Goal: Task Accomplishment & Management: Use online tool/utility

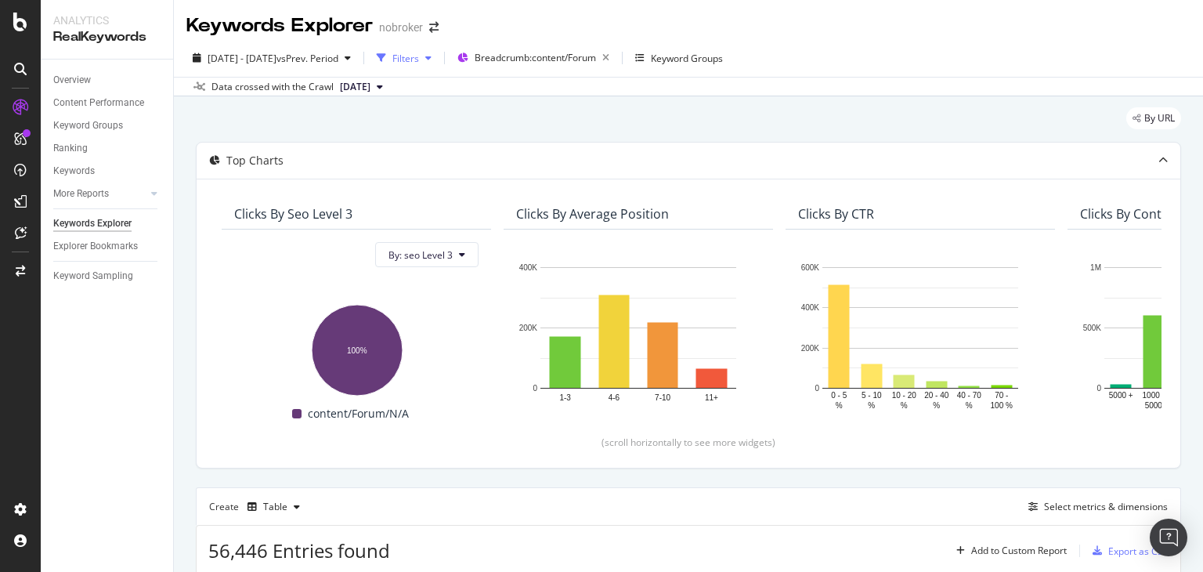
click at [438, 70] on div "Filters" at bounding box center [404, 58] width 67 height 24
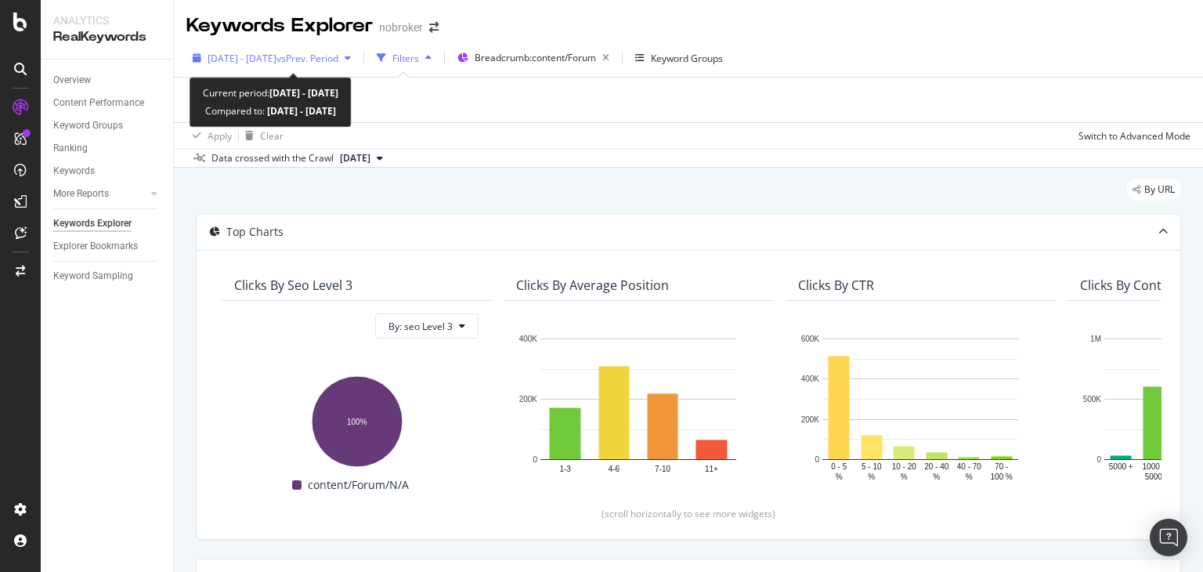
click at [357, 61] on div "button" at bounding box center [347, 57] width 19 height 9
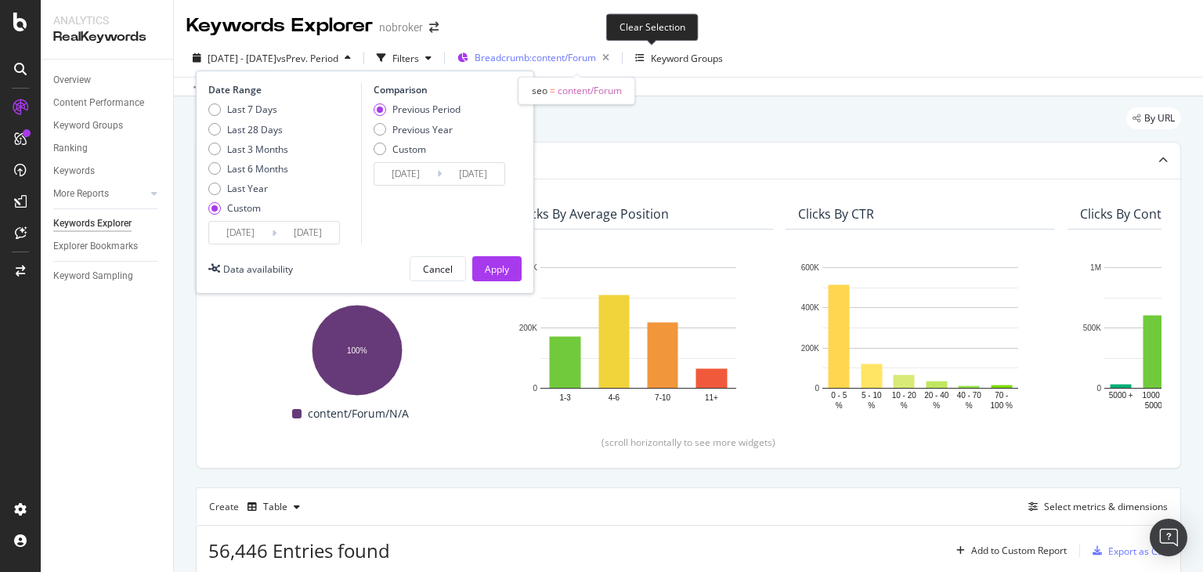
click at [596, 58] on span "Breadcrumb: content/Forum" at bounding box center [535, 57] width 121 height 13
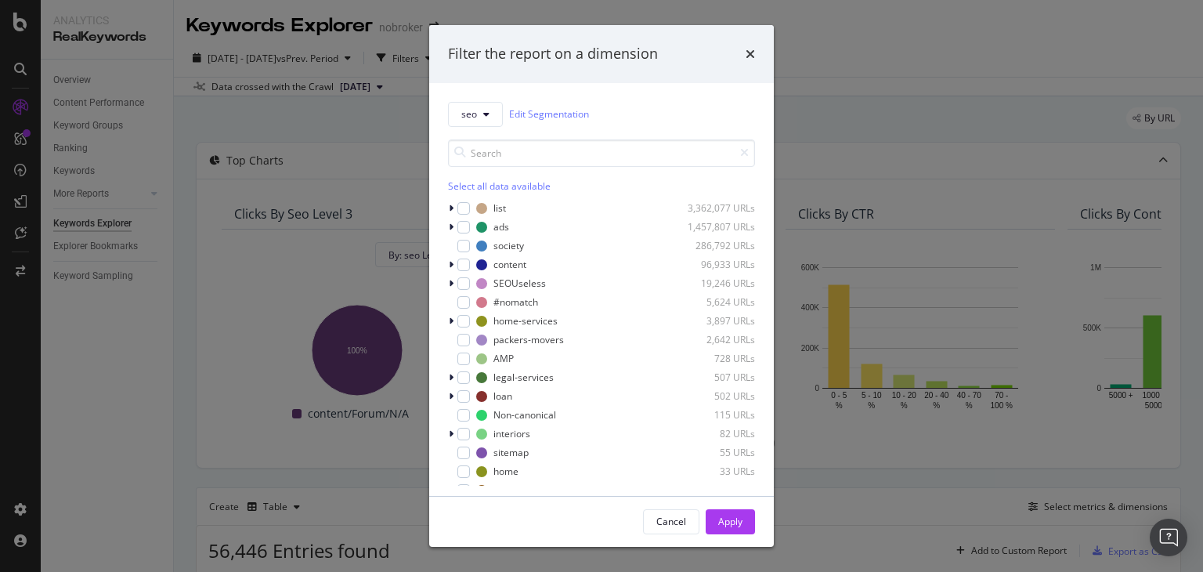
scroll to position [69, 0]
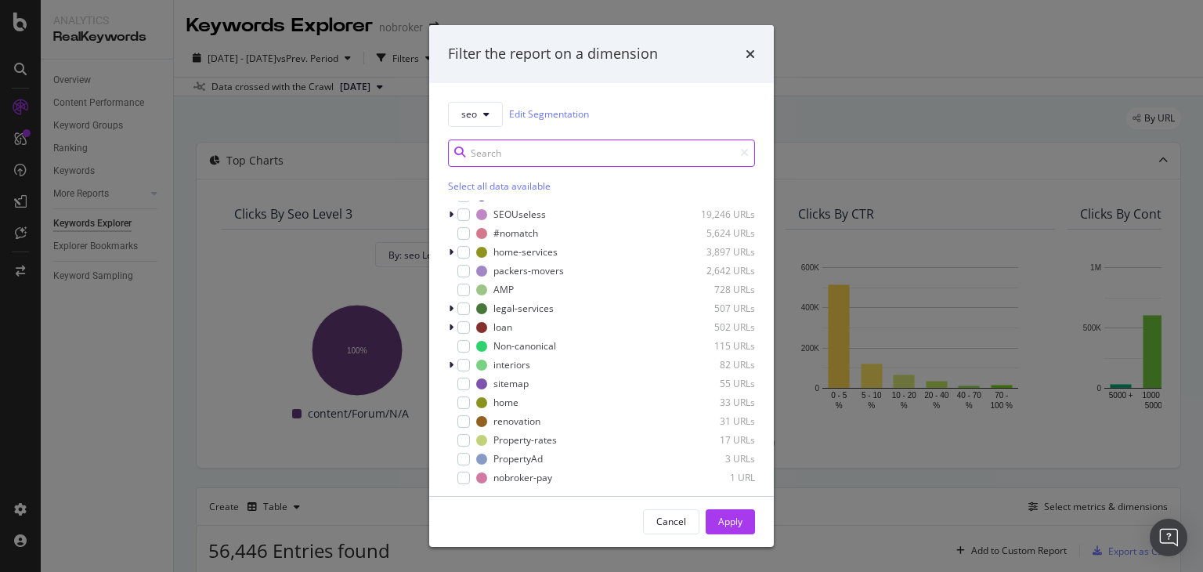
click at [557, 160] on input "modal" at bounding box center [601, 152] width 307 height 27
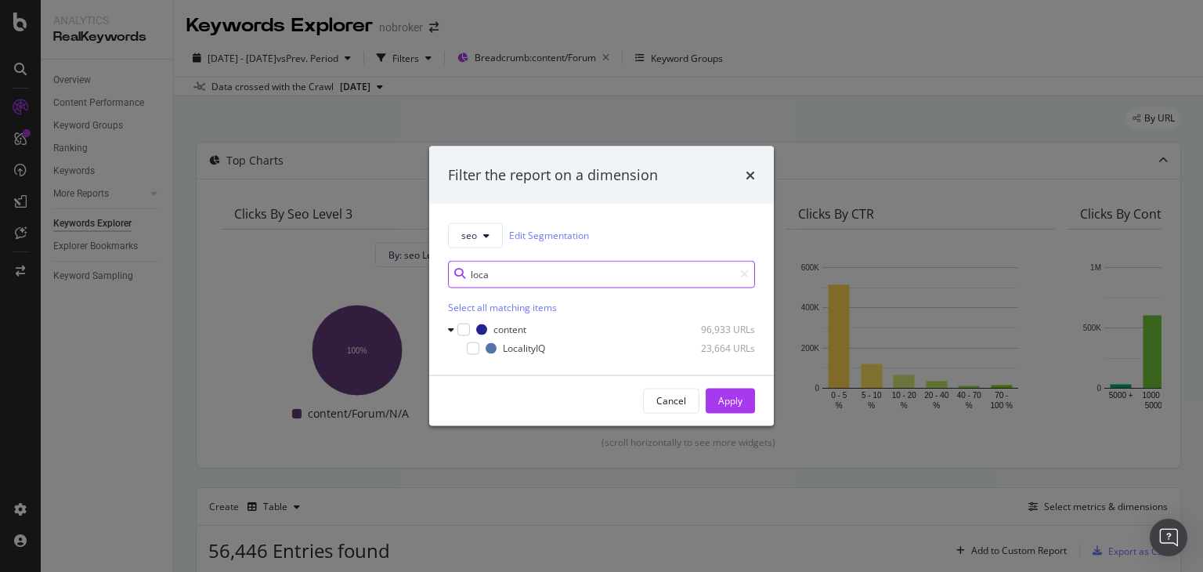
scroll to position [0, 0]
type input "loca"
click at [476, 346] on div "modal" at bounding box center [473, 348] width 13 height 13
click at [724, 402] on div "Apply" at bounding box center [730, 400] width 24 height 13
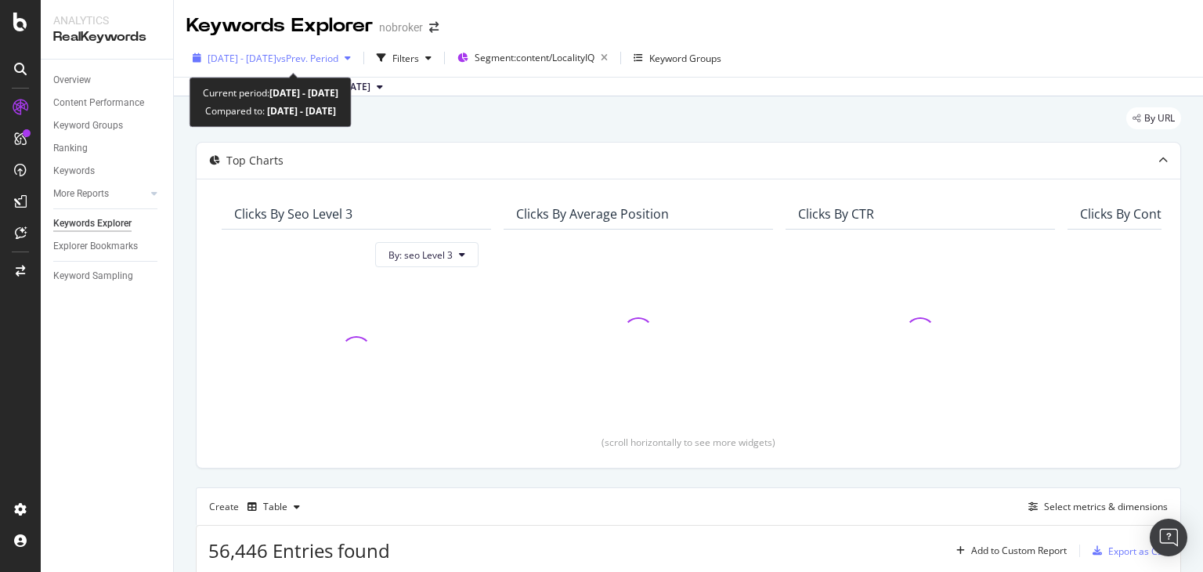
click at [277, 57] on span "[DATE] - [DATE]" at bounding box center [242, 58] width 69 height 13
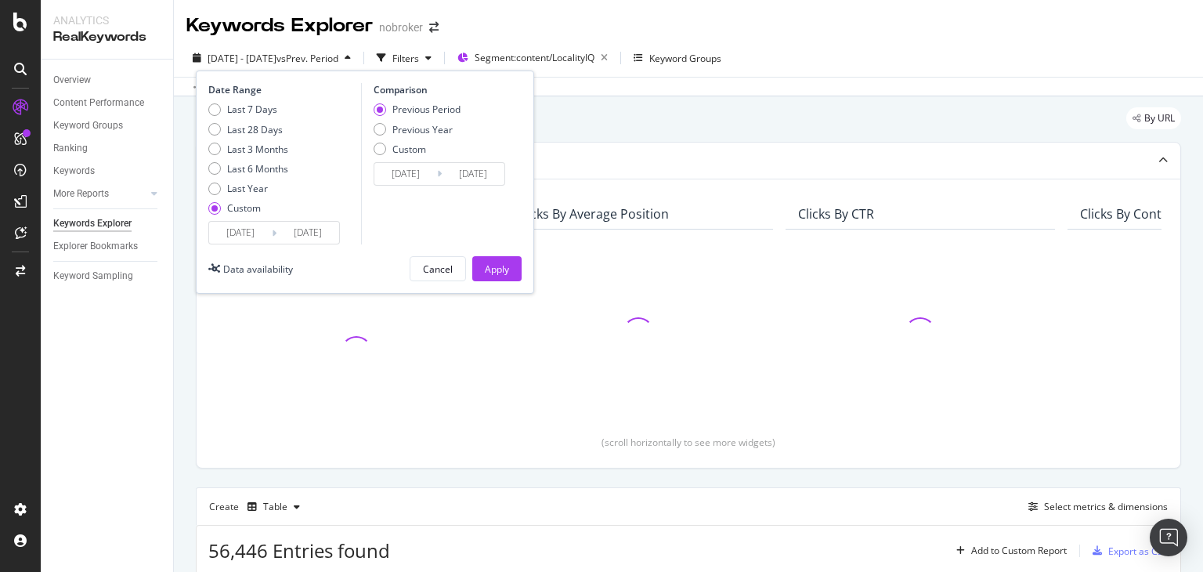
click at [307, 227] on input "[DATE]" at bounding box center [308, 233] width 63 height 22
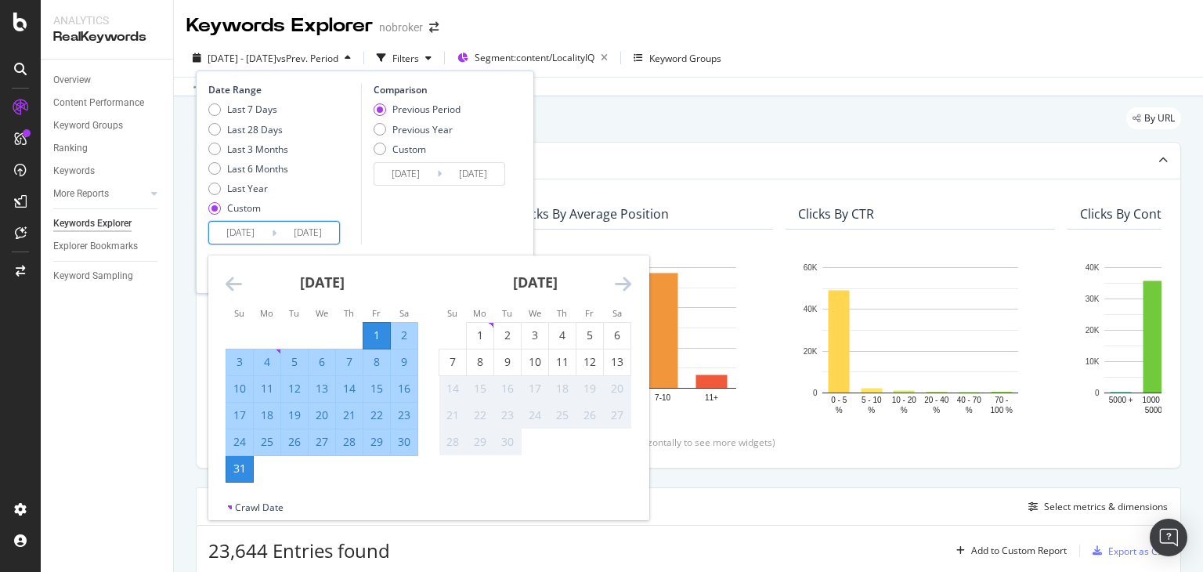
click at [241, 233] on input "[DATE]" at bounding box center [240, 233] width 63 height 22
click at [313, 230] on input "[DATE]" at bounding box center [308, 233] width 63 height 22
click at [235, 412] on div "17" at bounding box center [239, 415] width 27 height 16
type input "[DATE]"
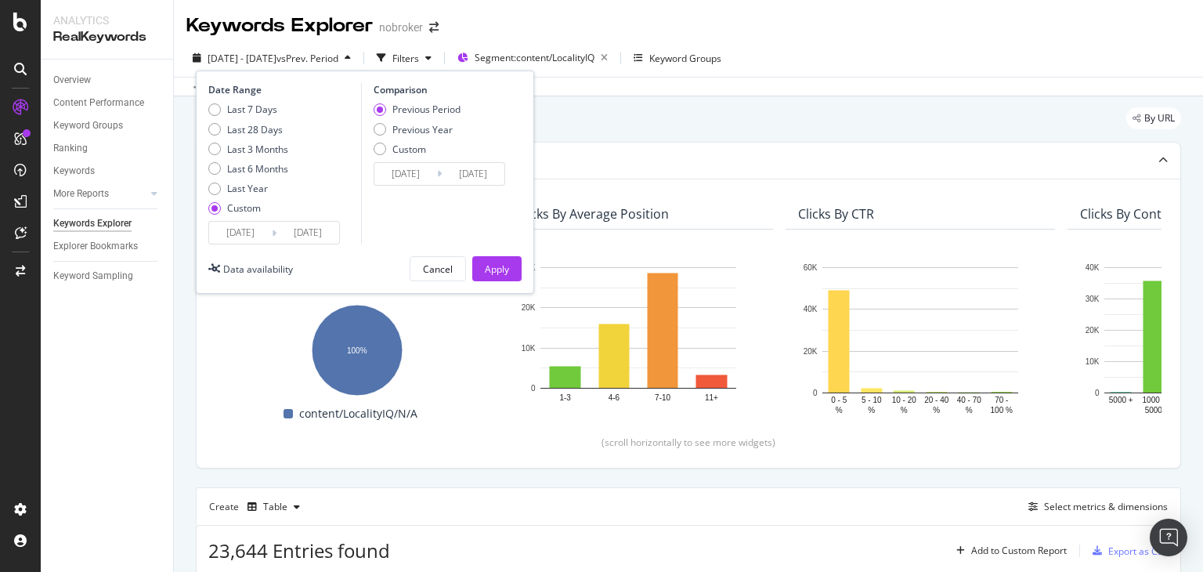
click at [287, 230] on input "[DATE]" at bounding box center [308, 233] width 63 height 22
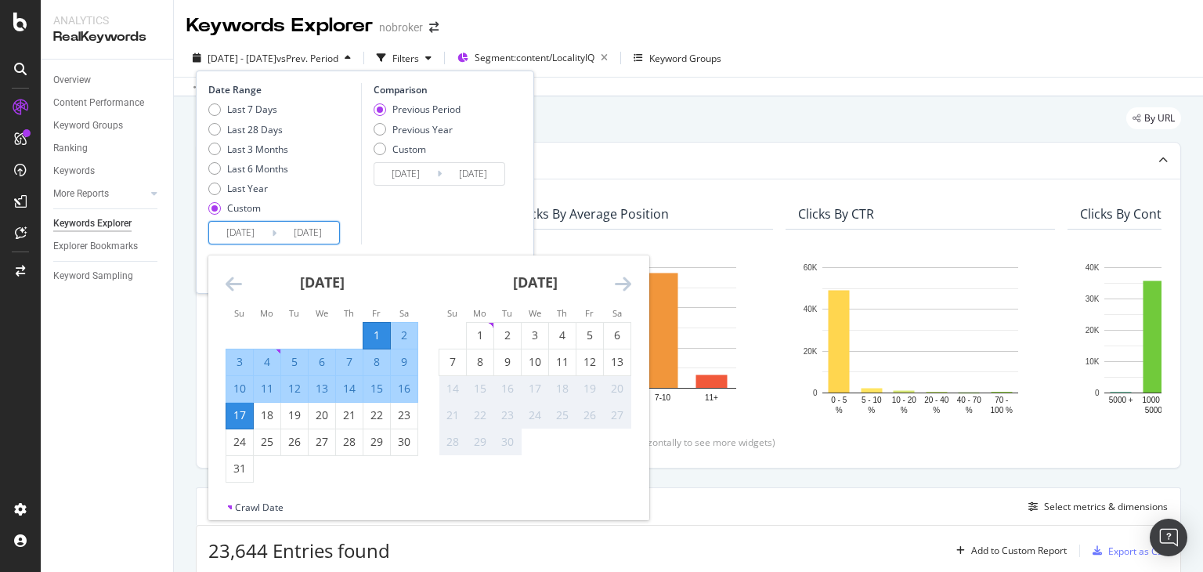
click at [413, 179] on input "[DATE]" at bounding box center [405, 174] width 63 height 22
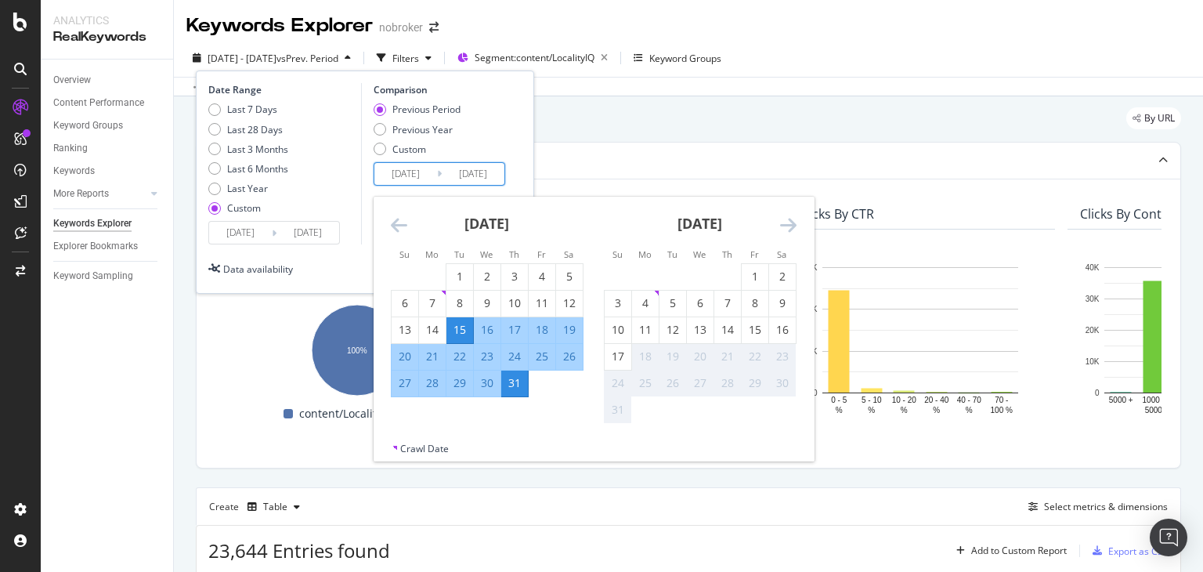
click at [544, 333] on div "18" at bounding box center [542, 330] width 27 height 16
type input "[DATE]"
click at [476, 170] on input "[DATE]" at bounding box center [473, 174] width 63 height 22
click at [794, 224] on icon "Move forward to switch to the next month." at bounding box center [788, 224] width 16 height 19
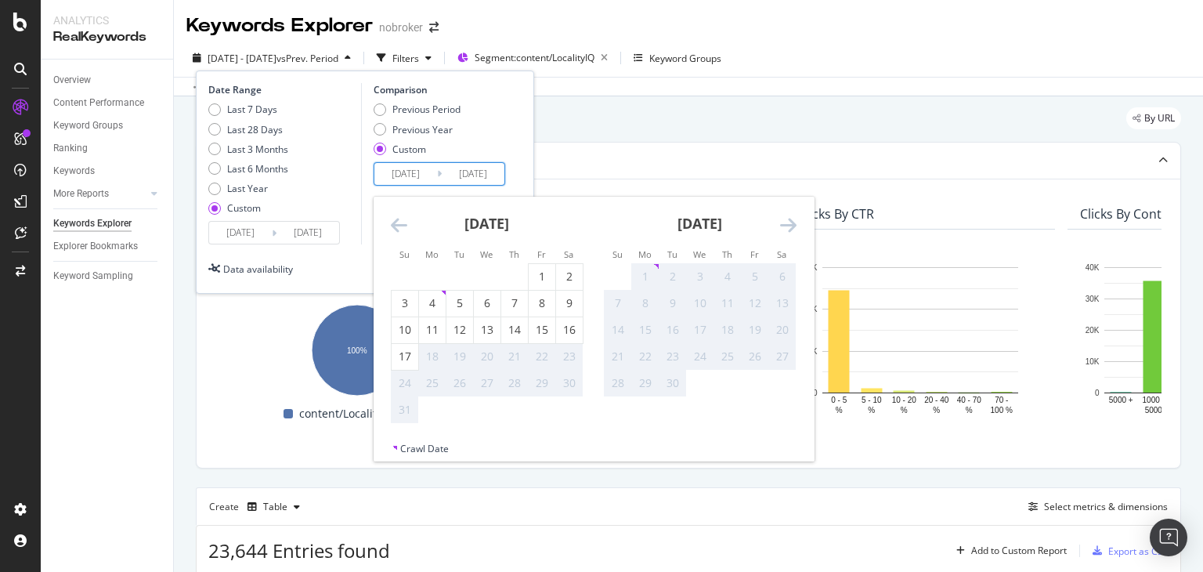
click at [320, 219] on div "Last 7 Days Last 28 Days Last 3 Months Last 6 Months Last Year Custom" at bounding box center [282, 162] width 149 height 118
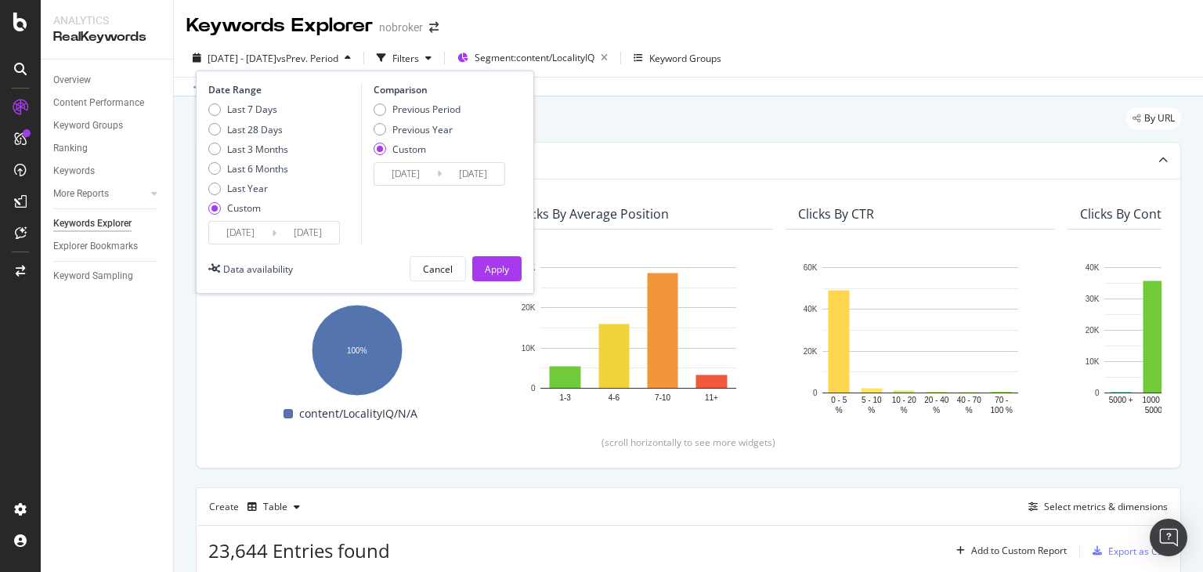
click at [304, 230] on input "[DATE]" at bounding box center [308, 233] width 63 height 22
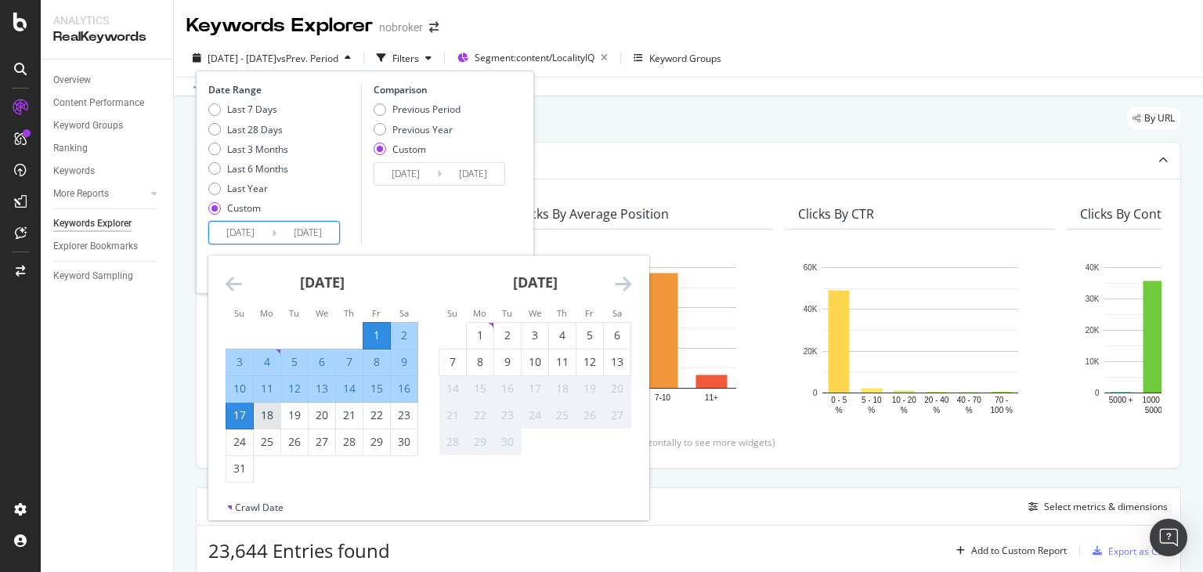
click at [273, 415] on div "18" at bounding box center [267, 415] width 27 height 16
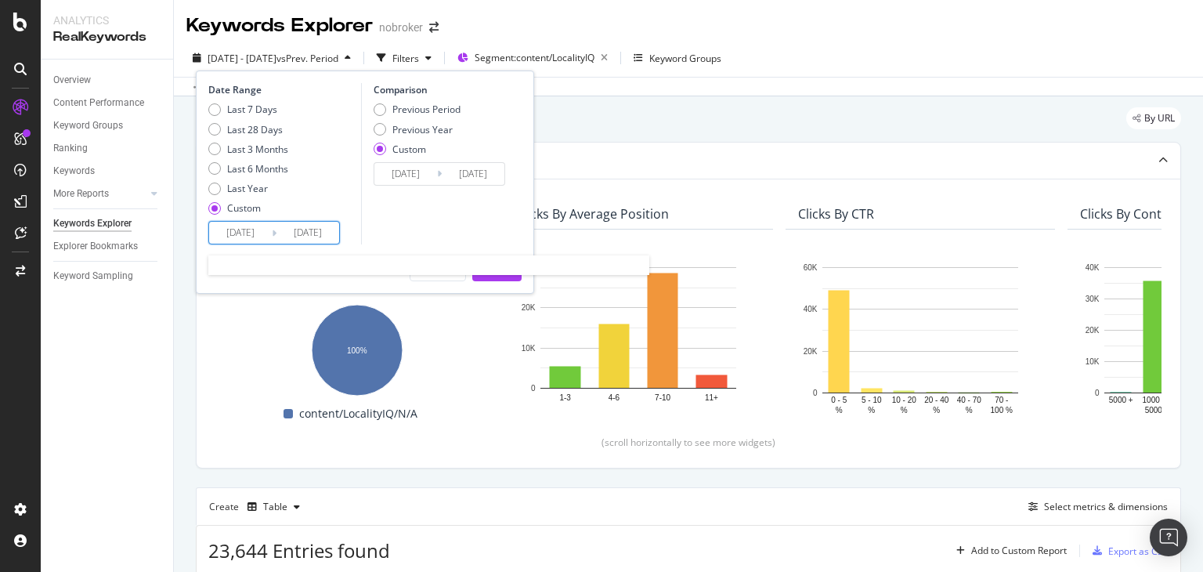
click at [246, 236] on input "[DATE]" at bounding box center [240, 233] width 63 height 22
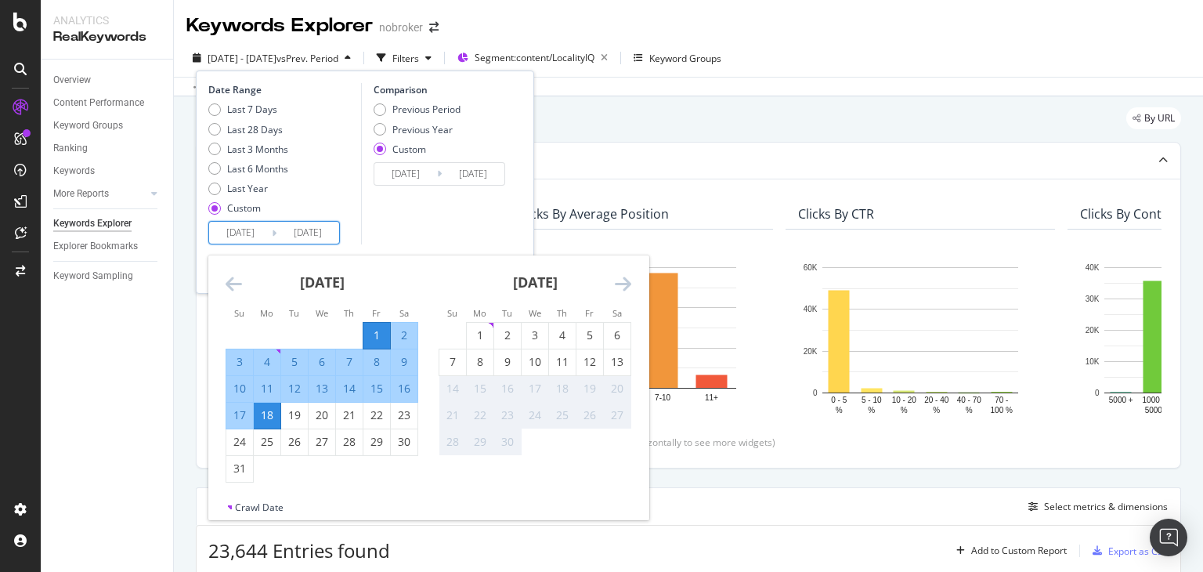
click at [311, 234] on input "[DATE]" at bounding box center [308, 233] width 63 height 22
click at [586, 360] on div "12" at bounding box center [590, 362] width 27 height 16
type input "[DATE]"
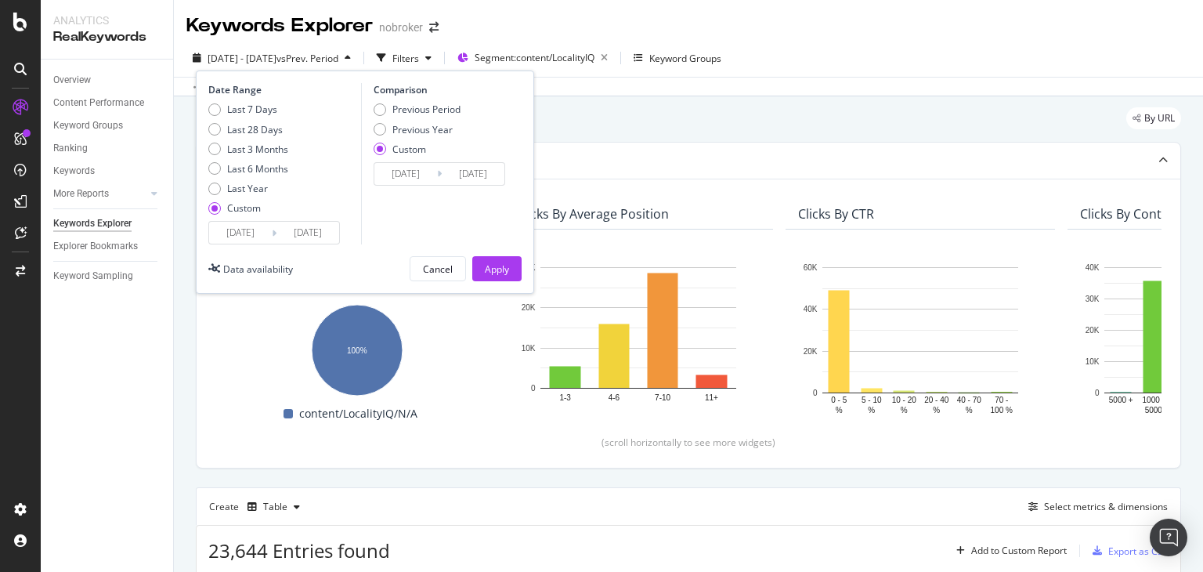
click at [307, 230] on input "[DATE]" at bounding box center [308, 233] width 63 height 22
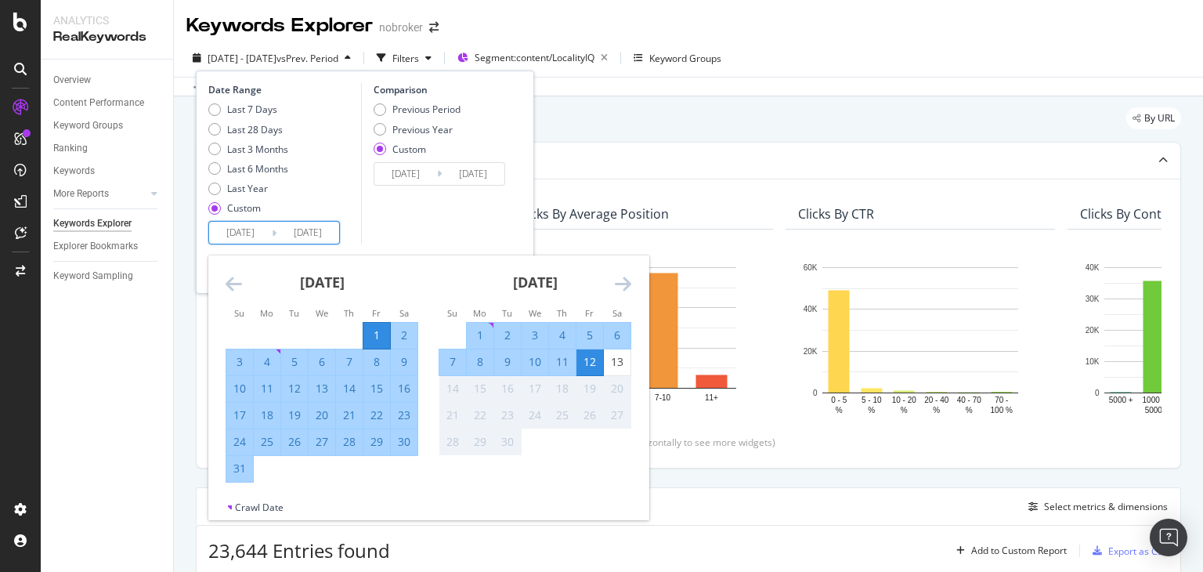
click at [263, 236] on input "[DATE]" at bounding box center [240, 233] width 63 height 22
click at [266, 417] on div "18" at bounding box center [267, 415] width 27 height 16
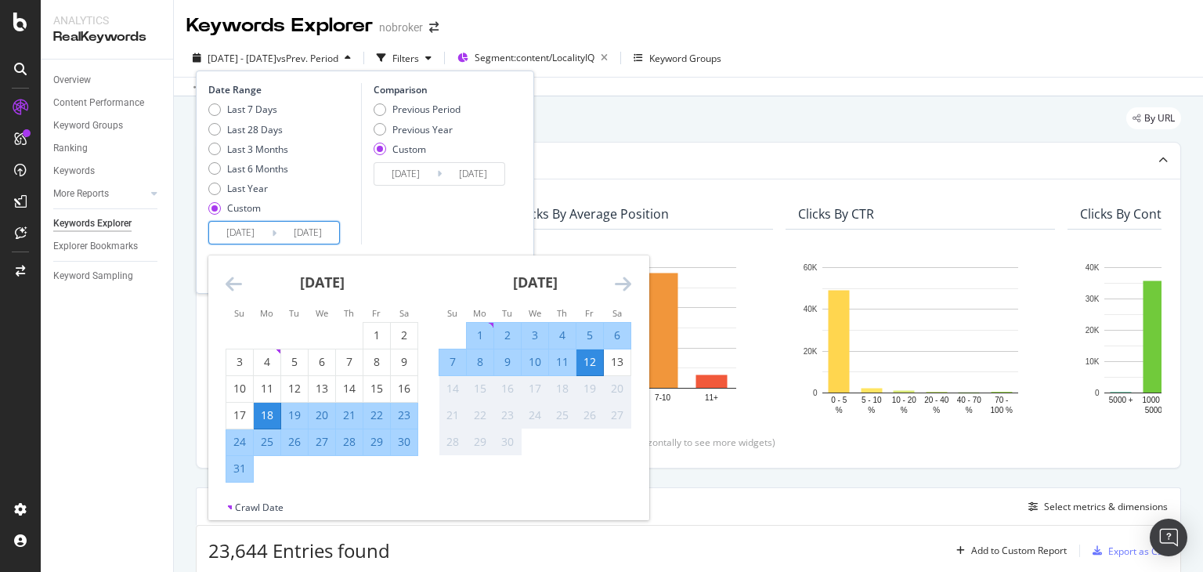
type input "[DATE]"
click at [379, 225] on div "Comparison Previous Period Previous Year Custom [DATE] Navigate forward to inte…" at bounding box center [435, 163] width 149 height 161
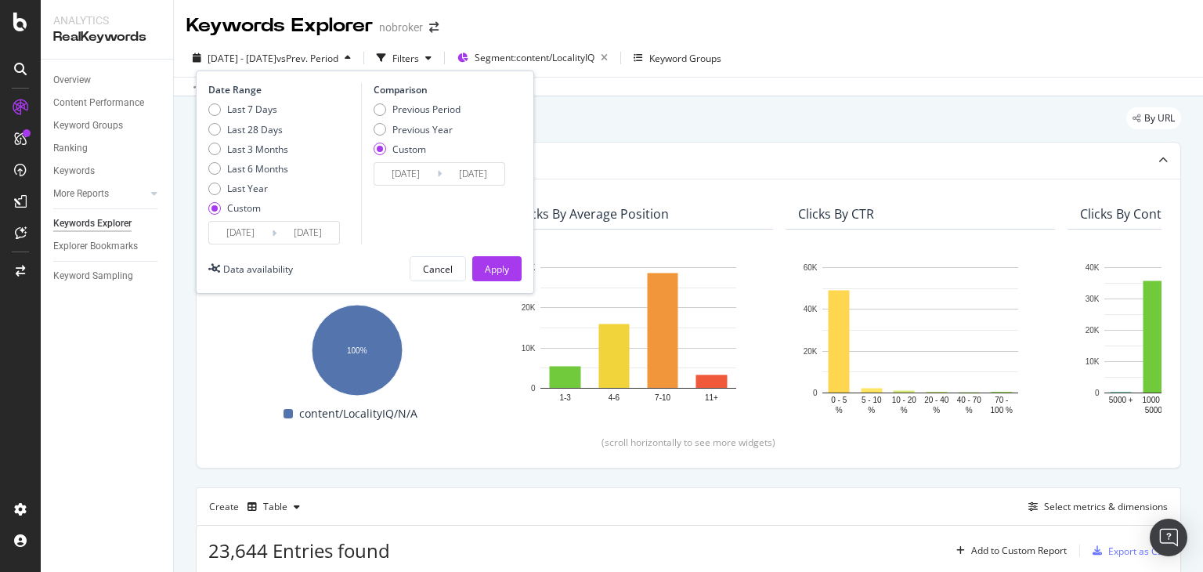
click at [229, 239] on input "[DATE]" at bounding box center [240, 233] width 63 height 22
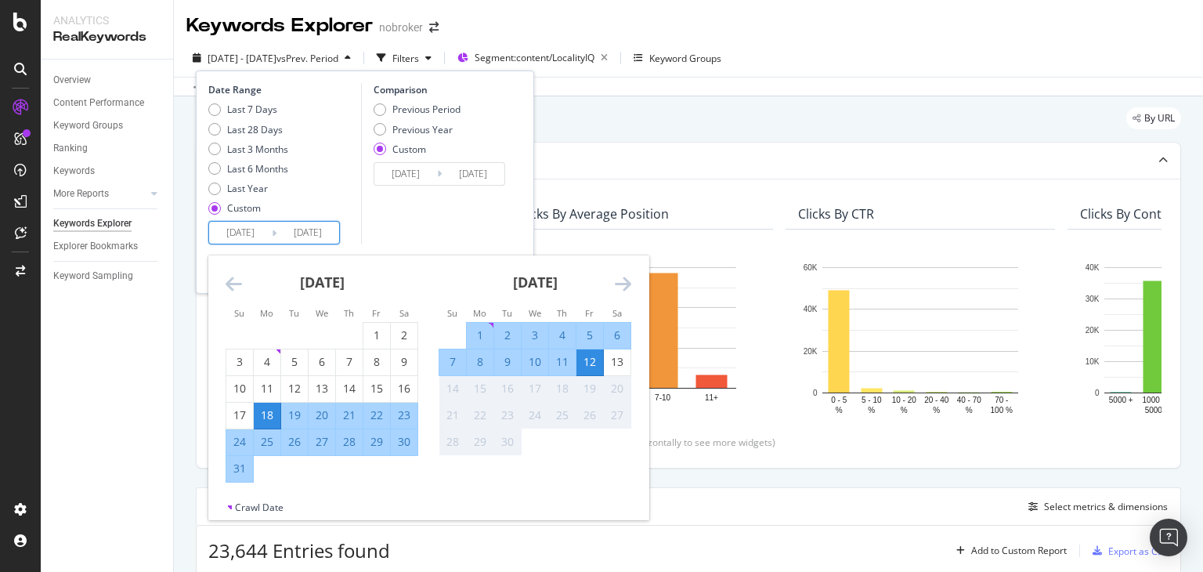
click at [465, 223] on div "Comparison Previous Period Previous Year Custom [DATE] Navigate forward to inte…" at bounding box center [435, 163] width 149 height 161
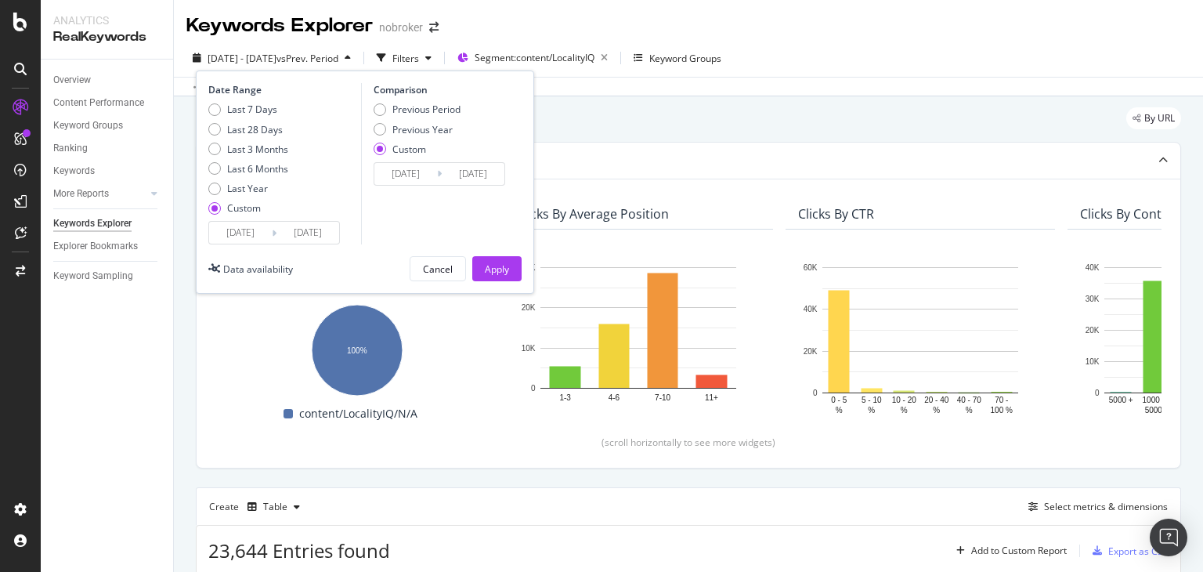
click at [411, 166] on input "[DATE]" at bounding box center [405, 174] width 63 height 22
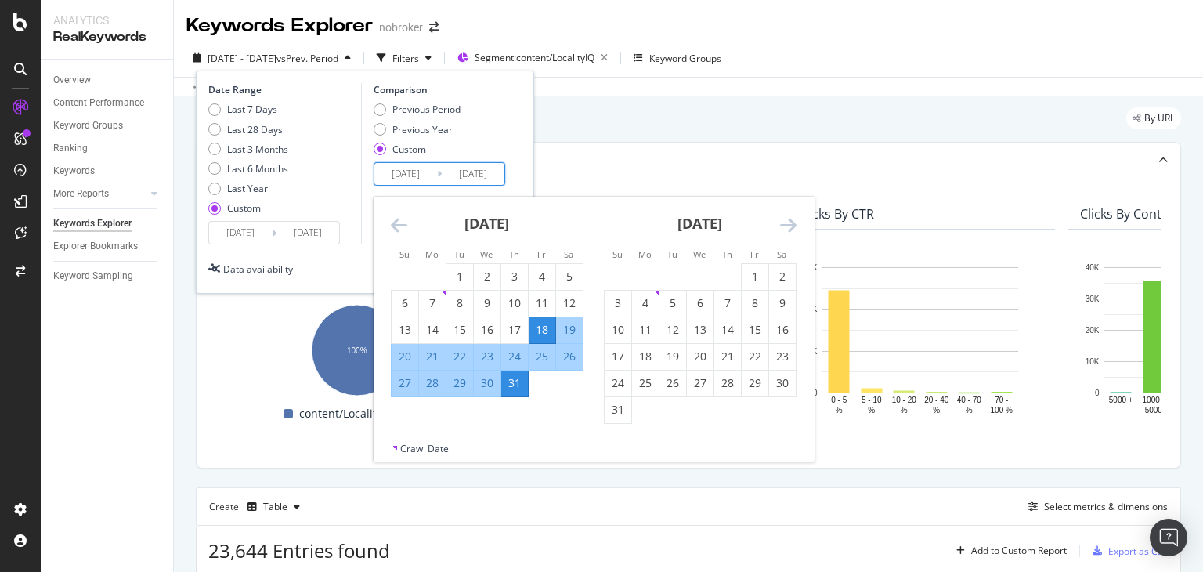
click at [422, 176] on input "[DATE]" at bounding box center [405, 174] width 63 height 22
click at [751, 284] on div "1" at bounding box center [755, 277] width 27 height 16
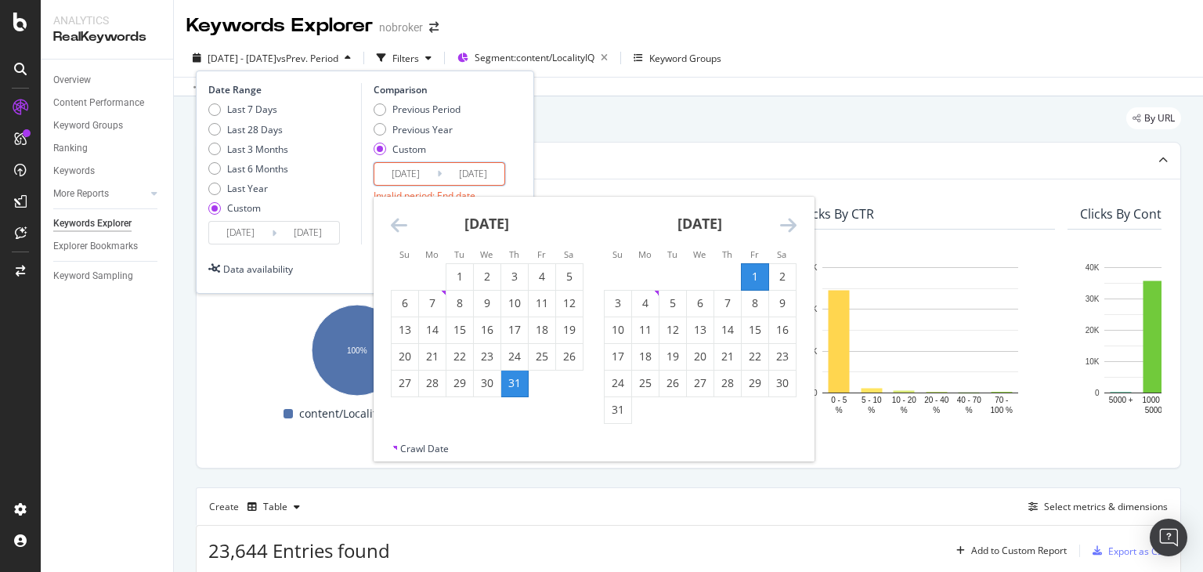
click at [417, 170] on input "[DATE]" at bounding box center [405, 174] width 63 height 22
click at [619, 356] on div "17" at bounding box center [618, 357] width 27 height 16
click at [418, 172] on input "[DATE]" at bounding box center [405, 174] width 63 height 22
click at [748, 276] on div "1" at bounding box center [755, 277] width 27 height 16
type input "[DATE]"
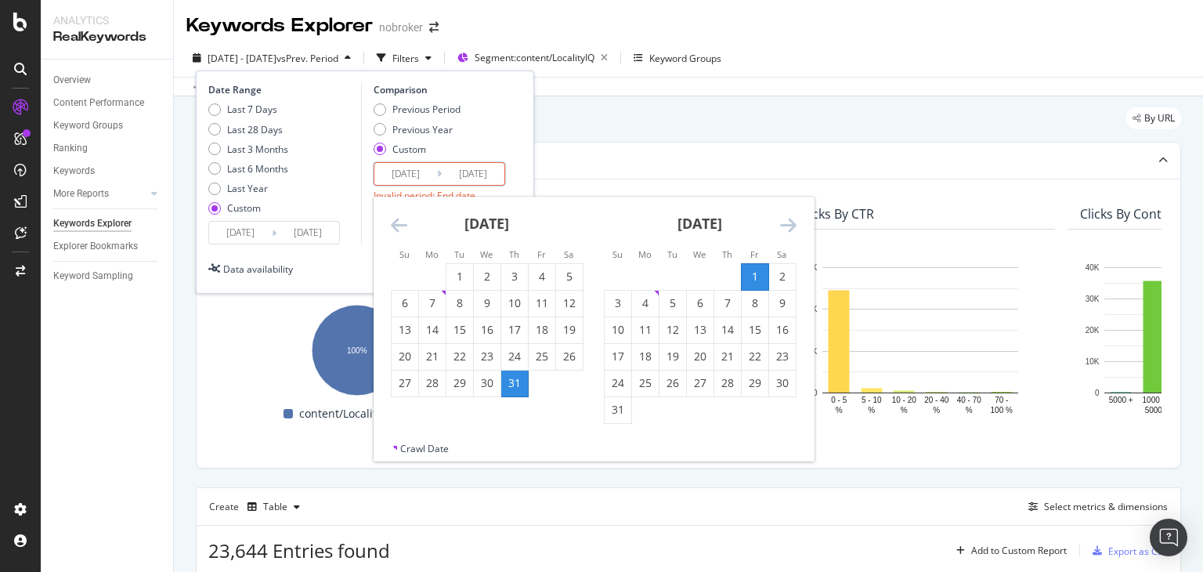
click at [477, 170] on input "[DATE]" at bounding box center [473, 174] width 63 height 22
click at [617, 358] on div "17" at bounding box center [618, 357] width 27 height 16
type input "[DATE]"
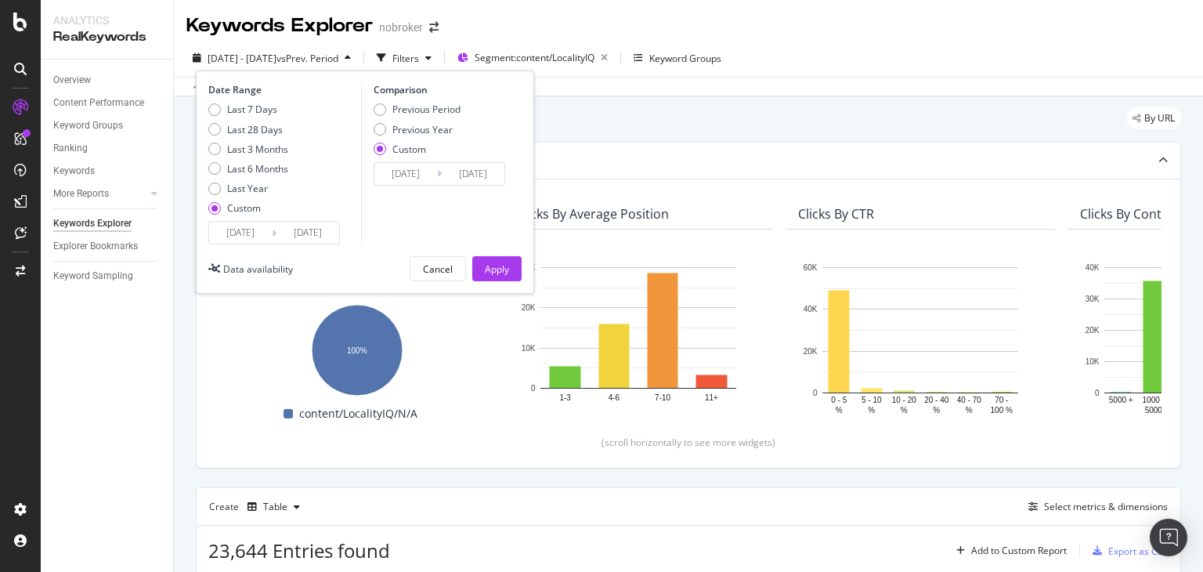
click at [469, 172] on input "[DATE]" at bounding box center [473, 174] width 63 height 22
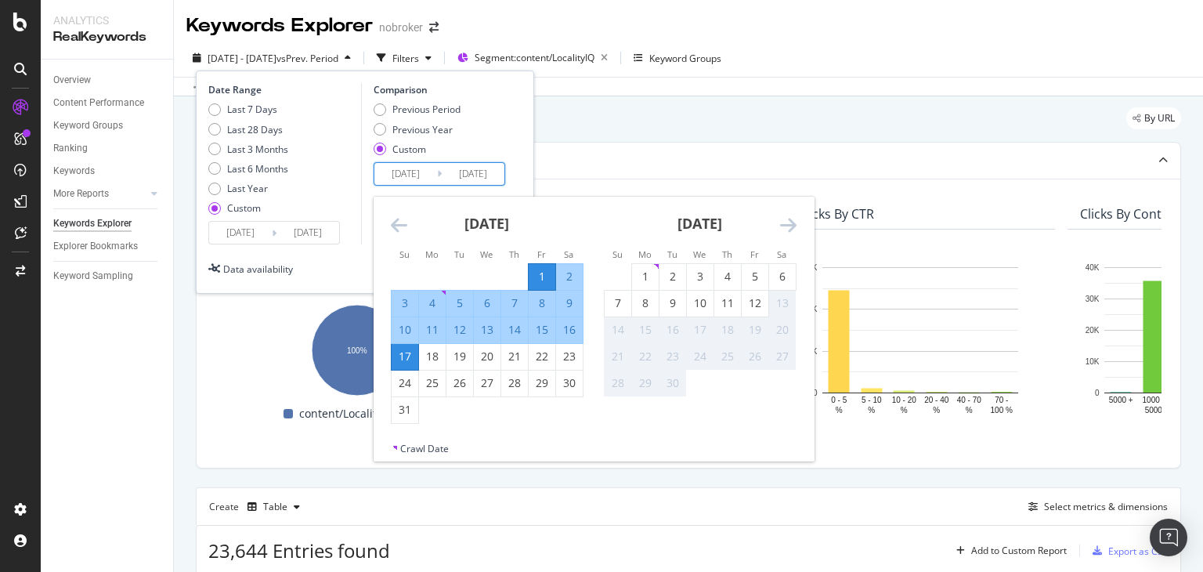
click at [521, 172] on div "Date Range Last 7 Days Last 28 Days Last 3 Months Last 6 Months Last Year Custo…" at bounding box center [364, 163] width 313 height 161
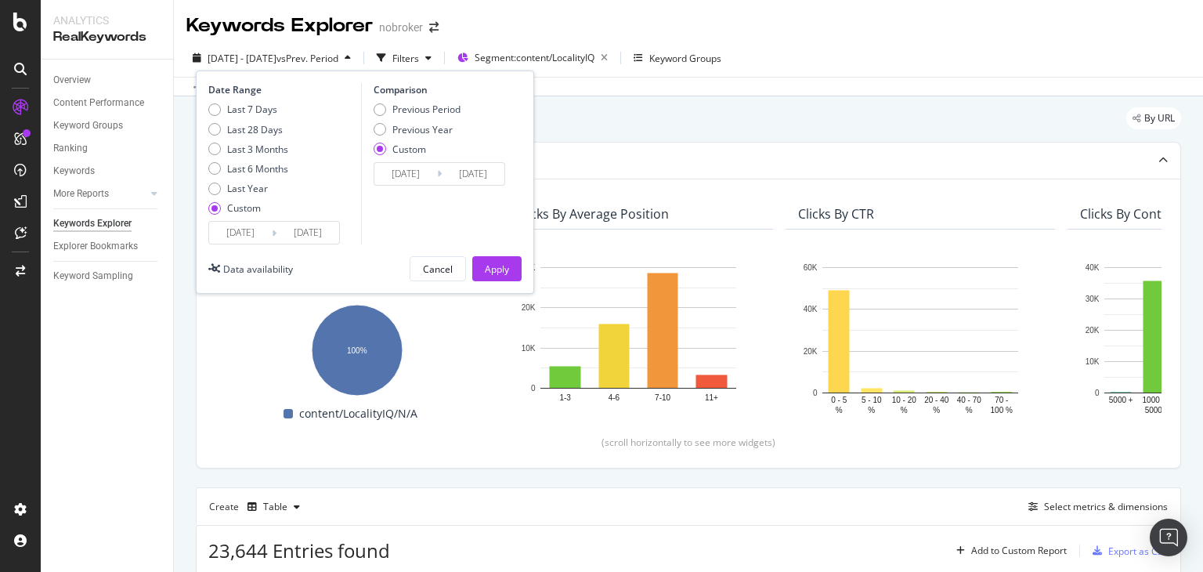
click at [316, 233] on input "[DATE]" at bounding box center [308, 233] width 63 height 22
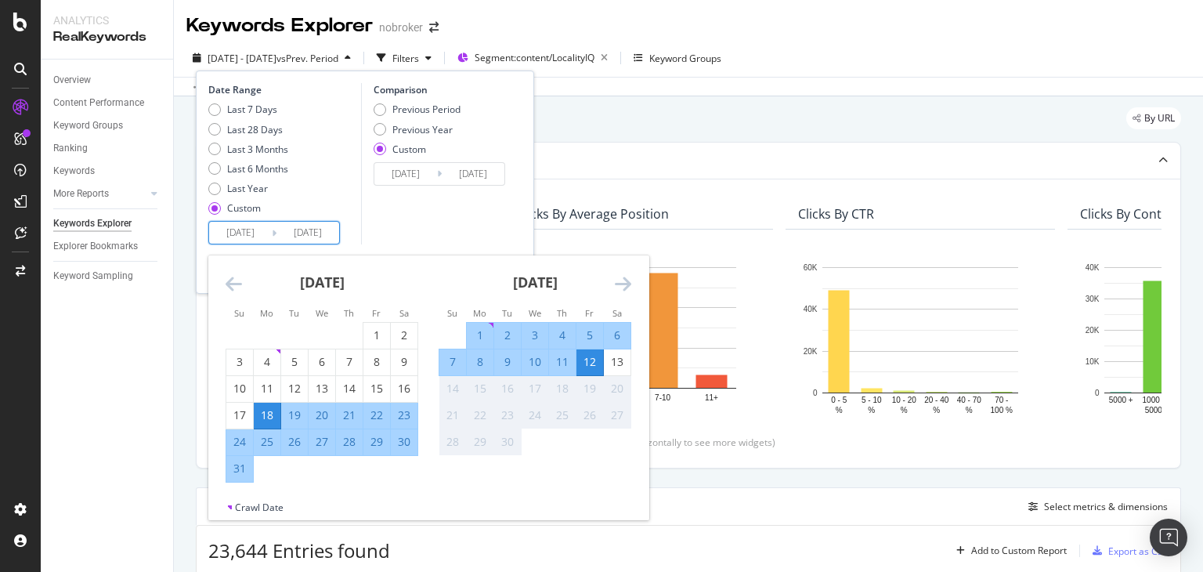
click at [464, 200] on div "Comparison Previous Period Previous Year Custom [DATE] Navigate forward to inte…" at bounding box center [435, 163] width 149 height 161
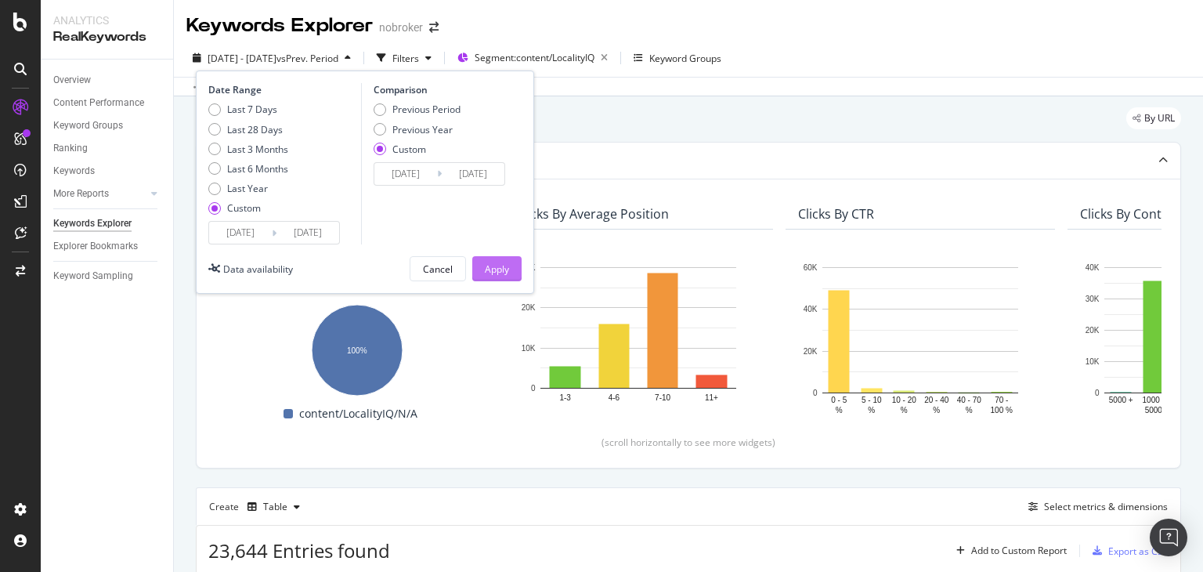
click at [494, 266] on div "Apply" at bounding box center [497, 268] width 24 height 13
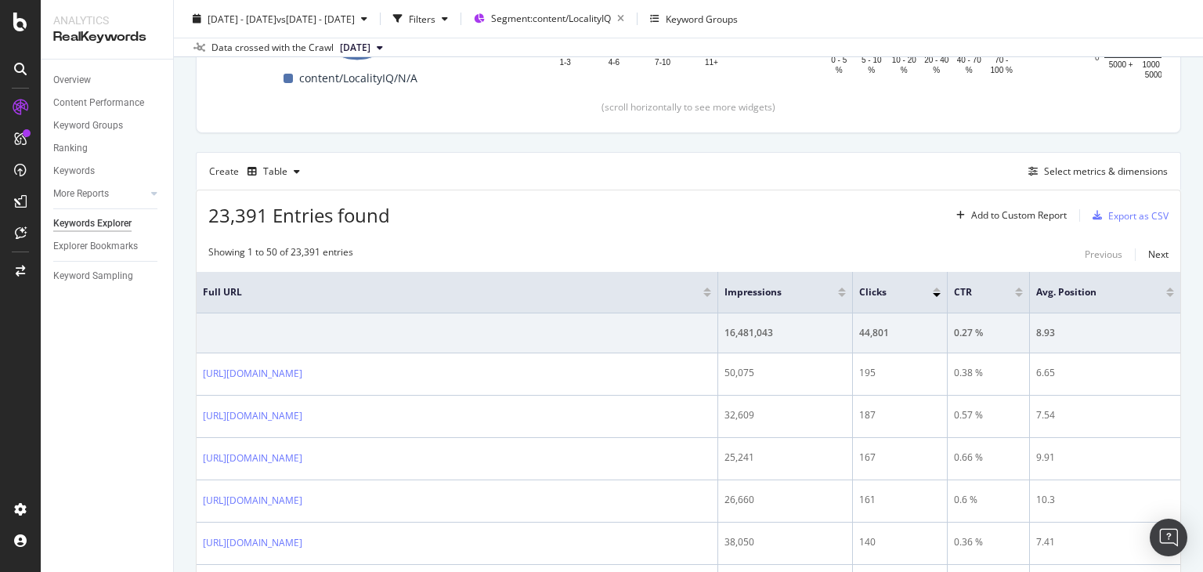
scroll to position [345, 0]
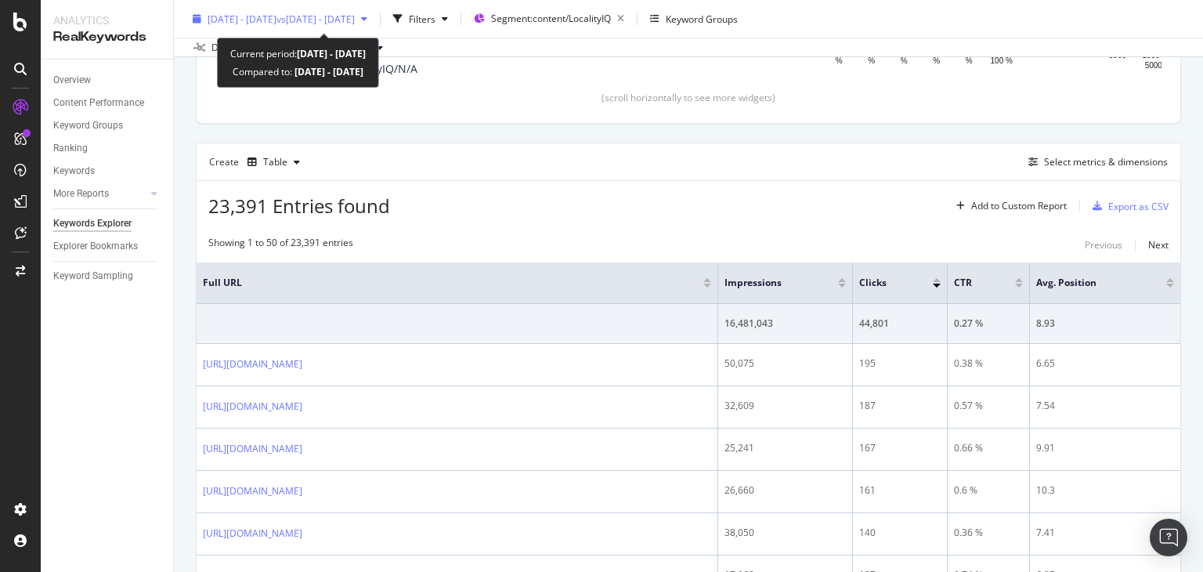
click at [277, 16] on span "[DATE] - [DATE]" at bounding box center [242, 18] width 69 height 13
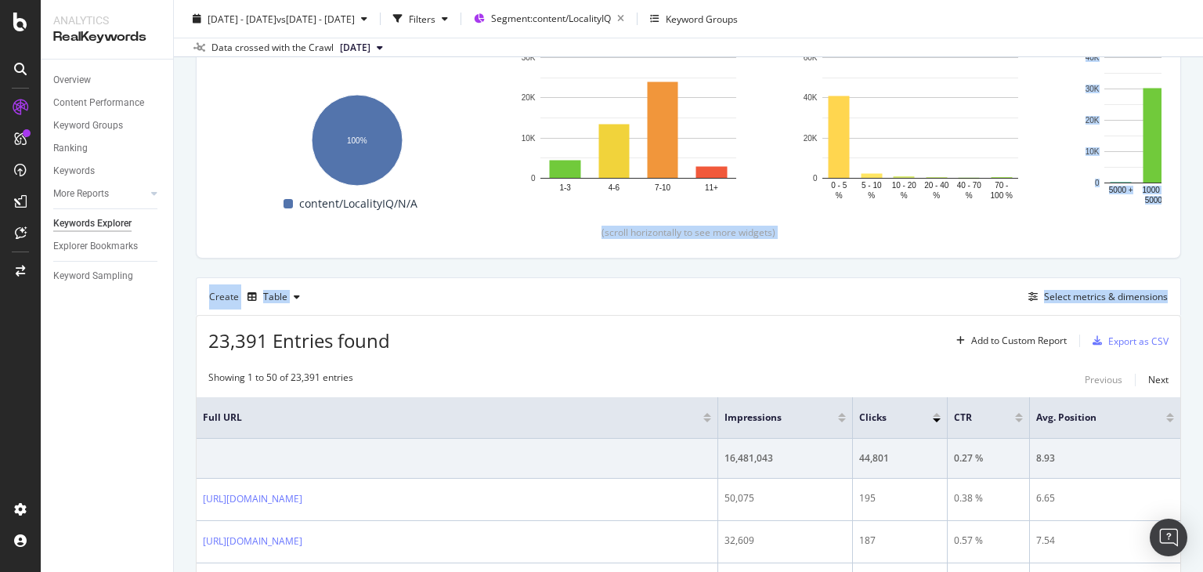
scroll to position [181, 0]
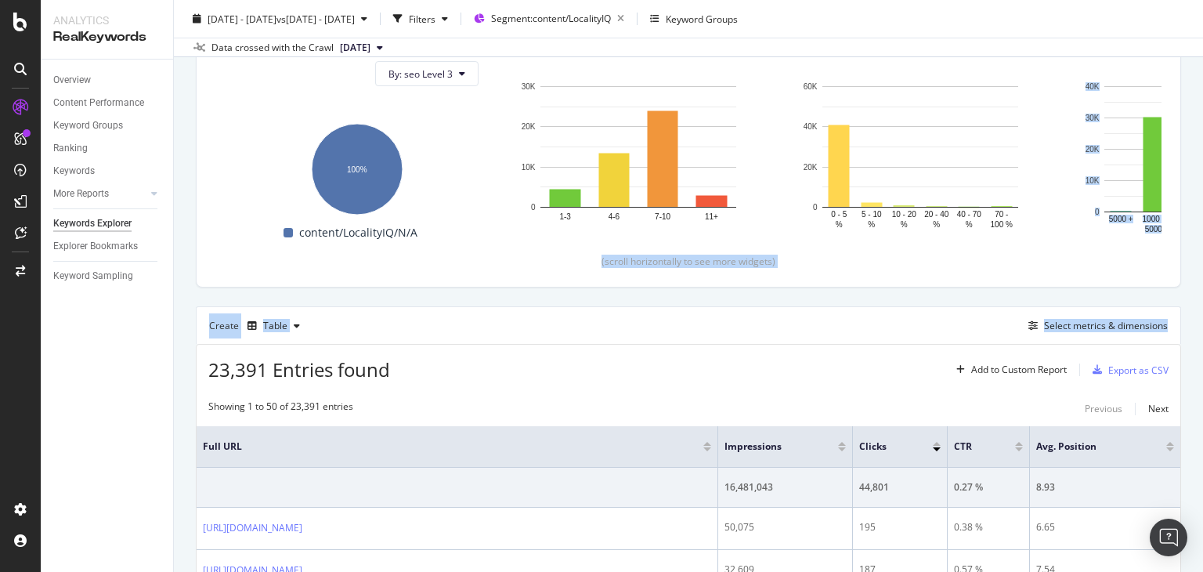
drag, startPoint x: 1203, startPoint y: 134, endPoint x: 1203, endPoint y: 103, distance: 30.6
click at [1203, 103] on div "Keywords Explorer nobroker [DATE] - [DATE] vs [DATE] - [DATE] Filters Segment: …" at bounding box center [688, 286] width 1029 height 572
click at [273, 321] on div "Table" at bounding box center [275, 325] width 24 height 9
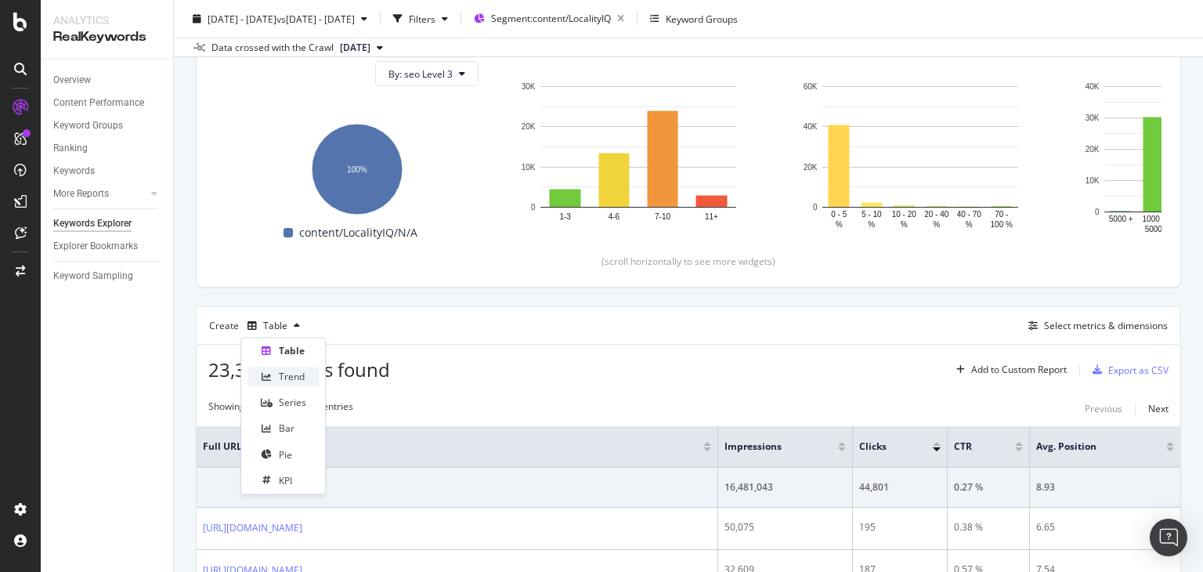
click at [285, 382] on div "Trend" at bounding box center [292, 377] width 26 height 13
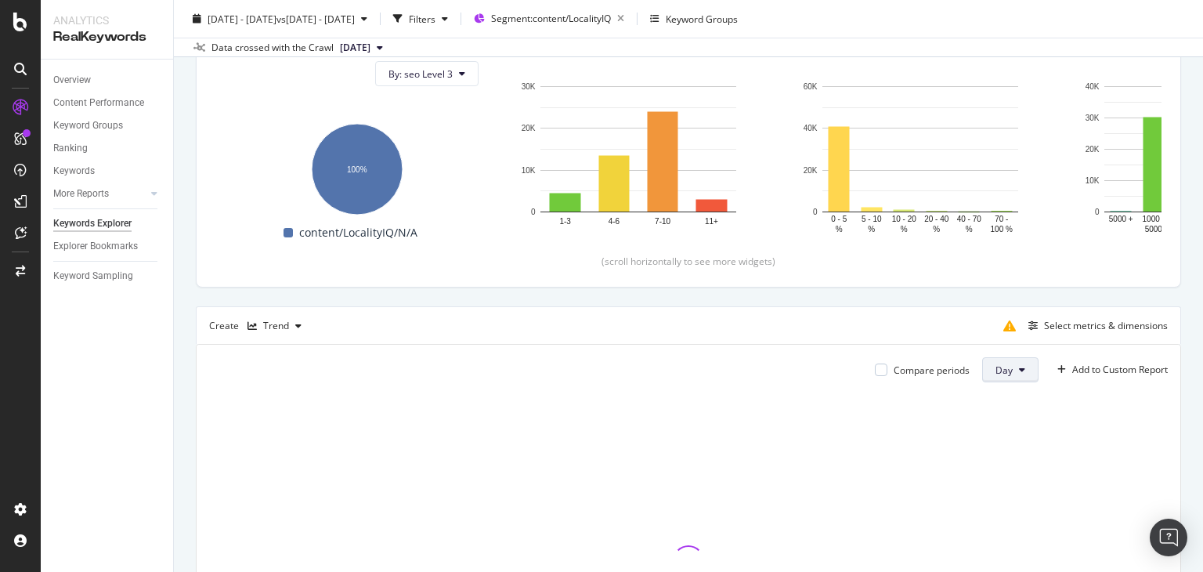
click at [982, 358] on button "Day" at bounding box center [1010, 369] width 56 height 25
click at [993, 457] on span "Month" at bounding box center [997, 458] width 28 height 14
click at [1054, 317] on div "Select metrics & dimensions" at bounding box center [1095, 325] width 146 height 17
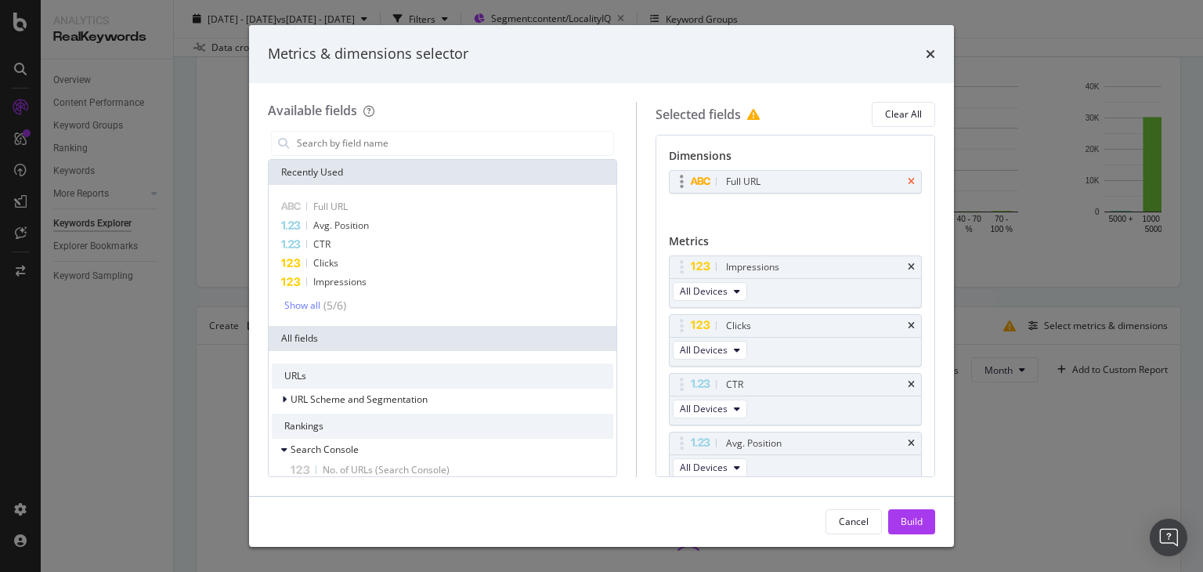
click at [908, 183] on icon "times" at bounding box center [911, 181] width 7 height 9
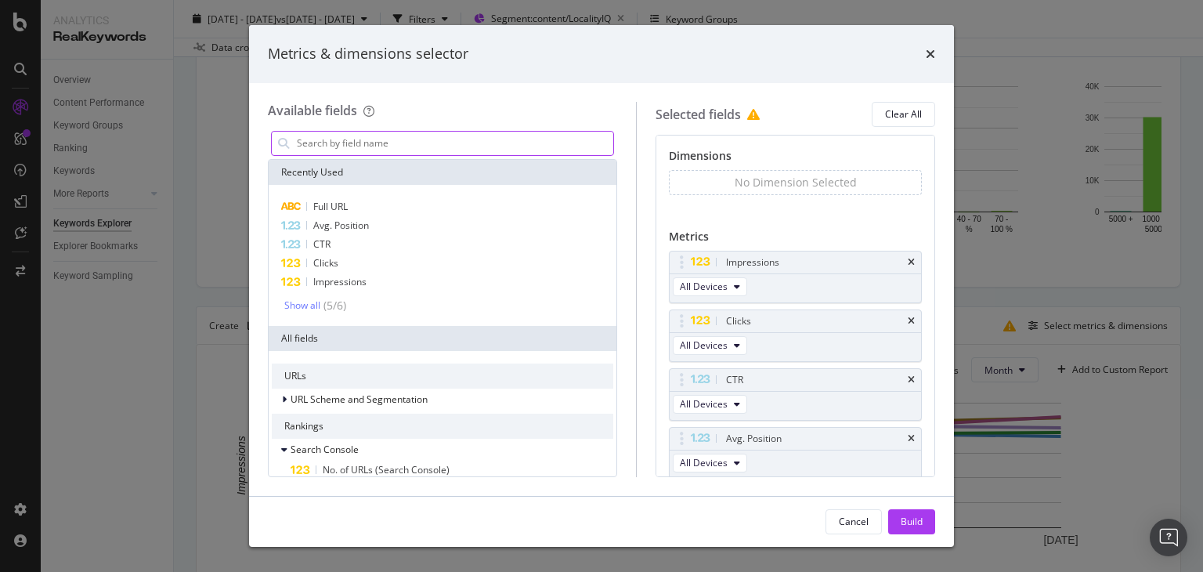
click at [508, 152] on input "modal" at bounding box center [454, 144] width 318 height 24
click at [470, 148] on input "modal" at bounding box center [454, 144] width 318 height 24
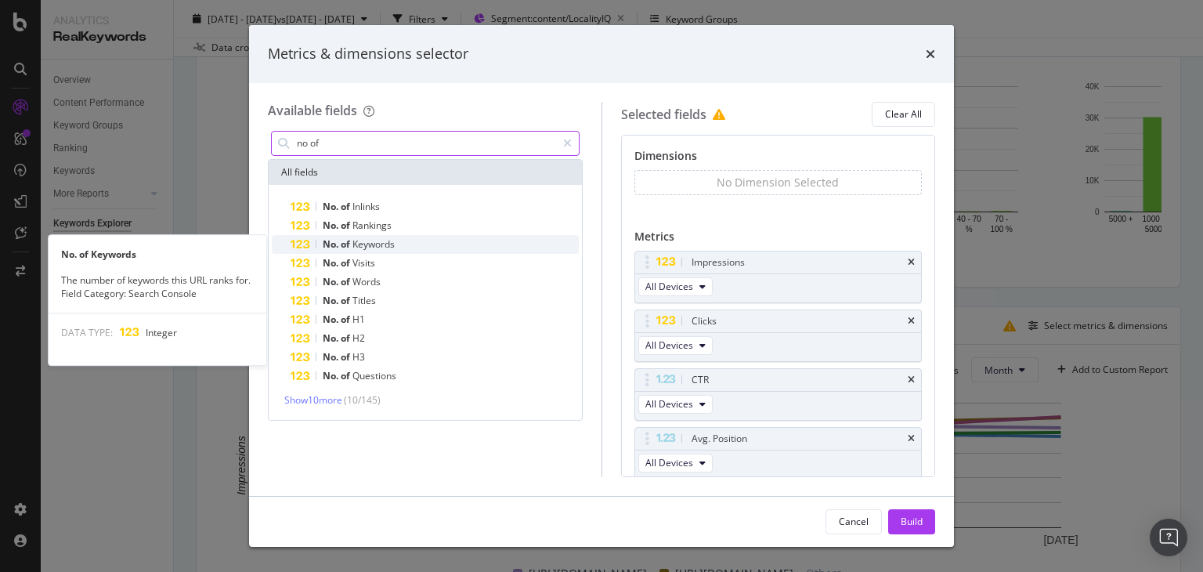
type input "no of"
click at [360, 244] on span "Keywords" at bounding box center [374, 243] width 42 height 13
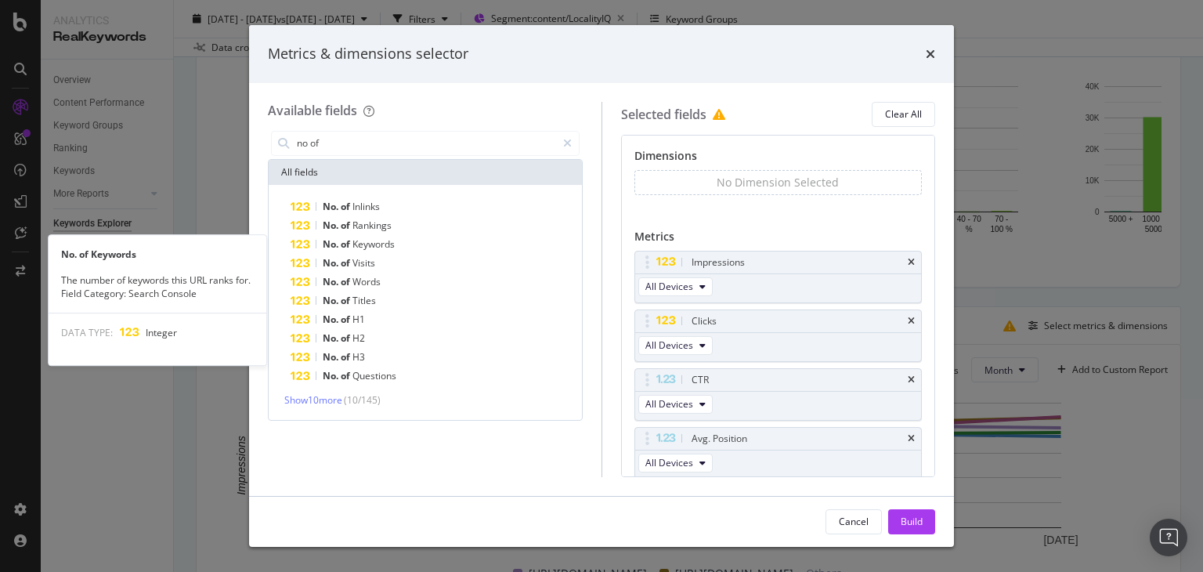
scroll to position [60, 0]
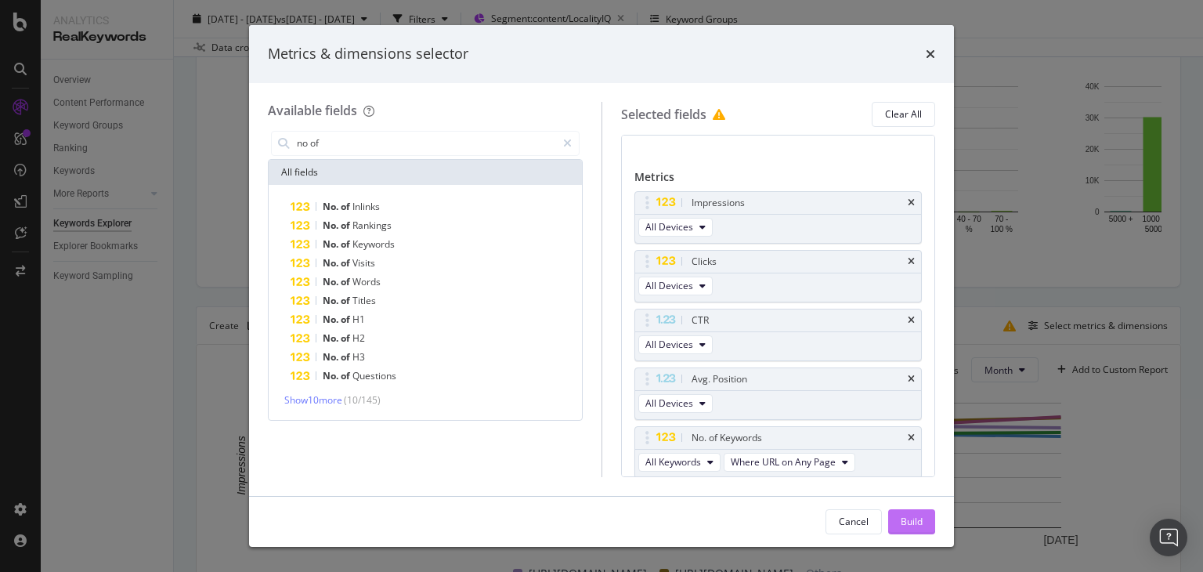
click at [904, 523] on div "Build" at bounding box center [912, 521] width 22 height 13
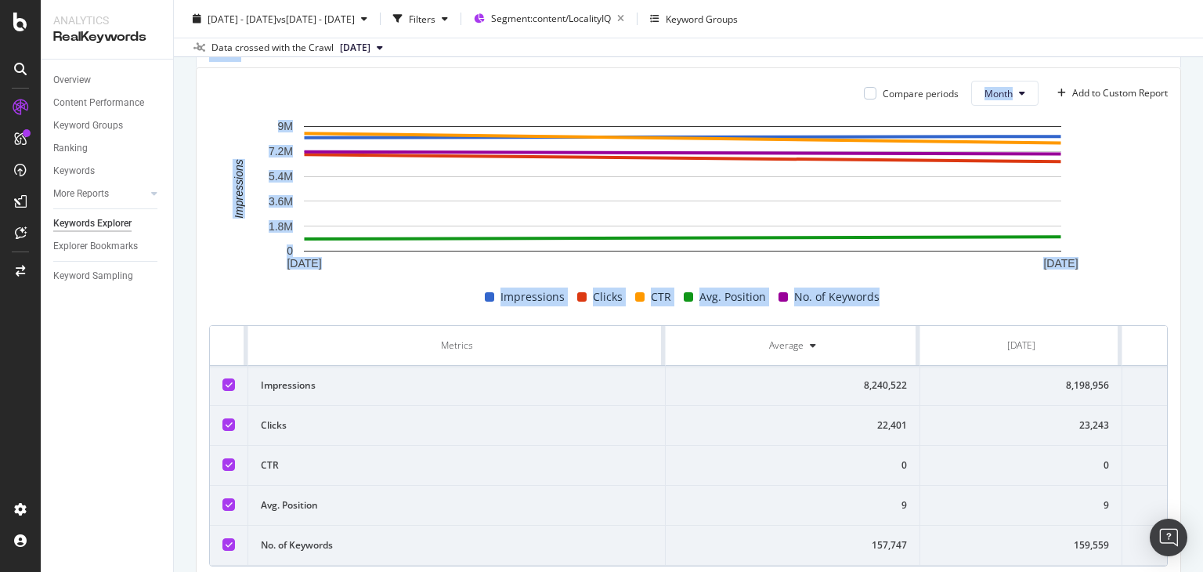
scroll to position [530, 0]
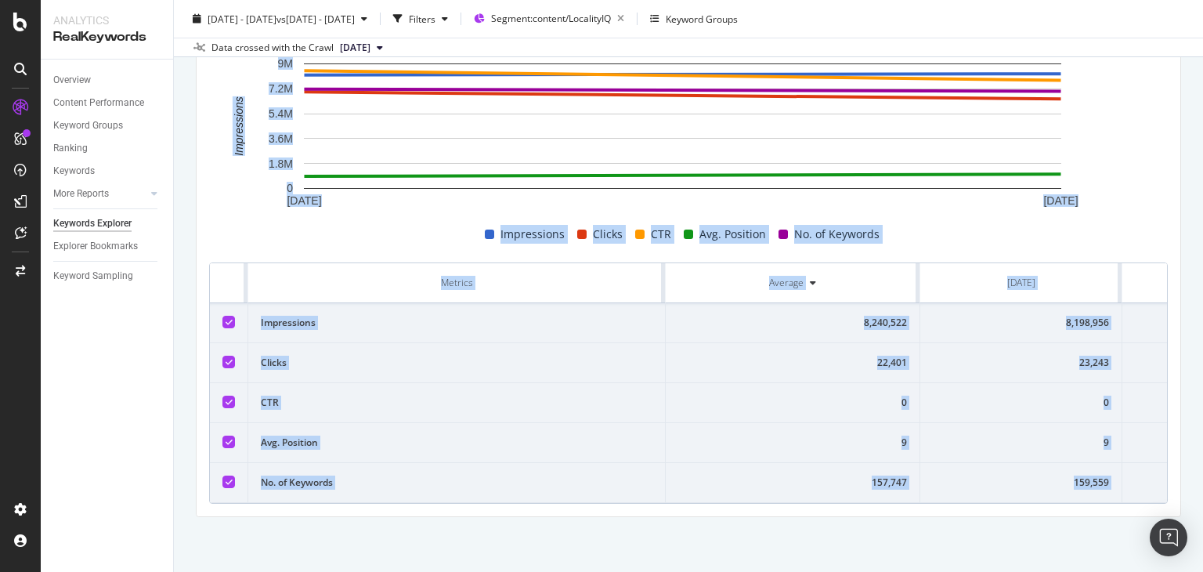
drag, startPoint x: 1203, startPoint y: 167, endPoint x: 1203, endPoint y: 474, distance: 307.1
click at [1203, 474] on div "Keywords Explorer nobroker [DATE] - [DATE] vs [DATE] - [DATE] Filters Segment: …" at bounding box center [688, 286] width 1029 height 572
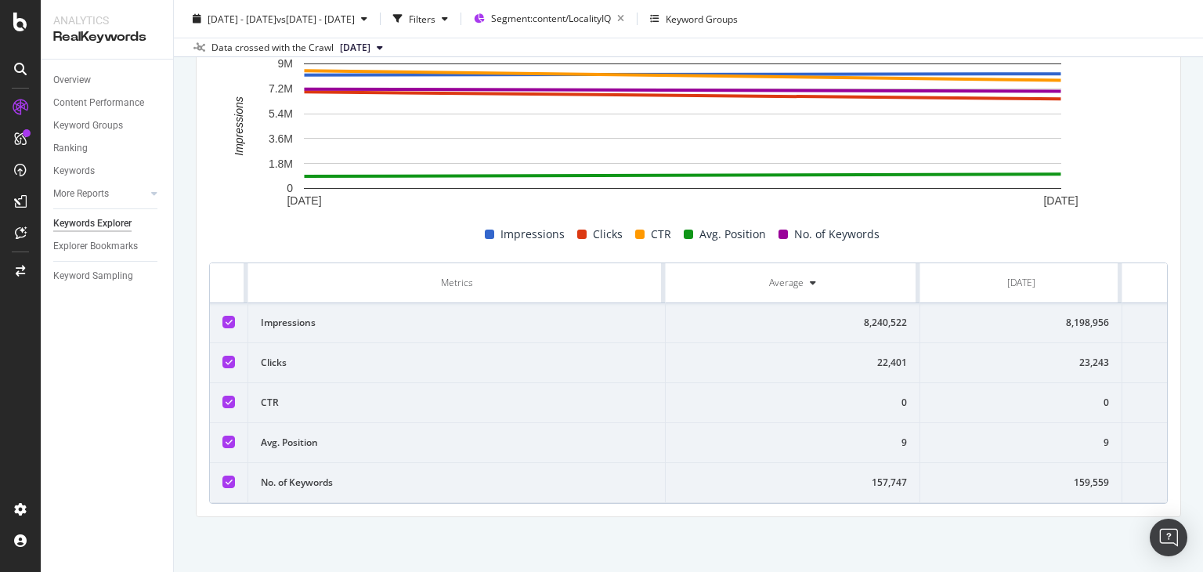
click at [172, 356] on div "Overview Content Performance Keyword Groups Ranking Keywords More Reports Count…" at bounding box center [107, 316] width 132 height 512
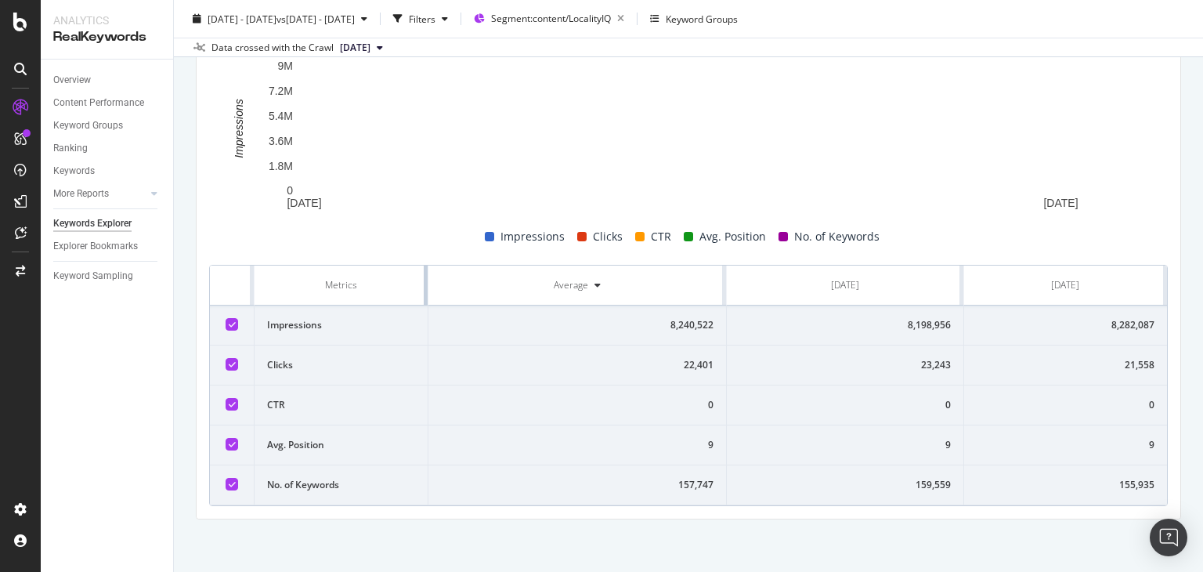
drag, startPoint x: 660, startPoint y: 270, endPoint x: 356, endPoint y: 311, distance: 307.5
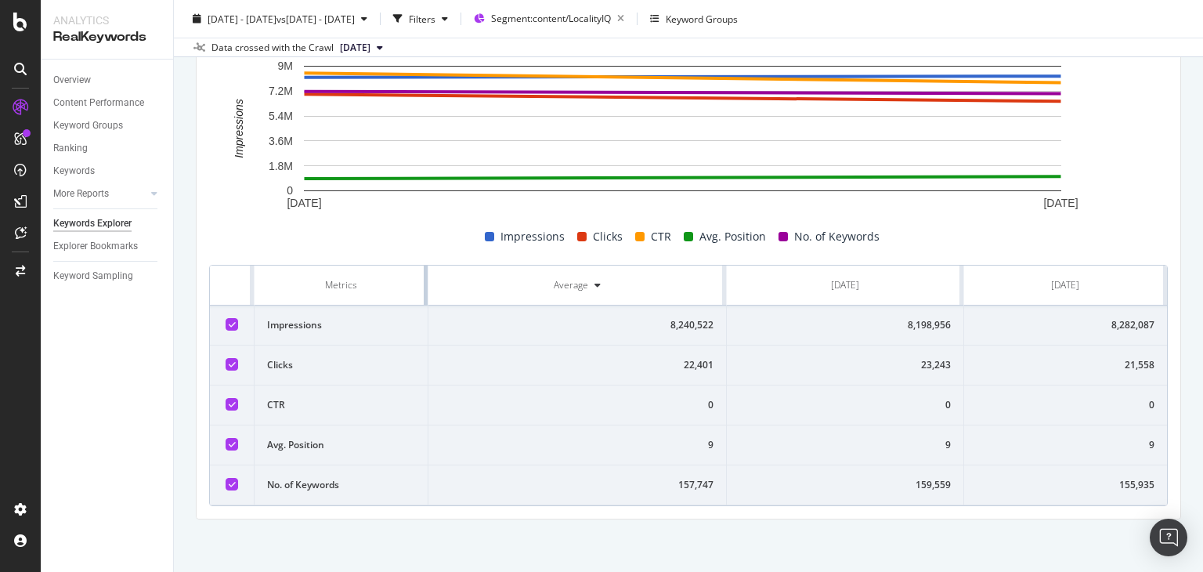
click at [356, 311] on table "Metrics Average [DATE] [DATE] Impressions 8,240,522 8,198,956 8,282,087 Clicks …" at bounding box center [688, 386] width 957 height 240
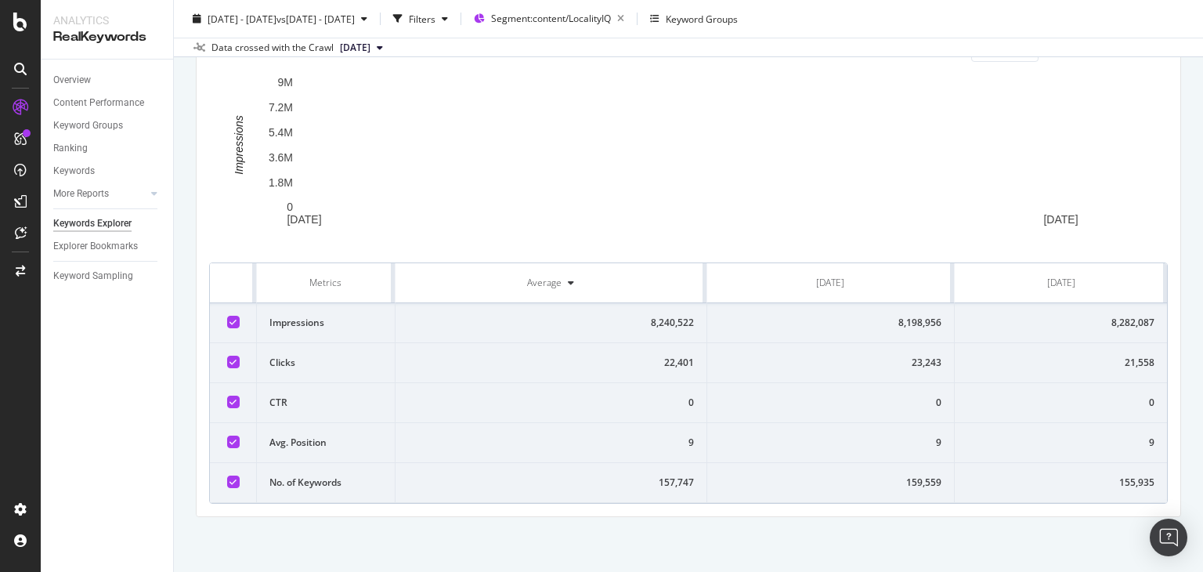
scroll to position [518, 0]
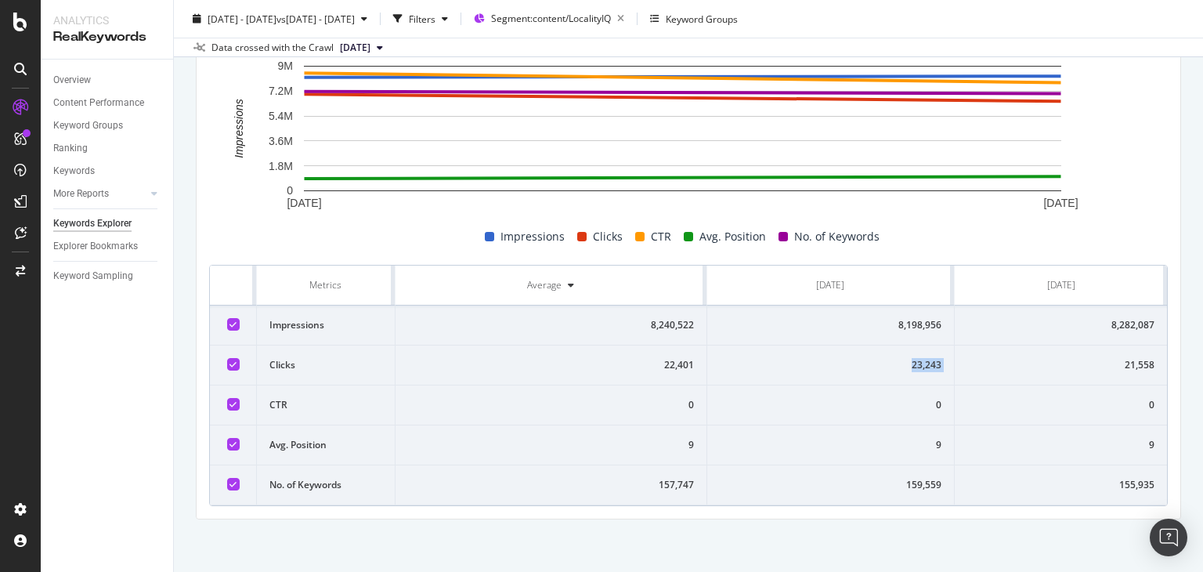
drag, startPoint x: 888, startPoint y: 372, endPoint x: 948, endPoint y: 366, distance: 60.6
click at [948, 366] on tr "Clicks 22,401 23,243 21,558" at bounding box center [688, 365] width 957 height 40
click at [824, 420] on td "0" at bounding box center [831, 405] width 248 height 40
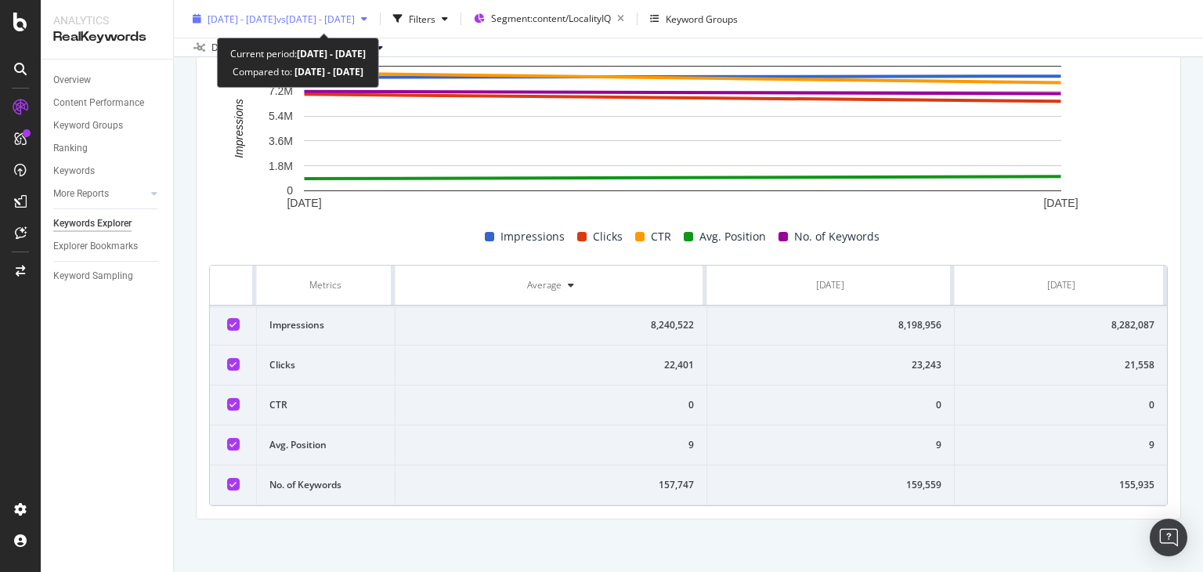
click at [327, 14] on span "vs [DATE] - [DATE]" at bounding box center [316, 18] width 78 height 13
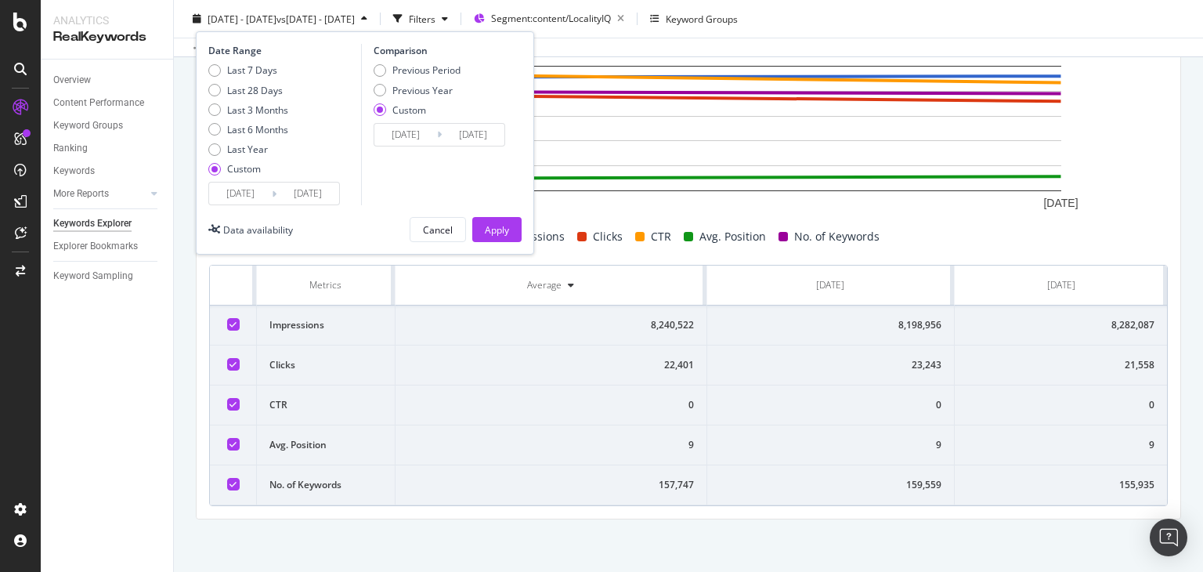
click at [305, 194] on input "[DATE]" at bounding box center [308, 194] width 63 height 22
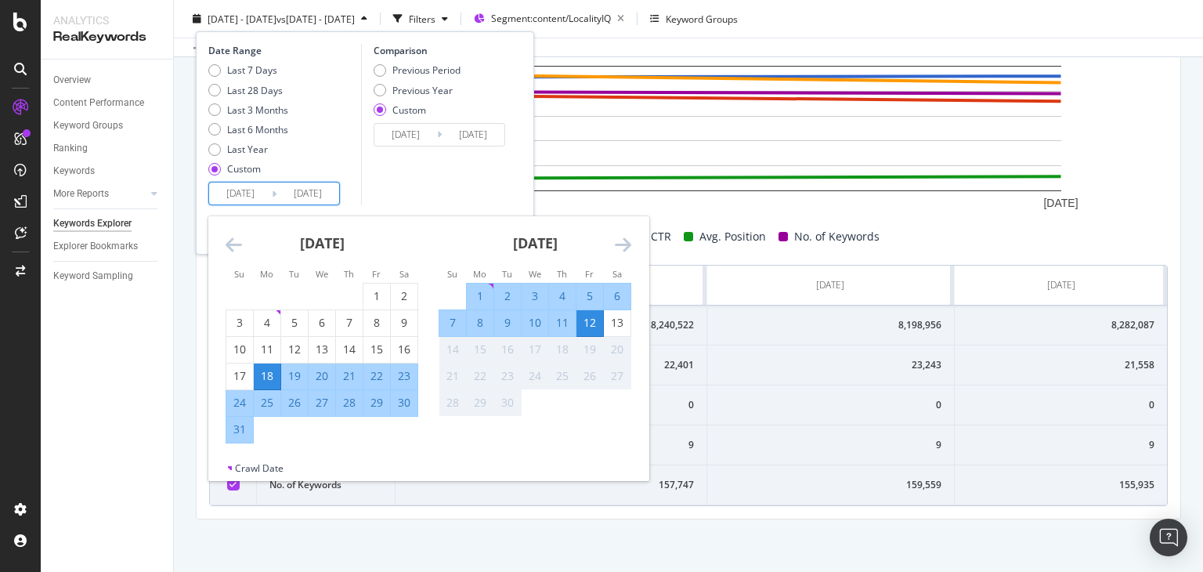
click at [323, 405] on div "27" at bounding box center [322, 403] width 27 height 16
type input "[DATE]"
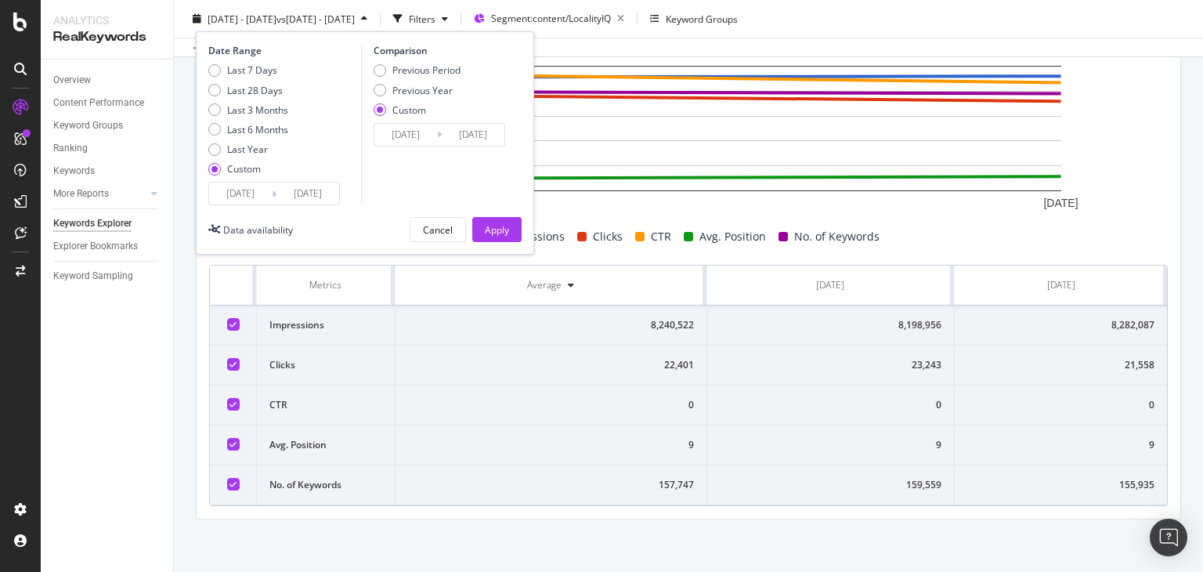
click at [250, 191] on input "[DATE]" at bounding box center [240, 194] width 63 height 22
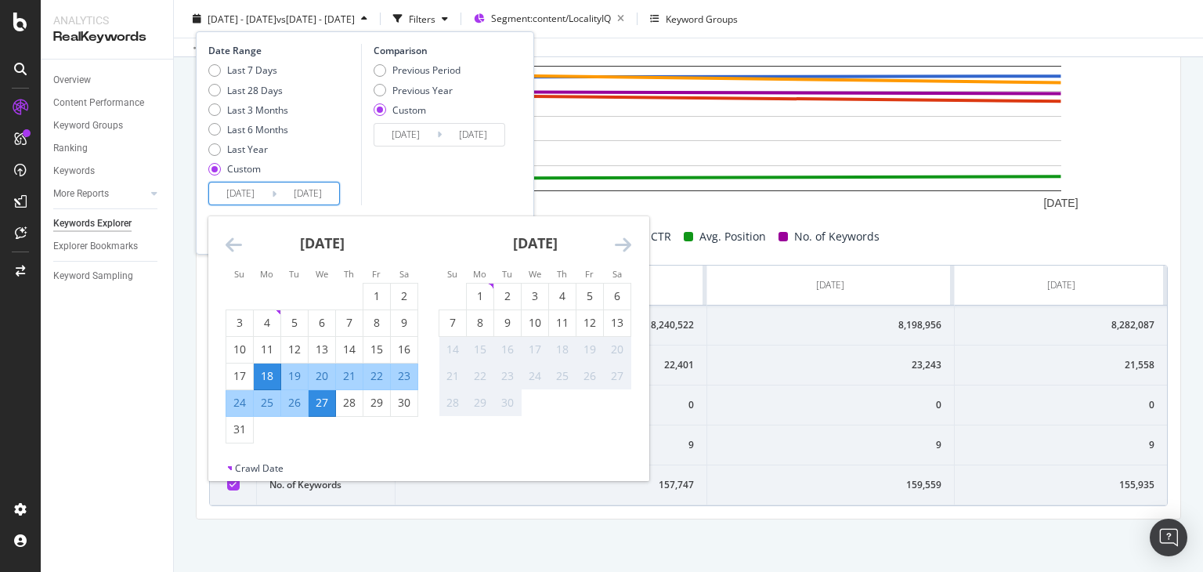
click at [324, 403] on div "27" at bounding box center [322, 403] width 27 height 16
type input "[DATE]"
click at [304, 189] on input "[DATE]" at bounding box center [308, 194] width 63 height 22
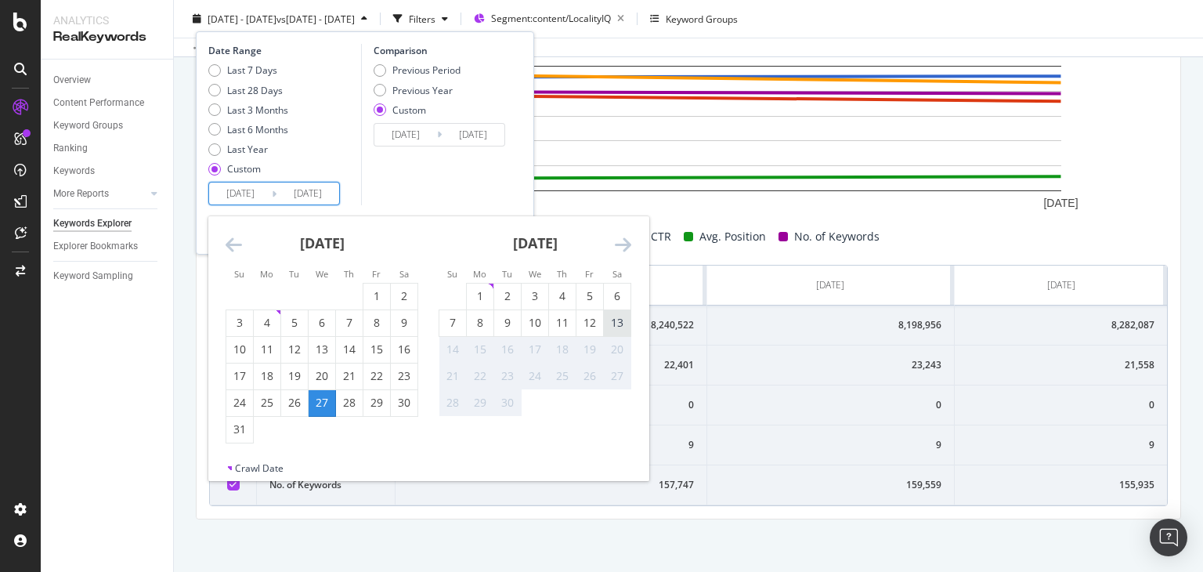
click at [621, 324] on div "13" at bounding box center [617, 323] width 27 height 16
type input "[DATE]"
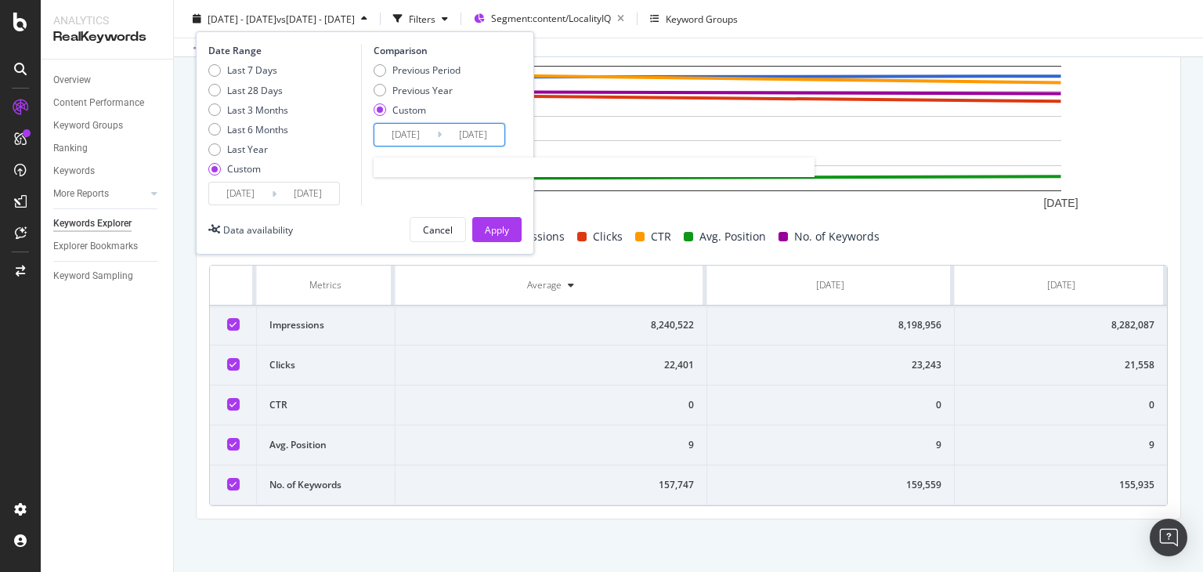
click at [407, 126] on input "[DATE]" at bounding box center [405, 135] width 63 height 22
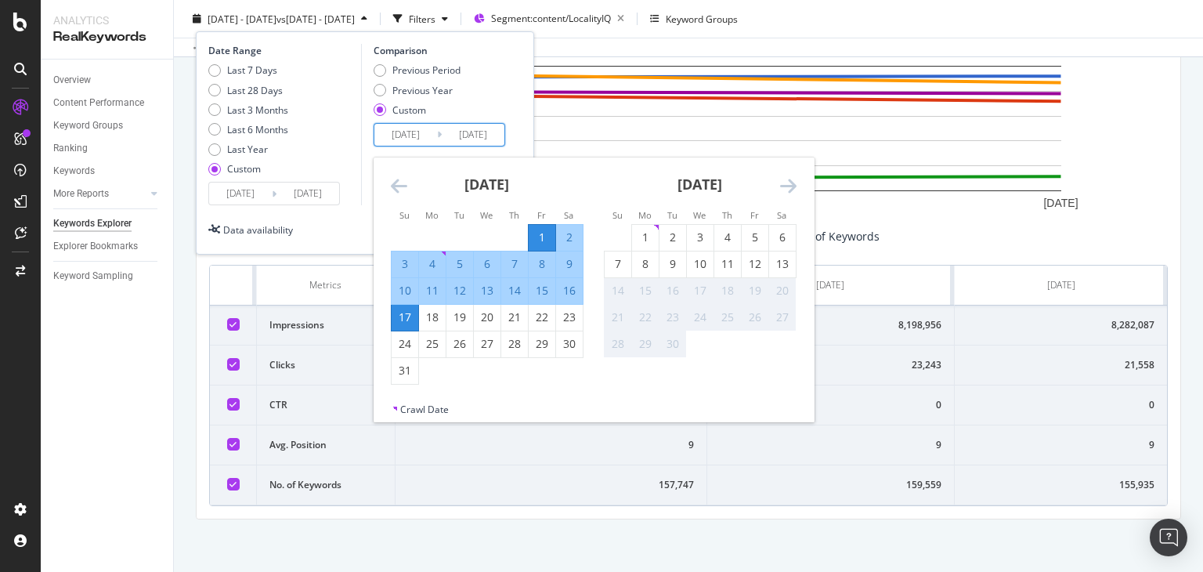
click at [361, 167] on div "Comparison Previous Period Previous Year Custom [DATE] Navigate forward to inte…" at bounding box center [435, 124] width 149 height 161
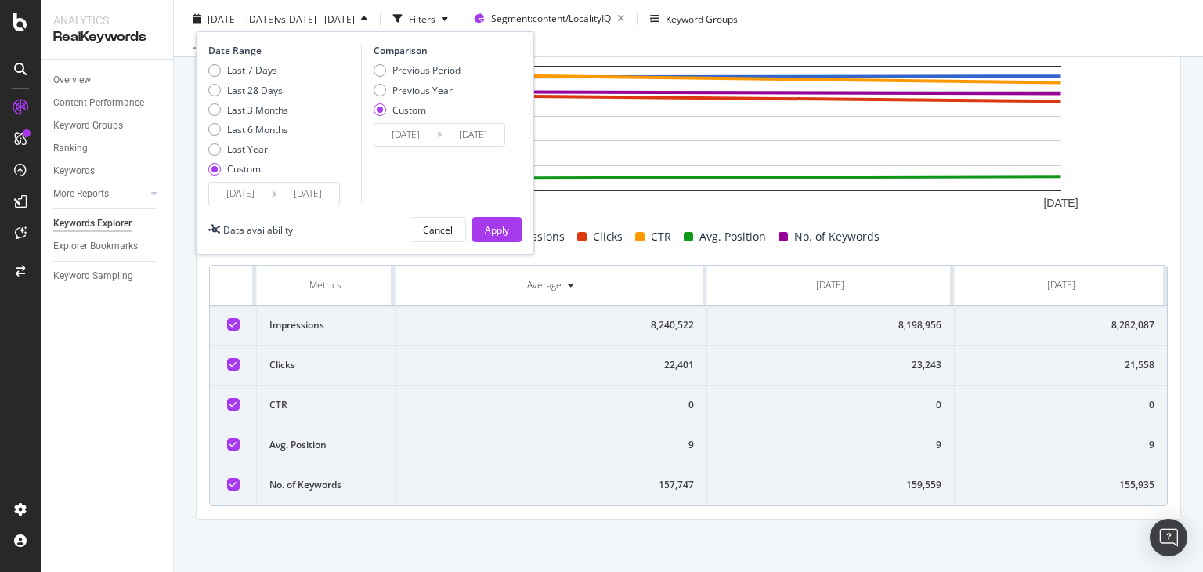
click at [255, 196] on input "[DATE]" at bounding box center [240, 194] width 63 height 22
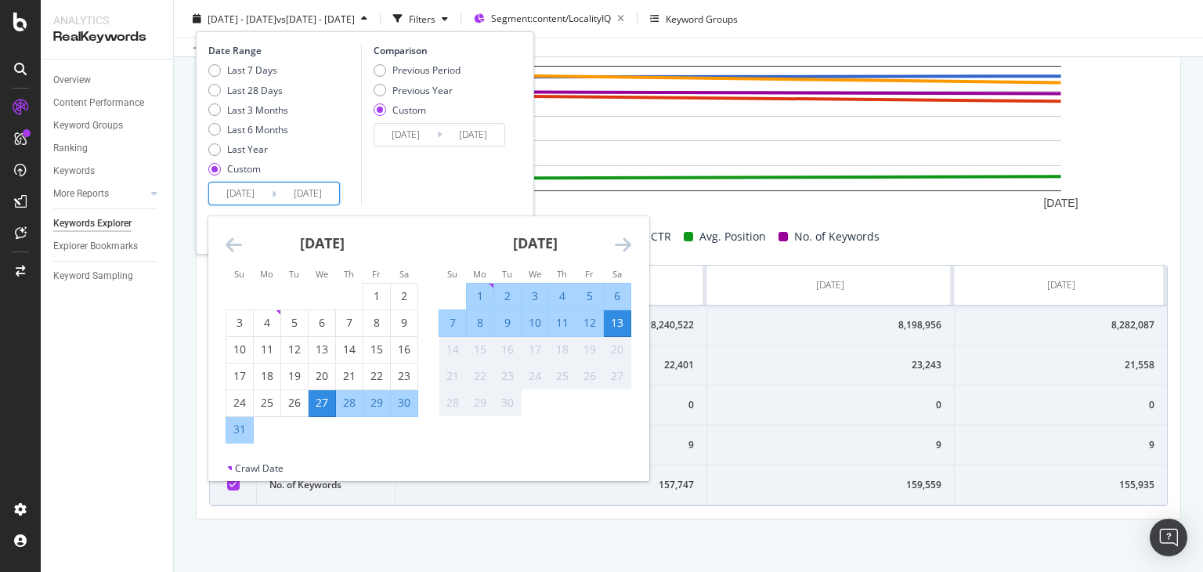
click at [417, 169] on div "Comparison Previous Period Previous Year Custom [DATE] Navigate forward to inte…" at bounding box center [435, 124] width 149 height 161
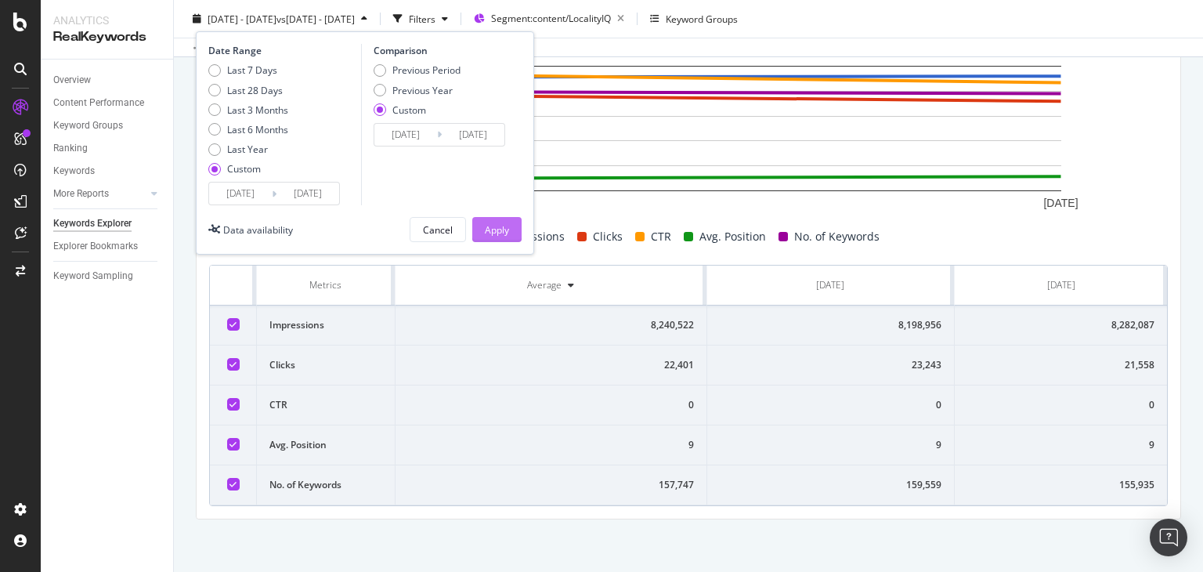
click at [485, 220] on div "Apply" at bounding box center [497, 230] width 24 height 24
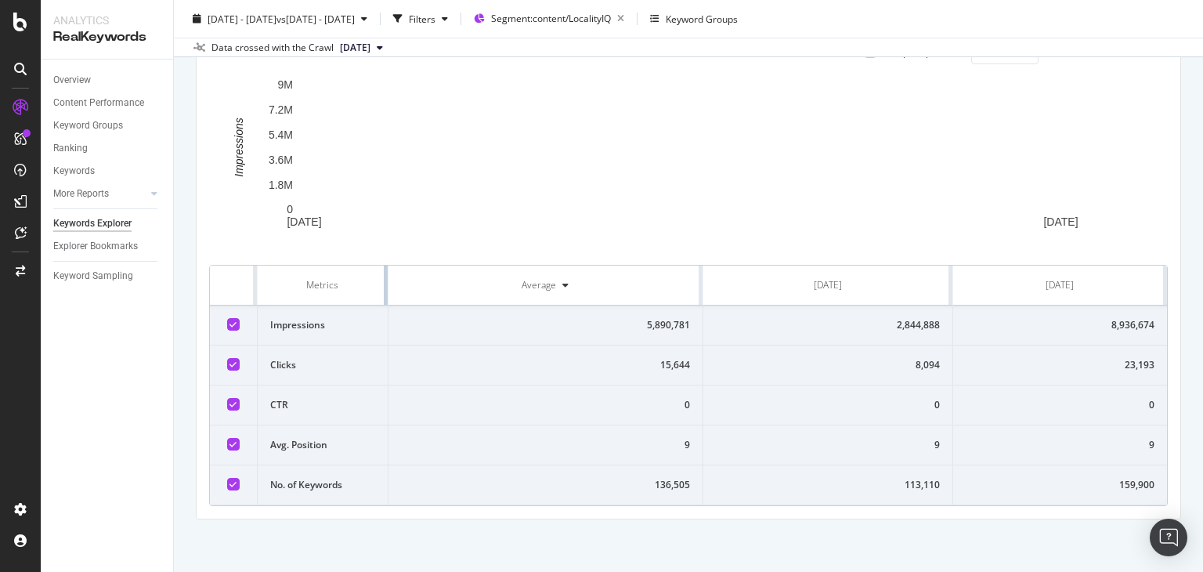
scroll to position [518, 0]
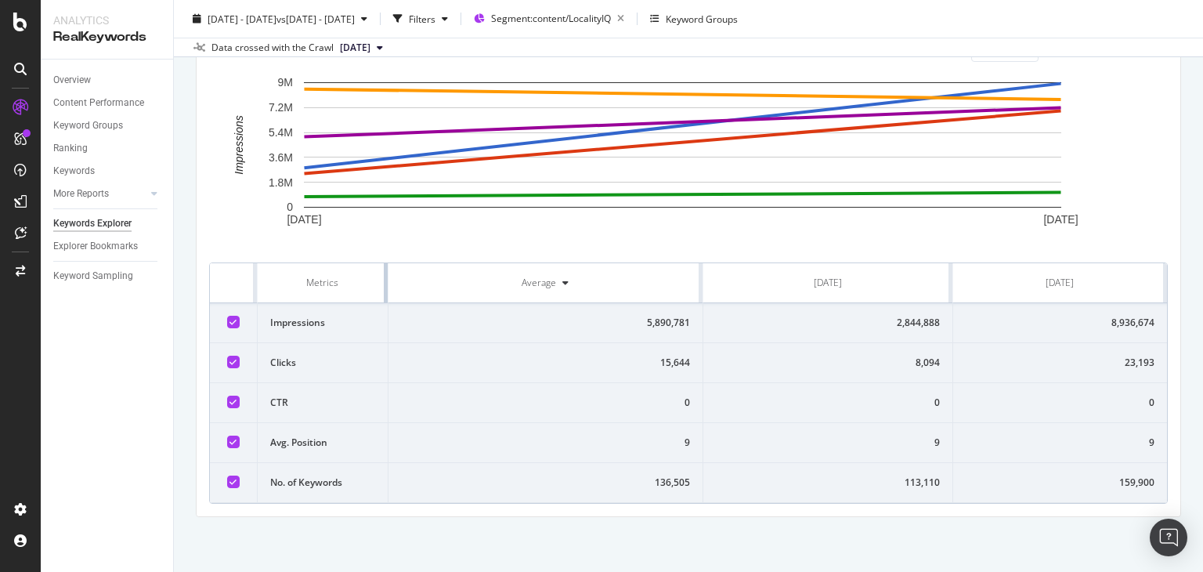
drag, startPoint x: 663, startPoint y: 269, endPoint x: 351, endPoint y: 293, distance: 312.7
click at [351, 293] on th "Metrics" at bounding box center [323, 283] width 131 height 40
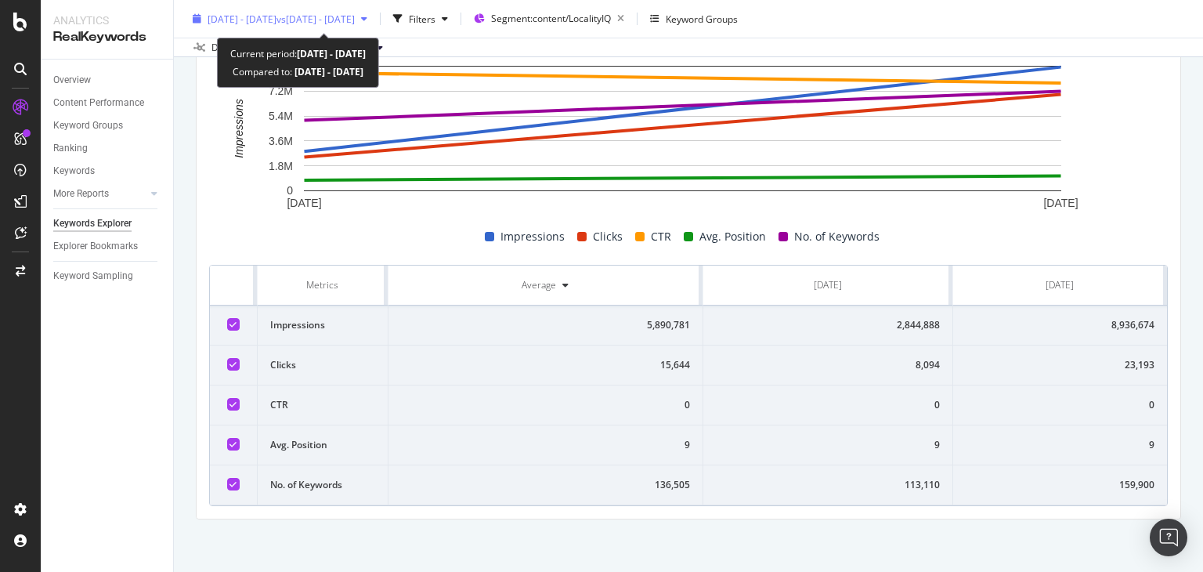
click at [340, 25] on div "[DATE] - [DATE] vs [DATE] - [DATE]" at bounding box center [281, 18] width 147 height 13
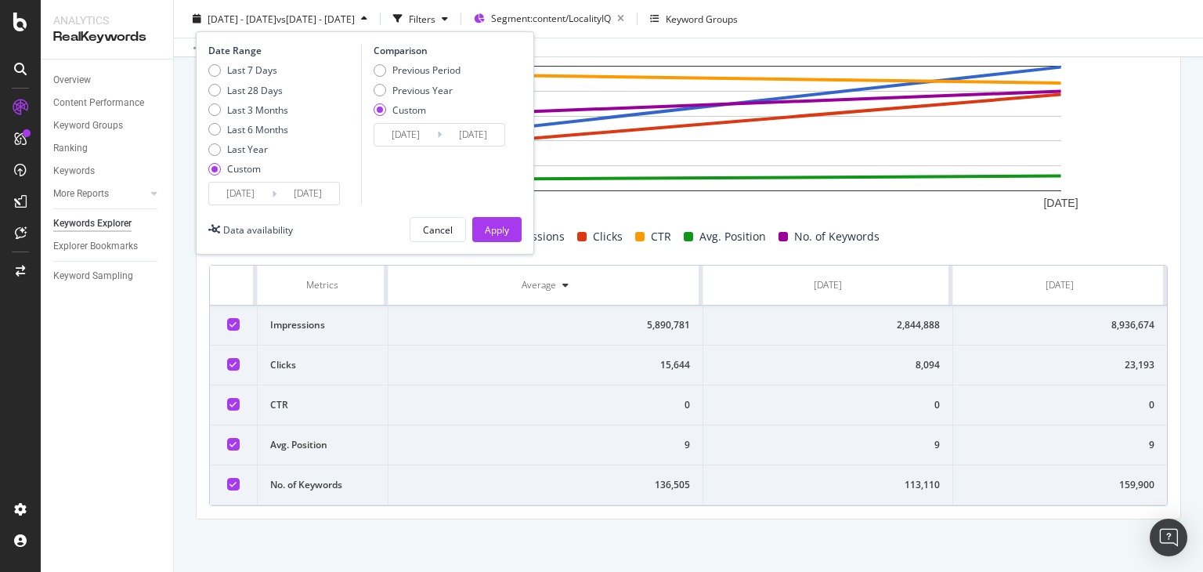
click at [321, 190] on input "[DATE]" at bounding box center [308, 194] width 63 height 22
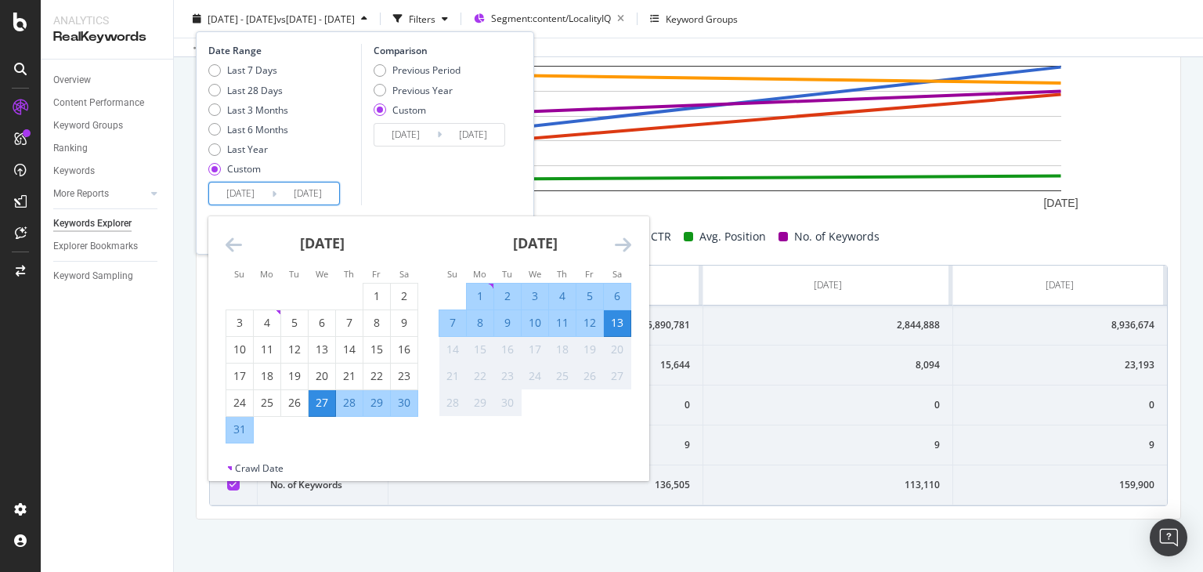
click at [414, 183] on div "Comparison Previous Period Previous Year Custom [DATE] Navigate forward to inte…" at bounding box center [435, 124] width 149 height 161
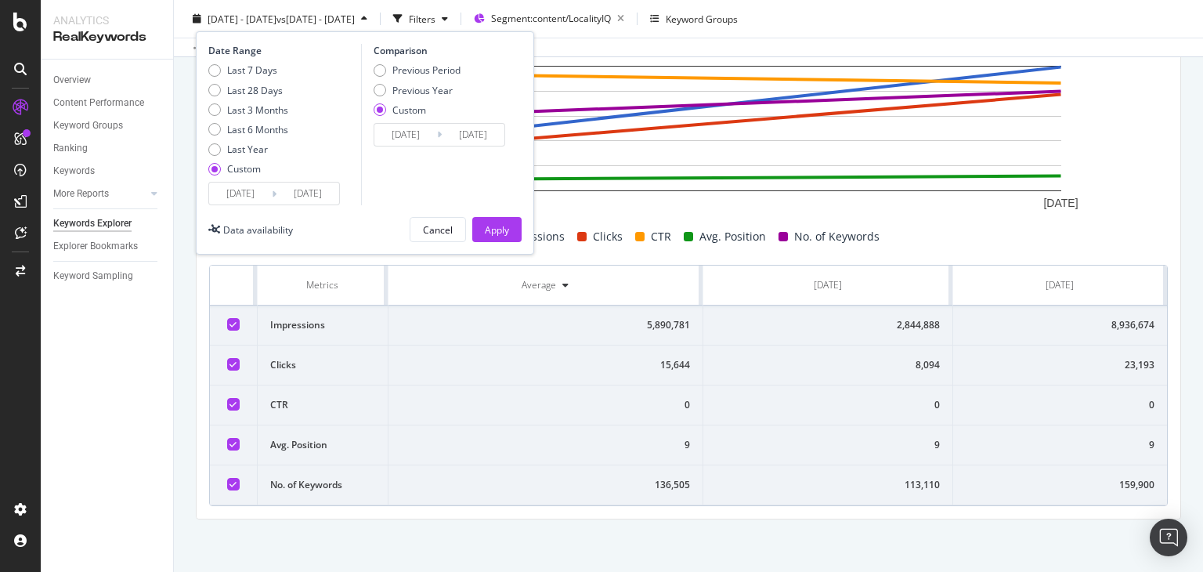
click at [405, 139] on input "[DATE]" at bounding box center [405, 135] width 63 height 22
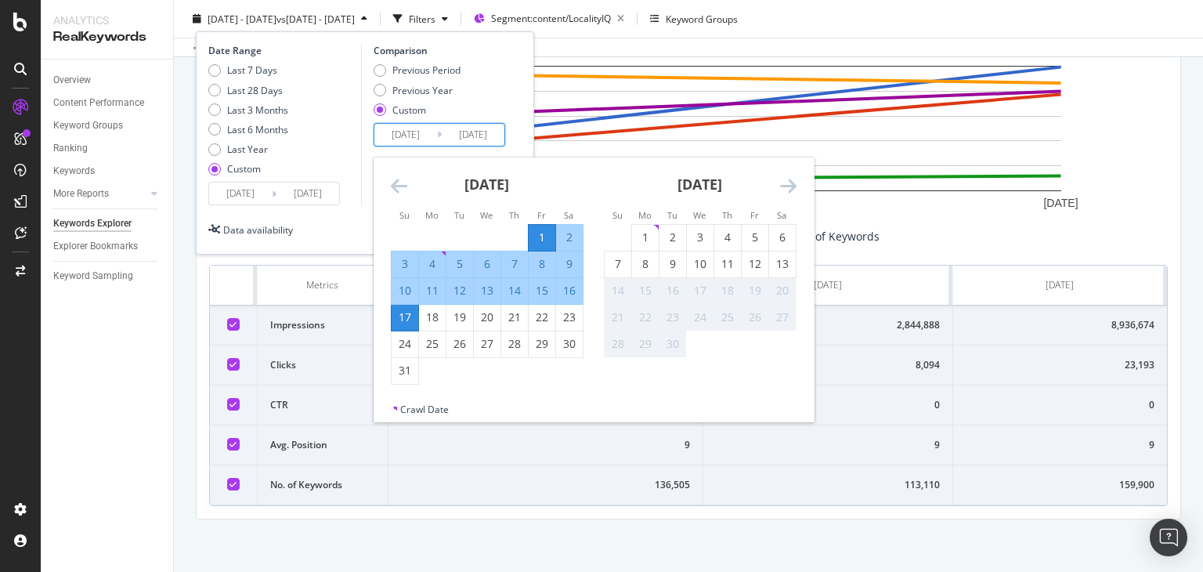
click at [520, 136] on div "Date Range Last 7 Days Last 28 Days Last 3 Months Last 6 Months Last Year Custo…" at bounding box center [364, 124] width 313 height 161
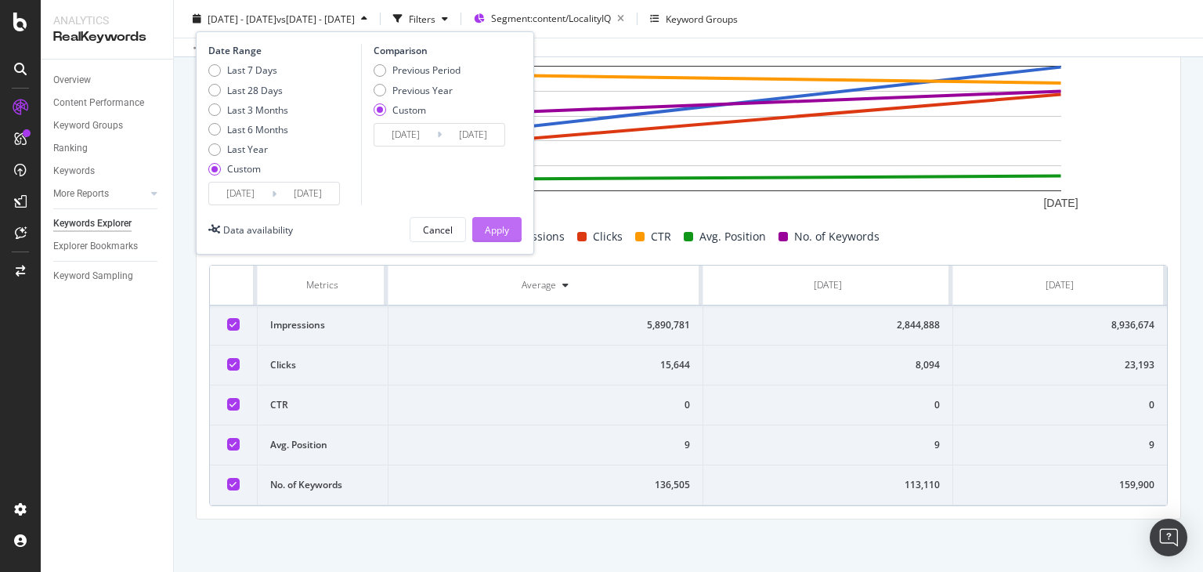
click at [492, 233] on div "Apply" at bounding box center [497, 228] width 24 height 13
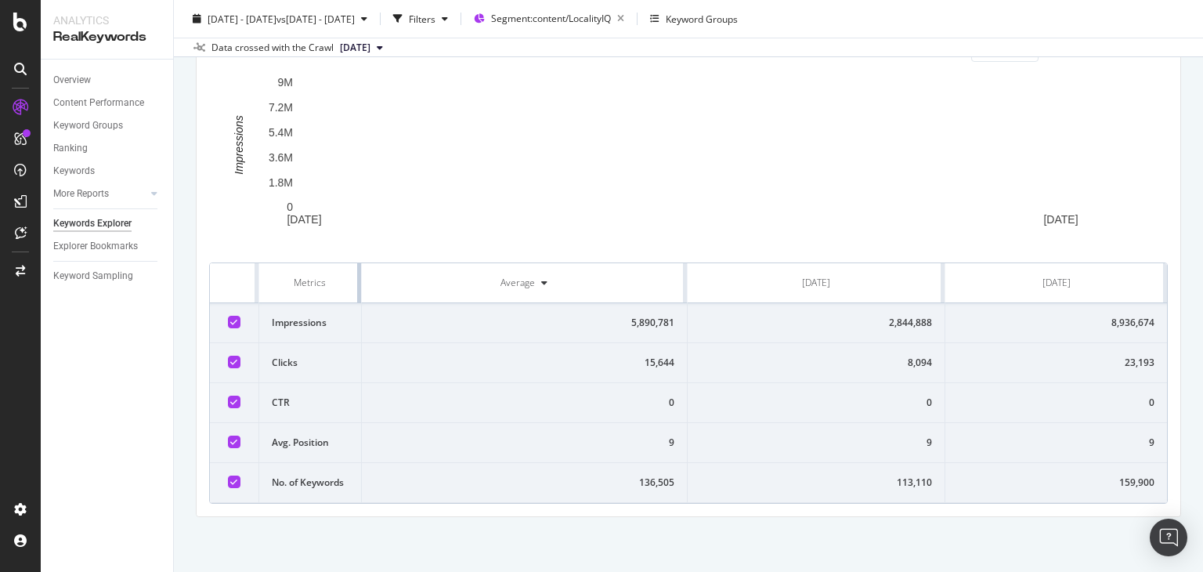
drag, startPoint x: 382, startPoint y: 280, endPoint x: 254, endPoint y: 280, distance: 128.5
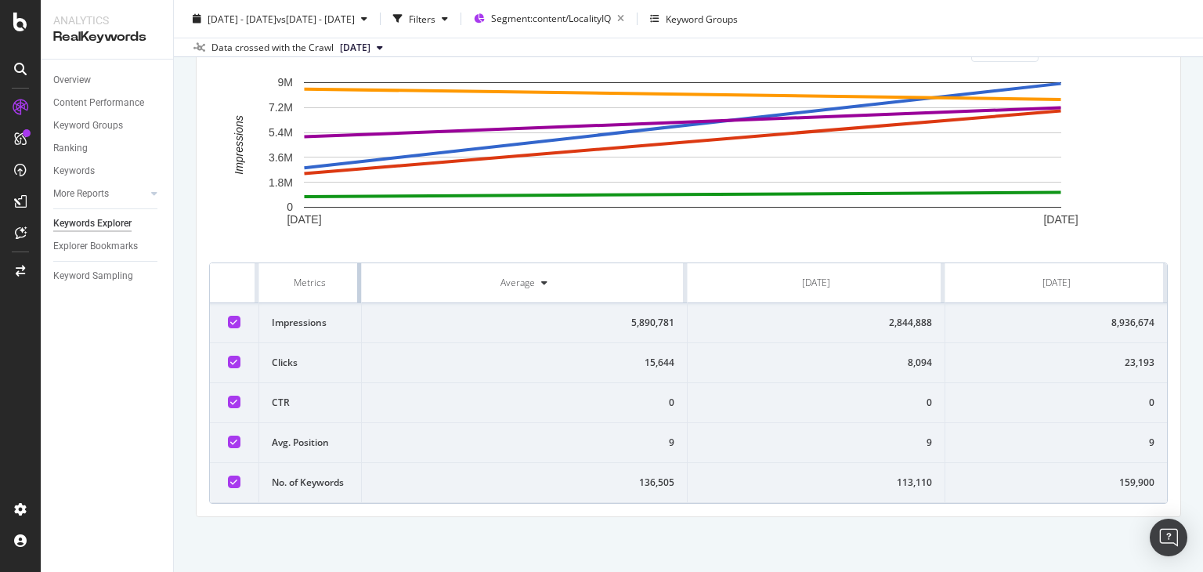
click at [254, 280] on tr "Metrics Average [DATE] [DATE]" at bounding box center [688, 283] width 957 height 40
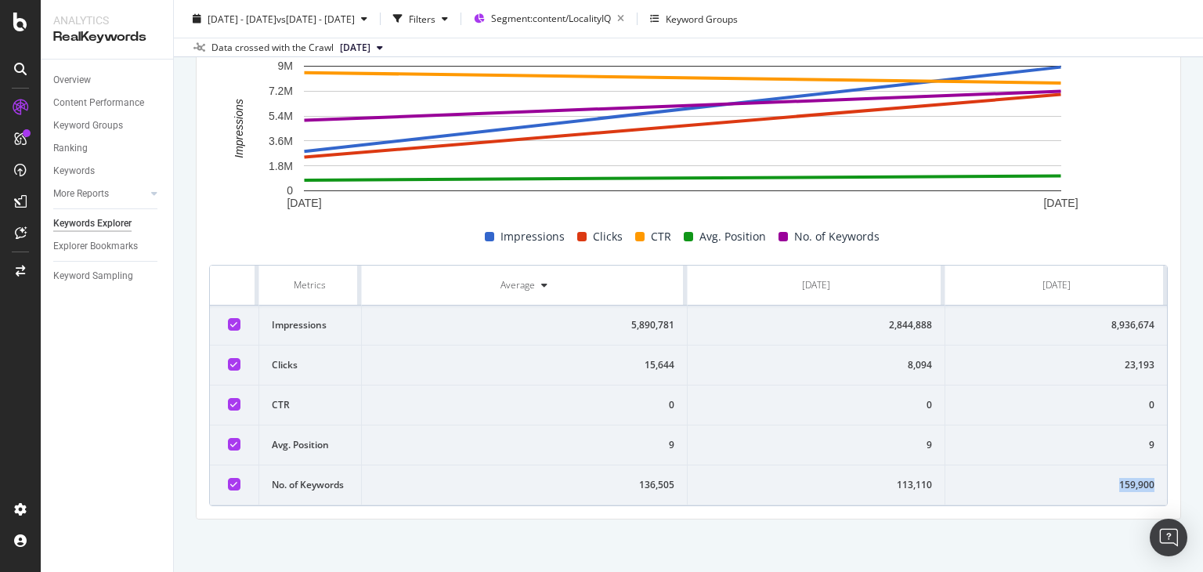
drag, startPoint x: 1094, startPoint y: 488, endPoint x: 1144, endPoint y: 486, distance: 49.4
click at [1144, 486] on td "159,900" at bounding box center [1057, 485] width 222 height 40
drag, startPoint x: 226, startPoint y: 277, endPoint x: 1185, endPoint y: 500, distance: 984.5
click at [1185, 500] on div "By URL Top Charts Clicks By seo Level 3 By: seo Level 3 Hold CTRL while clickin…" at bounding box center [688, 77] width 1029 height 996
copy thead
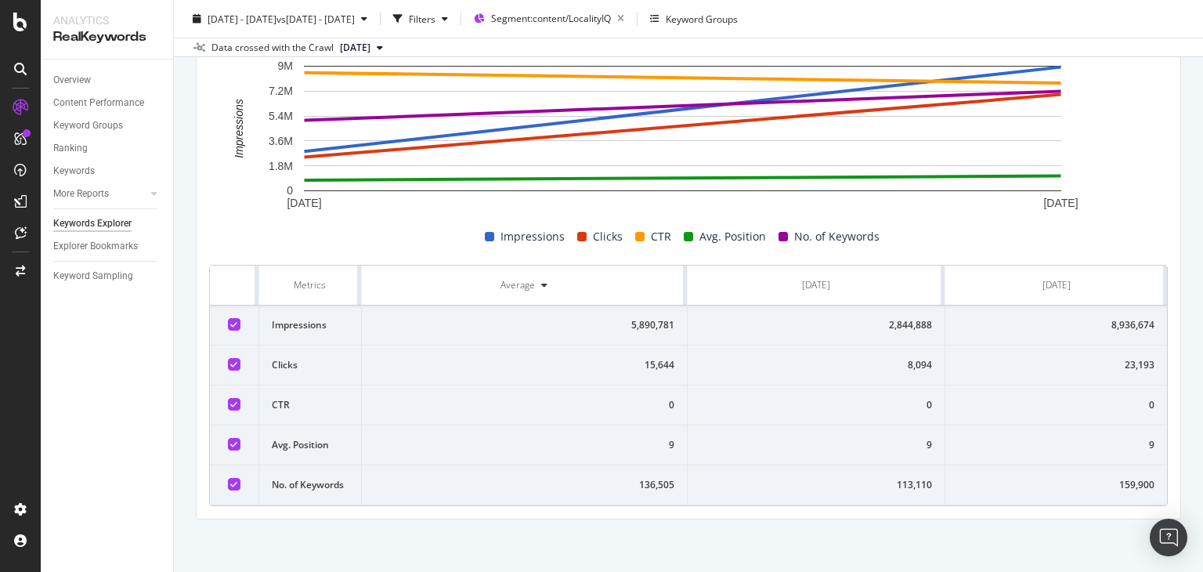
click at [1188, 463] on div "By URL Top Charts Clicks By seo Level 3 By: seo Level 3 Hold CTRL while clickin…" at bounding box center [688, 77] width 1029 height 996
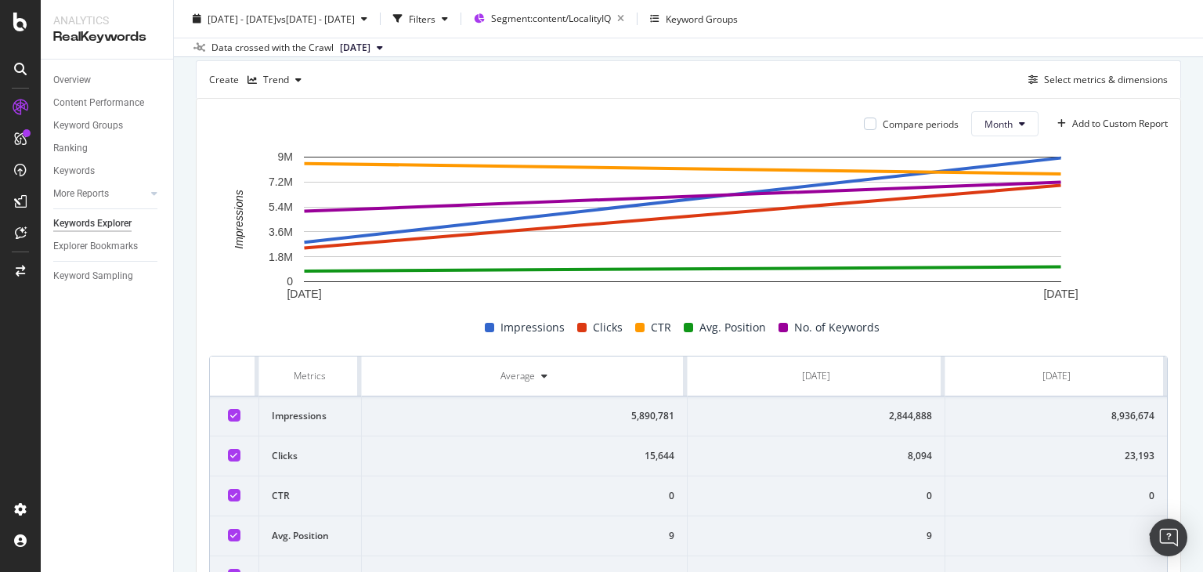
scroll to position [421, 0]
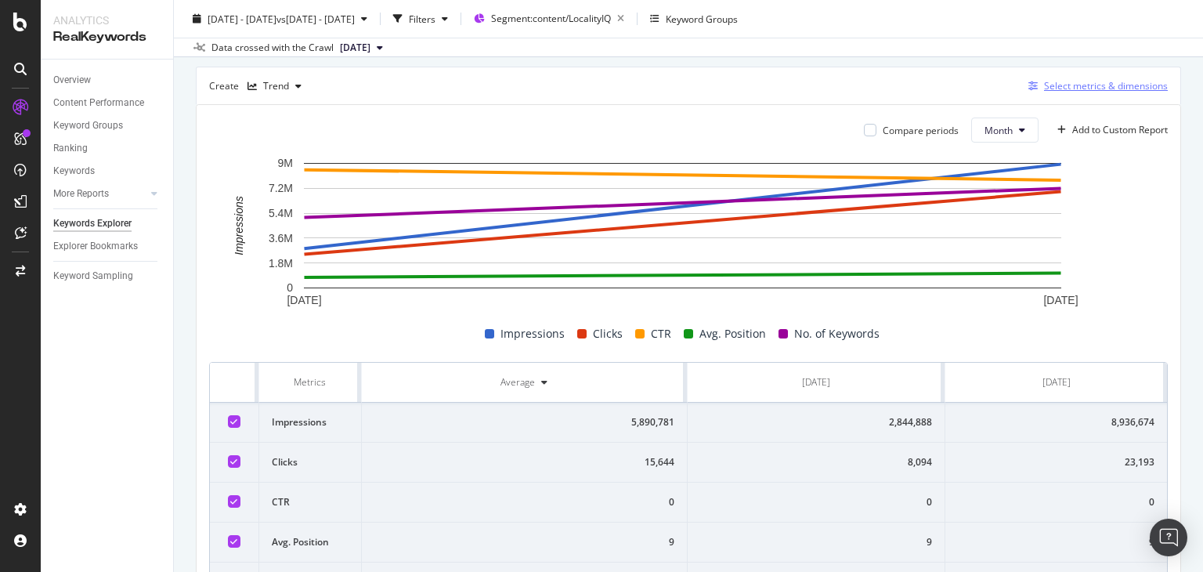
click at [1066, 90] on div "Select metrics & dimensions" at bounding box center [1106, 85] width 124 height 13
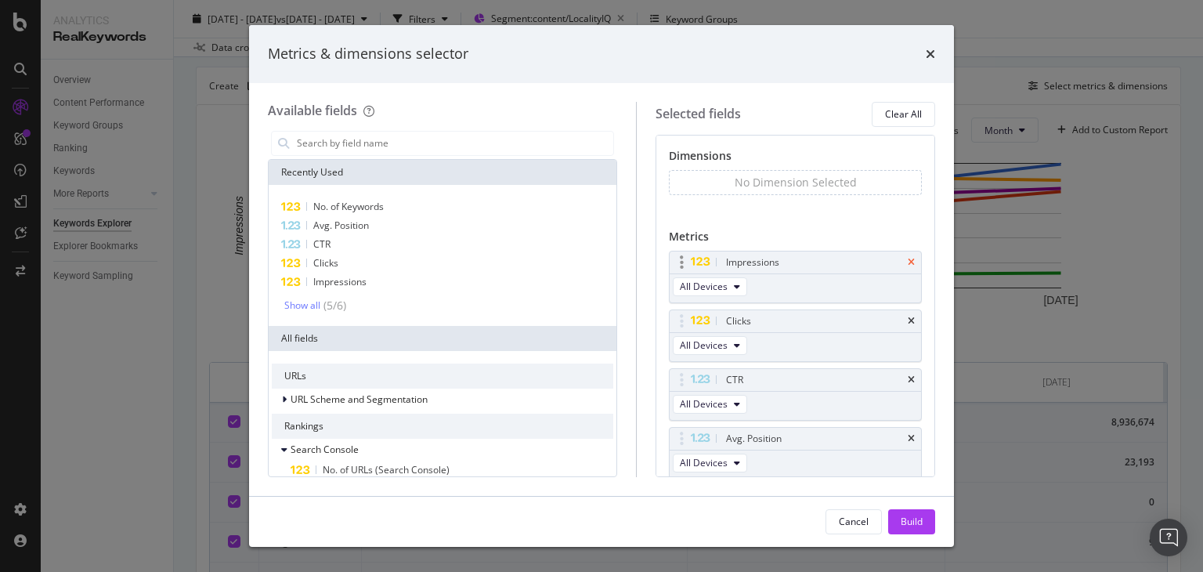
click at [908, 264] on icon "times" at bounding box center [911, 262] width 7 height 9
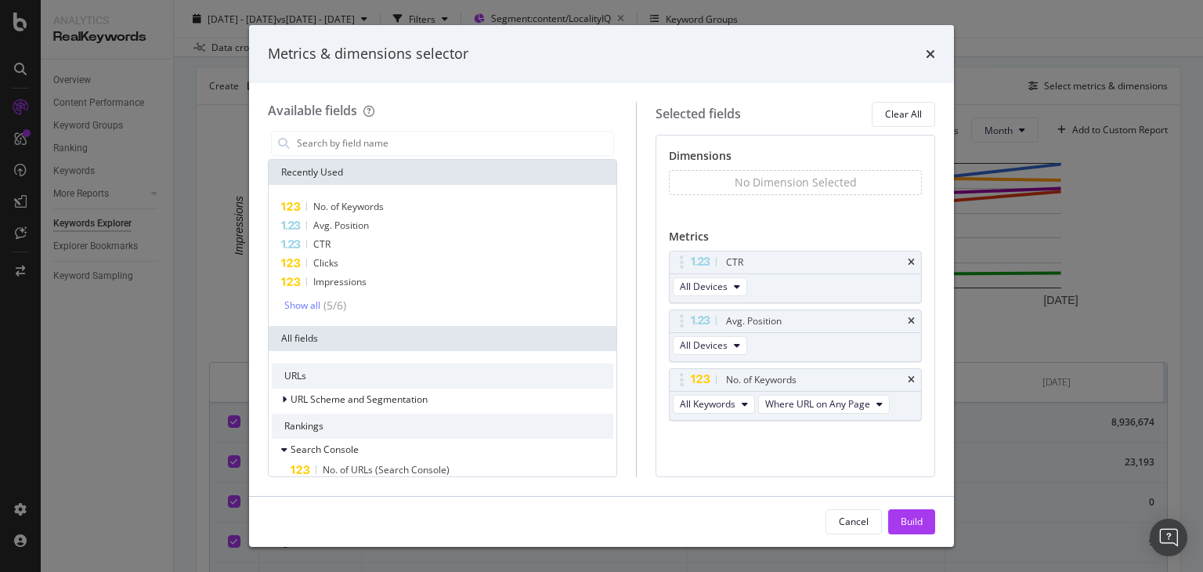
click at [899, 264] on div "CTR" at bounding box center [814, 263] width 182 height 16
click at [910, 263] on icon "times" at bounding box center [911, 262] width 7 height 9
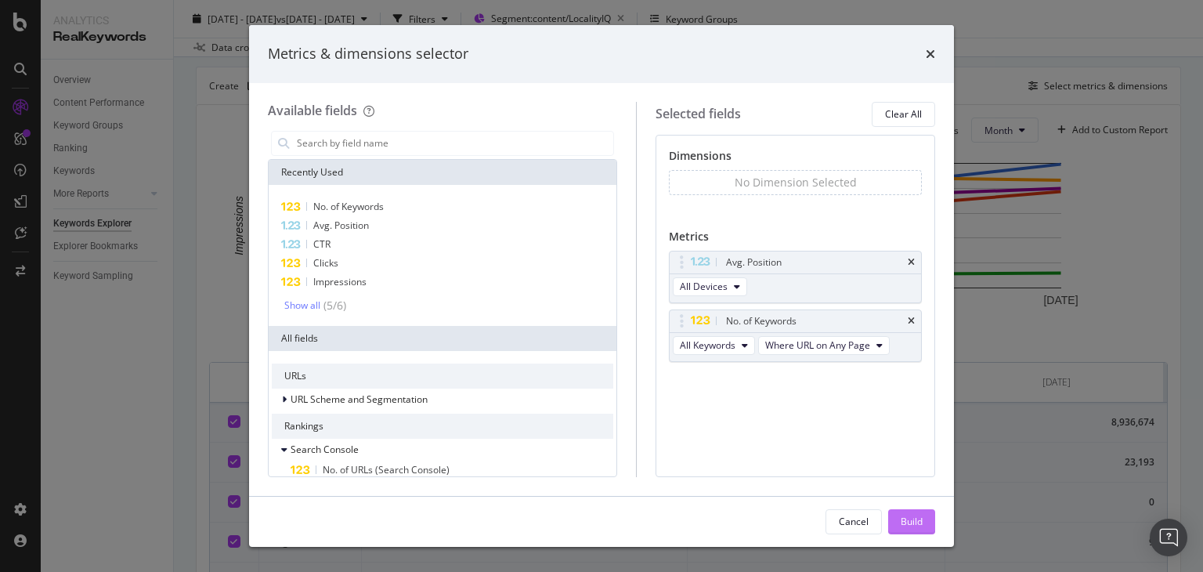
click at [906, 512] on div "Build" at bounding box center [912, 522] width 22 height 24
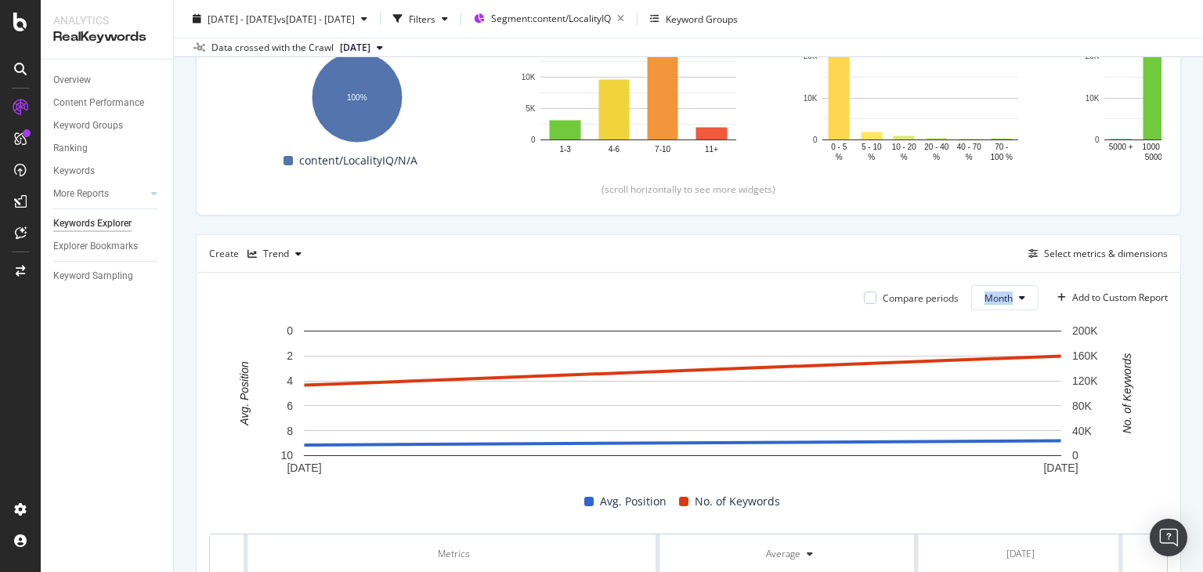
scroll to position [411, 0]
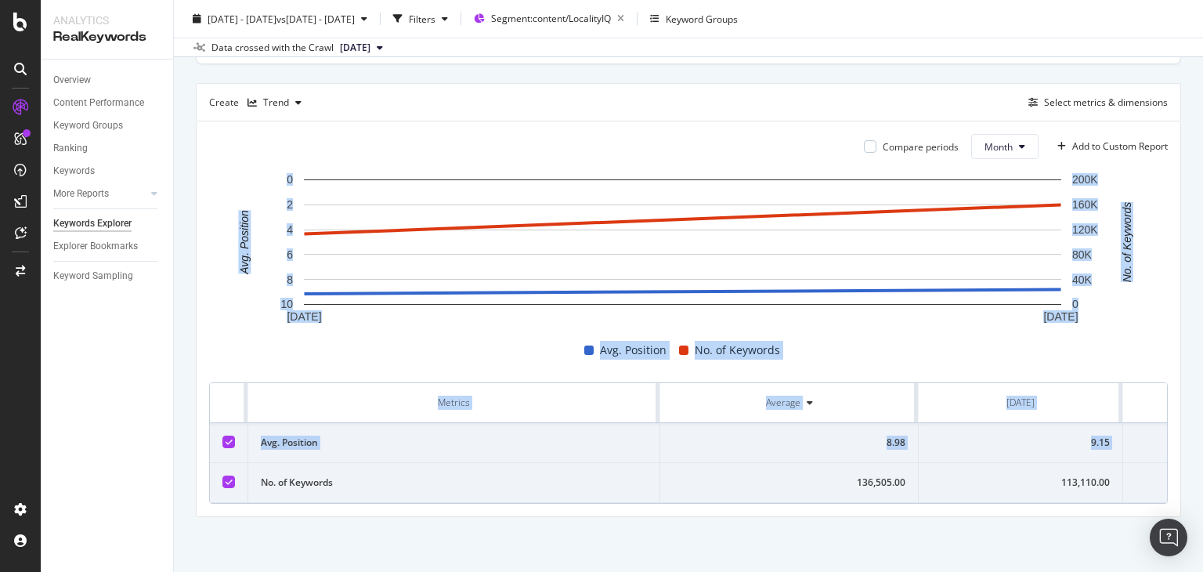
drag, startPoint x: 1203, startPoint y: 319, endPoint x: 1203, endPoint y: 432, distance: 113.6
click at [1203, 432] on div "Keywords Explorer nobroker [DATE] - [DATE] vs [DATE] - [DATE] Filters Segment: …" at bounding box center [688, 286] width 1029 height 572
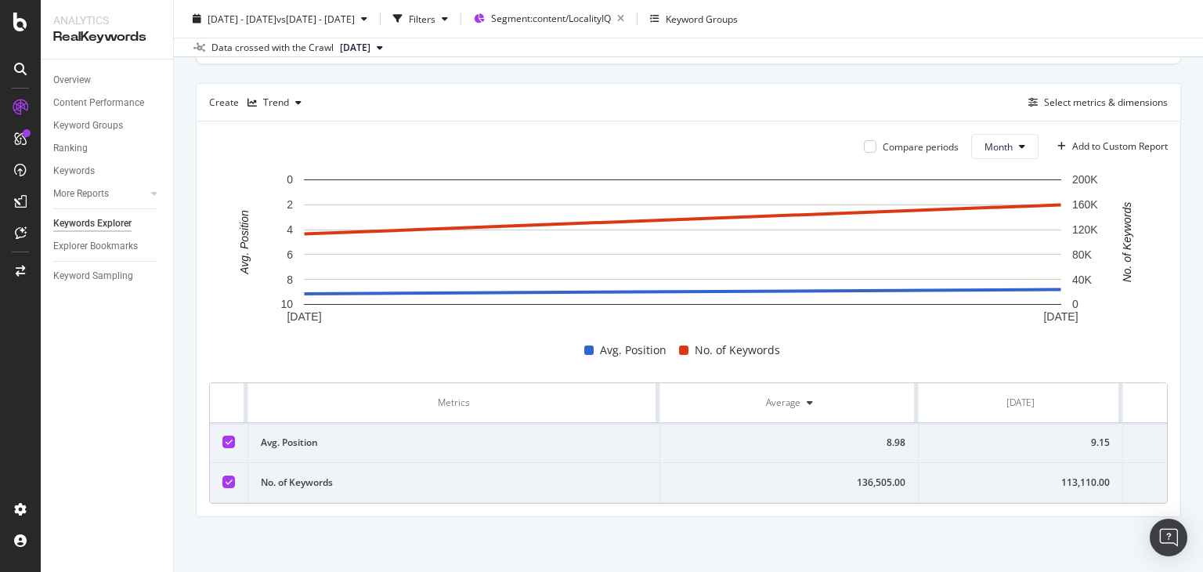
click at [983, 480] on td "113,110.00" at bounding box center [1021, 483] width 204 height 40
drag, startPoint x: 1112, startPoint y: 437, endPoint x: 1161, endPoint y: 439, distance: 48.6
click at [1161, 439] on div "Compare periods Month Add to Custom Report [DATE] [DATE] 0 2 4 6 8 10 0 40K 80K…" at bounding box center [689, 318] width 984 height 395
click at [1011, 485] on td "159,900.00" at bounding box center [1080, 483] width 175 height 40
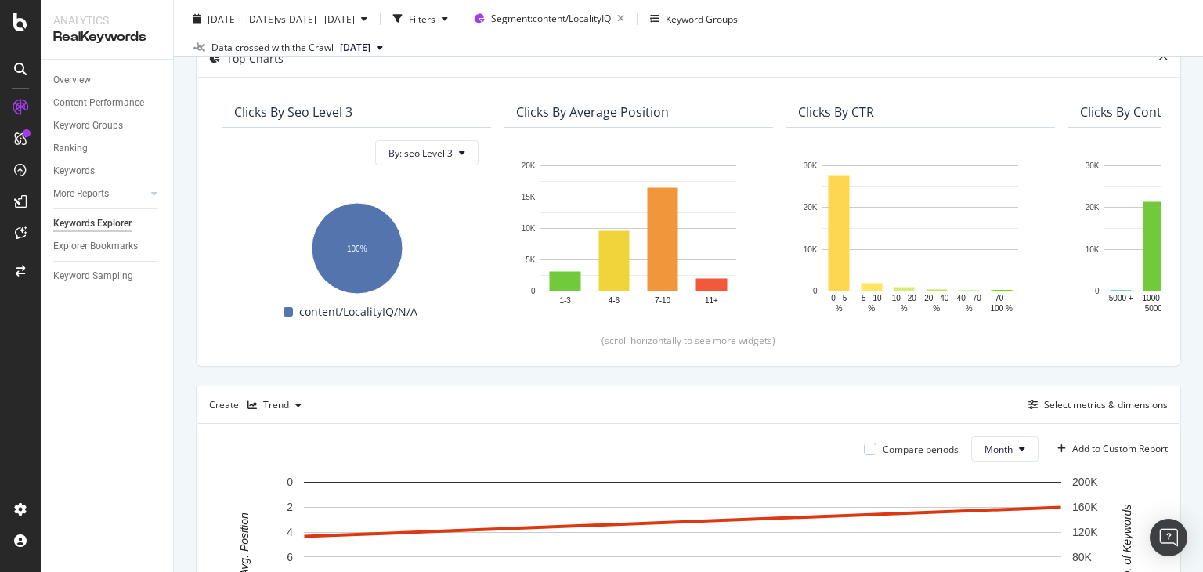
scroll to position [100, 0]
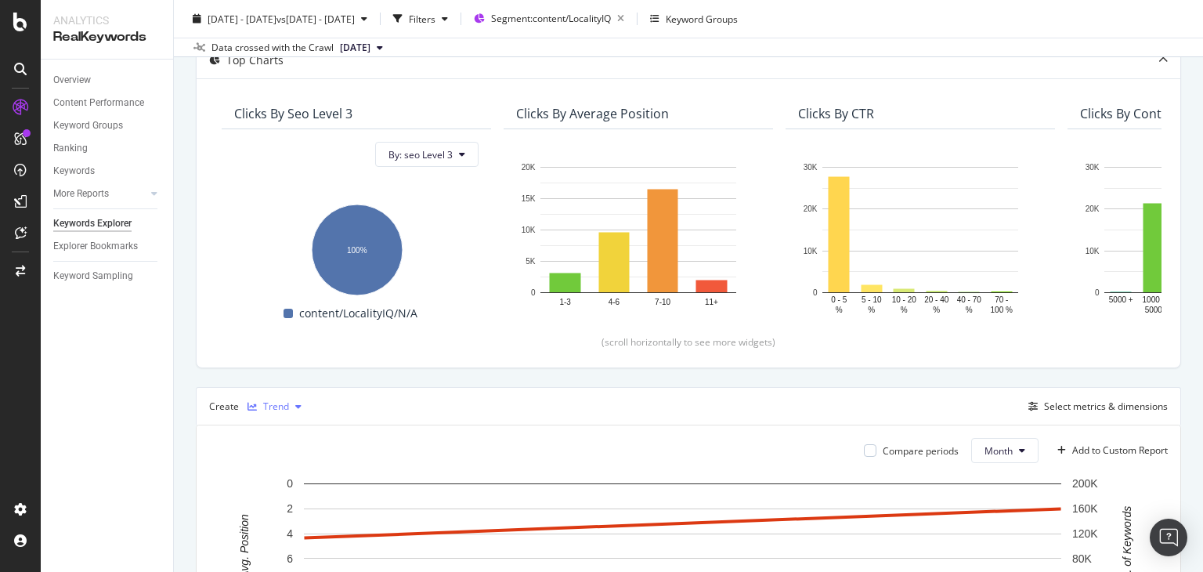
click at [288, 411] on div "Trend" at bounding box center [274, 407] width 67 height 24
click at [284, 255] on div "Table" at bounding box center [291, 248] width 24 height 13
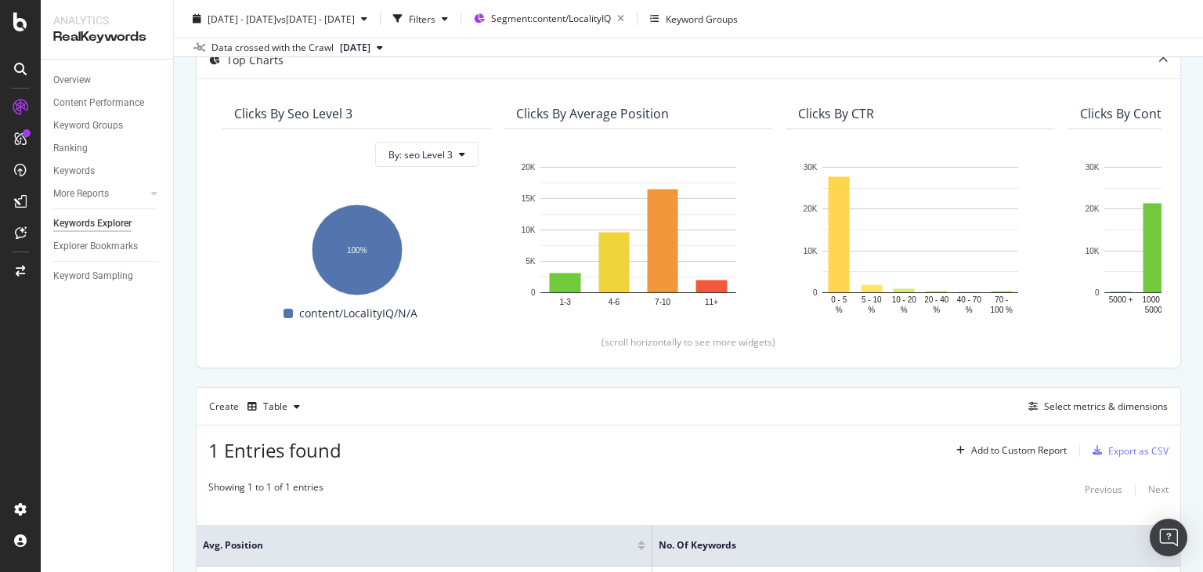
scroll to position [242, 0]
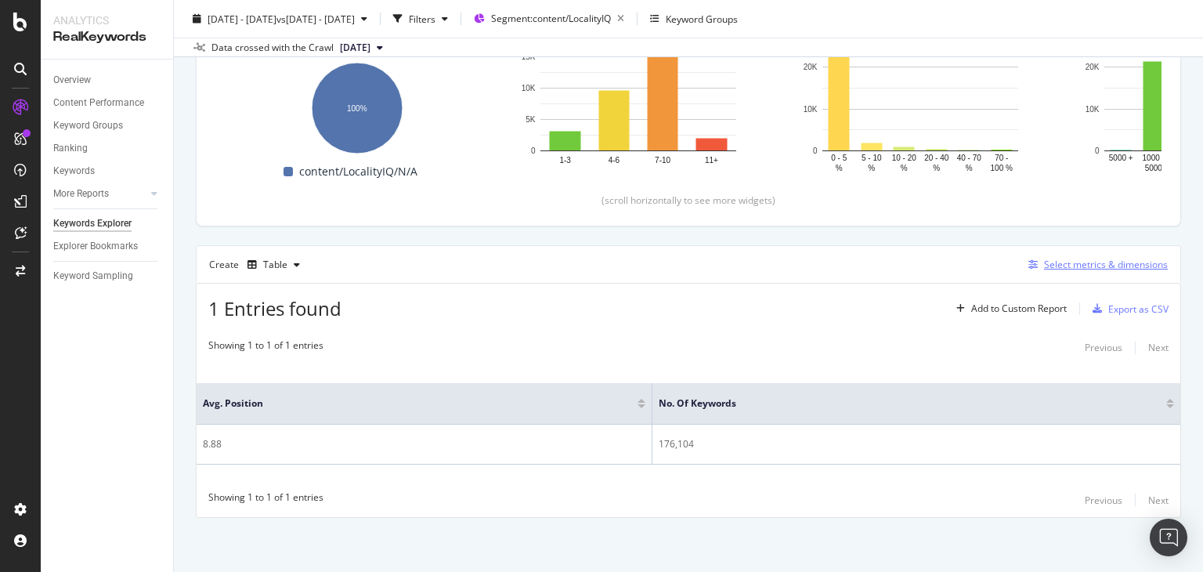
click at [1062, 268] on div "Select metrics & dimensions" at bounding box center [1106, 264] width 124 height 13
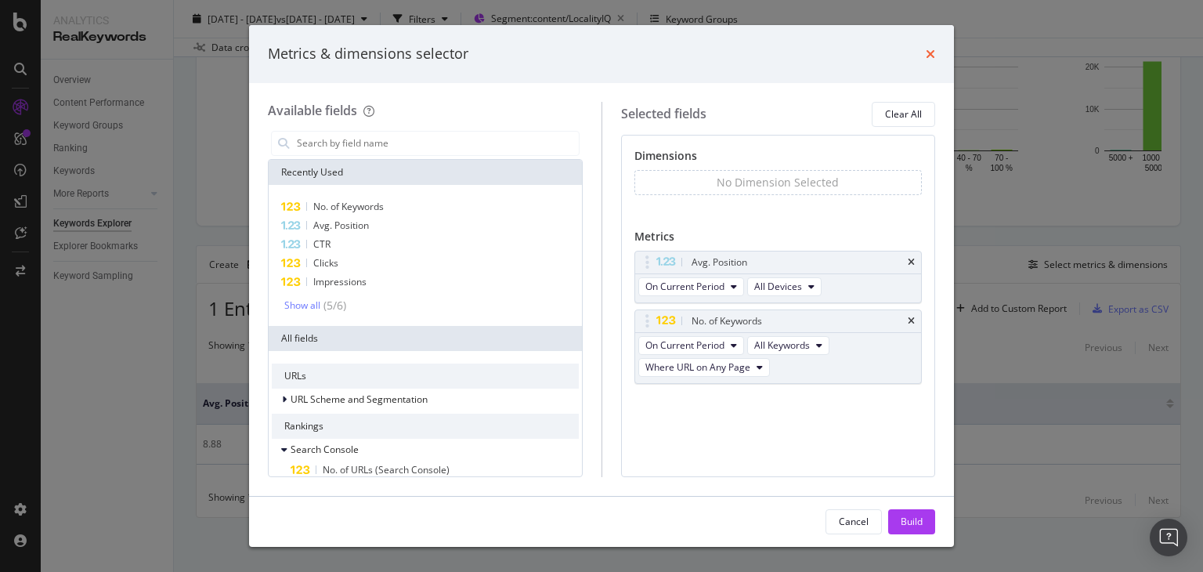
click at [926, 51] on icon "times" at bounding box center [930, 54] width 9 height 13
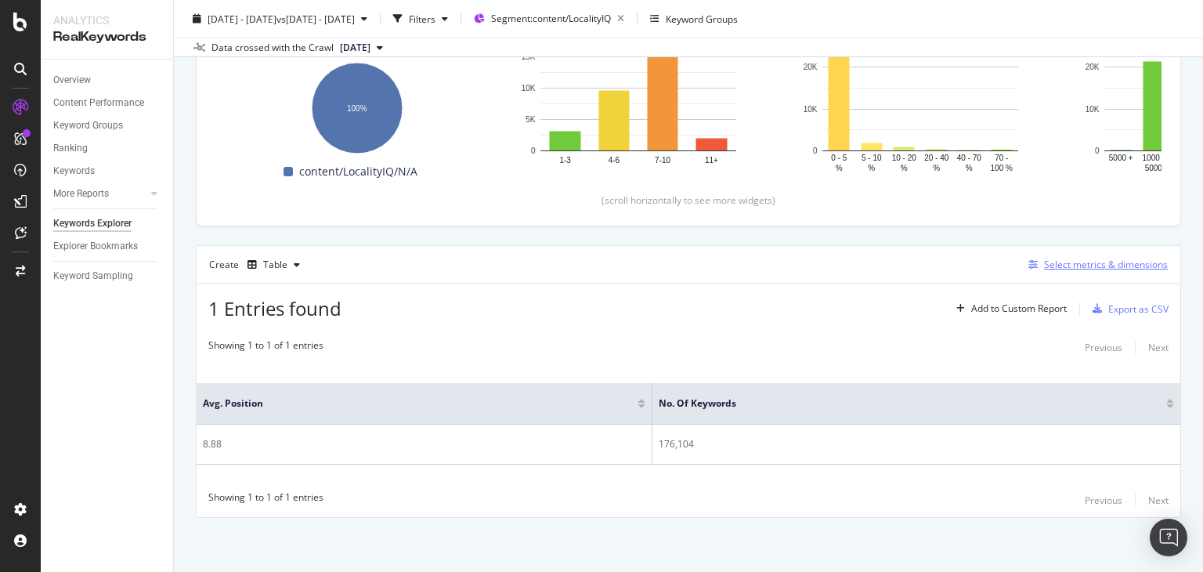
click at [1060, 263] on div "Select metrics & dimensions" at bounding box center [1106, 264] width 124 height 13
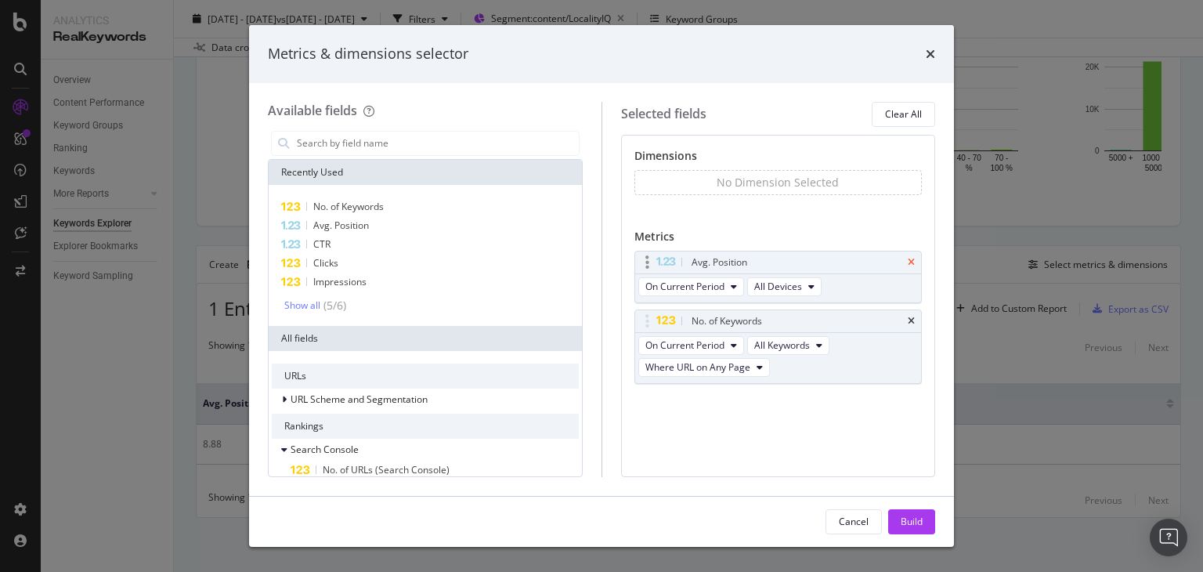
click at [914, 259] on icon "times" at bounding box center [911, 262] width 7 height 9
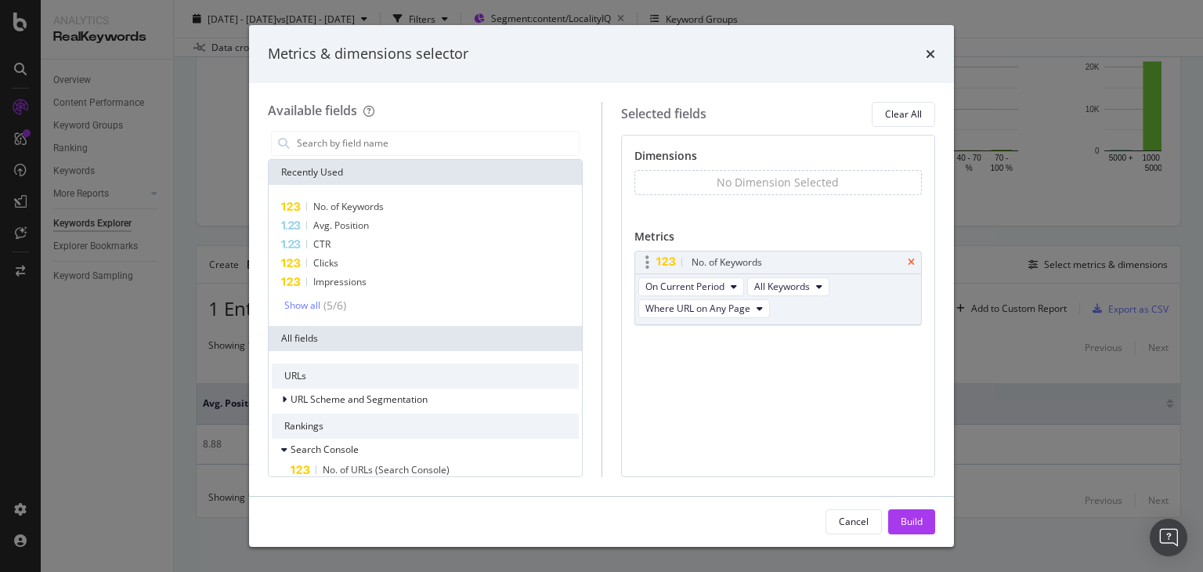
click at [914, 263] on icon "times" at bounding box center [911, 262] width 7 height 9
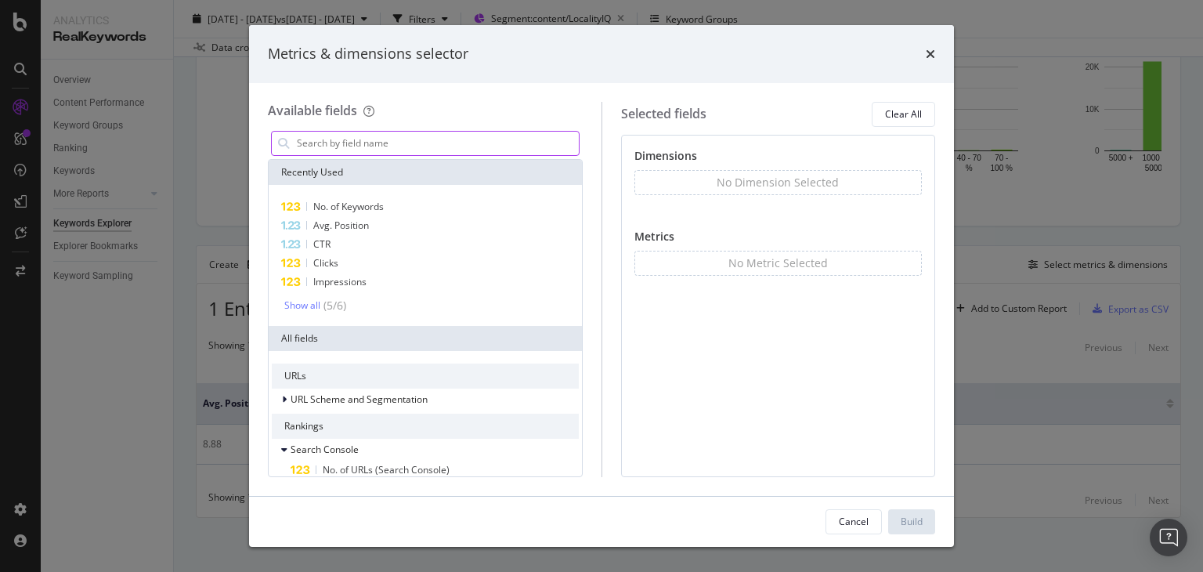
click at [379, 153] on input "modal" at bounding box center [437, 144] width 284 height 24
click at [928, 57] on icon "times" at bounding box center [930, 54] width 9 height 13
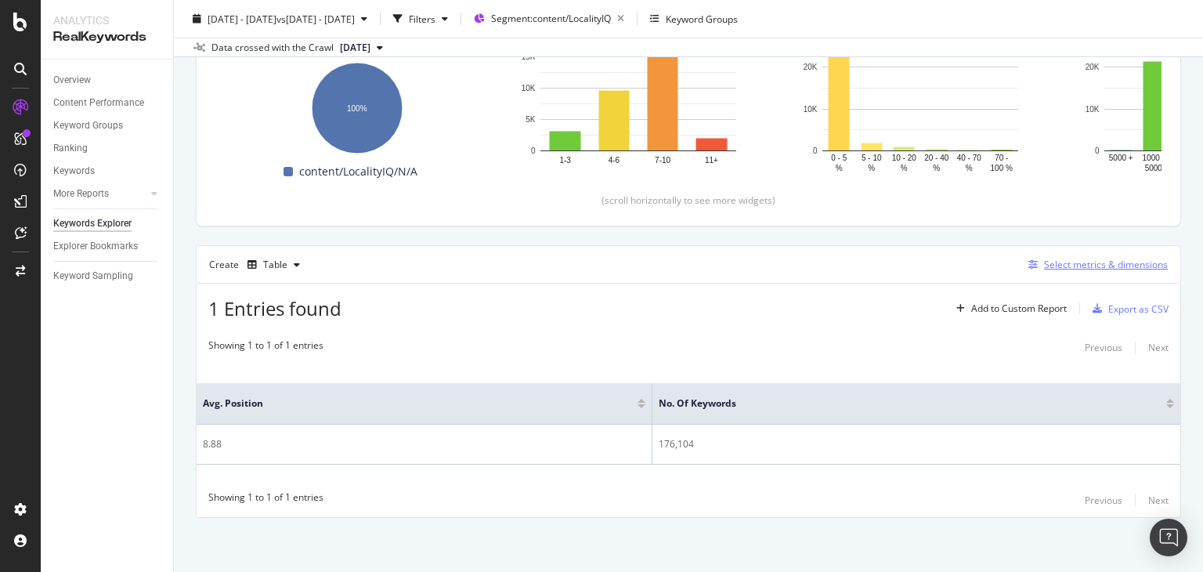
click at [1065, 262] on div "Select metrics & dimensions" at bounding box center [1106, 264] width 124 height 13
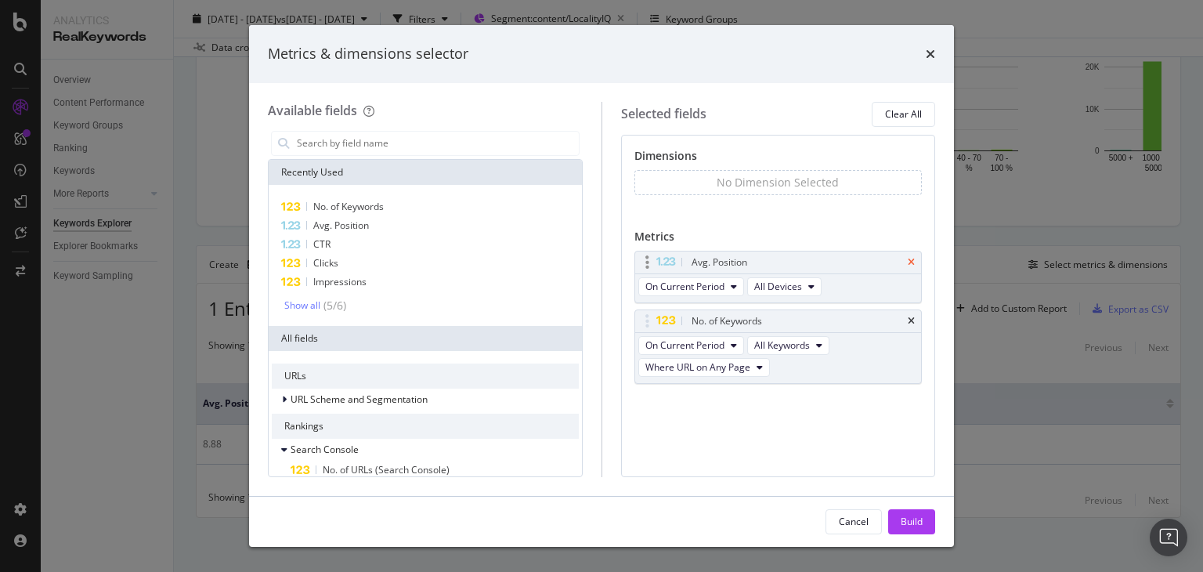
click at [913, 261] on icon "times" at bounding box center [911, 262] width 7 height 9
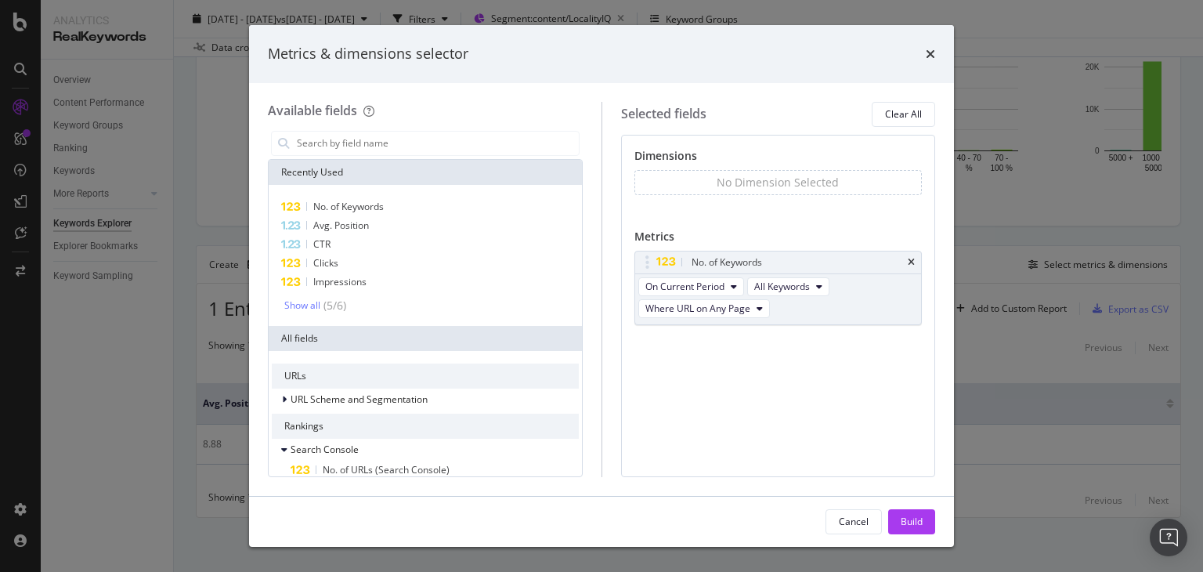
click at [913, 261] on icon "times" at bounding box center [911, 262] width 7 height 9
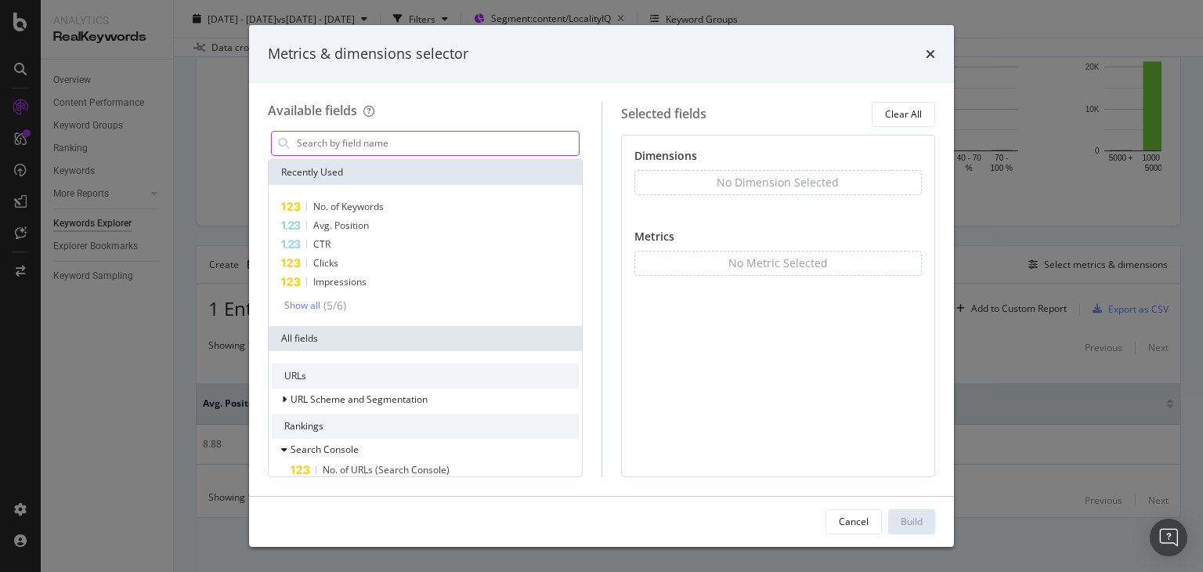
click at [411, 149] on input "modal" at bounding box center [437, 144] width 284 height 24
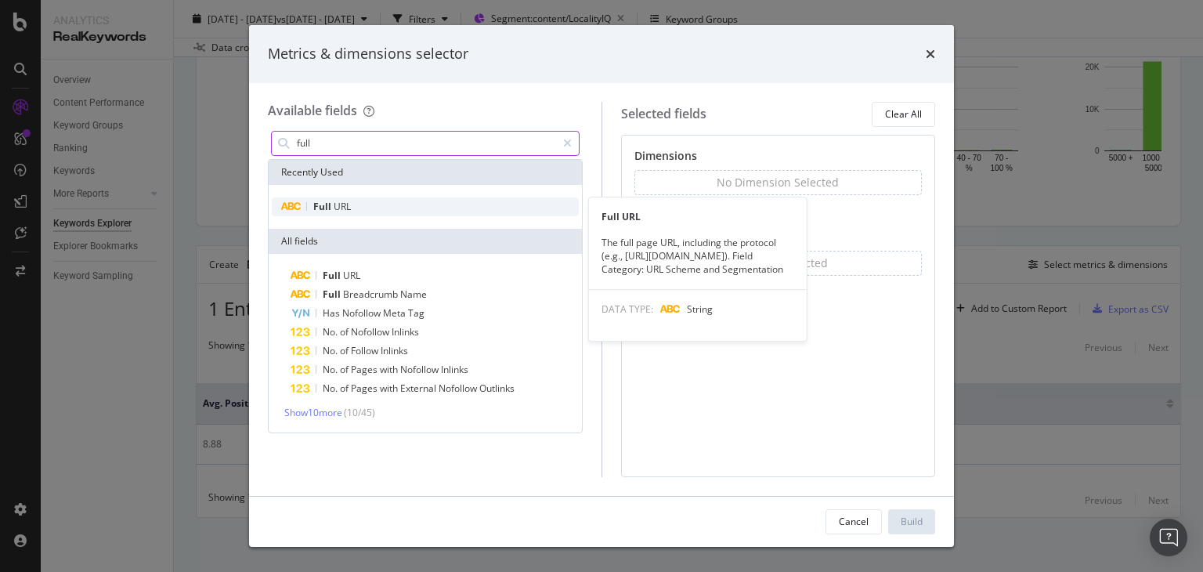
type input "full"
click at [349, 211] on span "URL" at bounding box center [342, 206] width 17 height 13
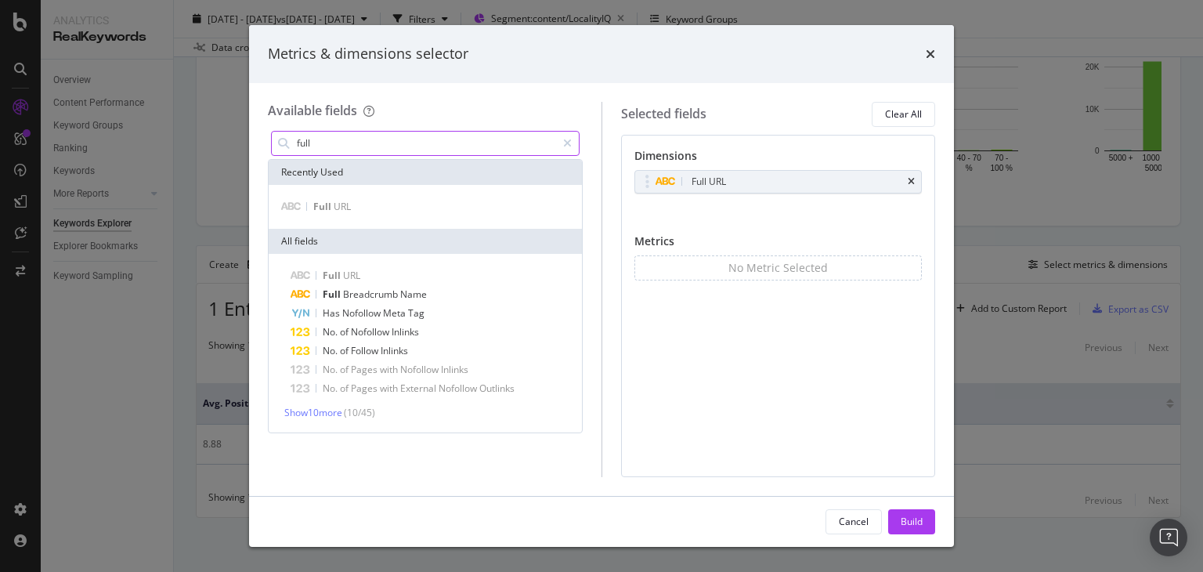
click at [327, 139] on input "full" at bounding box center [425, 144] width 261 height 24
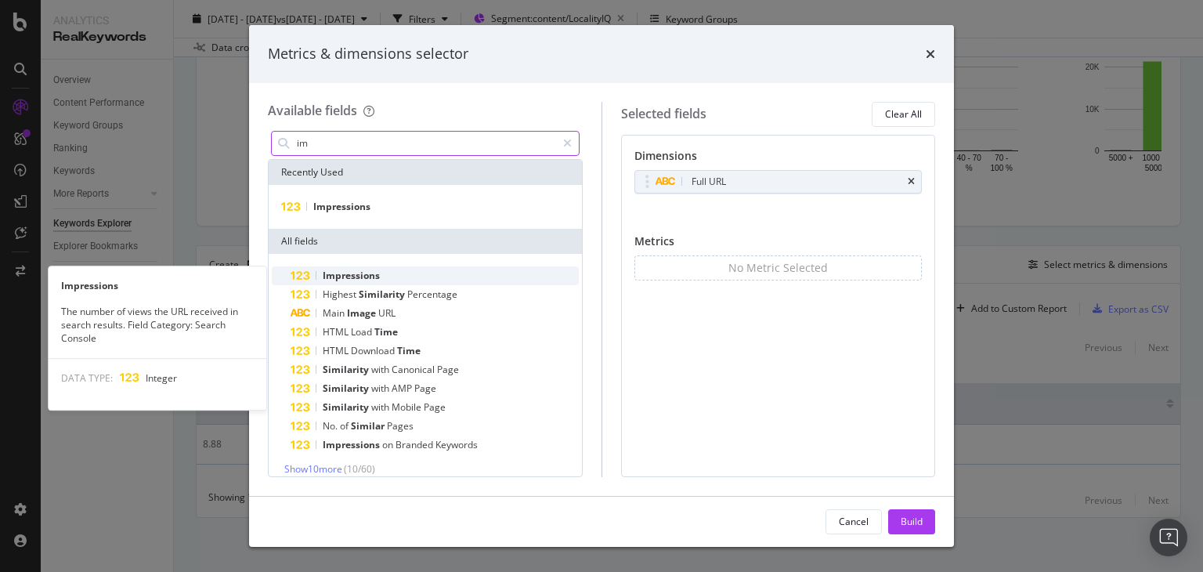
type input "im"
click at [368, 280] on span "Impressions" at bounding box center [351, 275] width 57 height 13
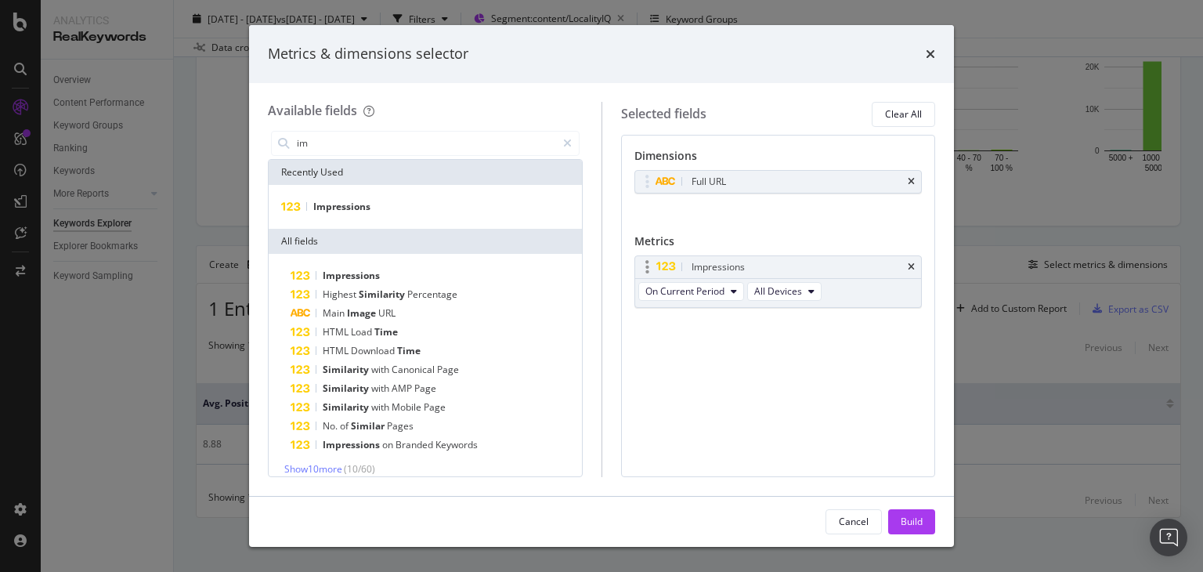
click at [907, 265] on div "Impressions" at bounding box center [778, 267] width 287 height 22
click at [917, 266] on div "Impressions" at bounding box center [778, 267] width 287 height 22
click at [912, 266] on icon "times" at bounding box center [911, 266] width 7 height 9
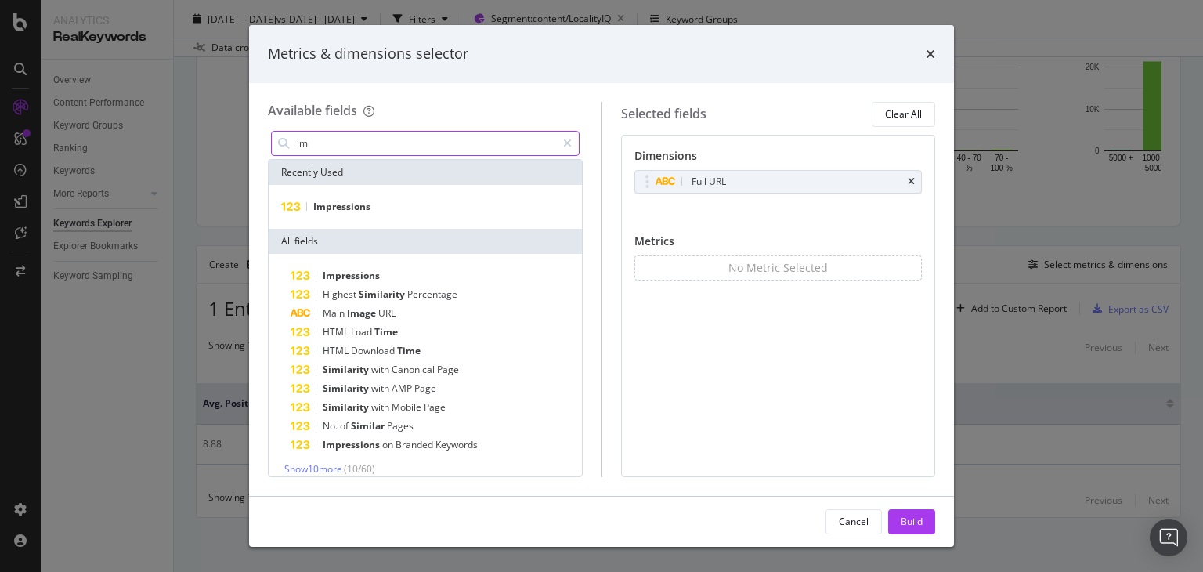
click at [392, 136] on input "im" at bounding box center [425, 144] width 261 height 24
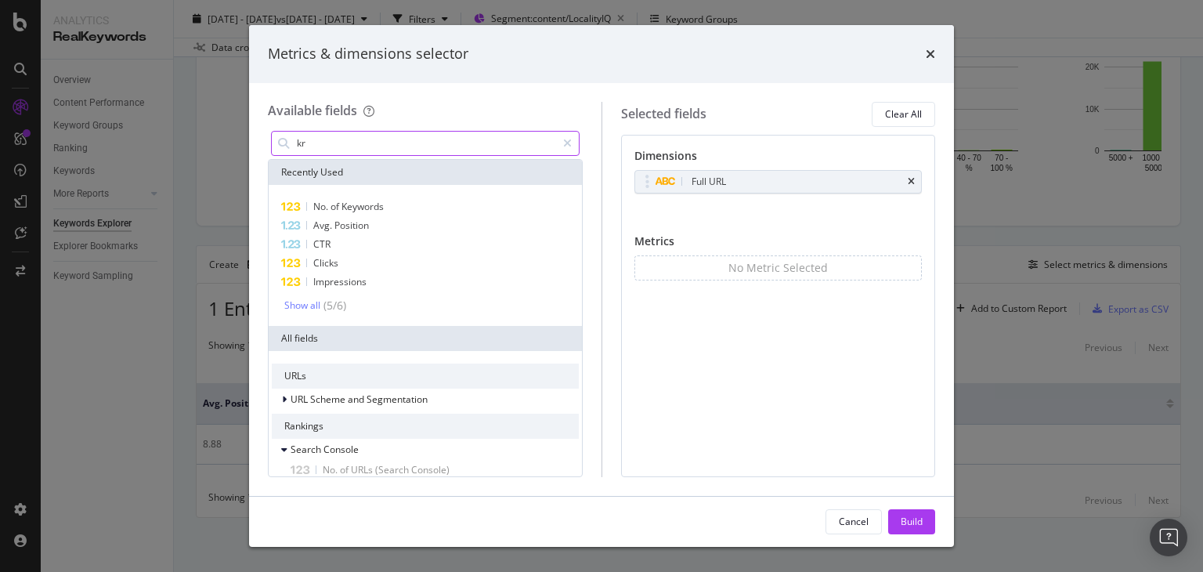
type input "k"
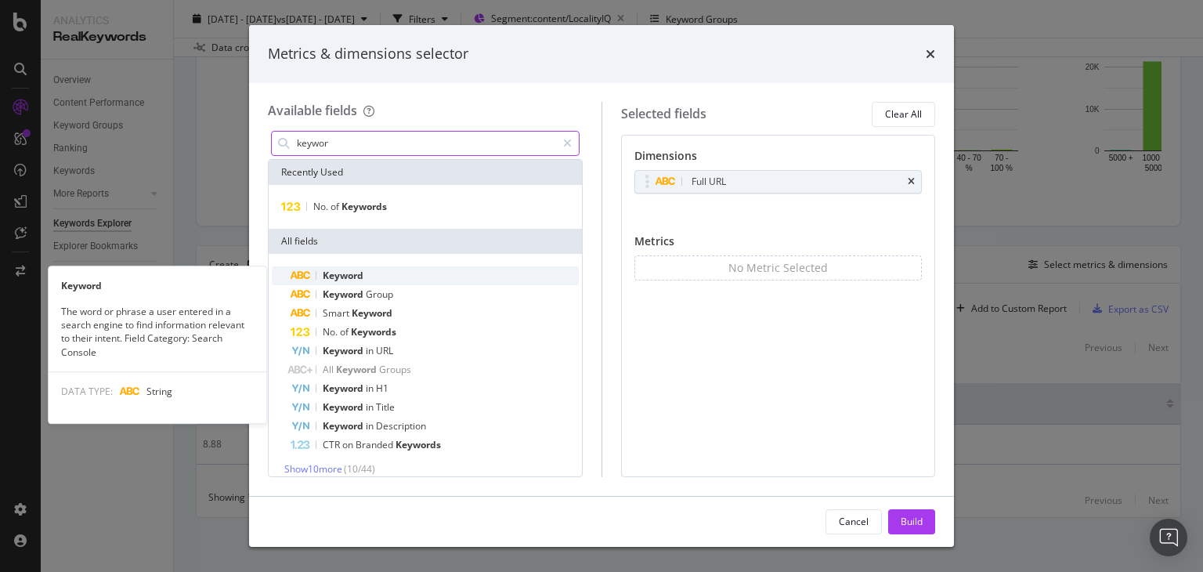
type input "keywor"
click at [342, 273] on span "Keyword" at bounding box center [343, 275] width 41 height 13
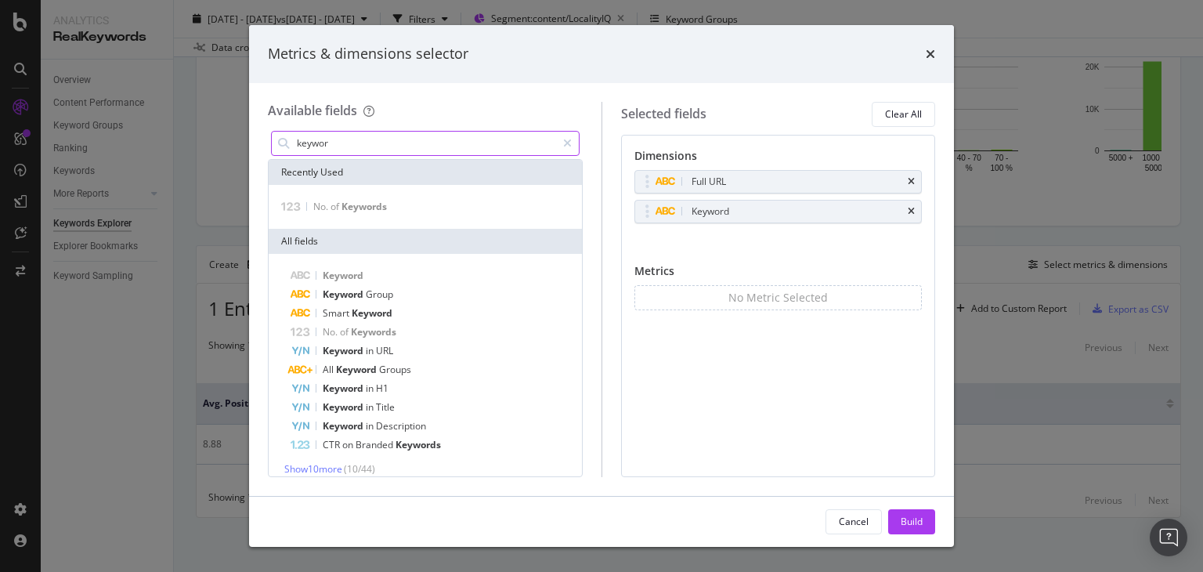
click at [356, 139] on input "keywor" at bounding box center [425, 144] width 261 height 24
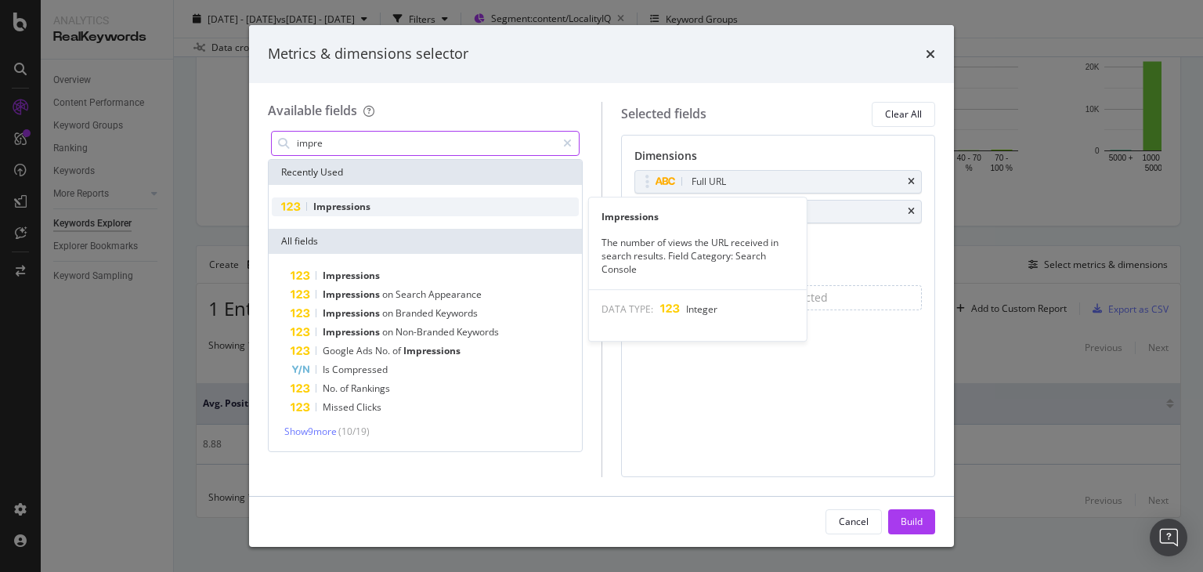
type input "impre"
click at [330, 204] on span "Impressions" at bounding box center [341, 206] width 57 height 13
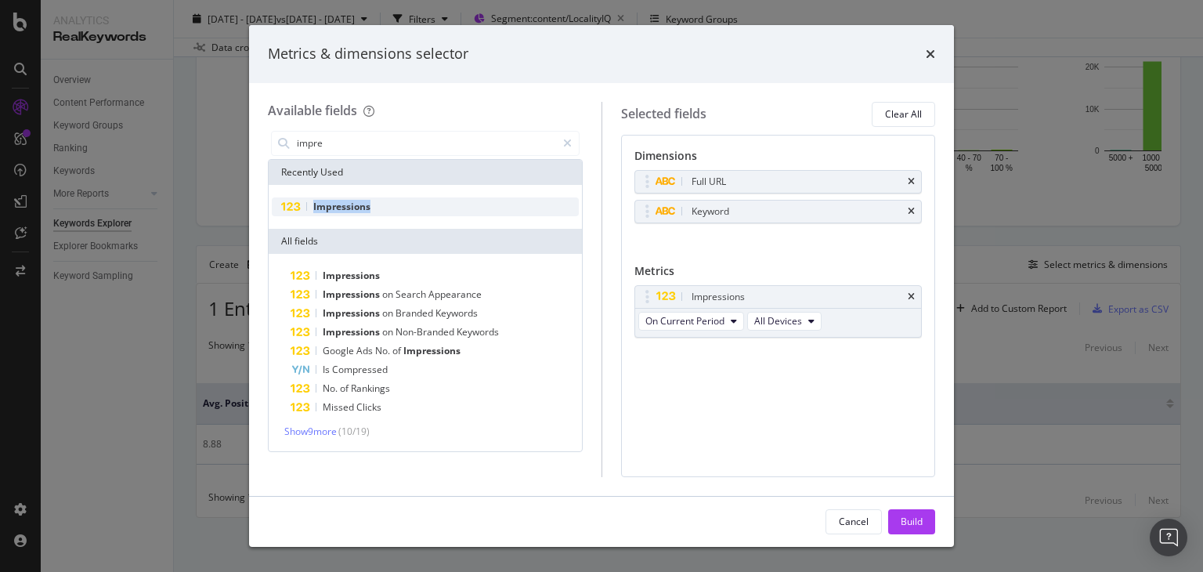
click at [330, 204] on span "Impressions" at bounding box center [341, 206] width 57 height 13
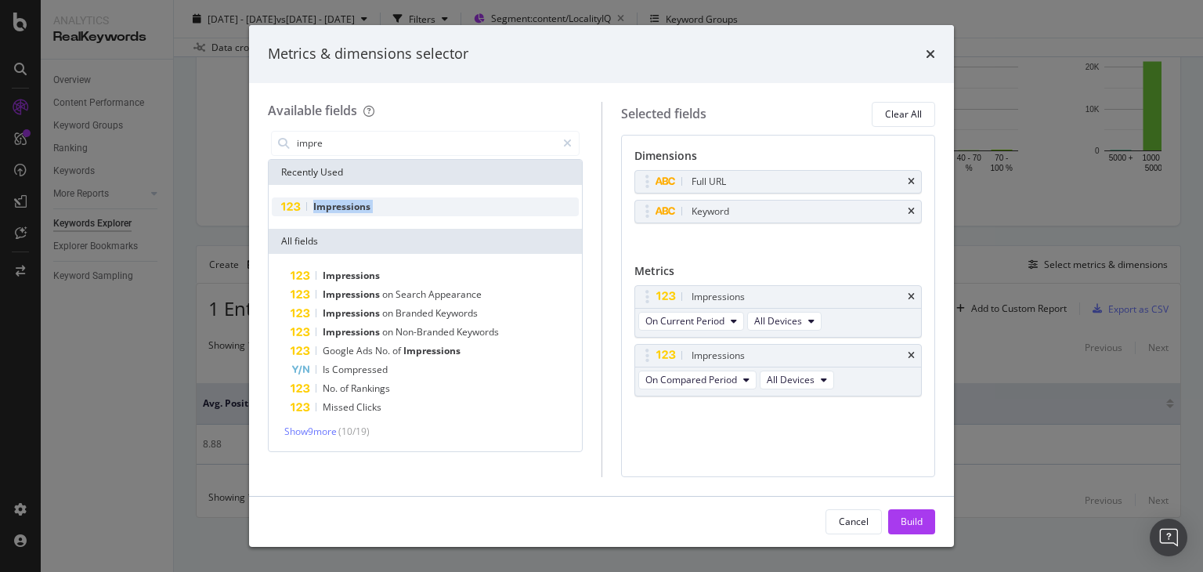
click at [330, 204] on span "Impressions" at bounding box center [341, 206] width 57 height 13
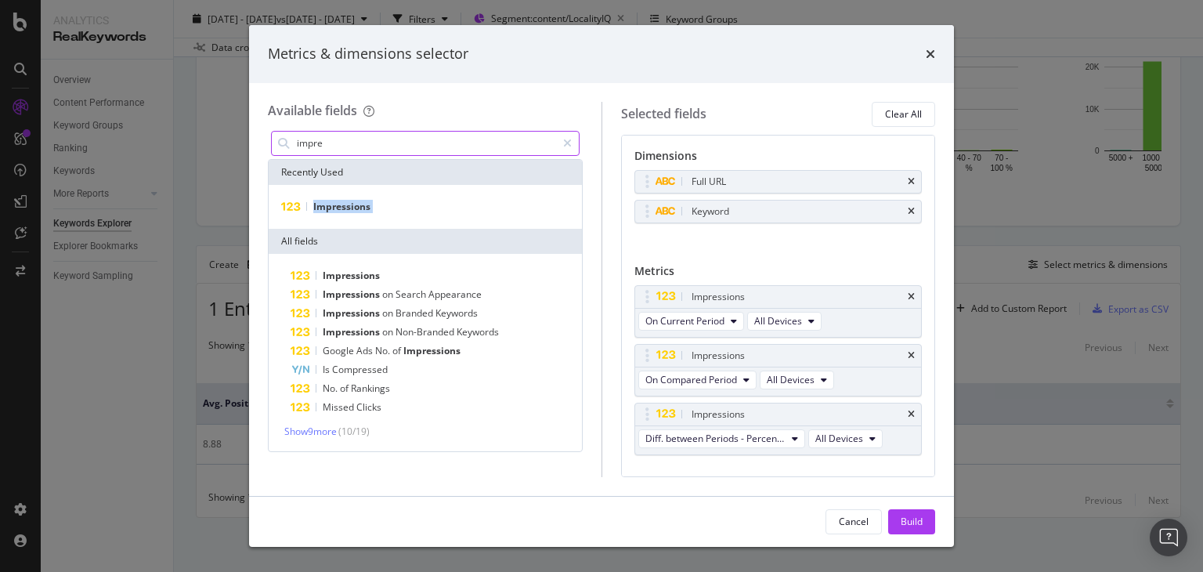
click at [317, 139] on input "impre" at bounding box center [425, 144] width 261 height 24
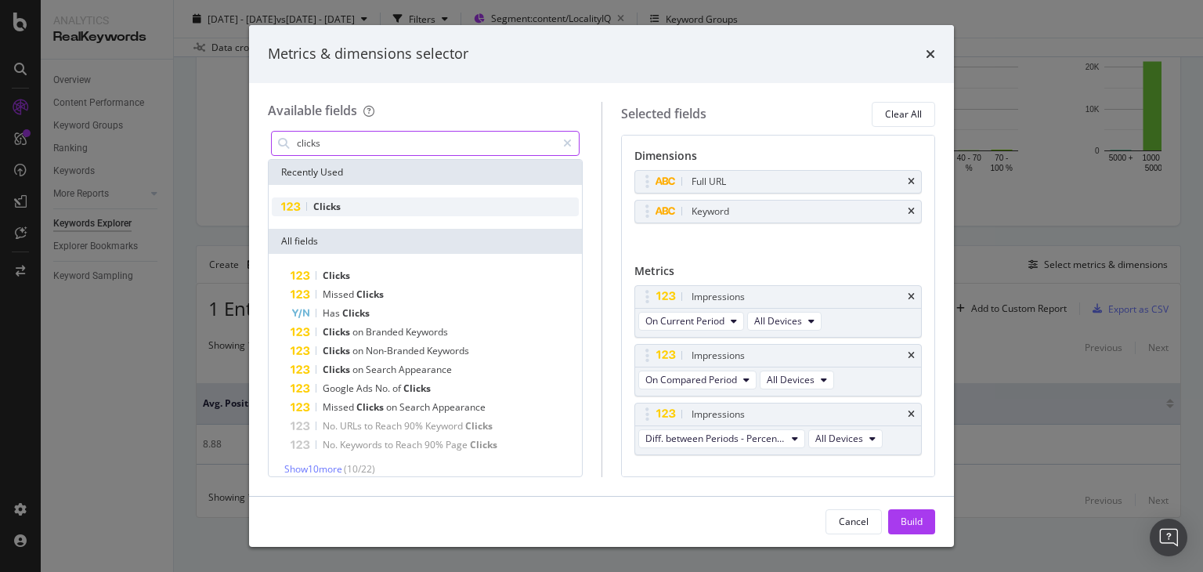
type input "clicks"
click at [321, 205] on span "Clicks" at bounding box center [326, 206] width 27 height 13
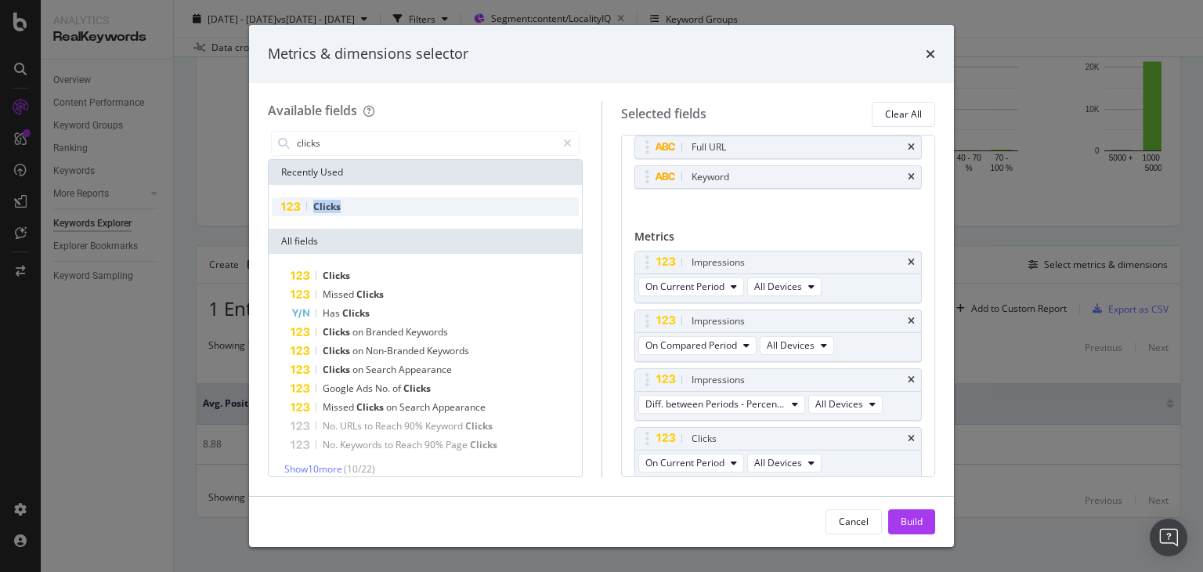
click at [321, 205] on span "Clicks" at bounding box center [326, 206] width 27 height 13
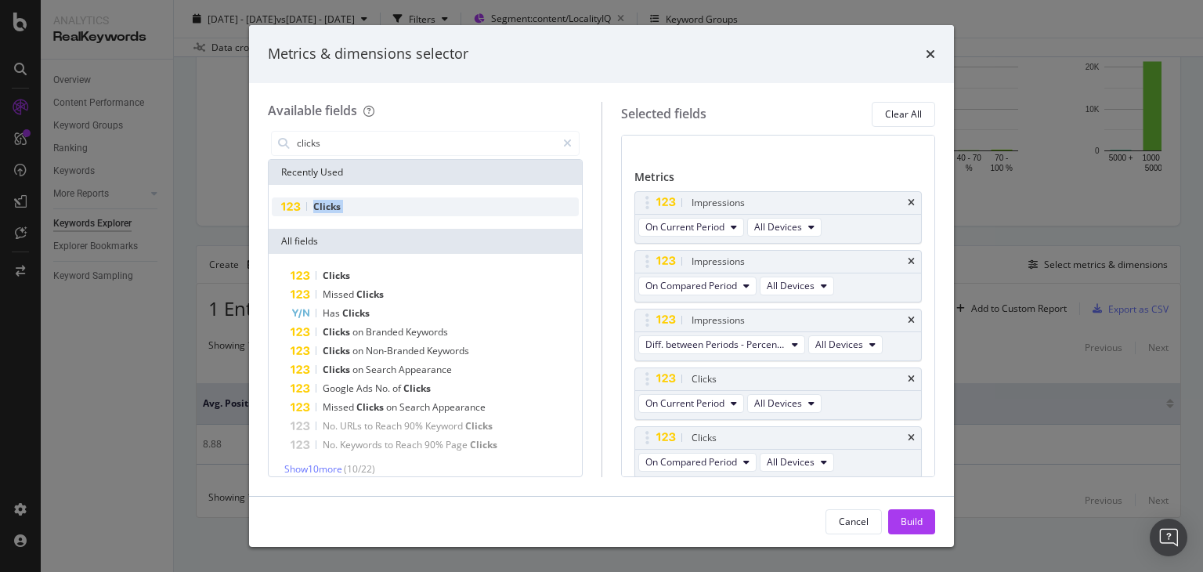
click at [321, 205] on span "Clicks" at bounding box center [326, 206] width 27 height 13
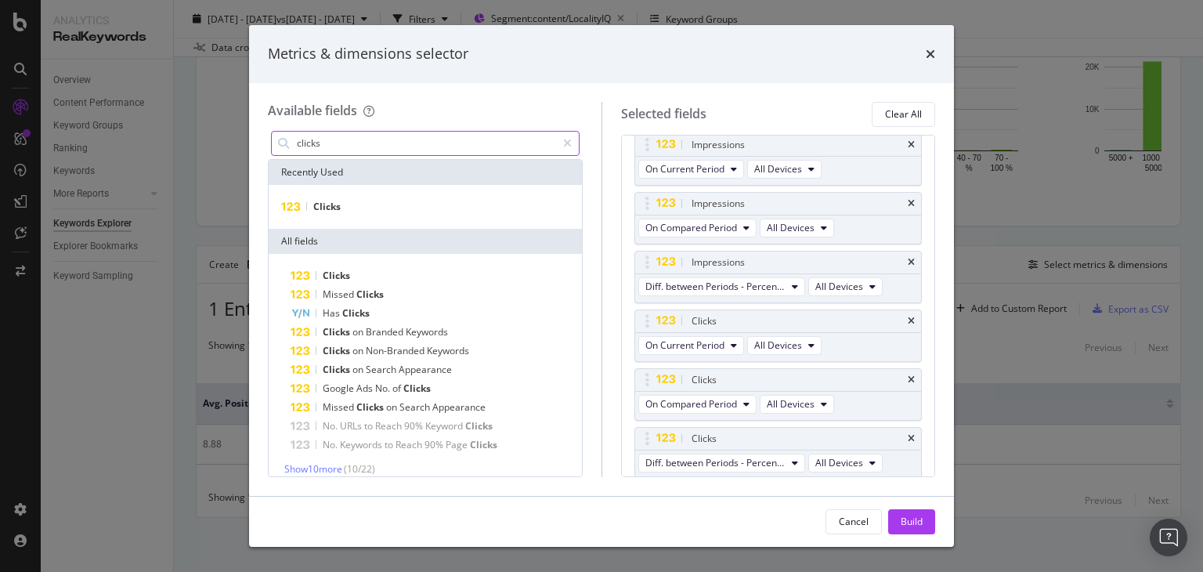
click at [315, 144] on input "clicks" at bounding box center [425, 144] width 261 height 24
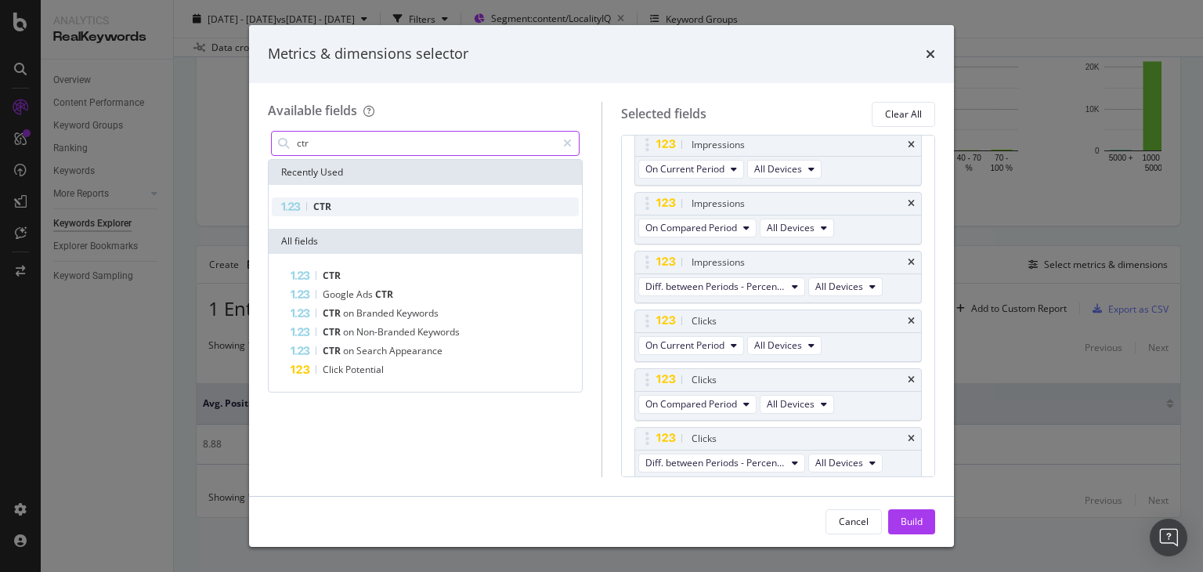
type input "ctr"
click at [326, 203] on span "CTR" at bounding box center [322, 206] width 18 height 13
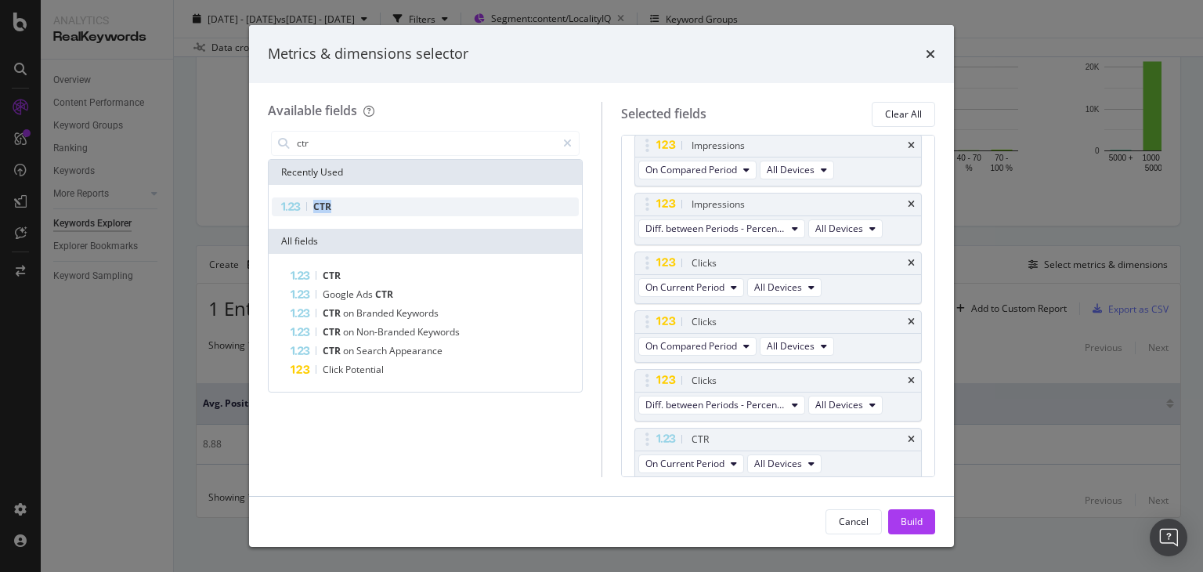
click at [326, 203] on span "CTR" at bounding box center [322, 206] width 18 height 13
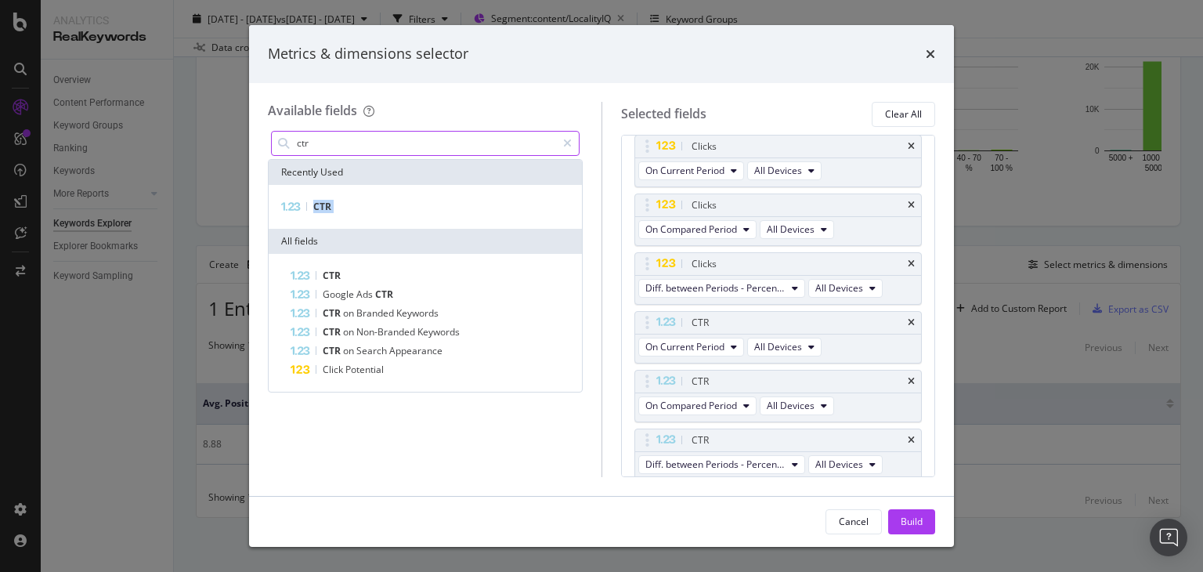
scroll to position [327, 0]
click at [321, 133] on input "ctr" at bounding box center [425, 144] width 261 height 24
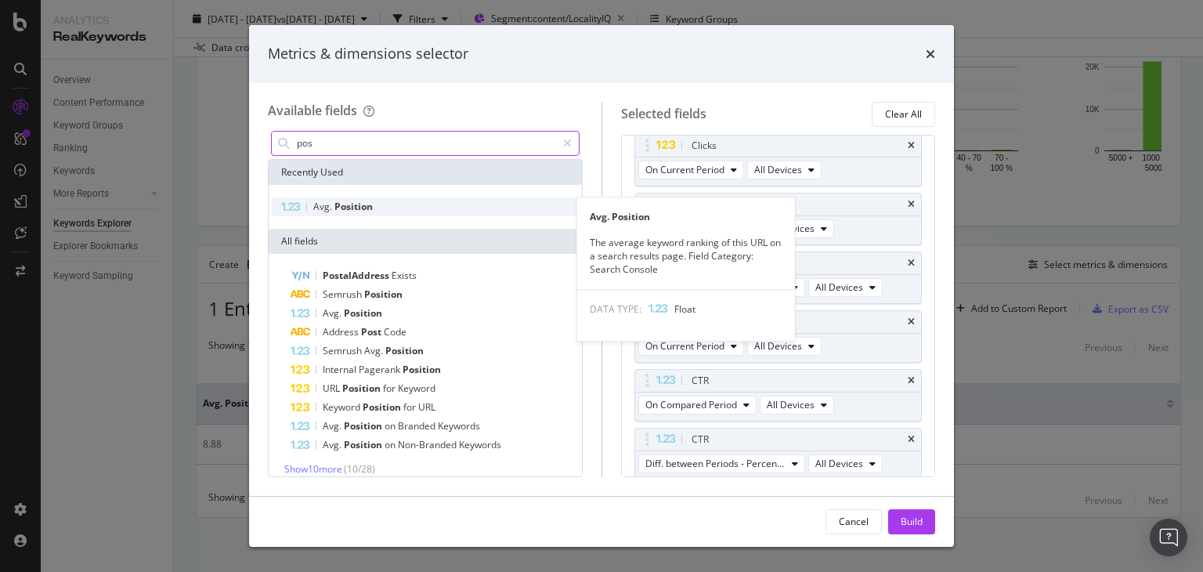
type input "pos"
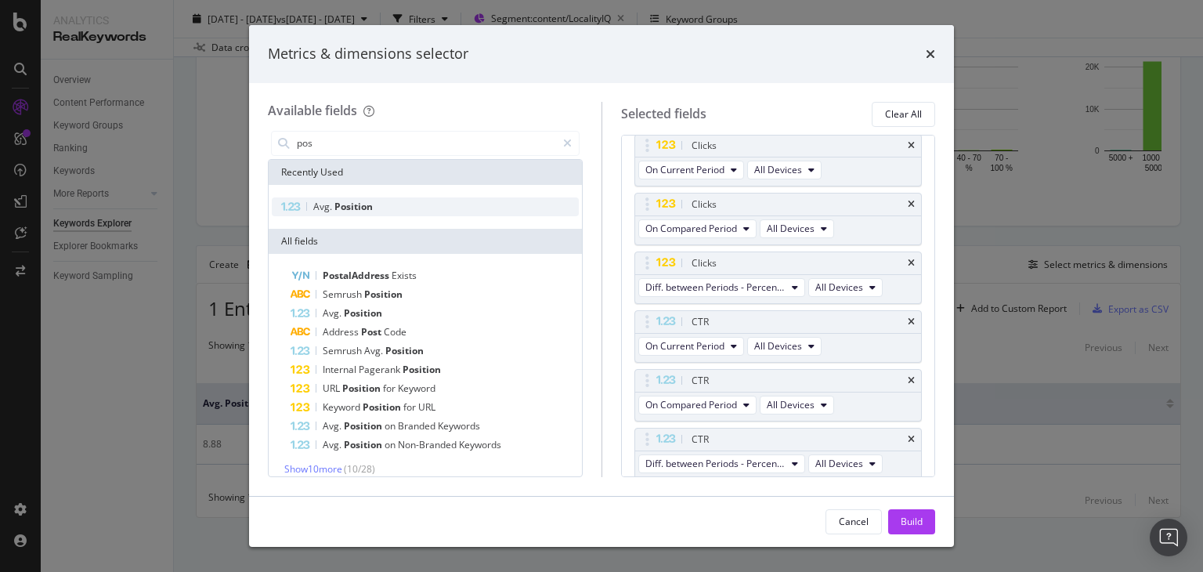
click at [338, 212] on span "Position" at bounding box center [354, 206] width 38 height 13
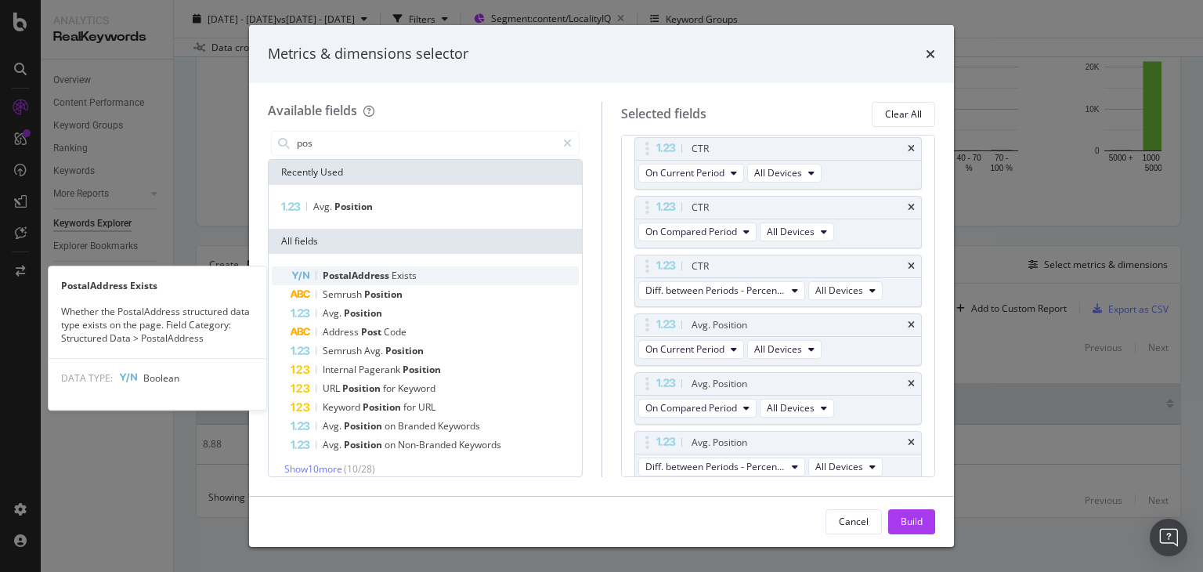
scroll to position [502, 0]
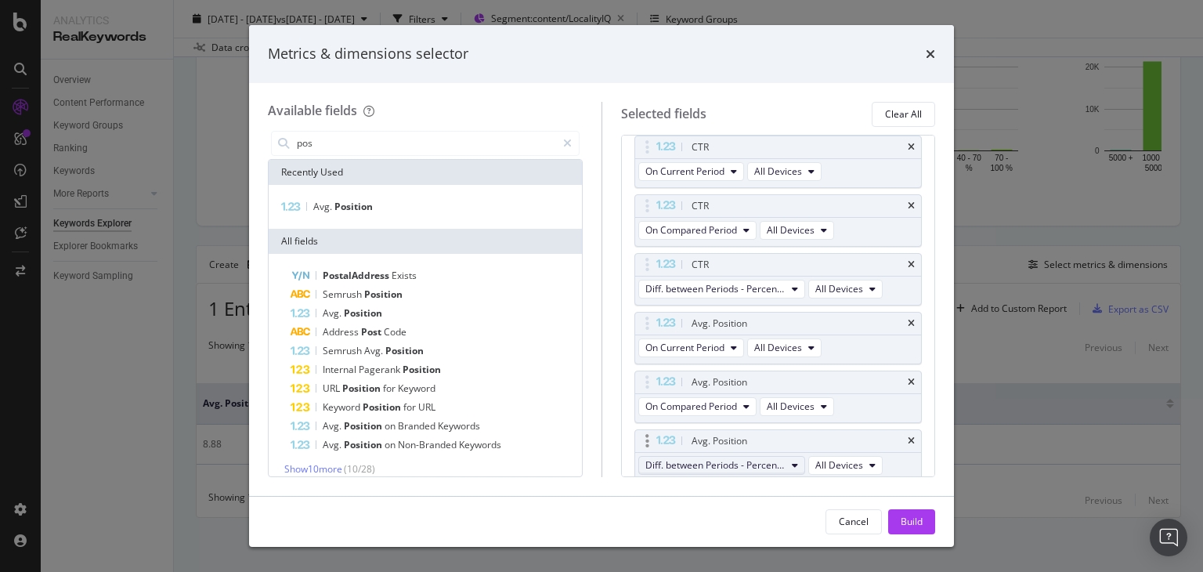
click at [771, 458] on span "Diff. between Periods - Percentage" at bounding box center [716, 464] width 140 height 13
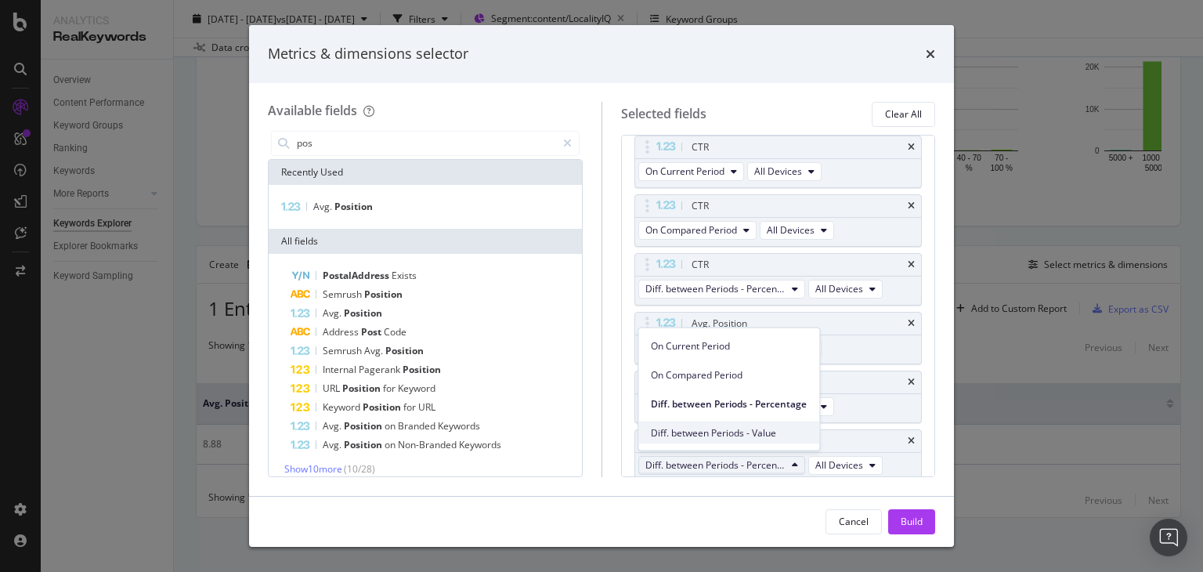
click at [741, 425] on span "Diff. between Periods - Value" at bounding box center [729, 432] width 156 height 14
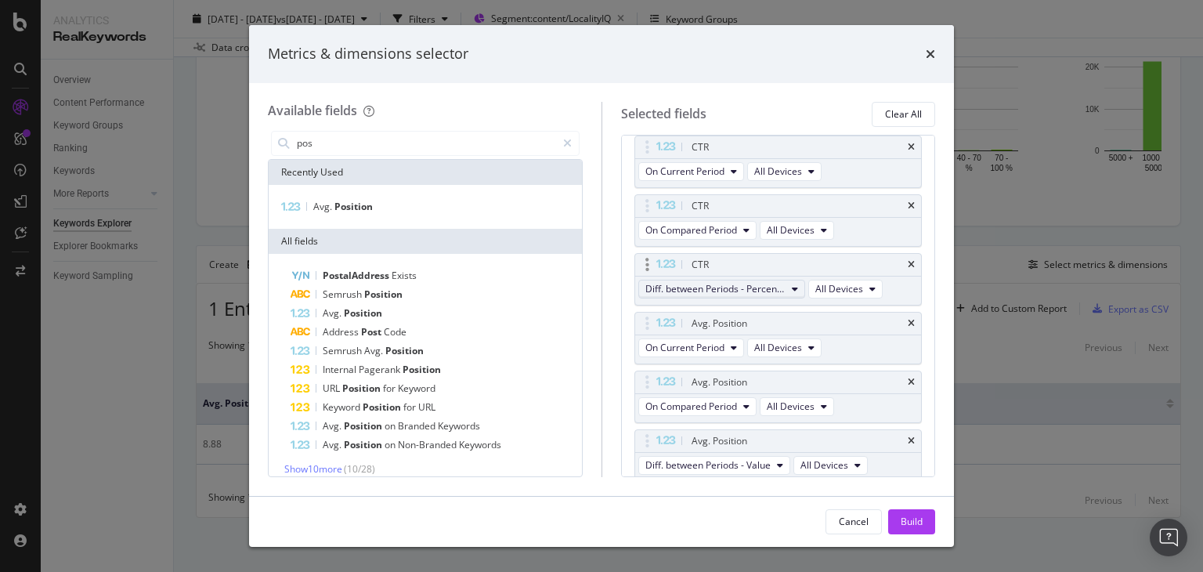
click at [732, 288] on span "Diff. between Periods - Percentage" at bounding box center [716, 288] width 140 height 13
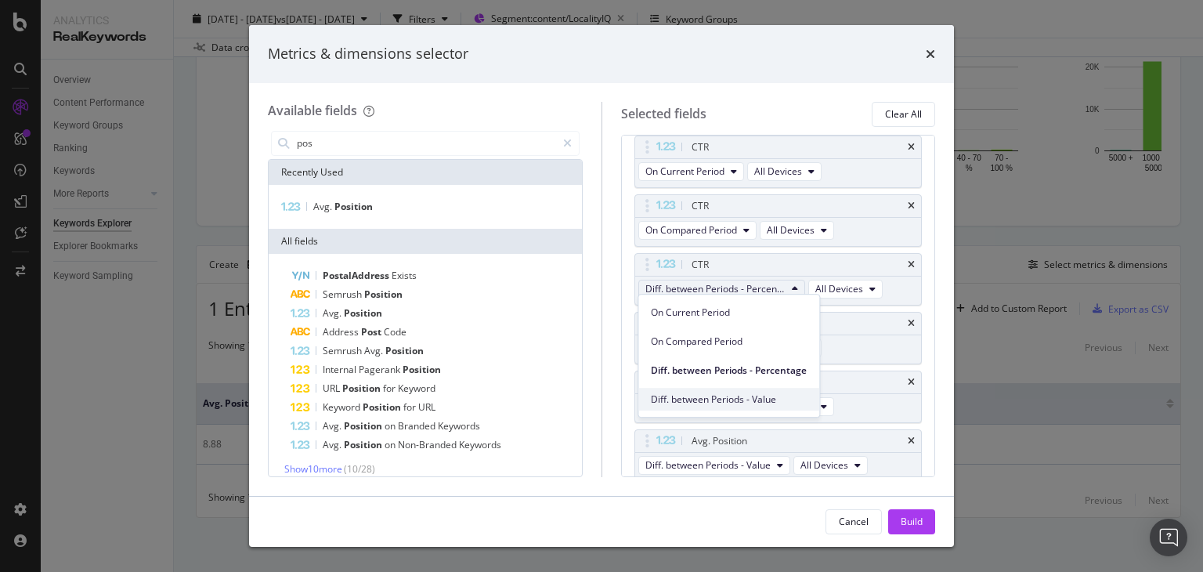
click at [746, 398] on span "Diff. between Periods - Value" at bounding box center [729, 399] width 156 height 14
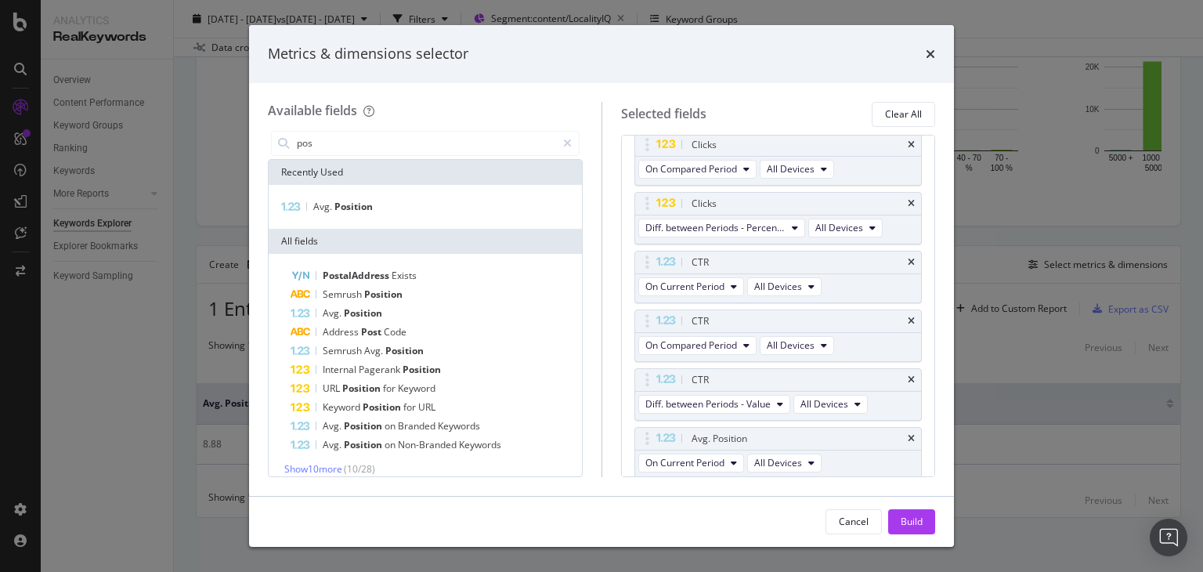
scroll to position [383, 0]
click at [770, 231] on span "Diff. between Periods - Percentage" at bounding box center [716, 231] width 140 height 13
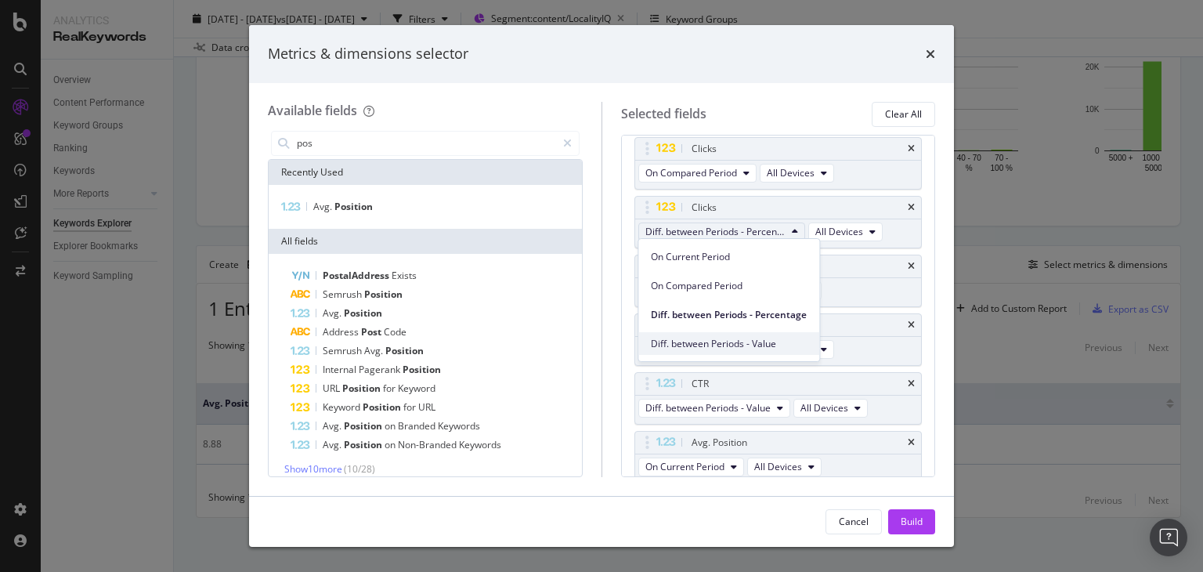
click at [738, 345] on span "Diff. between Periods - Value" at bounding box center [729, 344] width 156 height 14
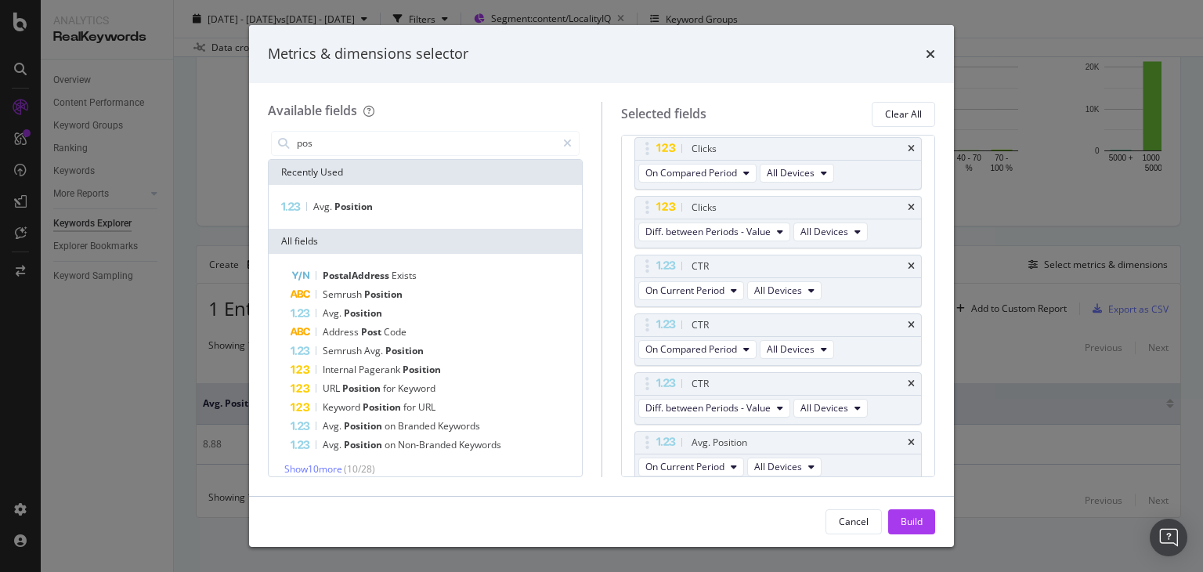
click at [921, 325] on div "Dimensions Full URL Keyword You can use this field as a dimension Metrics Impre…" at bounding box center [778, 306] width 315 height 342
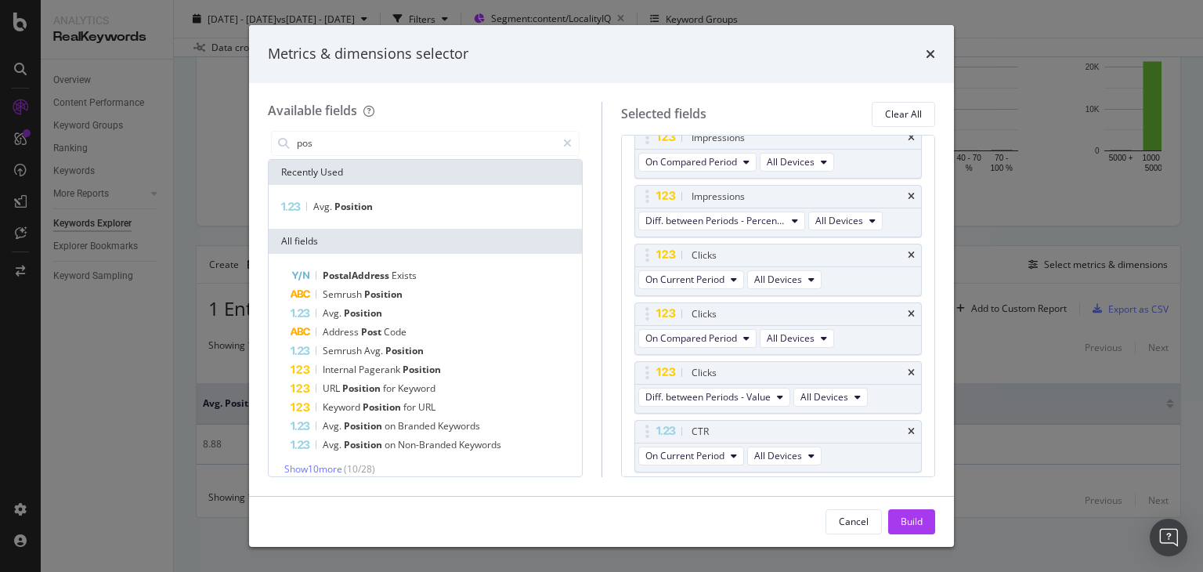
scroll to position [216, 0]
click at [711, 221] on span "Diff. between Periods - Percentage" at bounding box center [716, 221] width 140 height 13
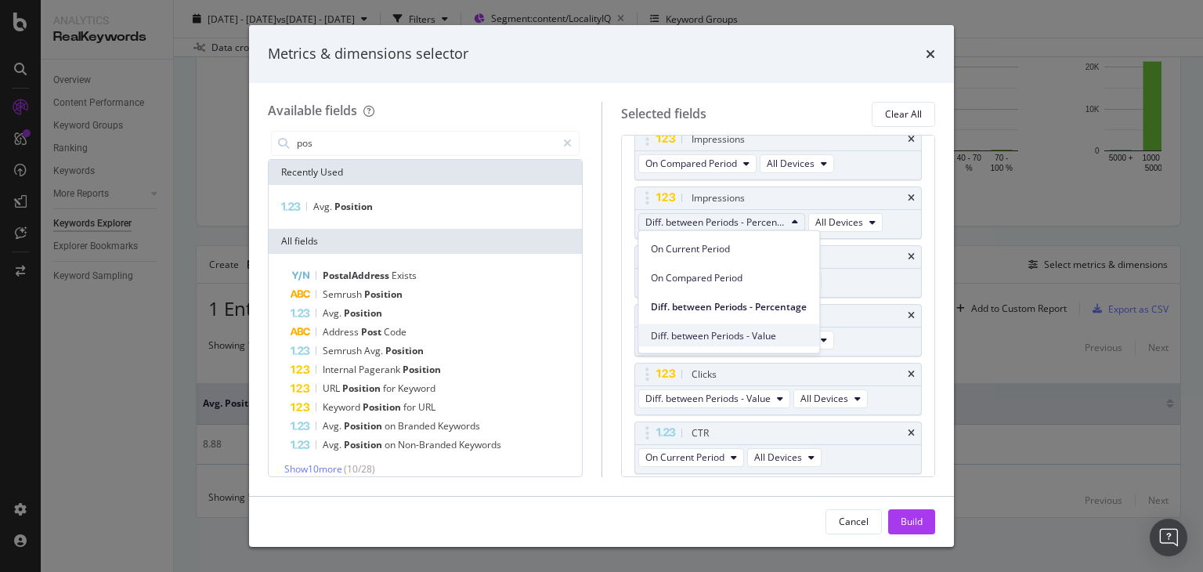
click at [728, 328] on span "Diff. between Periods - Value" at bounding box center [729, 335] width 156 height 14
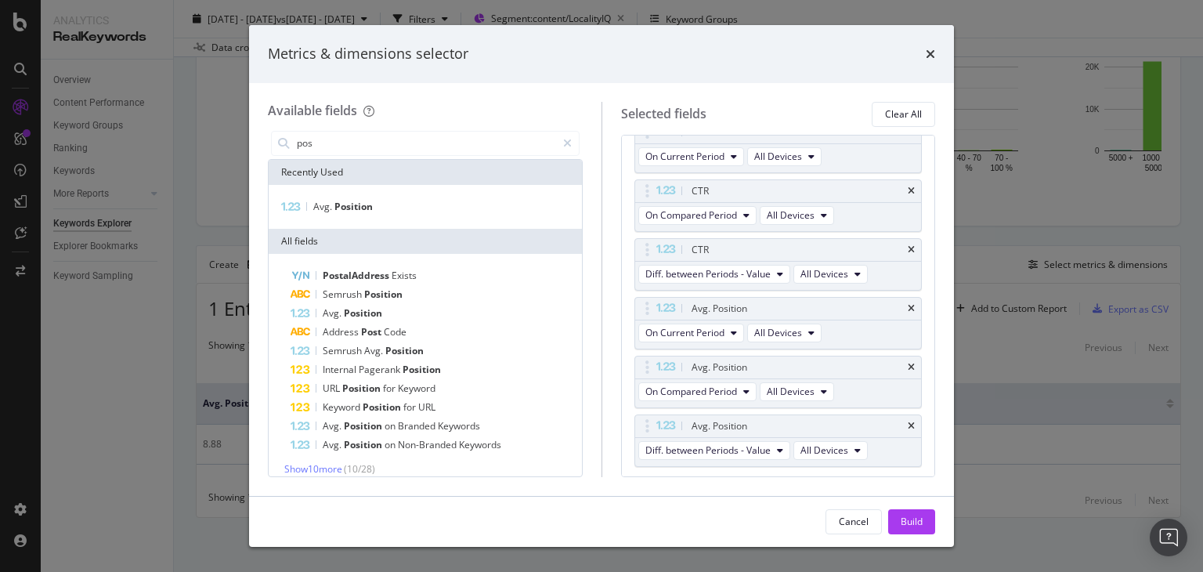
scroll to position [555, 0]
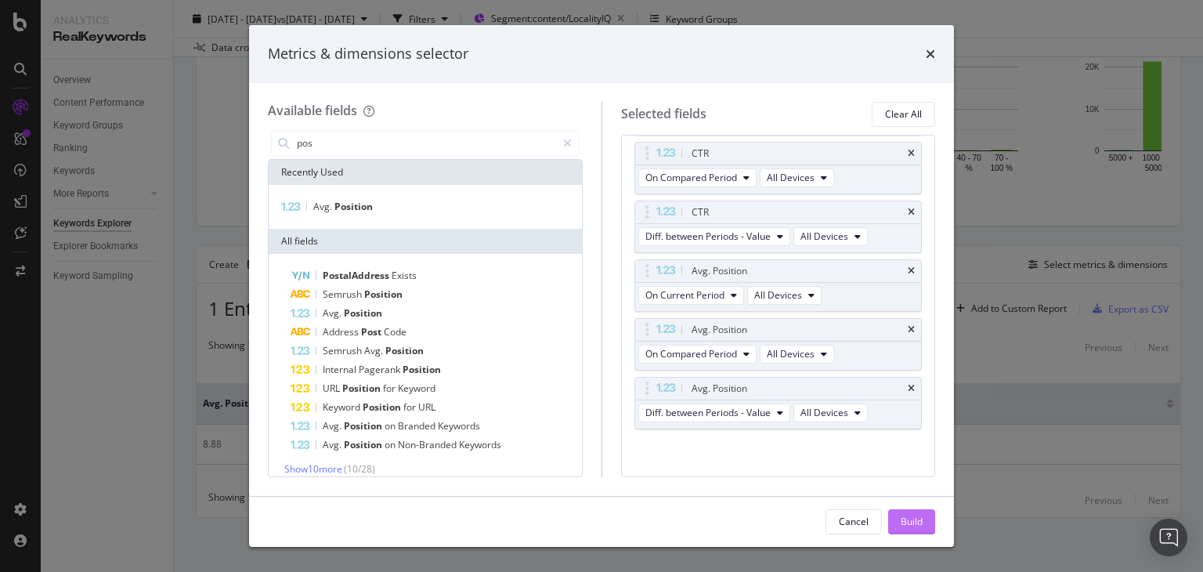
click at [917, 524] on div "Build" at bounding box center [912, 521] width 22 height 13
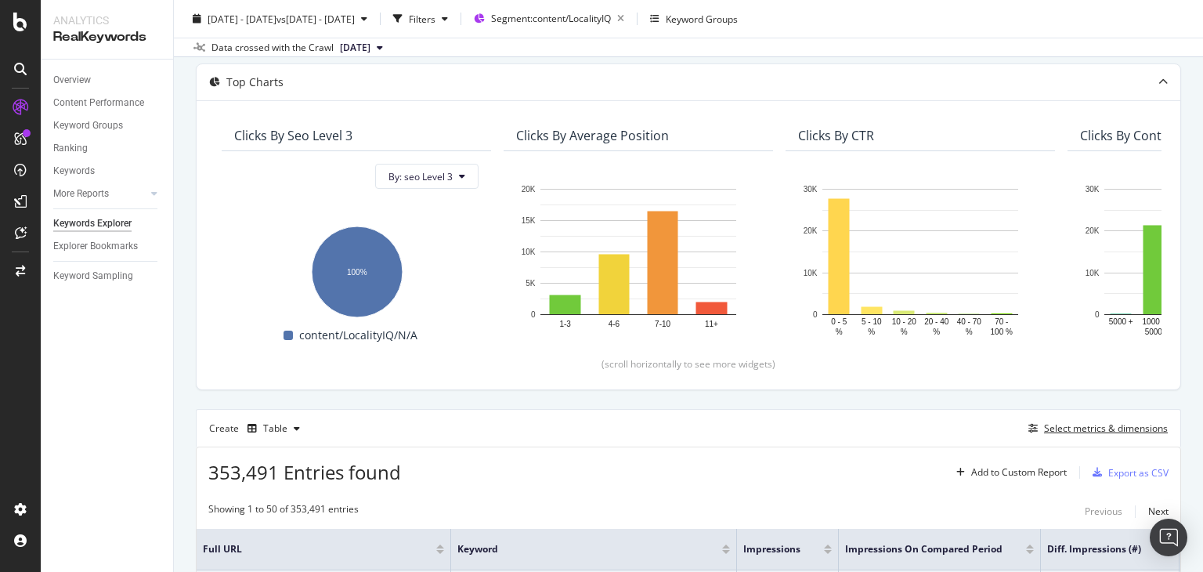
scroll to position [72, 0]
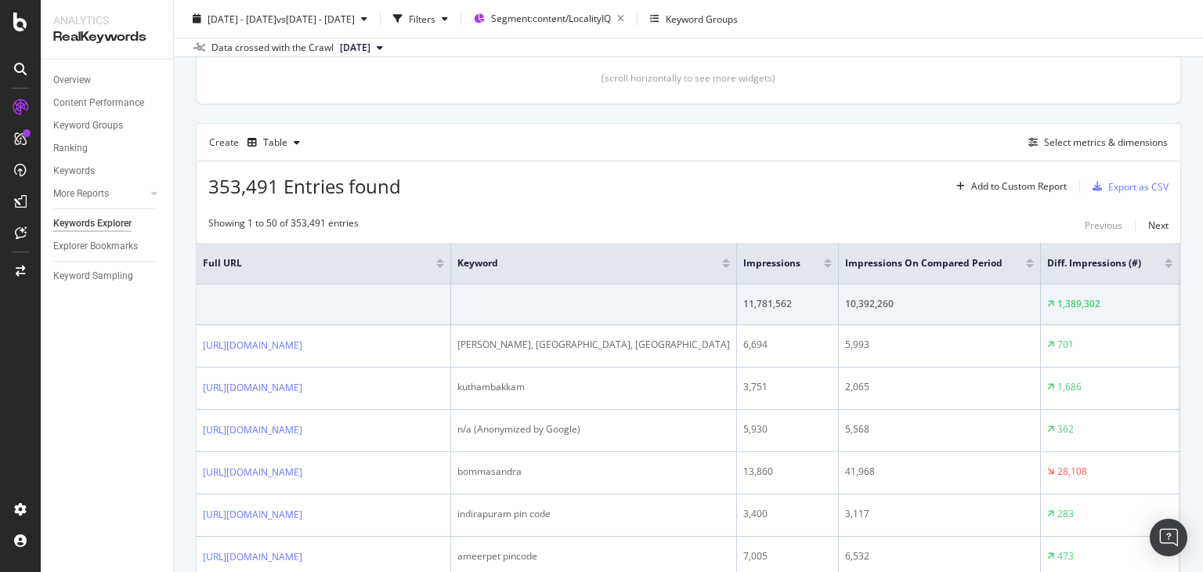
scroll to position [0, 0]
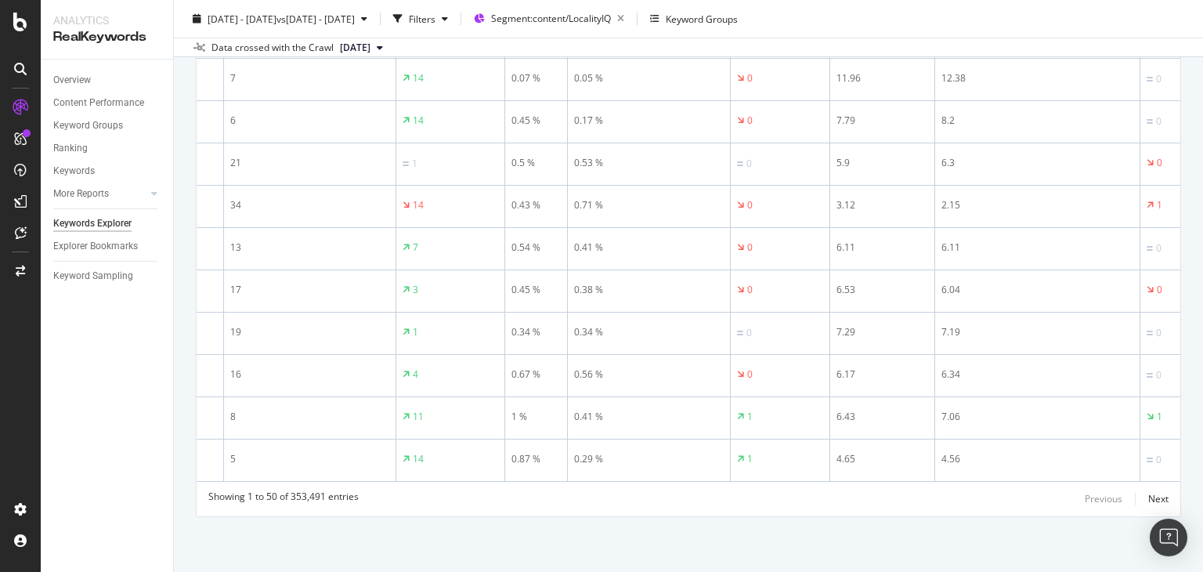
scroll to position [0, 1138]
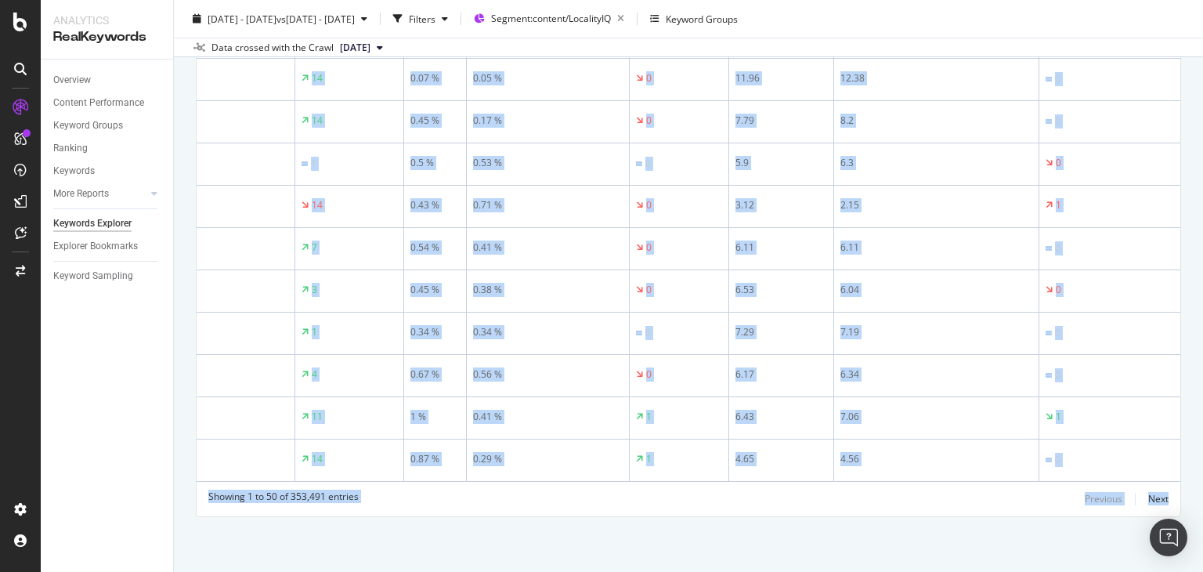
drag, startPoint x: 1203, startPoint y: 497, endPoint x: 1200, endPoint y: 293, distance: 204.5
click at [1200, 293] on div "Keywords Explorer nobroker [DATE] - [DATE] vs [DATE] - [DATE] Filters Segment: …" at bounding box center [688, 286] width 1029 height 572
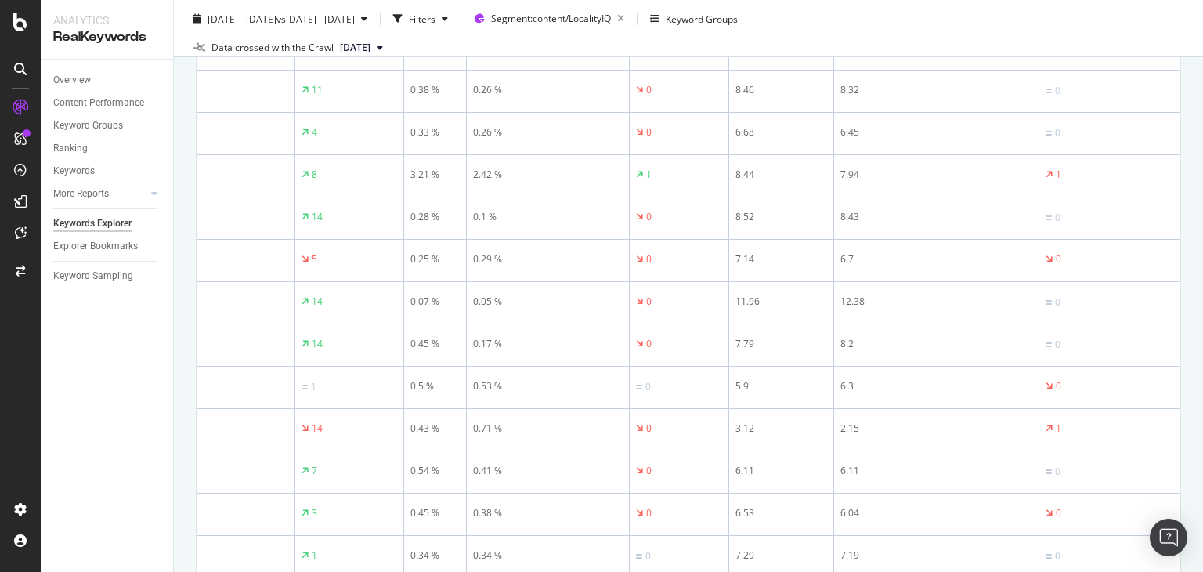
scroll to position [2430, 0]
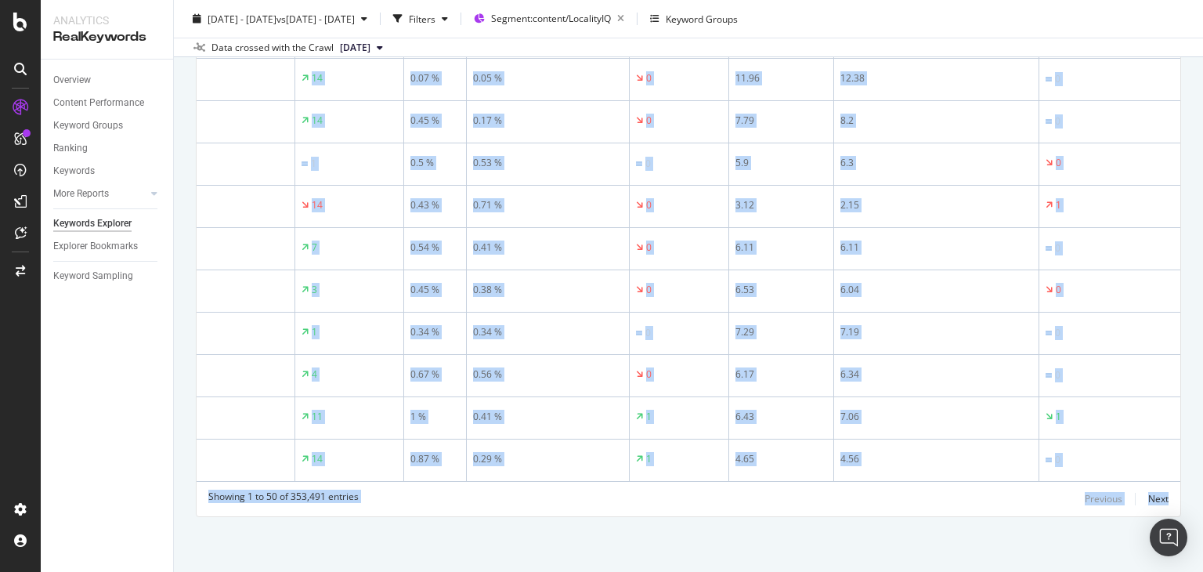
drag, startPoint x: 1203, startPoint y: 309, endPoint x: 1203, endPoint y: 540, distance: 230.3
click at [1203, 540] on div "Keywords Explorer nobroker [DATE] - [DATE] vs [DATE] - [DATE] Filters Segment: …" at bounding box center [688, 286] width 1029 height 572
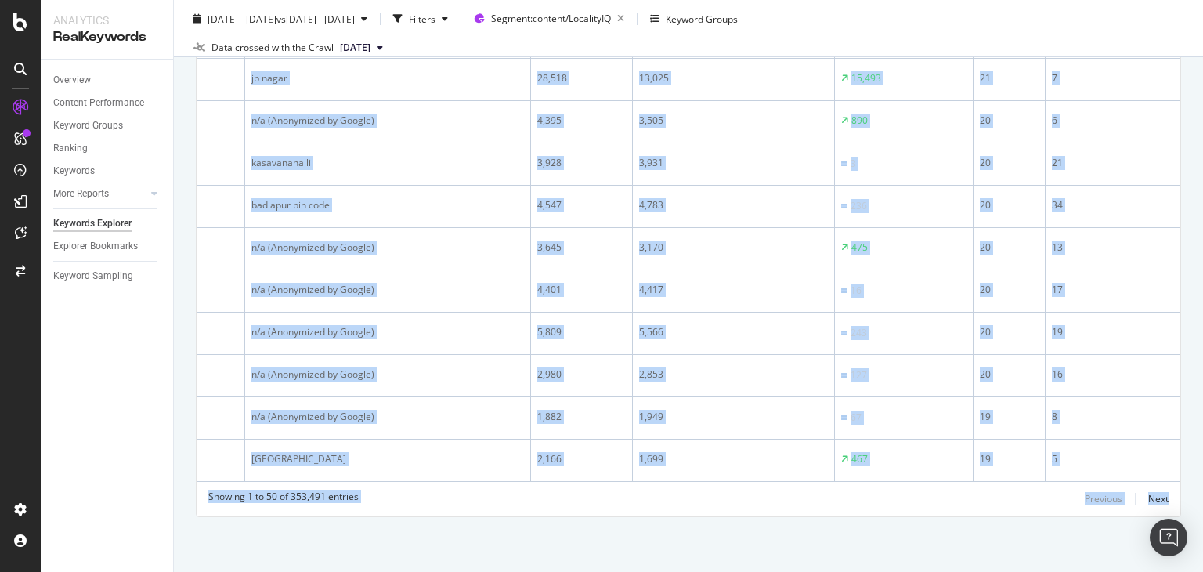
scroll to position [0, 0]
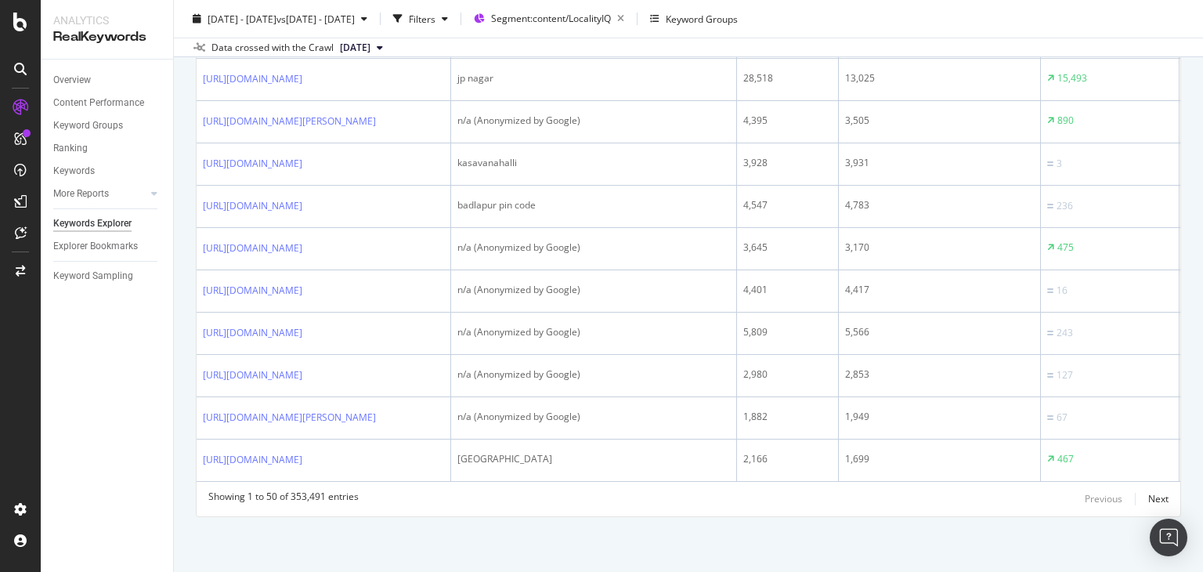
click at [118, 508] on div "Overview Content Performance Keyword Groups Ranking Keywords More Reports Count…" at bounding box center [107, 316] width 132 height 512
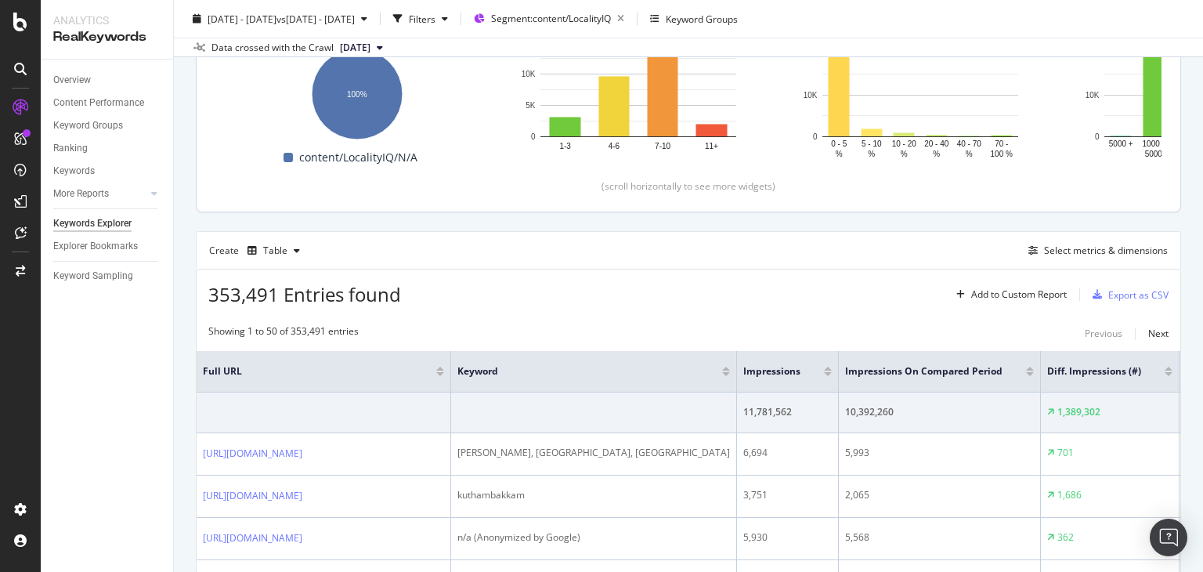
scroll to position [249, 0]
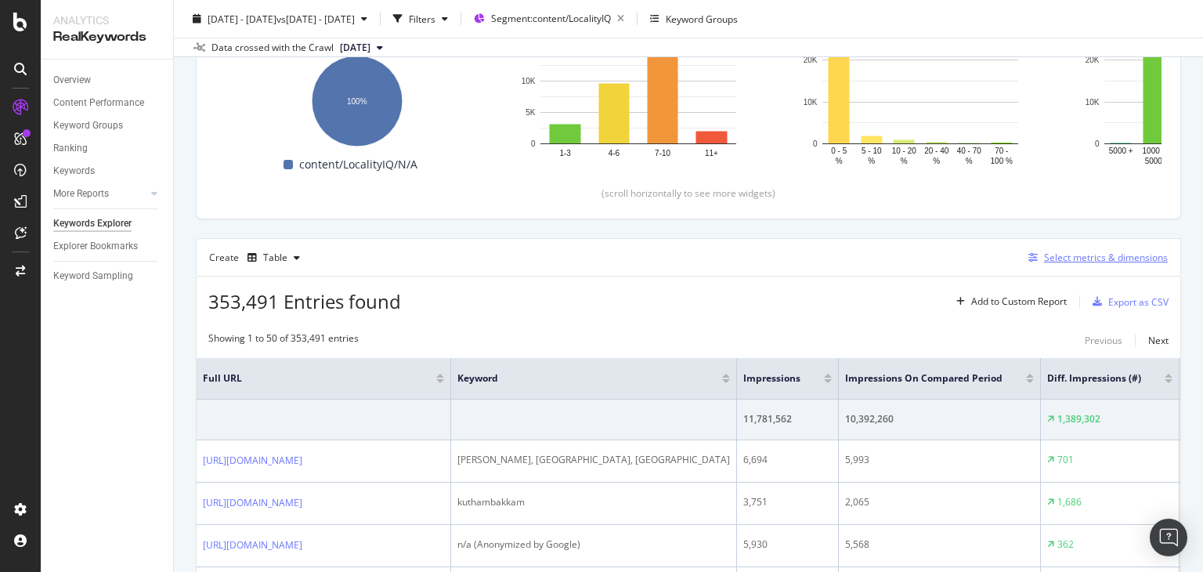
click at [1072, 251] on div "Select metrics & dimensions" at bounding box center [1106, 257] width 124 height 13
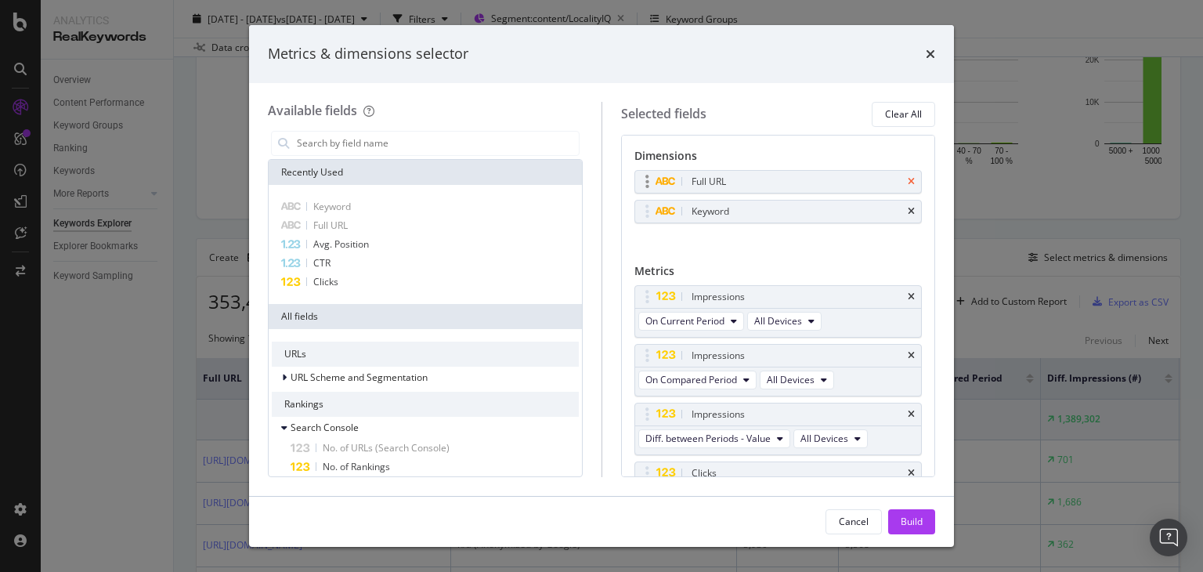
click at [908, 181] on icon "times" at bounding box center [911, 181] width 7 height 9
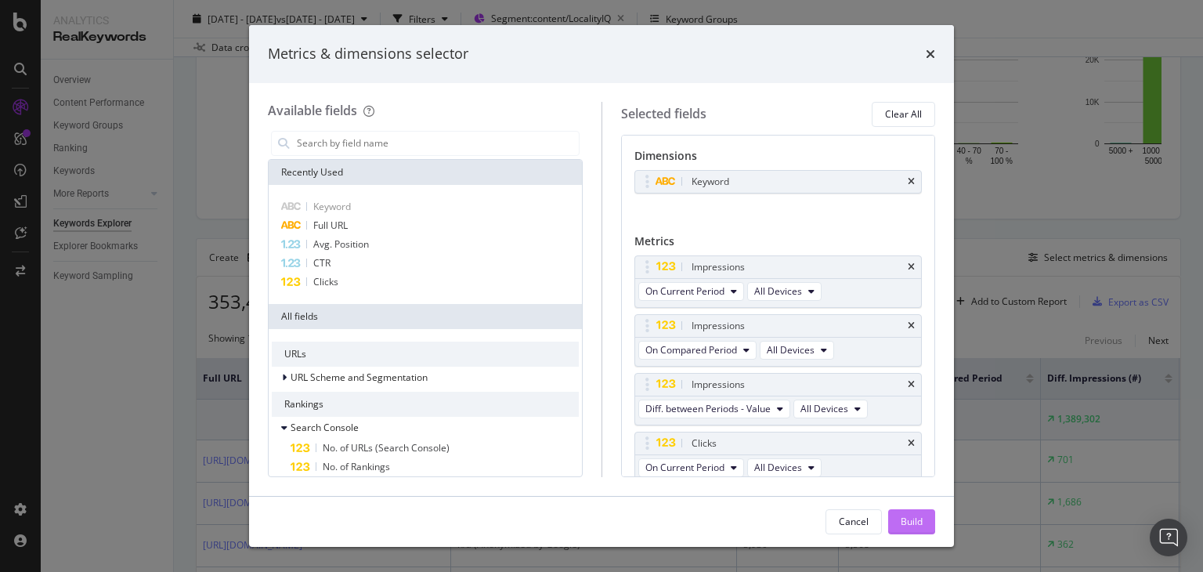
click at [909, 521] on div "Build" at bounding box center [912, 521] width 22 height 13
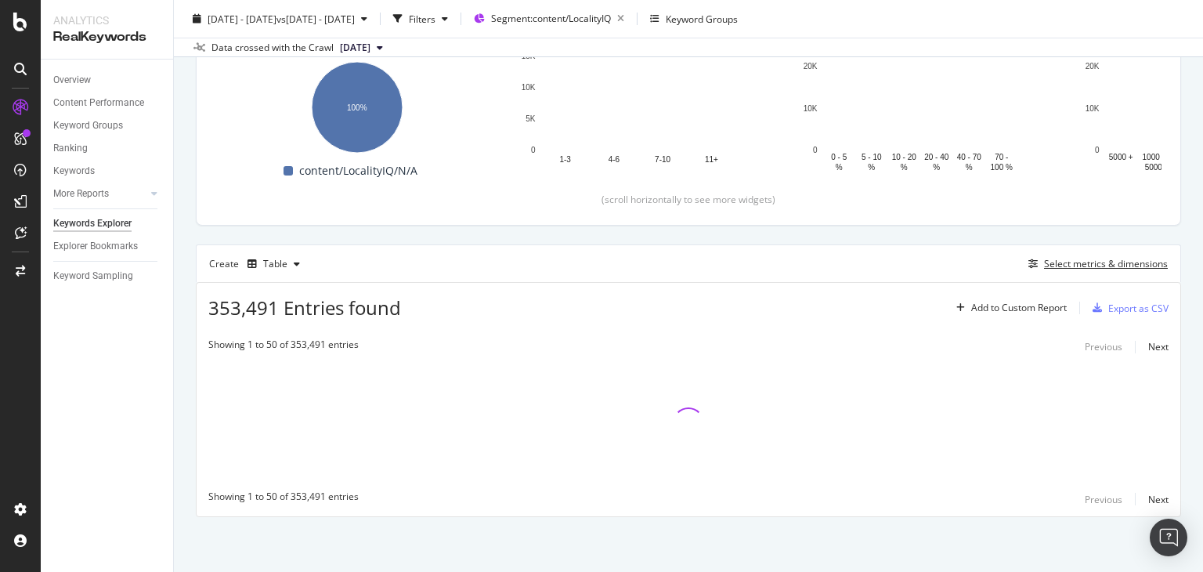
scroll to position [242, 0]
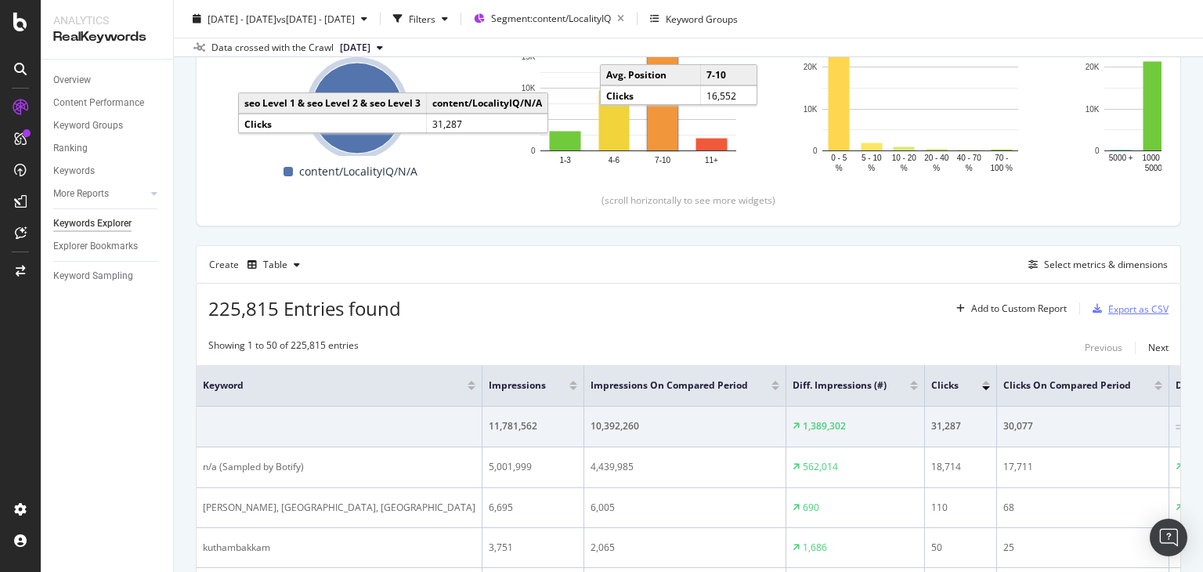
click at [1109, 310] on div "Export as CSV" at bounding box center [1139, 308] width 60 height 13
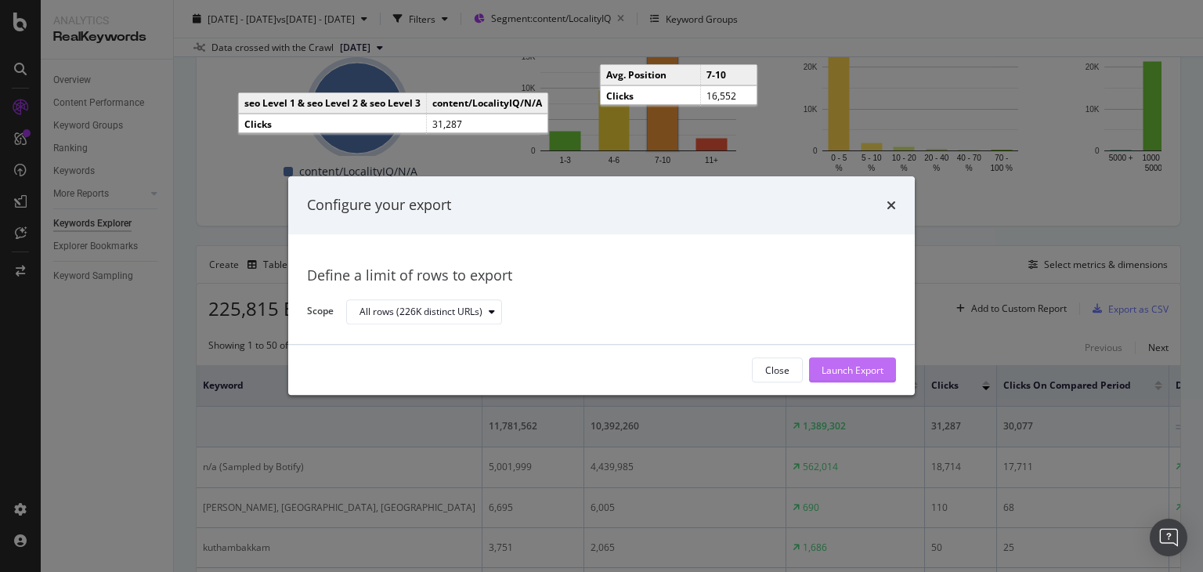
click at [849, 372] on div "Launch Export" at bounding box center [853, 370] width 62 height 13
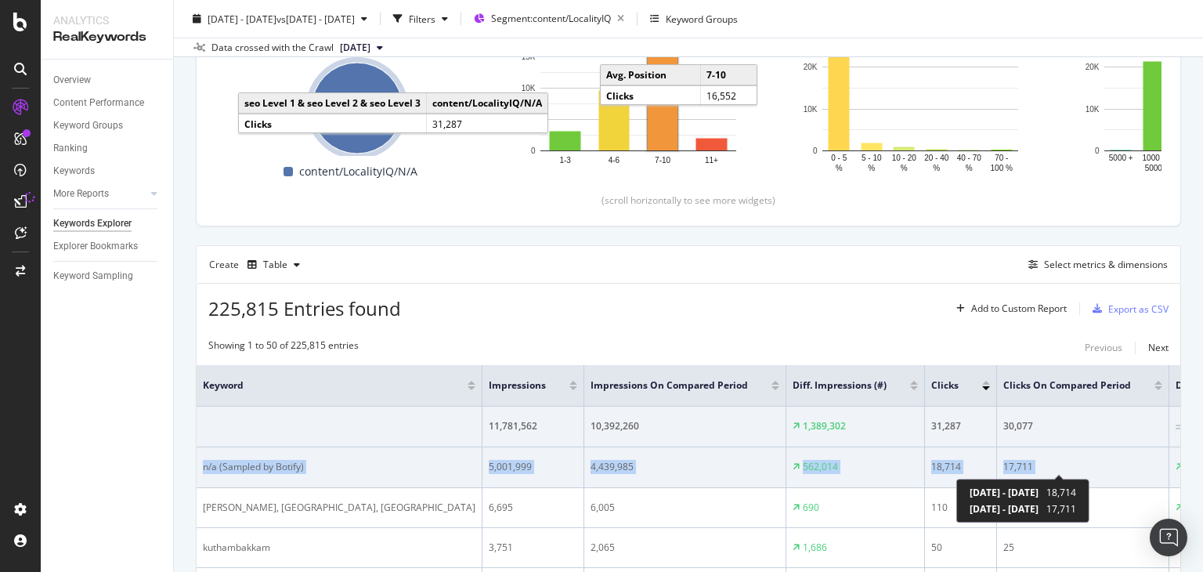
drag, startPoint x: 201, startPoint y: 463, endPoint x: 1098, endPoint y: 465, distance: 897.8
click at [1098, 465] on tr "n/a (Sampled by Botify) 5,001,999 4,439,985 562,014 18,714 17,711 1,003 0.37 % …" at bounding box center [1126, 467] width 1858 height 41
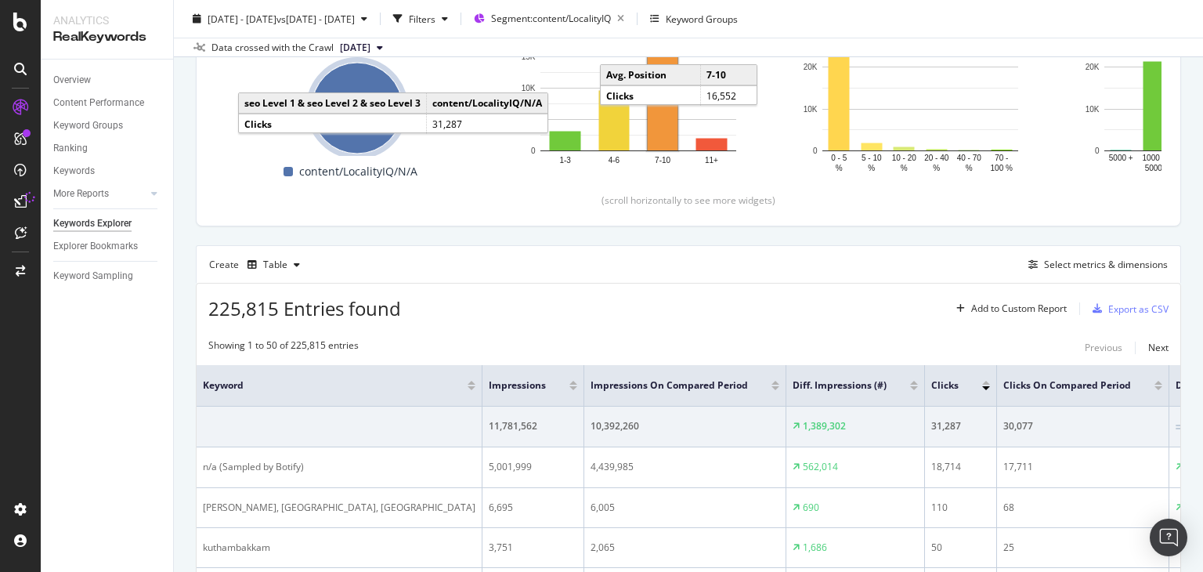
click at [761, 313] on div "225,815 Entries found Add to Custom Report Export as CSV" at bounding box center [689, 303] width 984 height 38
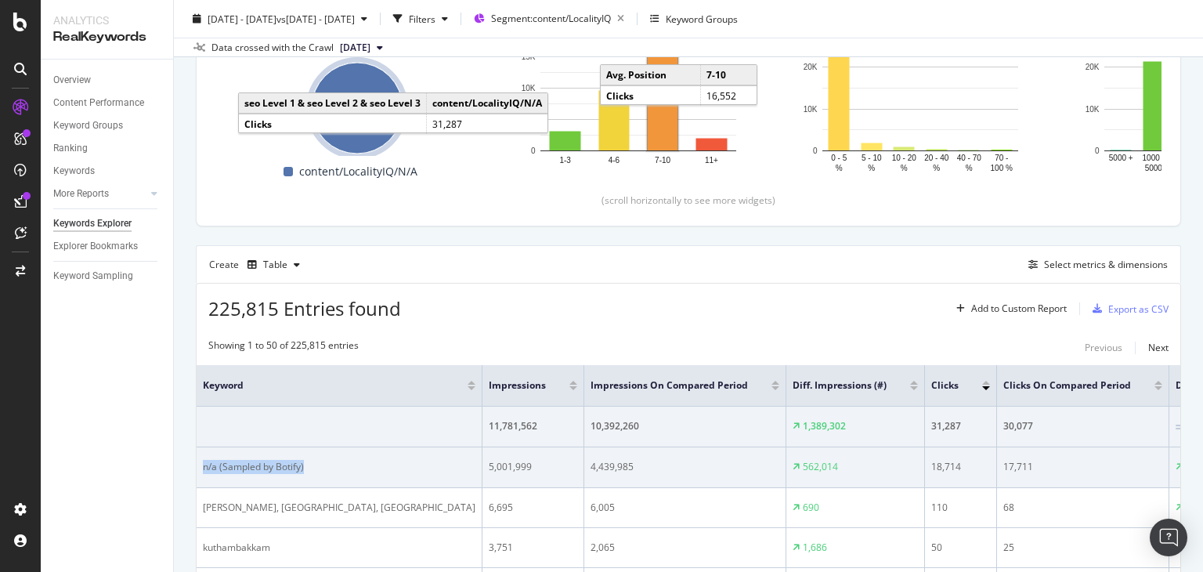
drag, startPoint x: 204, startPoint y: 472, endPoint x: 307, endPoint y: 458, distance: 103.6
click at [307, 458] on td "n/a (Sampled by Botify)" at bounding box center [340, 467] width 286 height 41
click at [307, 460] on div "n/a (Sampled by Botify)" at bounding box center [339, 467] width 273 height 14
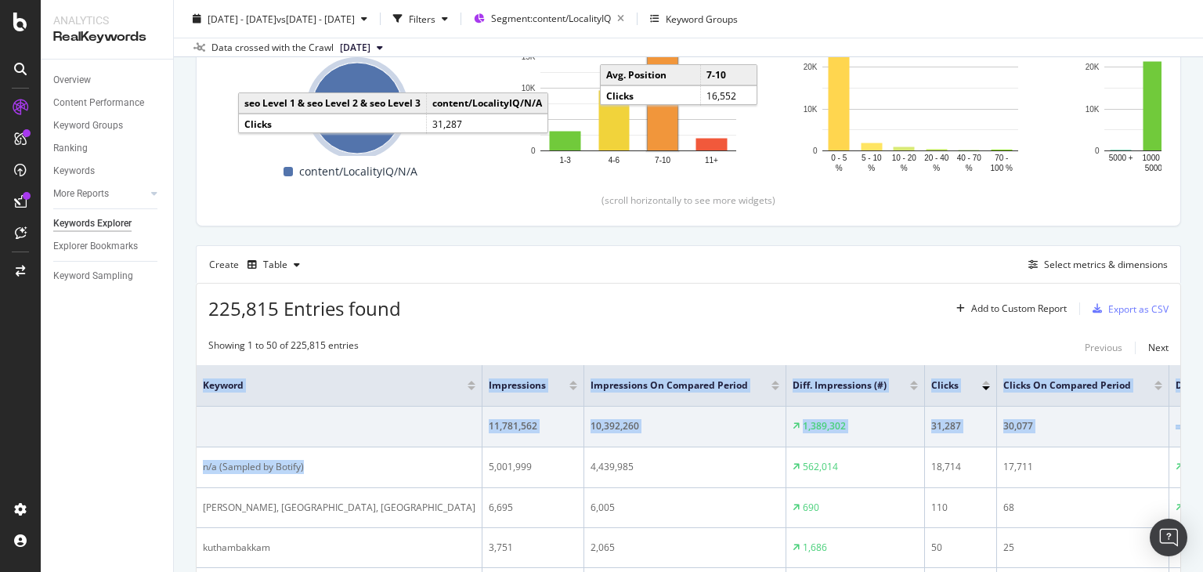
drag, startPoint x: 307, startPoint y: 458, endPoint x: 180, endPoint y: 472, distance: 127.6
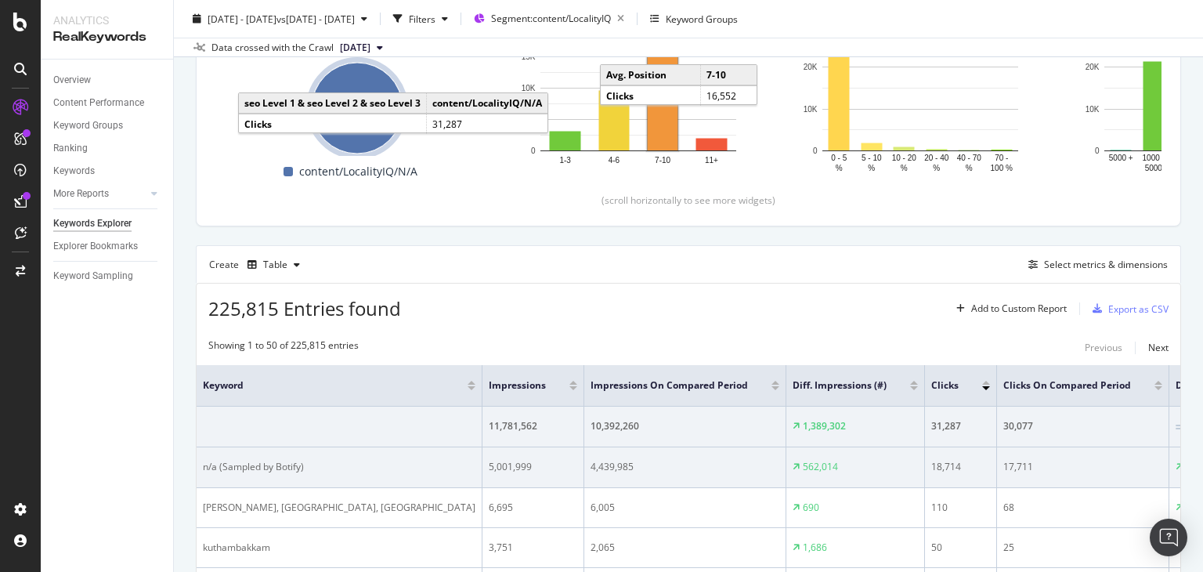
drag, startPoint x: 1091, startPoint y: 464, endPoint x: 1022, endPoint y: 459, distance: 69.1
click at [1022, 459] on tr "n/a (Sampled by Botify) 5,001,999 4,439,985 562,014 18,714 17,711 1,003 0.37 % …" at bounding box center [1126, 467] width 1858 height 41
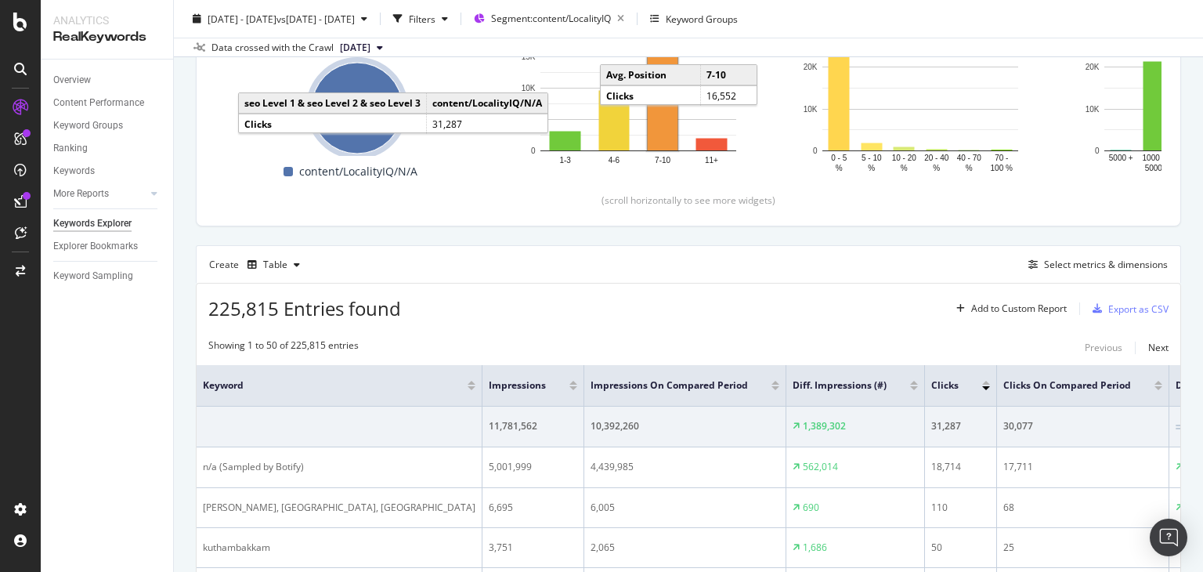
click at [548, 260] on div "Create Table Select metrics & dimensions" at bounding box center [689, 264] width 986 height 38
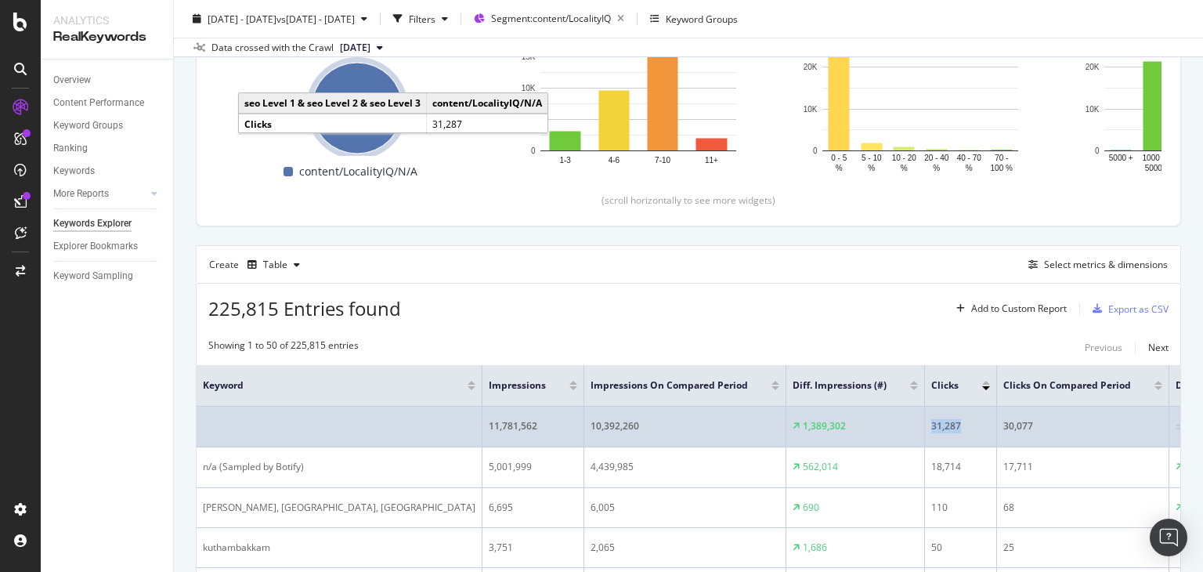
drag, startPoint x: 796, startPoint y: 429, endPoint x: 830, endPoint y: 432, distance: 34.6
click at [925, 432] on td "31,287" at bounding box center [961, 427] width 72 height 41
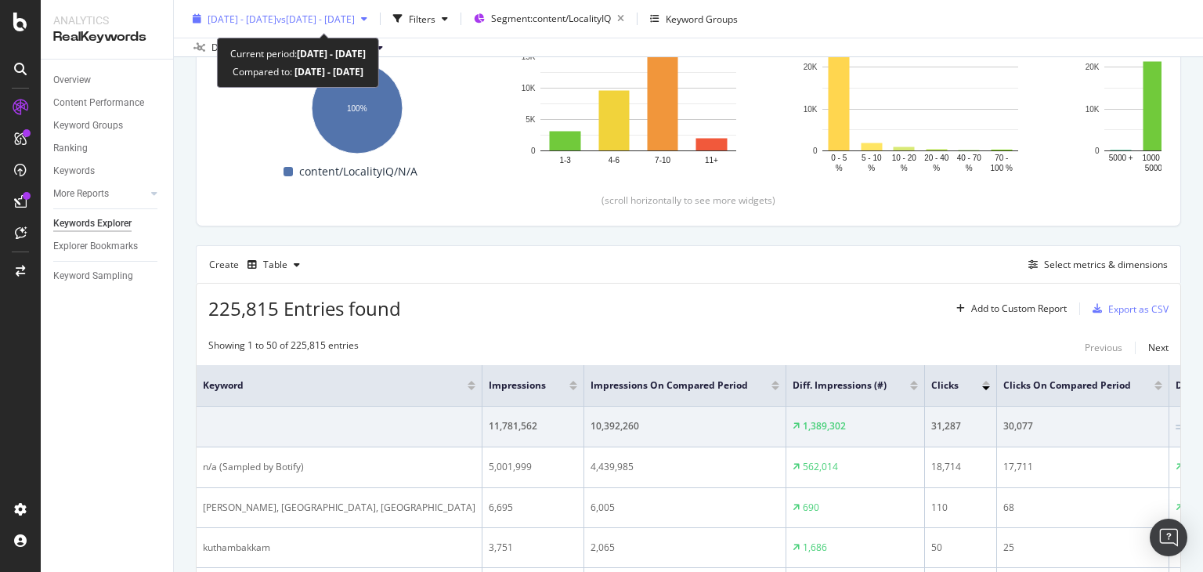
click at [355, 20] on span "vs [DATE] - [DATE]" at bounding box center [316, 18] width 78 height 13
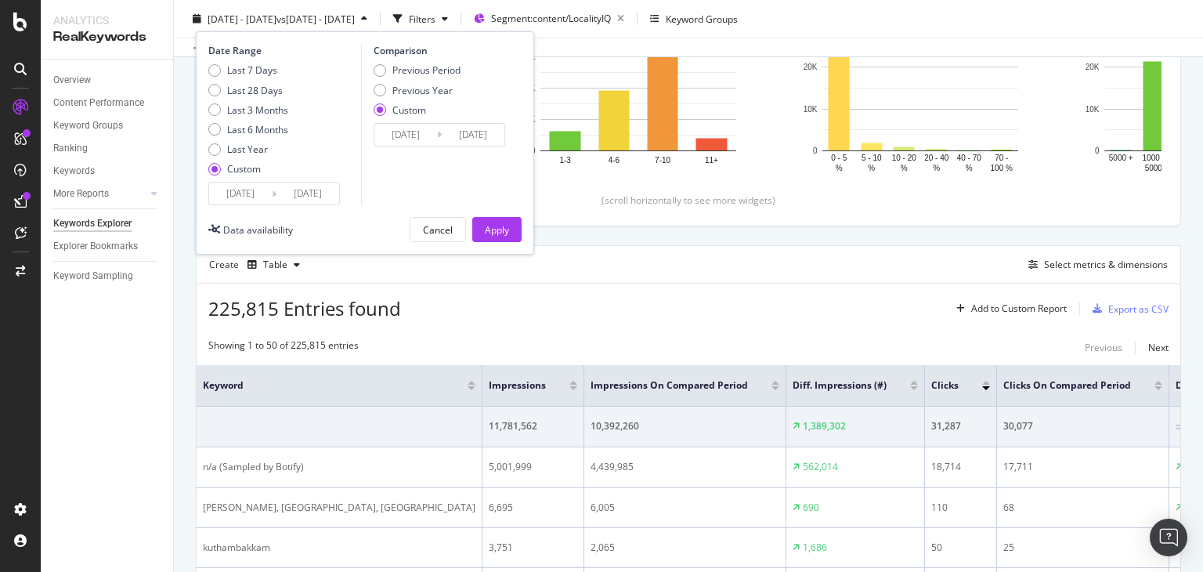
click at [248, 197] on input "[DATE]" at bounding box center [240, 194] width 63 height 22
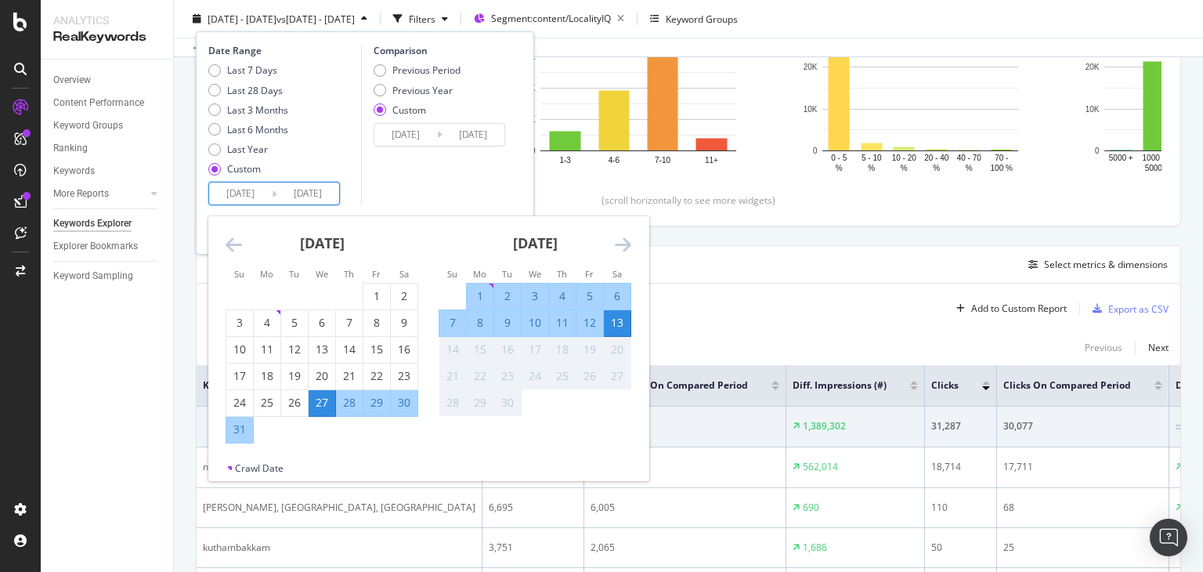
click at [238, 190] on input "[DATE]" at bounding box center [240, 194] width 63 height 22
click at [402, 135] on input "[DATE]" at bounding box center [405, 135] width 63 height 22
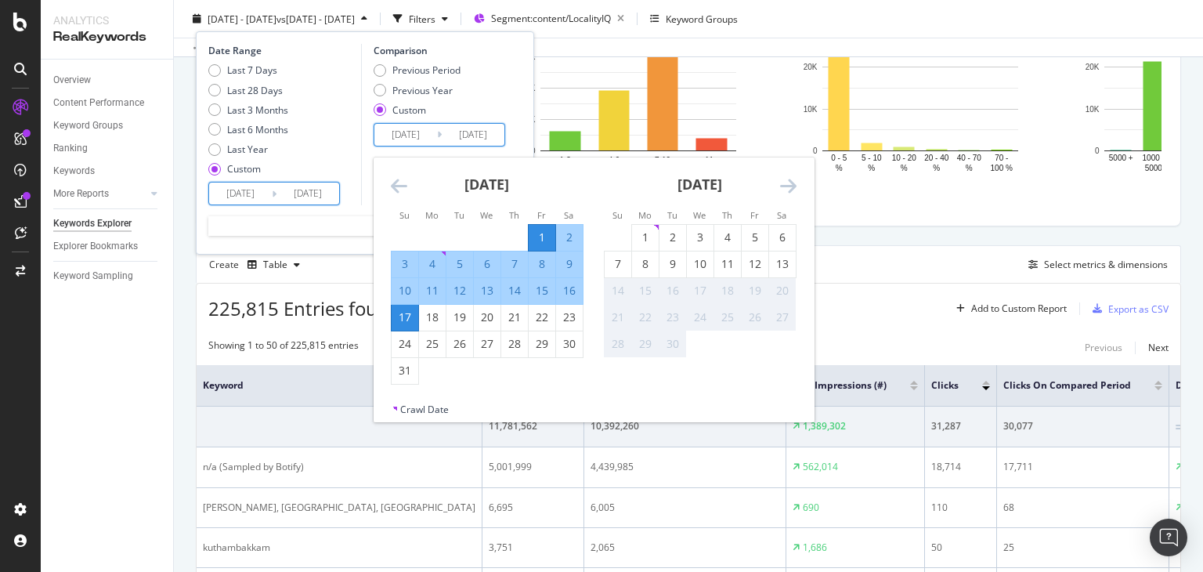
click at [243, 192] on input "[DATE]" at bounding box center [240, 194] width 63 height 22
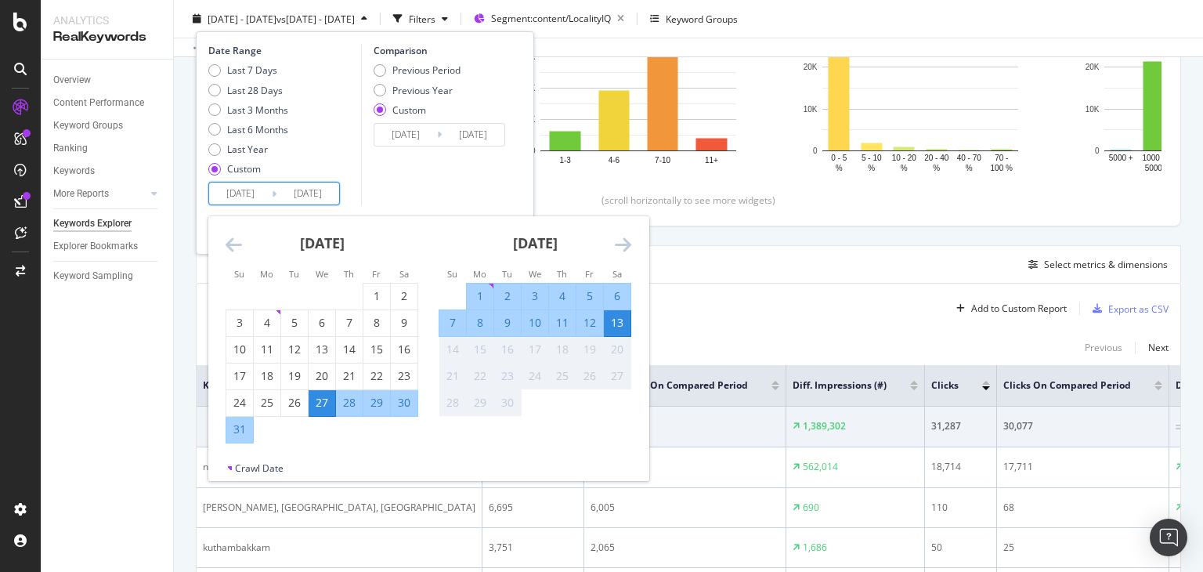
click at [241, 201] on input "[DATE]" at bounding box center [240, 194] width 63 height 22
click at [346, 399] on div "28" at bounding box center [349, 403] width 27 height 16
type input "[DATE]"
click at [427, 198] on div "Comparison Previous Period Previous Year Custom [DATE] Navigate forward to inte…" at bounding box center [435, 124] width 149 height 161
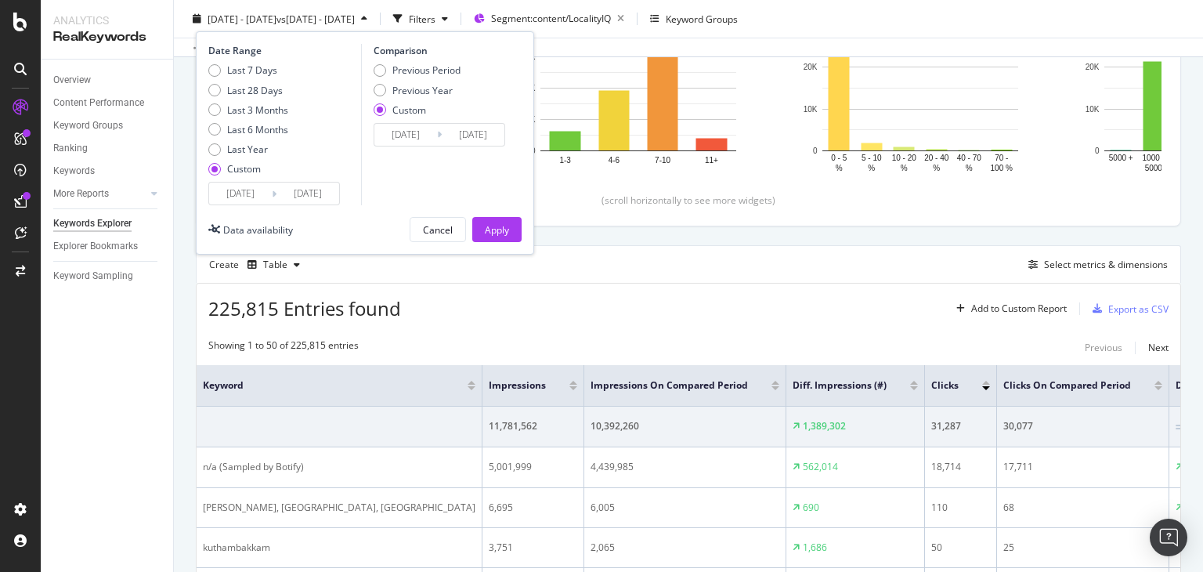
click at [312, 194] on input "[DATE]" at bounding box center [308, 194] width 63 height 22
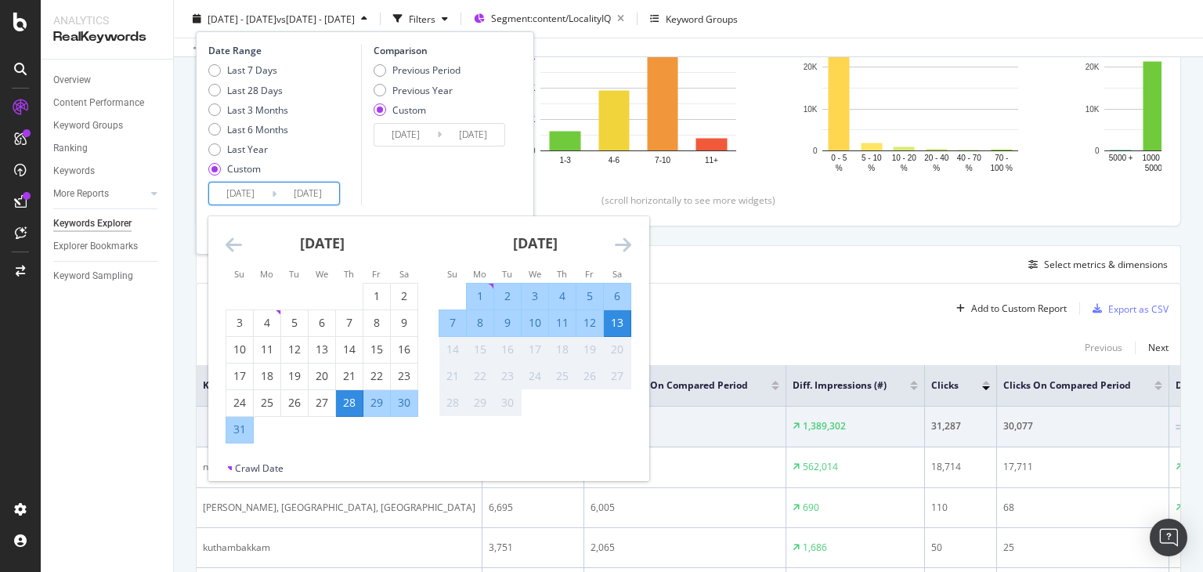
click at [371, 199] on div "Comparison Previous Period Previous Year Custom [DATE] Navigate forward to inte…" at bounding box center [435, 124] width 149 height 161
click at [313, 193] on input "[DATE]" at bounding box center [308, 194] width 63 height 22
click at [423, 168] on div "Comparison Previous Period Previous Year Custom [DATE] Navigate forward to inte…" at bounding box center [435, 124] width 149 height 161
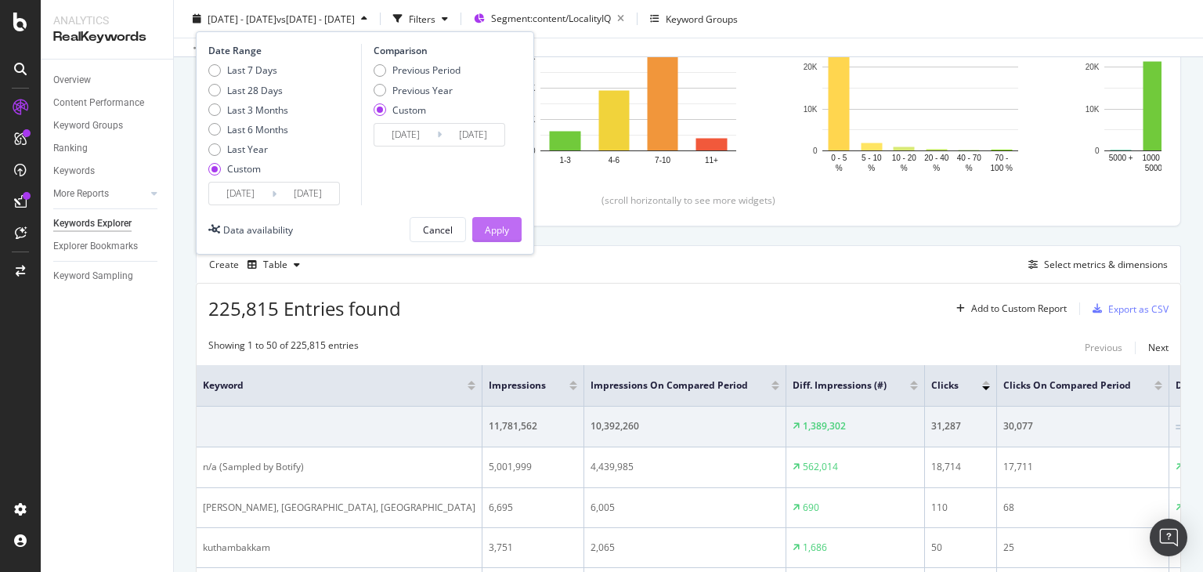
click at [490, 225] on div "Apply" at bounding box center [497, 228] width 24 height 13
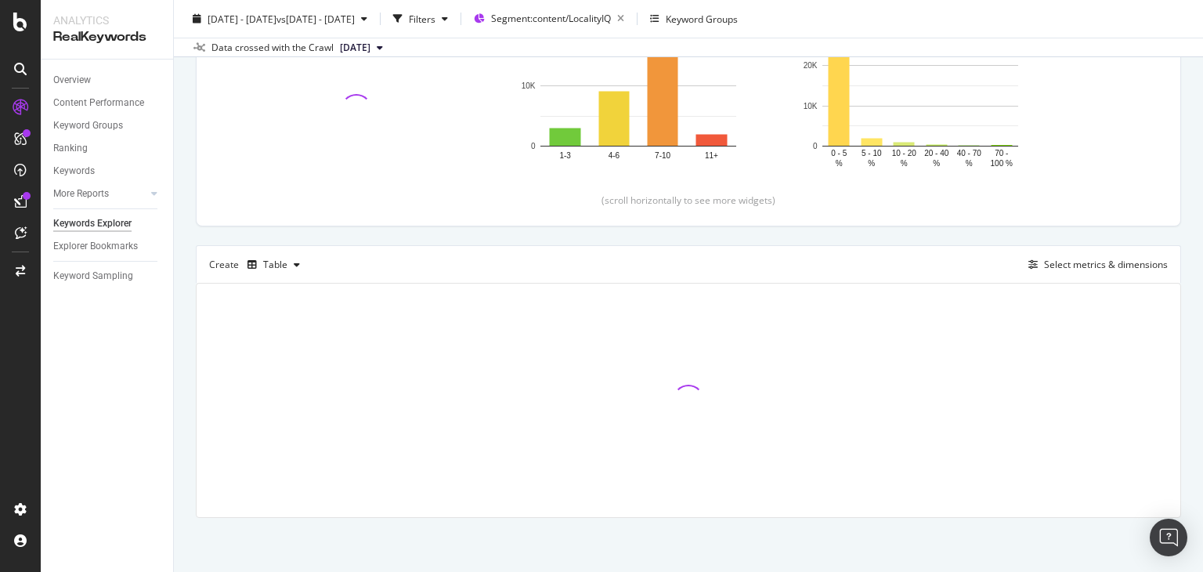
click at [371, 45] on span "[DATE]" at bounding box center [355, 48] width 31 height 14
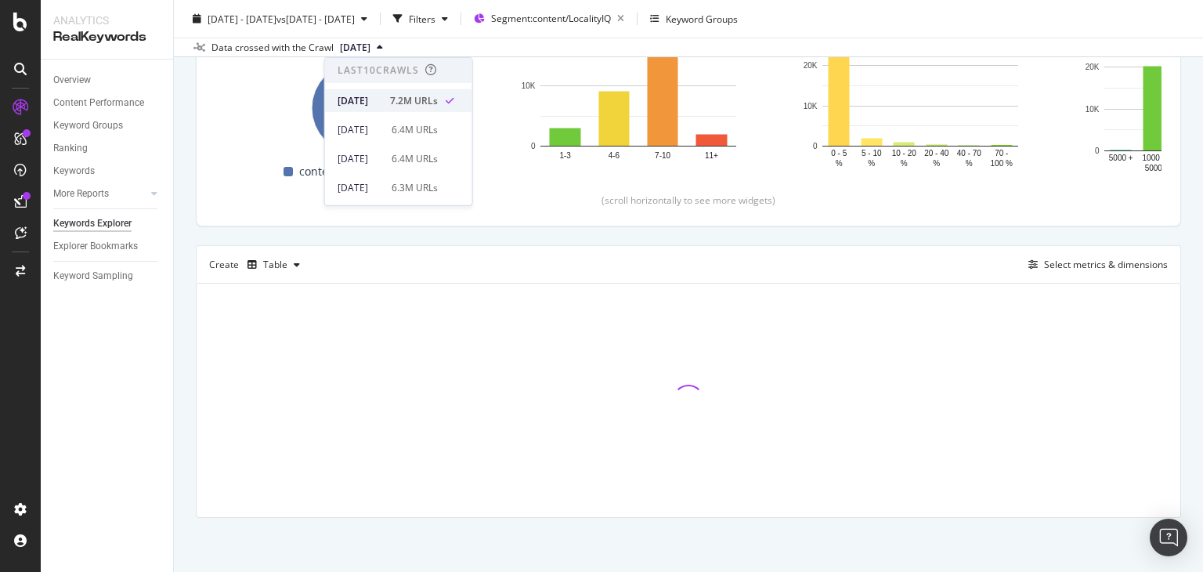
click at [381, 99] on div "[DATE]" at bounding box center [359, 100] width 43 height 14
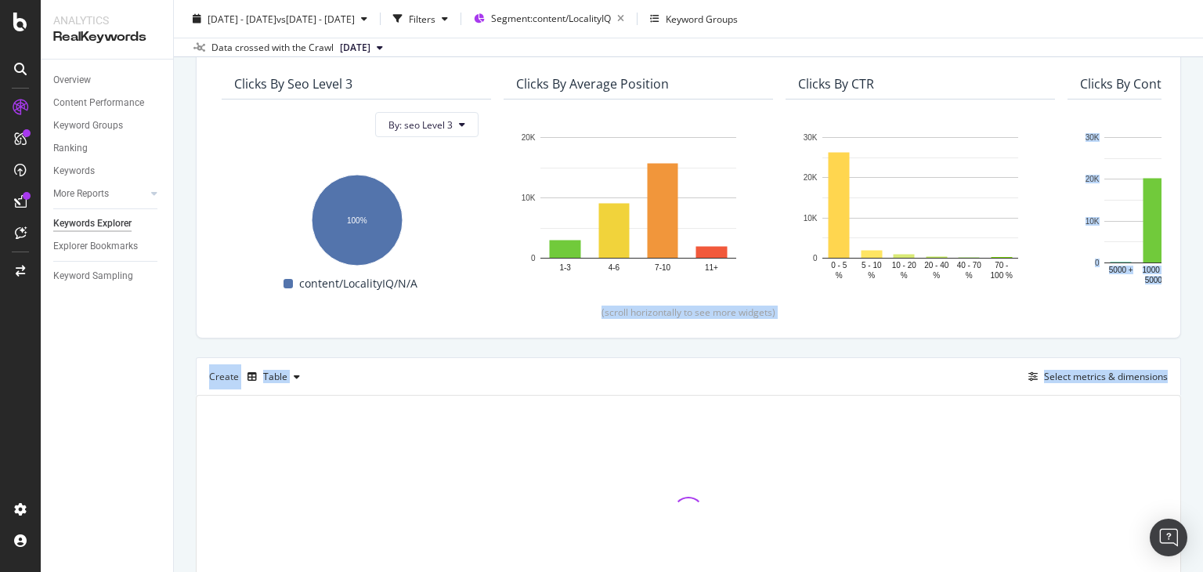
scroll to position [126, 0]
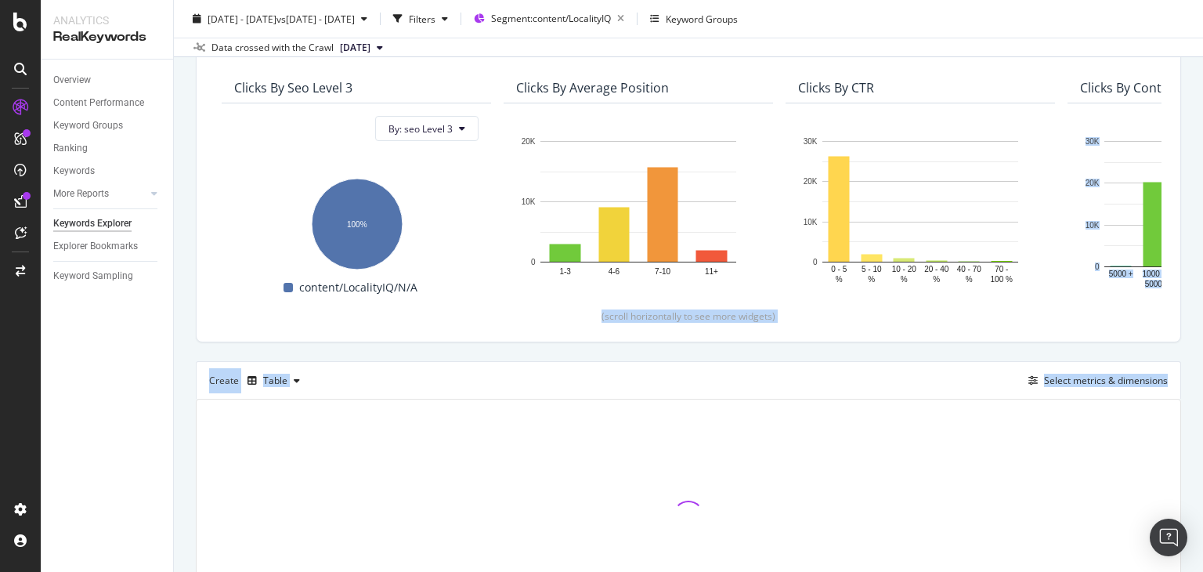
drag, startPoint x: 1203, startPoint y: 258, endPoint x: 1200, endPoint y: 181, distance: 76.8
click at [1200, 181] on div "Keywords Explorer nobroker [DATE] - [DATE] vs [DATE] - [DATE] Filters Segment: …" at bounding box center [688, 286] width 1029 height 572
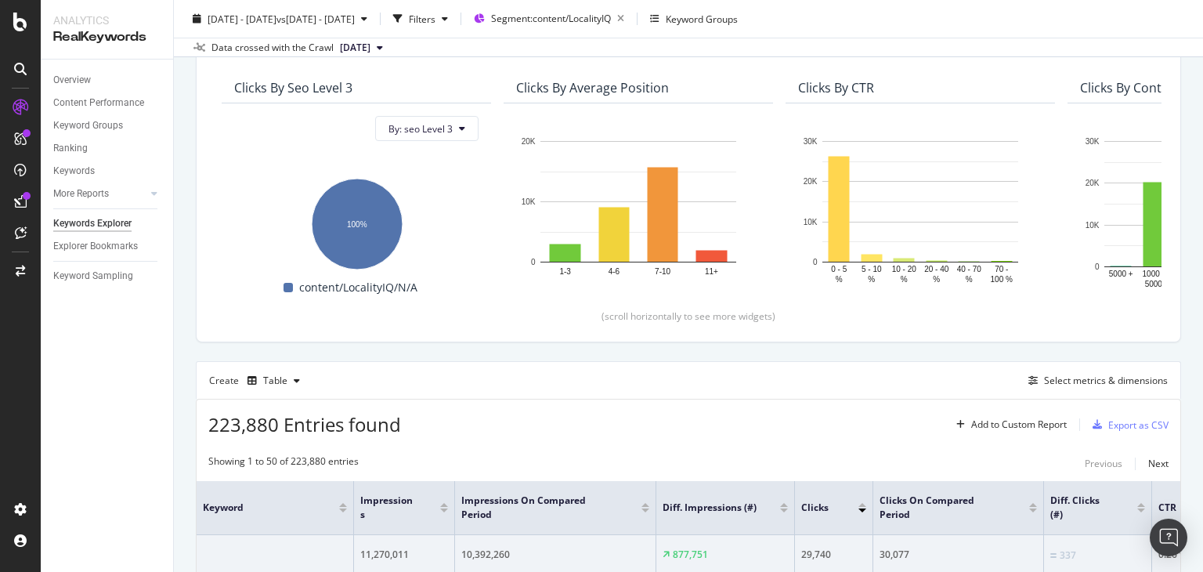
click at [1052, 378] on div "Select metrics & dimensions" at bounding box center [1106, 380] width 124 height 13
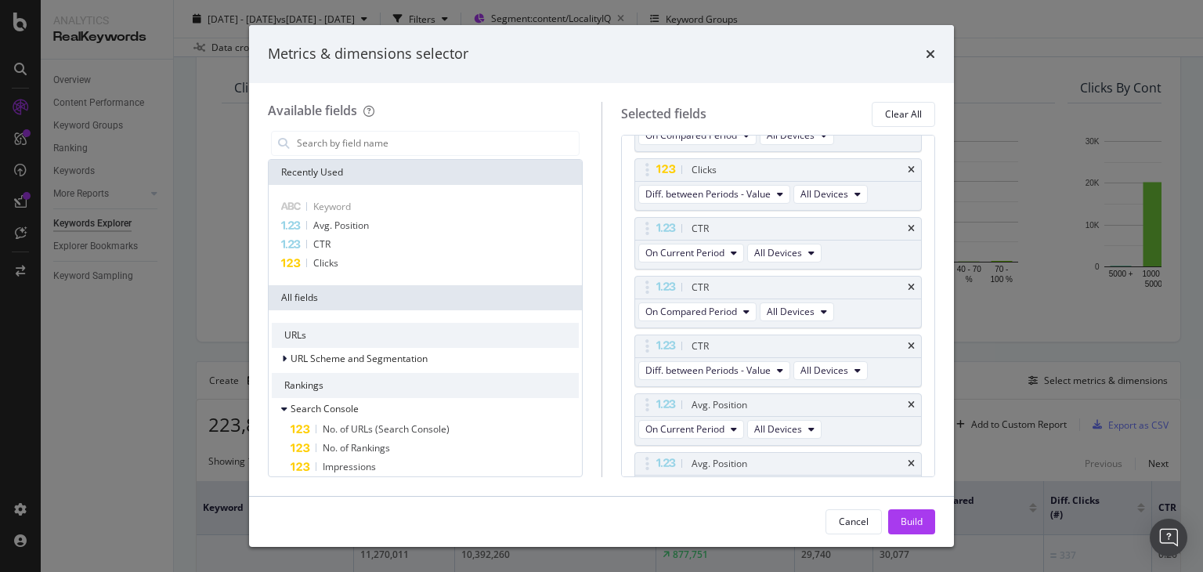
scroll to position [401, 0]
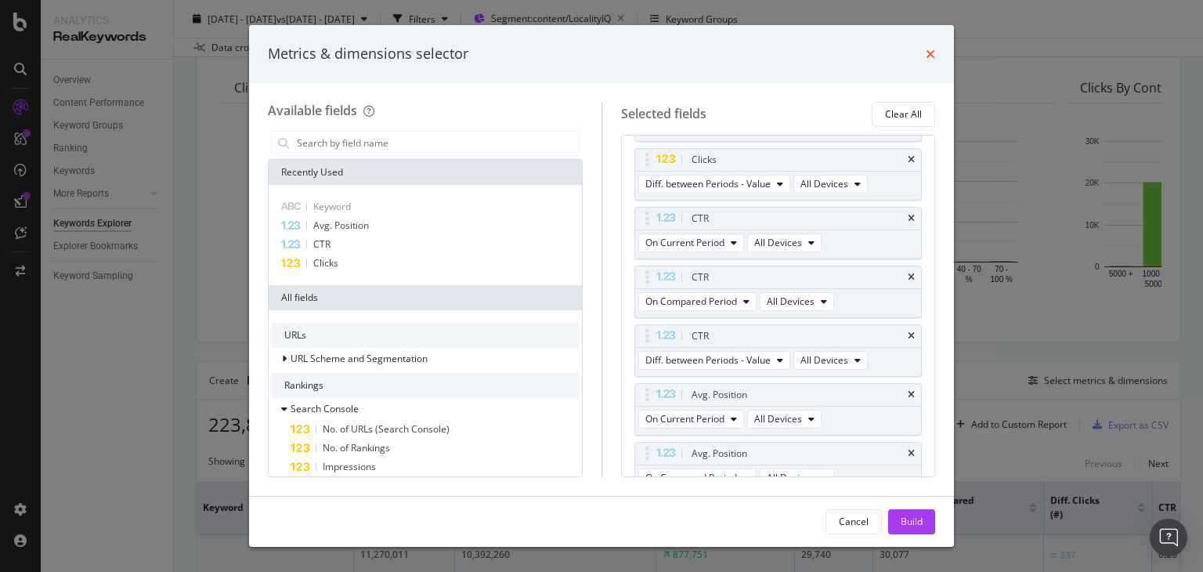
click at [931, 57] on icon "times" at bounding box center [930, 54] width 9 height 13
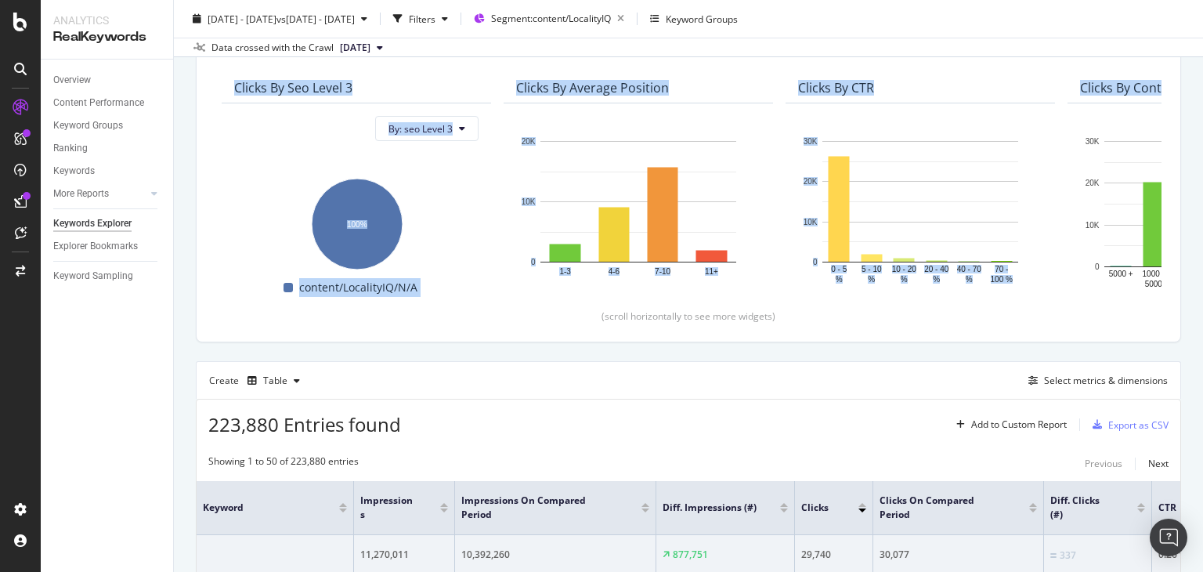
scroll to position [0, 0]
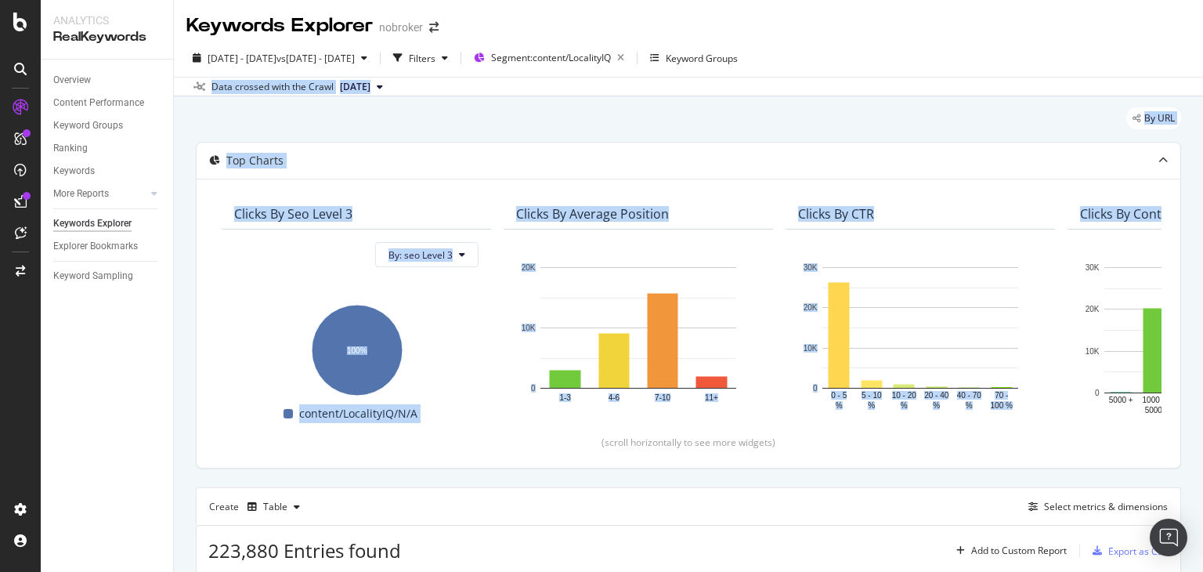
drag, startPoint x: 1203, startPoint y: 114, endPoint x: 1200, endPoint y: 57, distance: 56.5
click at [1200, 57] on div "Keywords Explorer nobroker [DATE] - [DATE] vs [DATE] - [DATE] Filters Segment: …" at bounding box center [688, 286] width 1029 height 572
click at [371, 90] on span "[DATE]" at bounding box center [355, 87] width 31 height 14
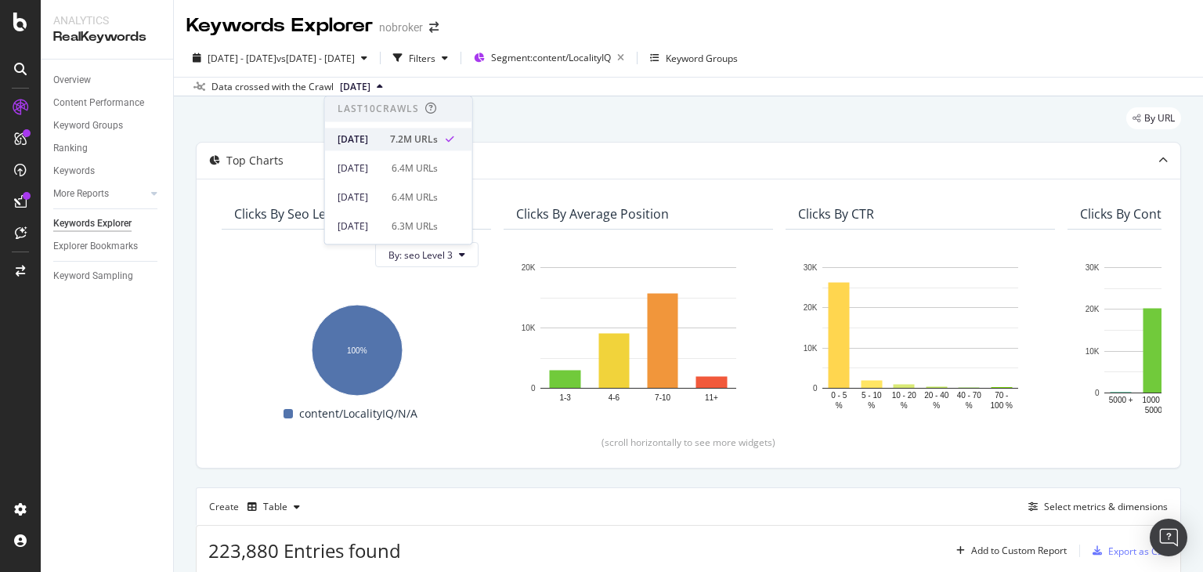
click at [381, 132] on div "[DATE]" at bounding box center [359, 139] width 43 height 14
click at [360, 85] on span "[DATE]" at bounding box center [355, 87] width 31 height 14
click at [364, 135] on div "[DATE]" at bounding box center [359, 139] width 43 height 14
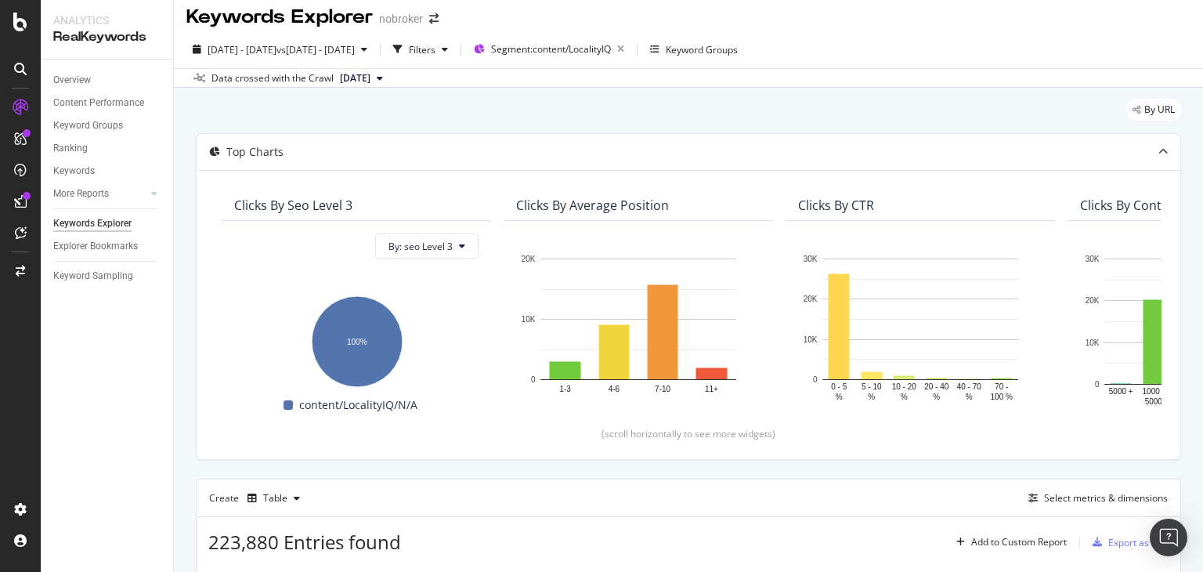
click at [366, 78] on span "[DATE]" at bounding box center [355, 78] width 31 height 14
click at [596, 109] on div "By URL" at bounding box center [689, 116] width 986 height 34
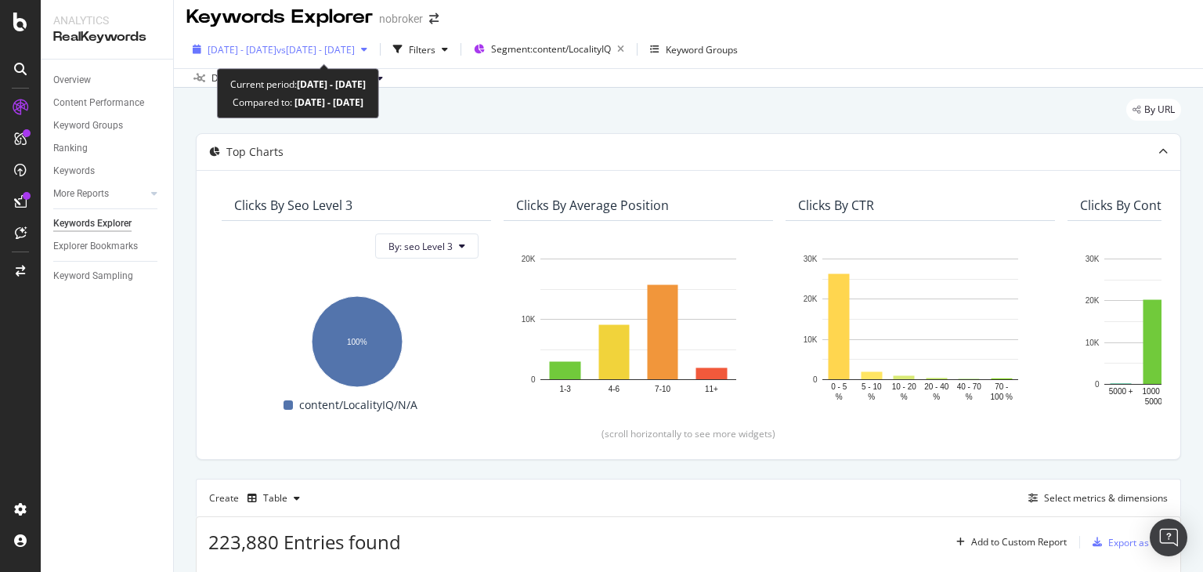
click at [277, 54] on span "[DATE] - [DATE]" at bounding box center [242, 49] width 69 height 13
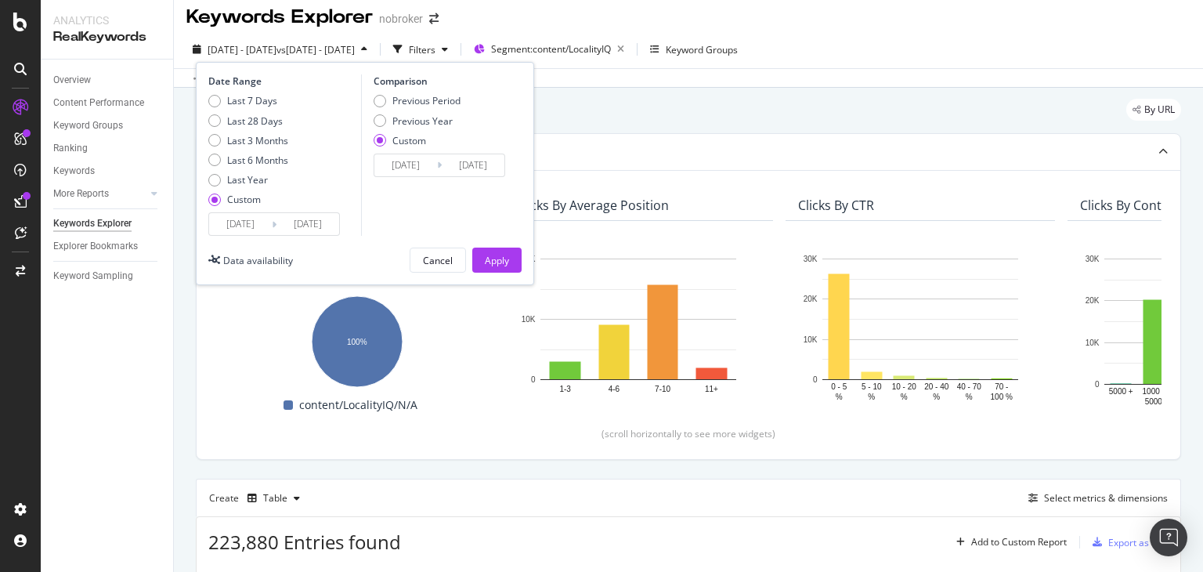
click at [300, 217] on input "[DATE]" at bounding box center [308, 224] width 63 height 22
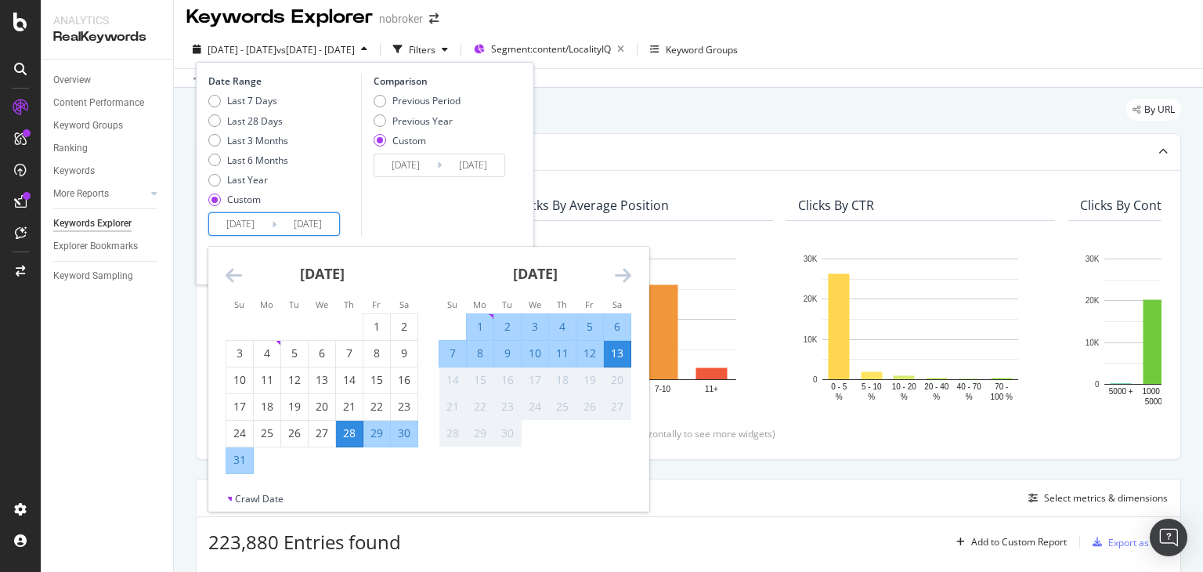
click at [396, 164] on input "[DATE]" at bounding box center [405, 165] width 63 height 22
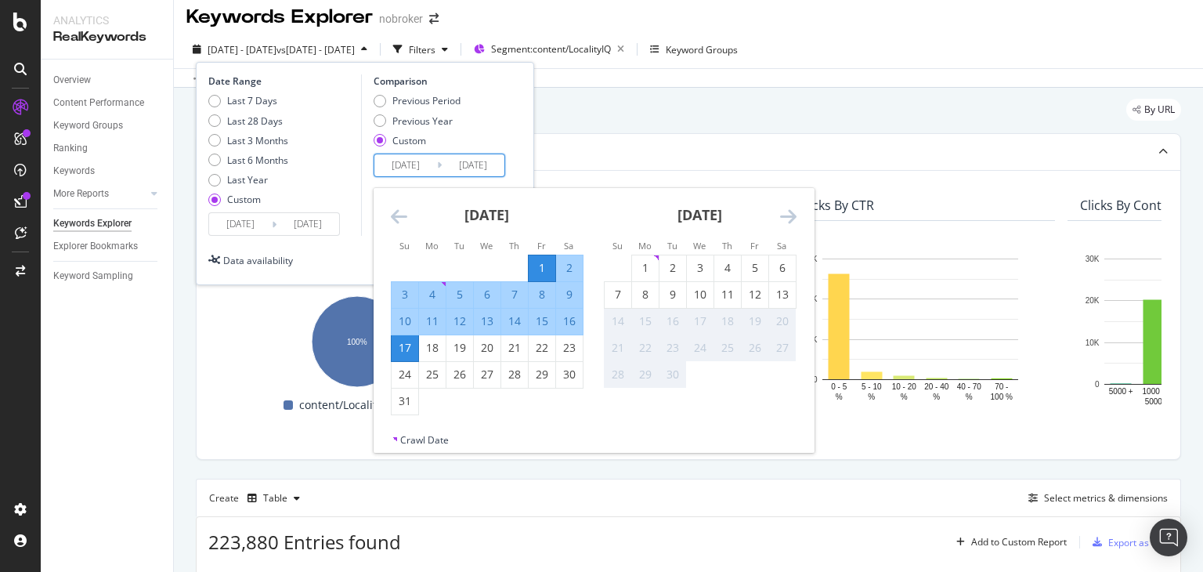
click at [310, 224] on input "[DATE]" at bounding box center [308, 224] width 63 height 22
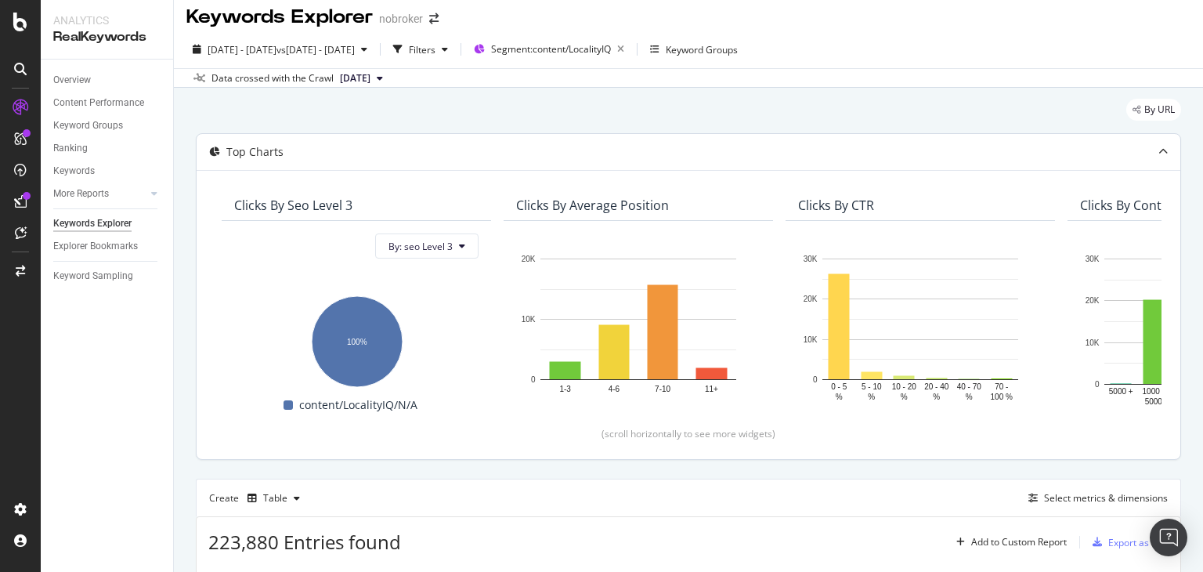
click at [702, 136] on div "Top Charts" at bounding box center [689, 152] width 984 height 36
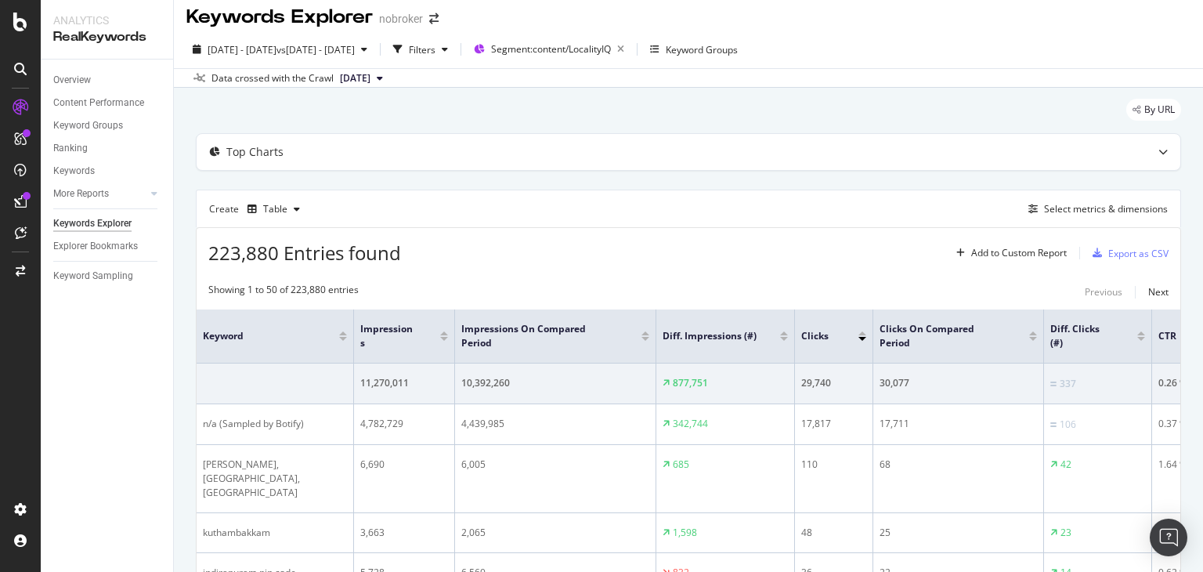
click at [646, 110] on div "By URL" at bounding box center [689, 116] width 986 height 34
click at [812, 248] on div "223,880 Entries found Add to Custom Report Export as CSV" at bounding box center [689, 247] width 984 height 38
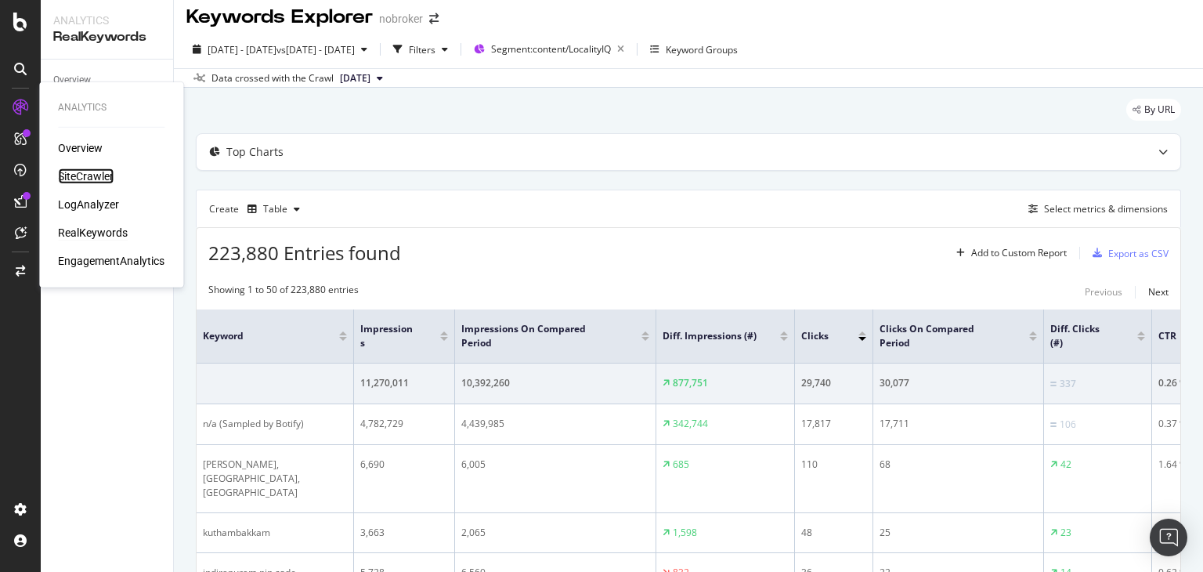
click at [83, 176] on div "SiteCrawler" at bounding box center [86, 176] width 56 height 16
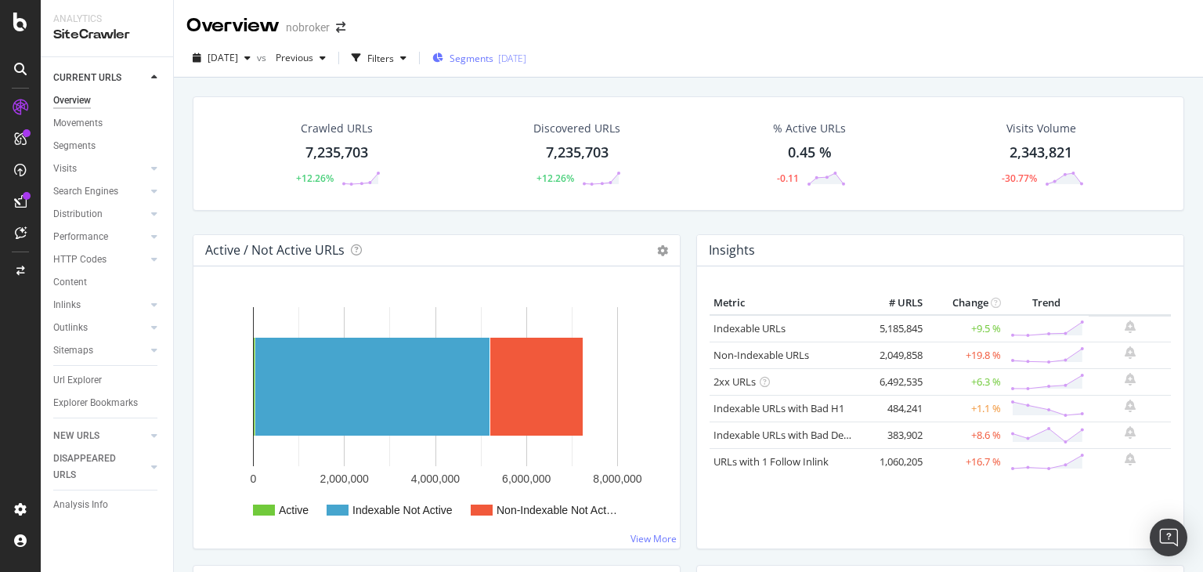
click at [494, 64] on span "Segments" at bounding box center [472, 58] width 44 height 13
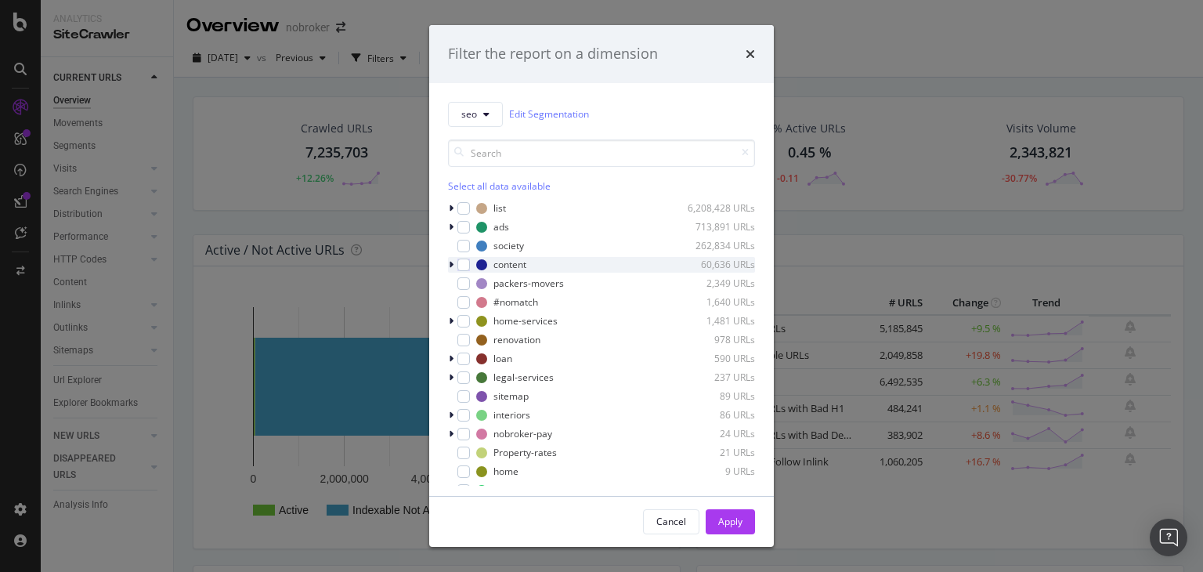
click at [449, 269] on icon "modal" at bounding box center [451, 264] width 5 height 9
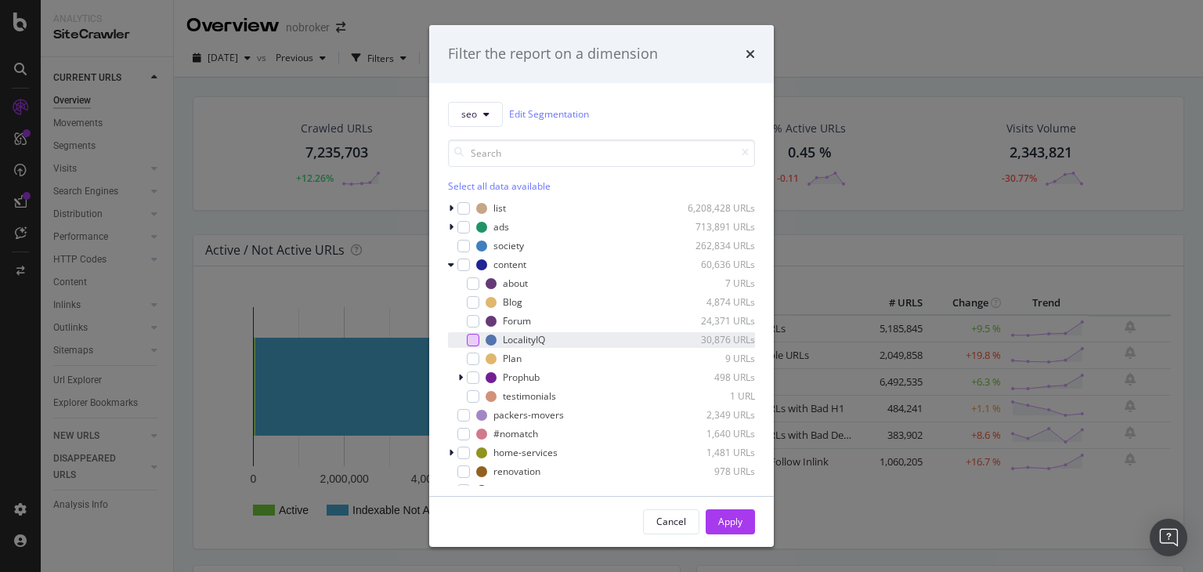
click at [476, 336] on div "modal" at bounding box center [473, 340] width 13 height 13
click at [733, 516] on div "Apply" at bounding box center [730, 521] width 24 height 13
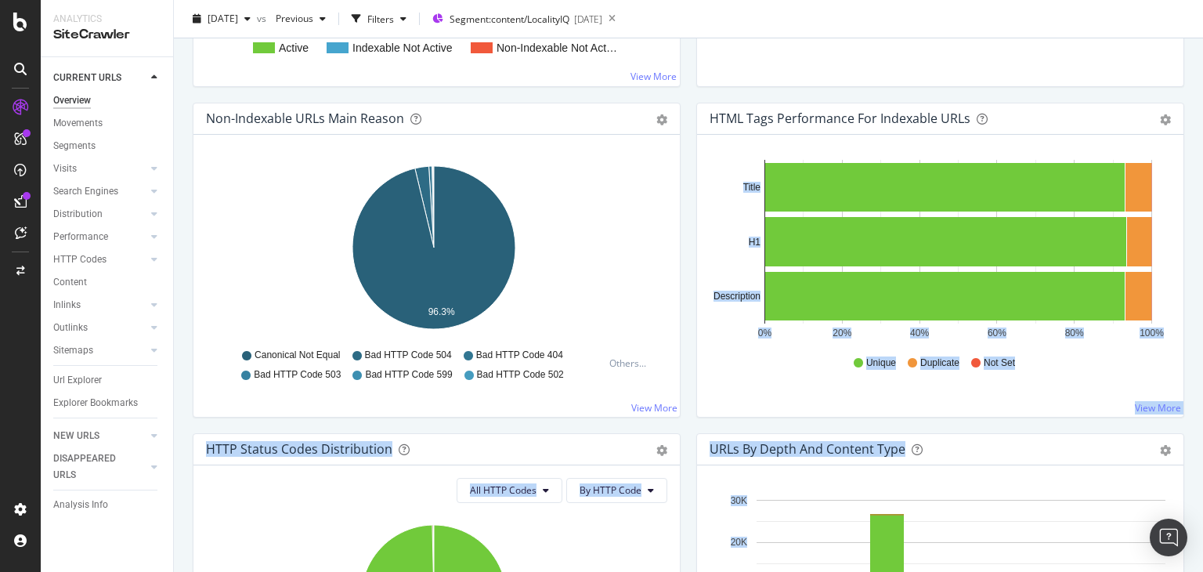
scroll to position [449, 0]
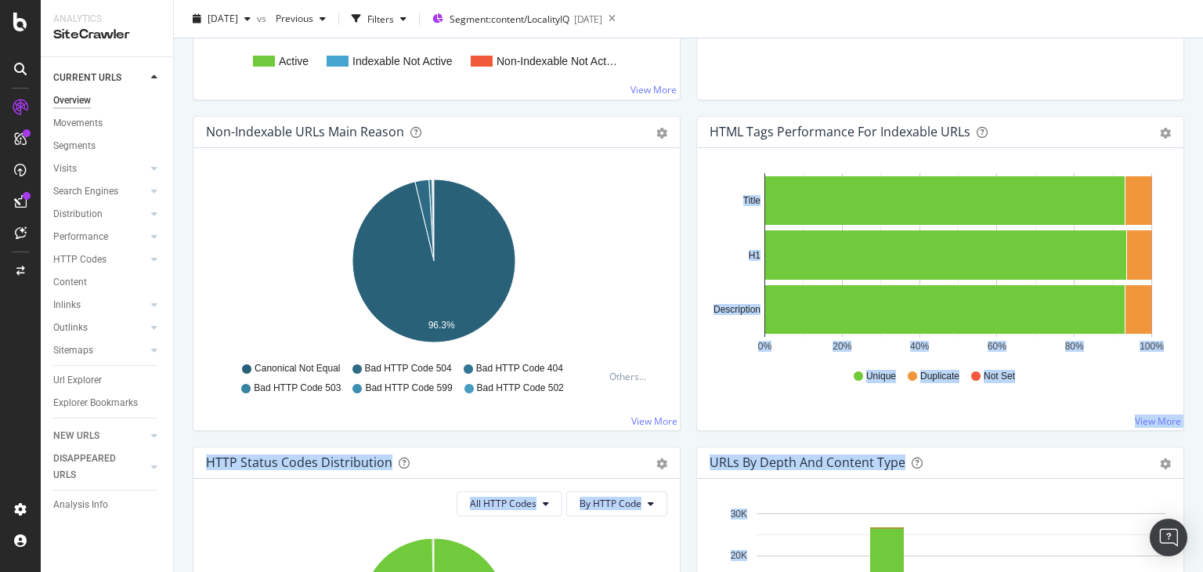
drag, startPoint x: 1203, startPoint y: 439, endPoint x: 1199, endPoint y: 157, distance: 281.3
click at [1199, 157] on div "Overview nobroker [DATE] vs Previous Filters Segment: content/LocalityIQ [DATE]…" at bounding box center [688, 286] width 1029 height 572
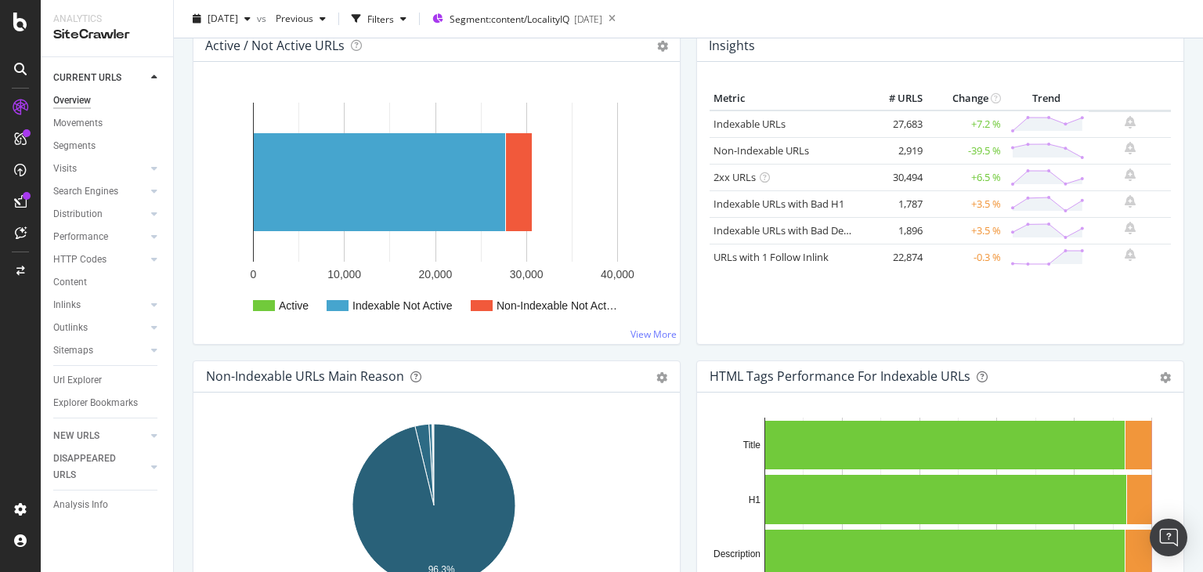
scroll to position [175, 0]
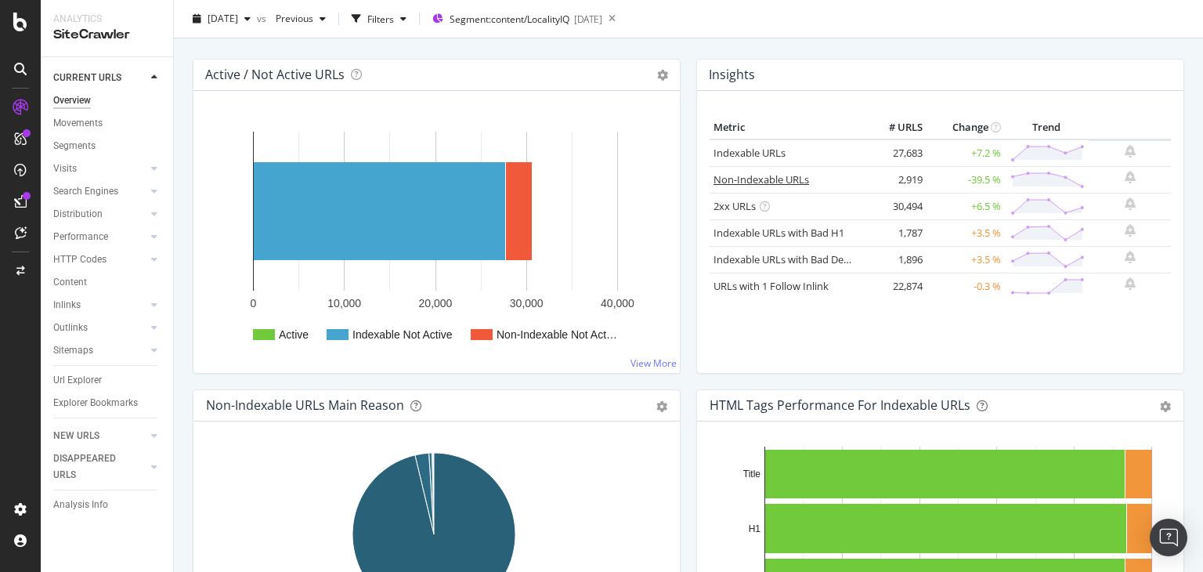
click at [751, 172] on link "Non-Indexable URLs" at bounding box center [762, 179] width 96 height 14
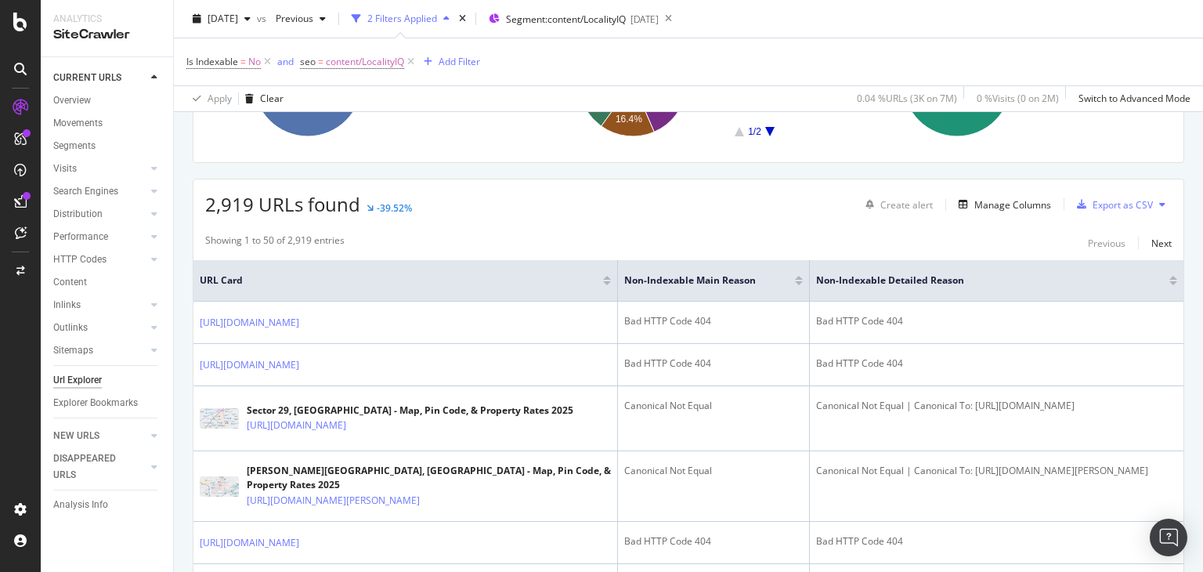
scroll to position [194, 0]
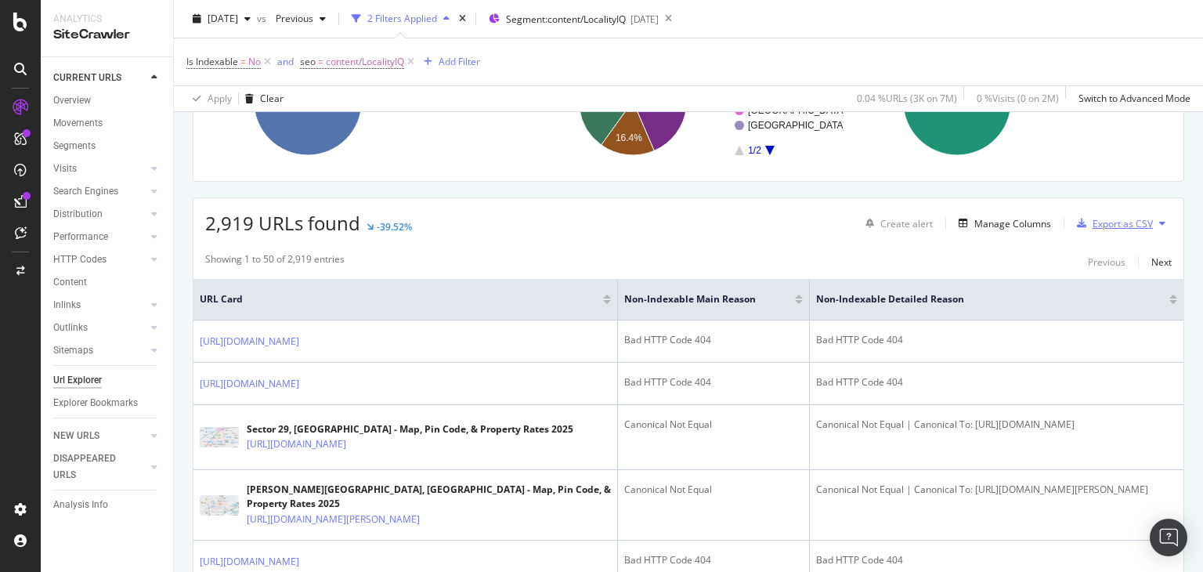
click at [1105, 225] on div "Export as CSV" at bounding box center [1123, 223] width 60 height 13
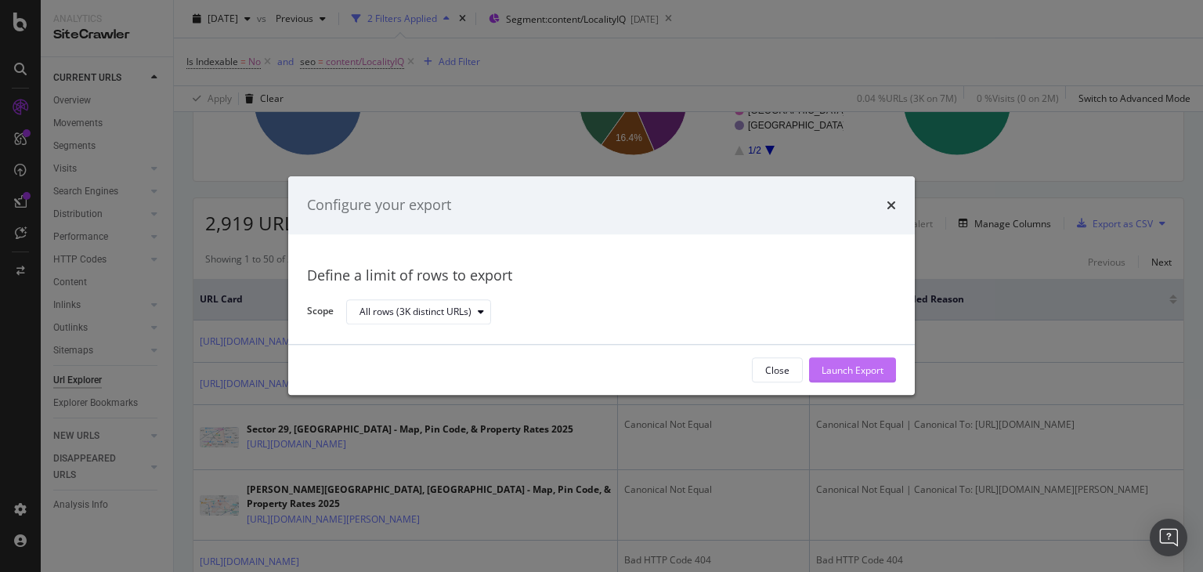
click at [842, 372] on div "Launch Export" at bounding box center [853, 370] width 62 height 13
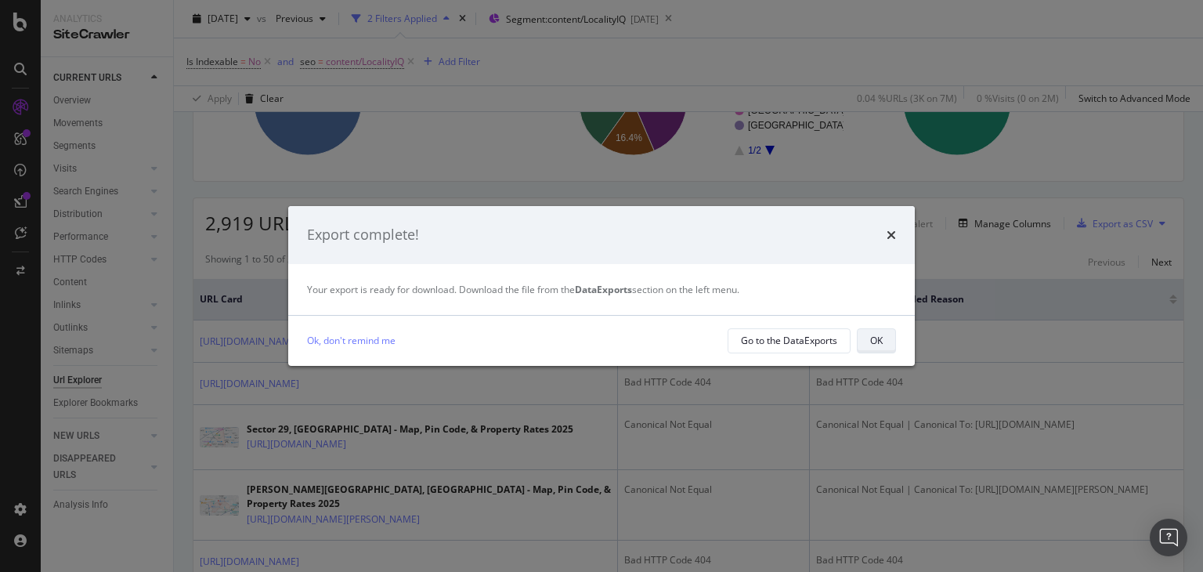
click at [874, 351] on div "OK" at bounding box center [876, 341] width 13 height 22
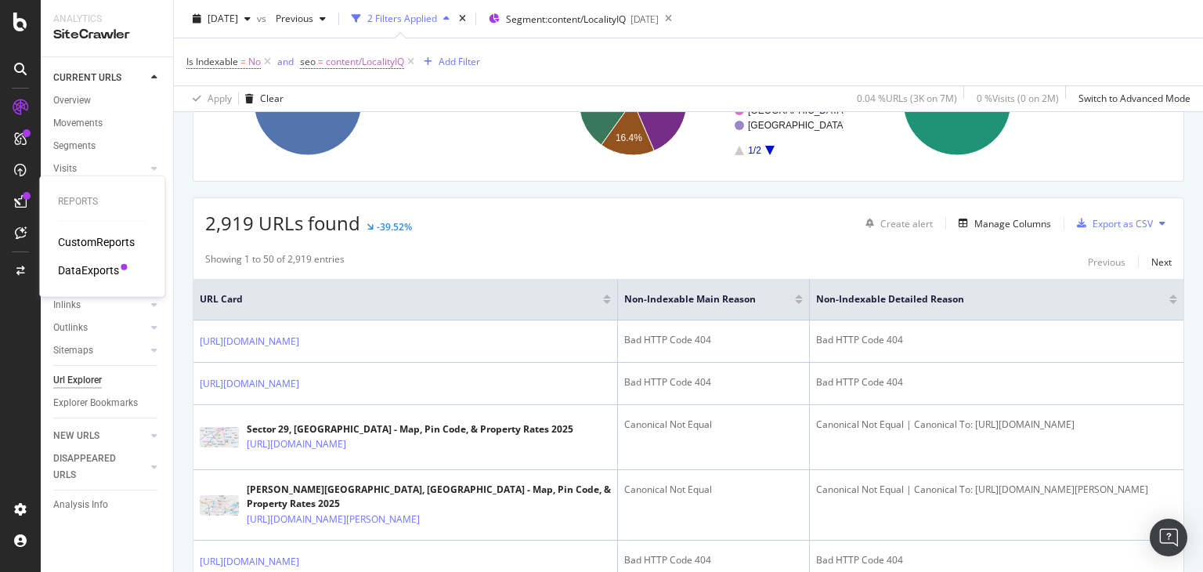
click at [69, 267] on div "DataExports" at bounding box center [88, 270] width 61 height 16
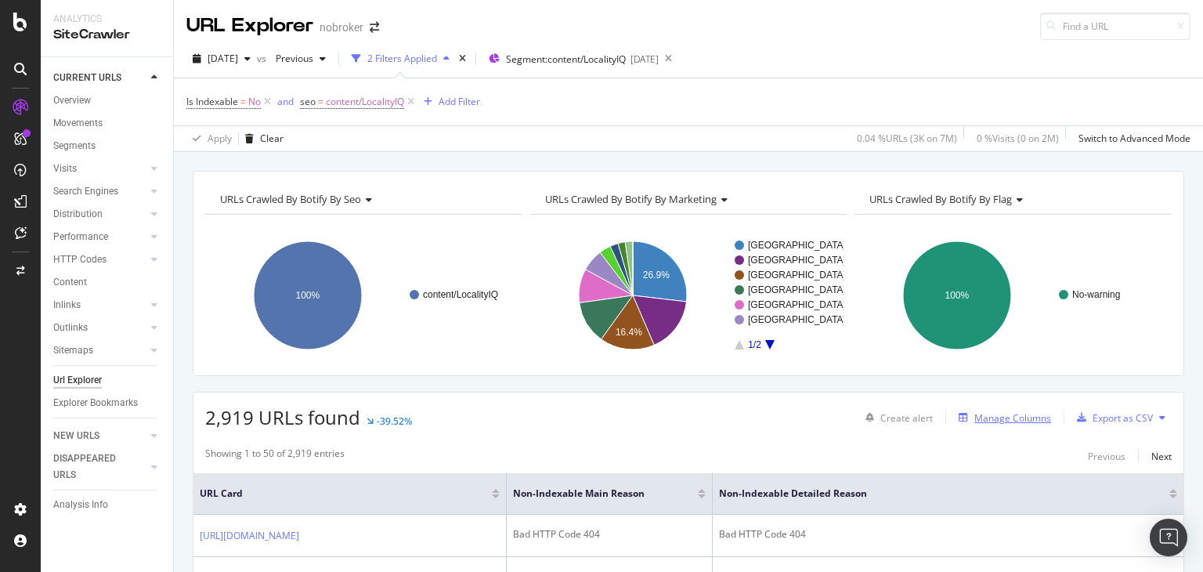
click at [998, 419] on div "Manage Columns" at bounding box center [1013, 417] width 77 height 13
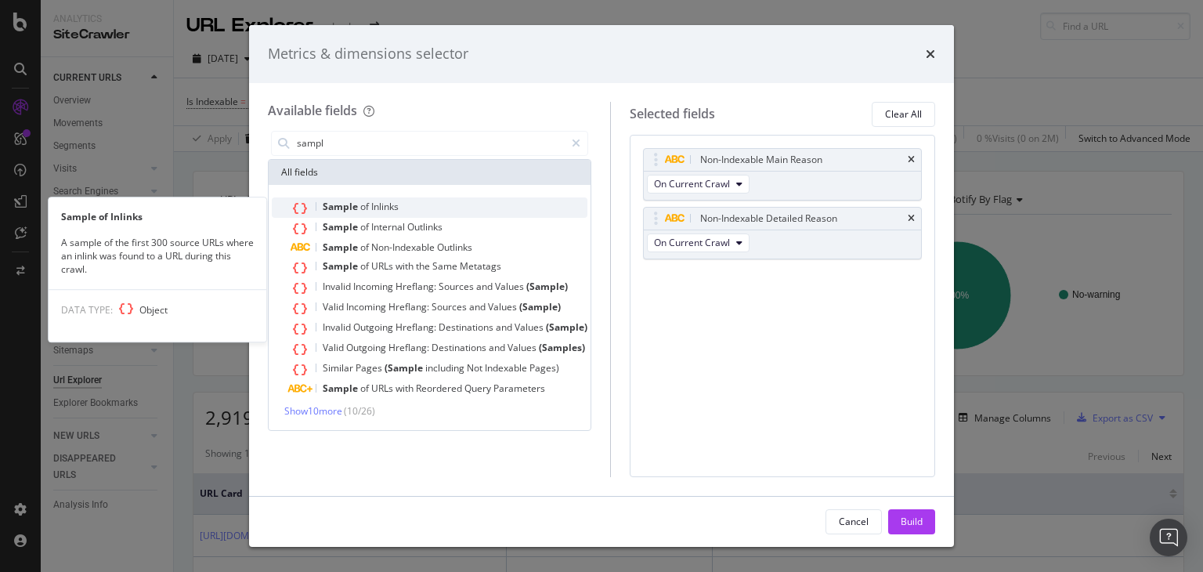
type input "sampl"
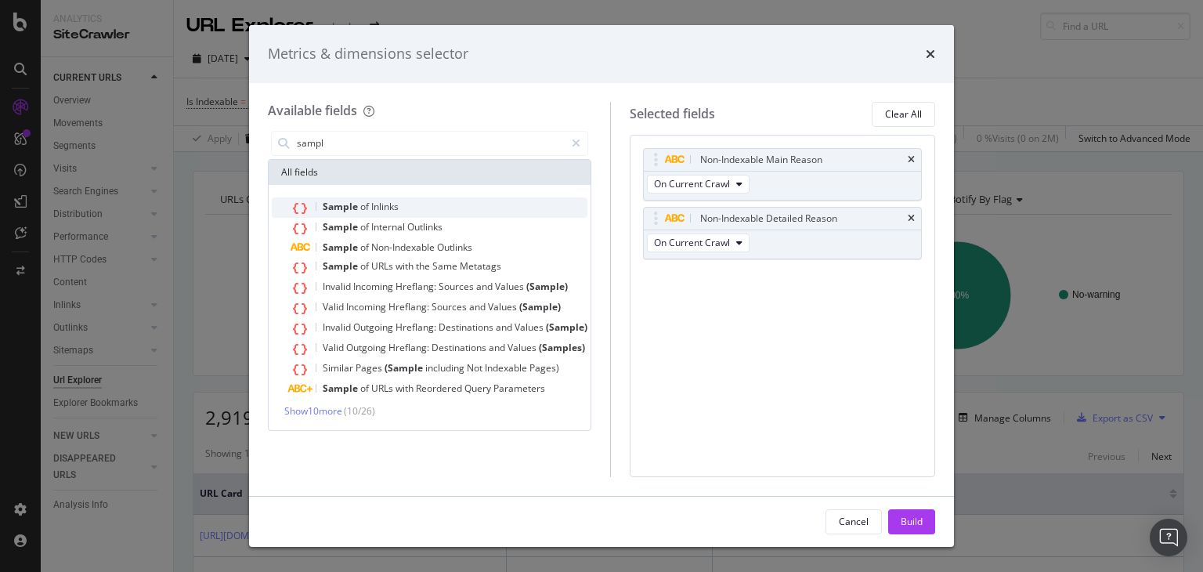
click at [355, 201] on span "Sample" at bounding box center [342, 206] width 38 height 13
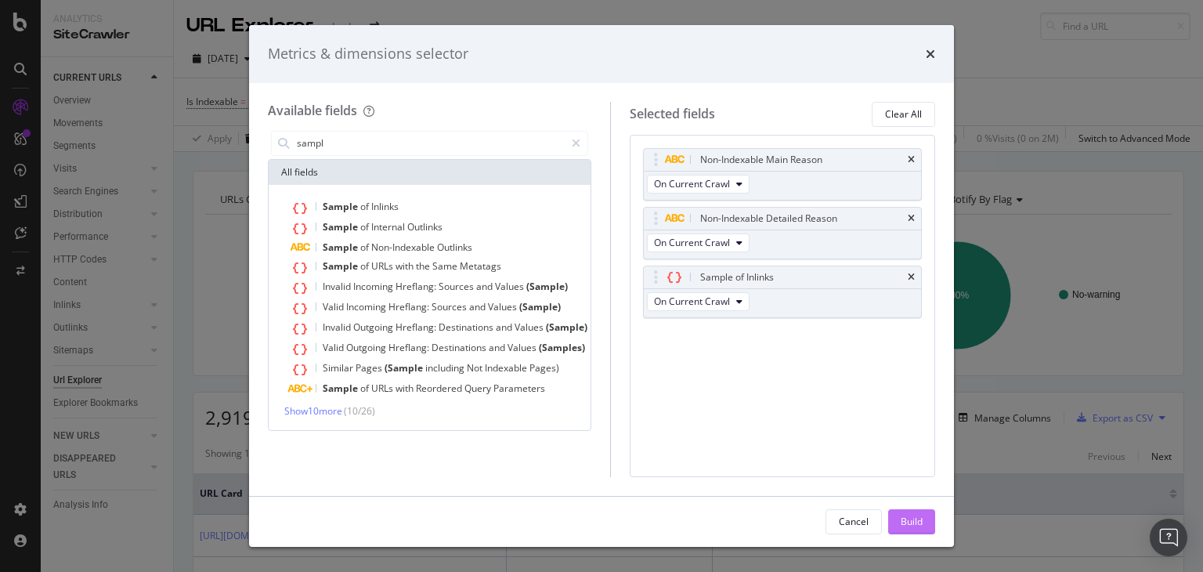
click at [909, 530] on div "Build" at bounding box center [912, 522] width 22 height 24
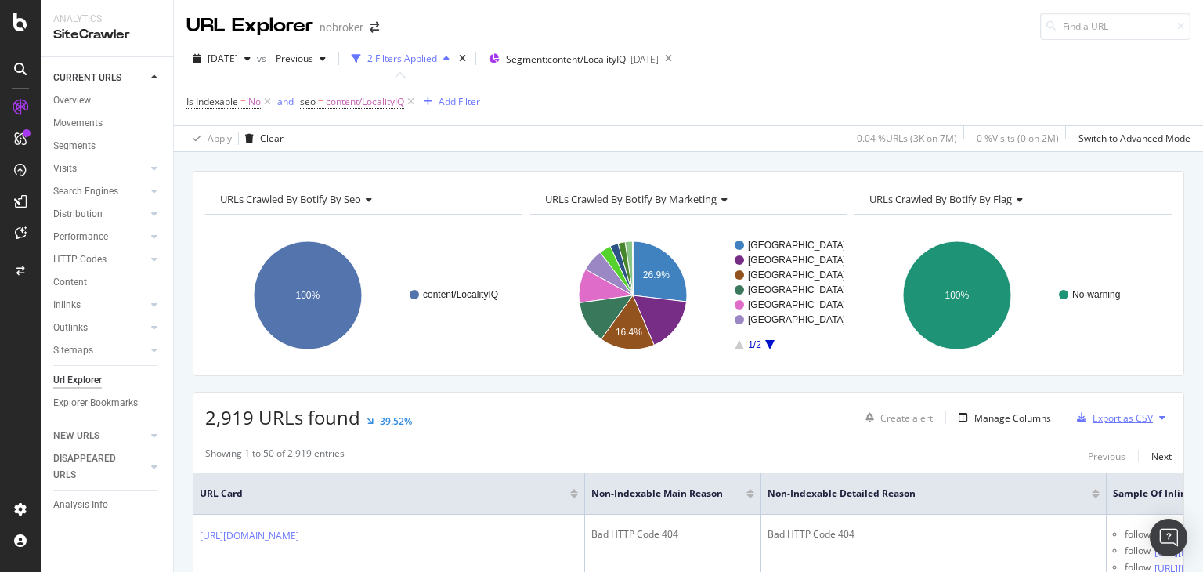
click at [1098, 411] on div "Export as CSV" at bounding box center [1123, 417] width 60 height 13
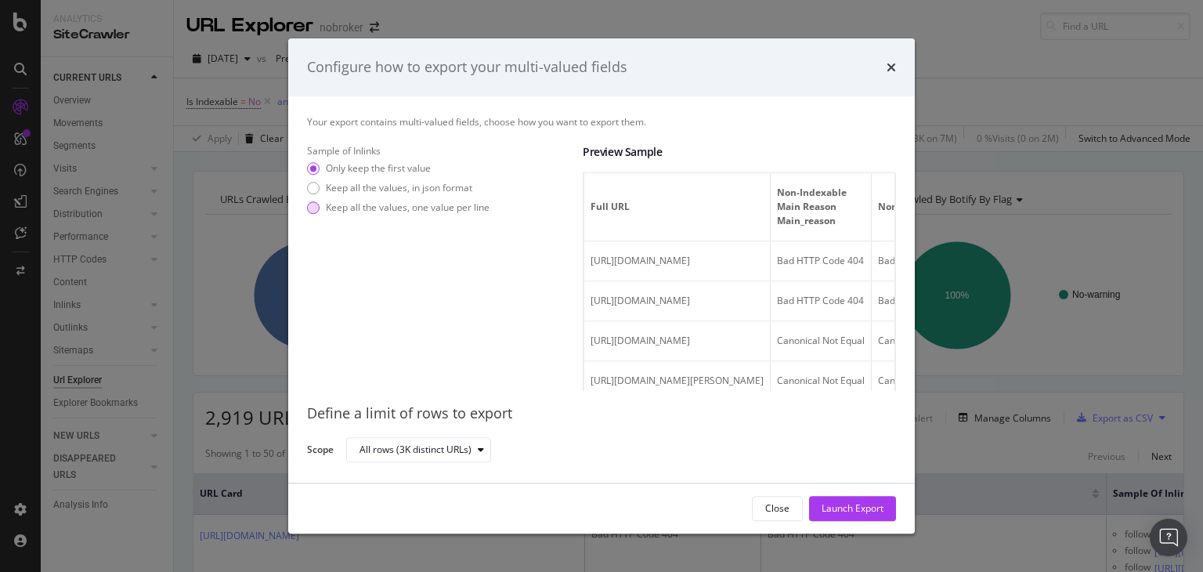
click at [384, 213] on div "Keep all the values, one value per line" at bounding box center [408, 207] width 164 height 13
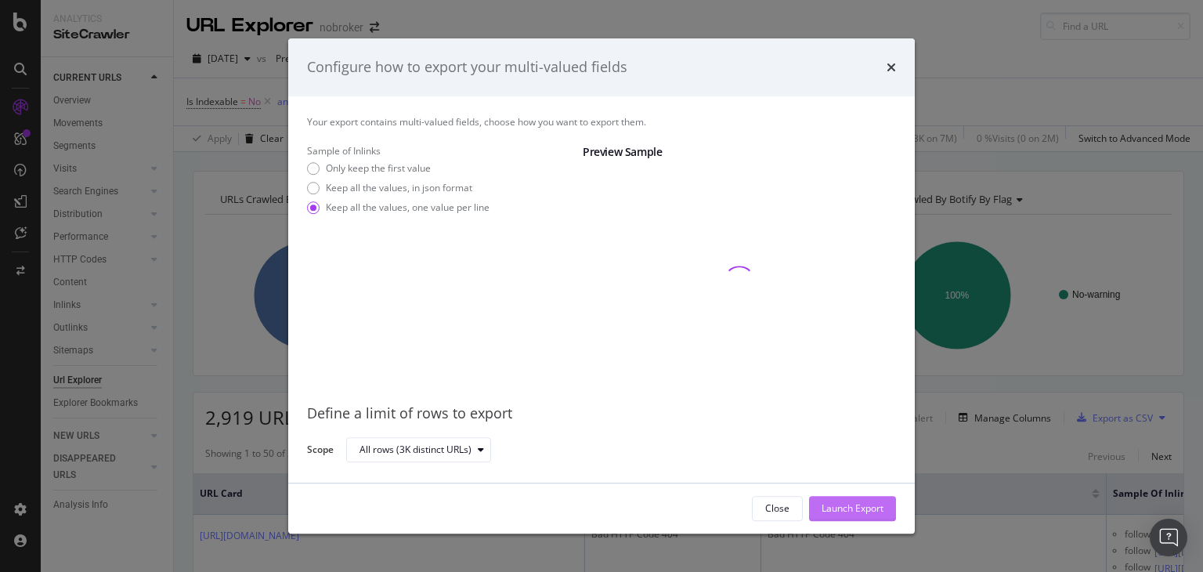
click at [836, 505] on div "Launch Export" at bounding box center [853, 507] width 62 height 13
click at [836, 505] on th "Non-Indexable Detailed Reason" at bounding box center [933, 494] width 345 height 42
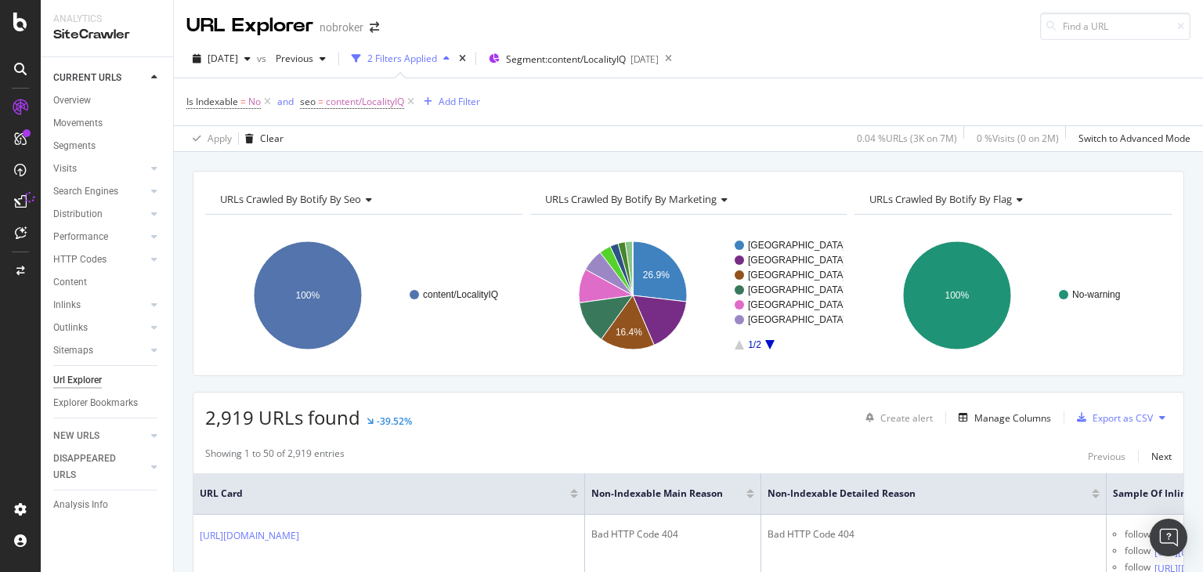
click at [818, 421] on div "2,919 URLs found -39.52% Create alert Manage Columns Export as CSV" at bounding box center [689, 411] width 990 height 38
click at [99, 271] on div "DataExports" at bounding box center [88, 270] width 61 height 16
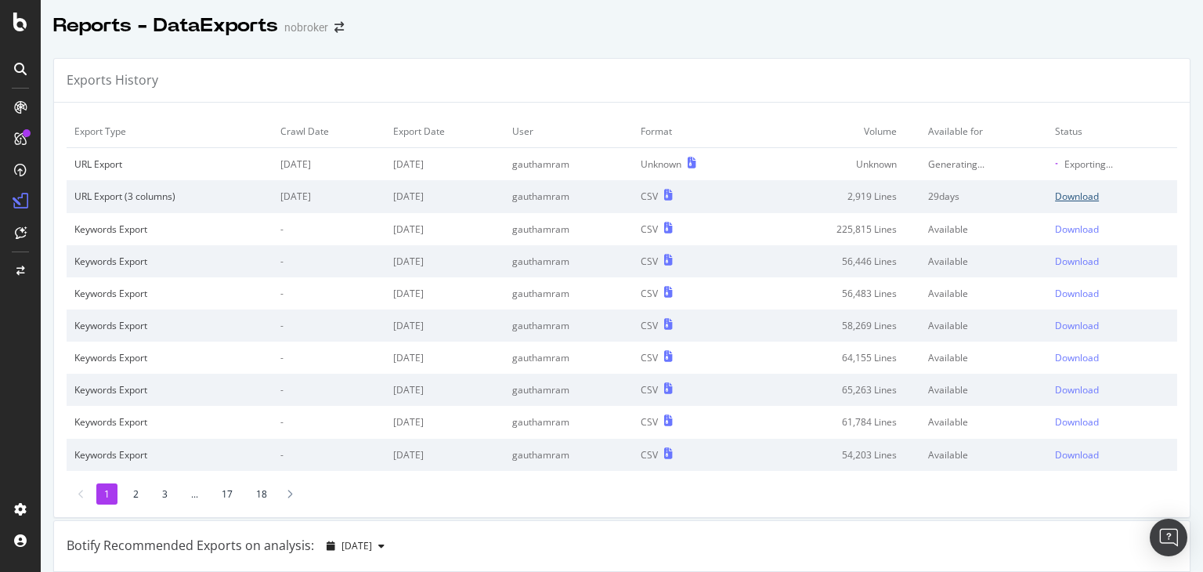
click at [1055, 195] on div "Download" at bounding box center [1077, 196] width 44 height 13
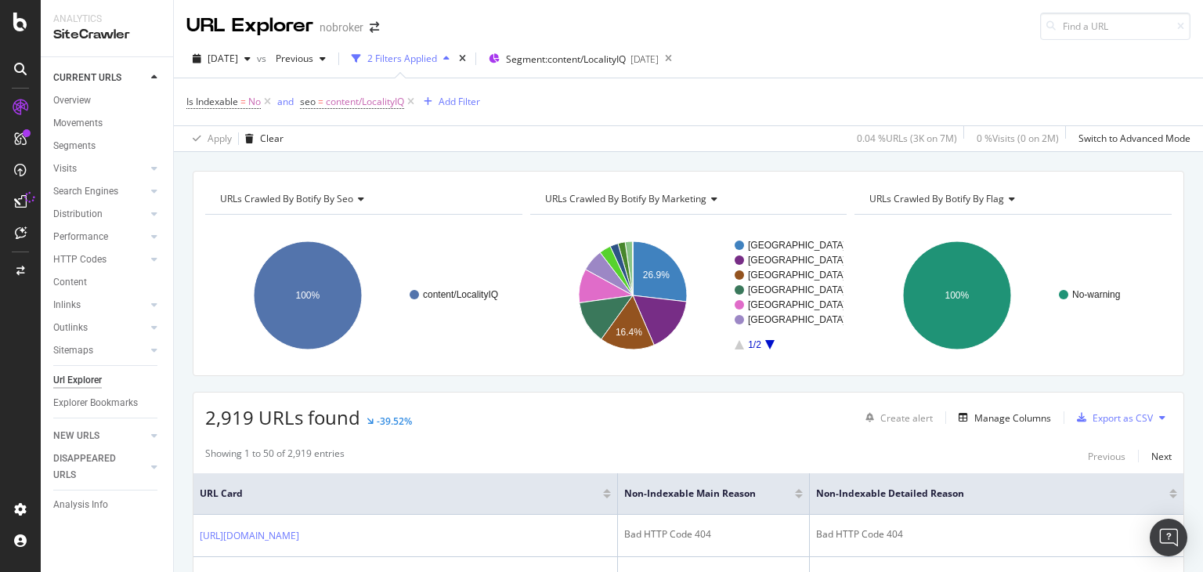
click at [1187, 63] on div "[DATE] vs Previous 2 Filters Applied Segment: content/LocalityIQ [DATE]" at bounding box center [688, 61] width 1029 height 31
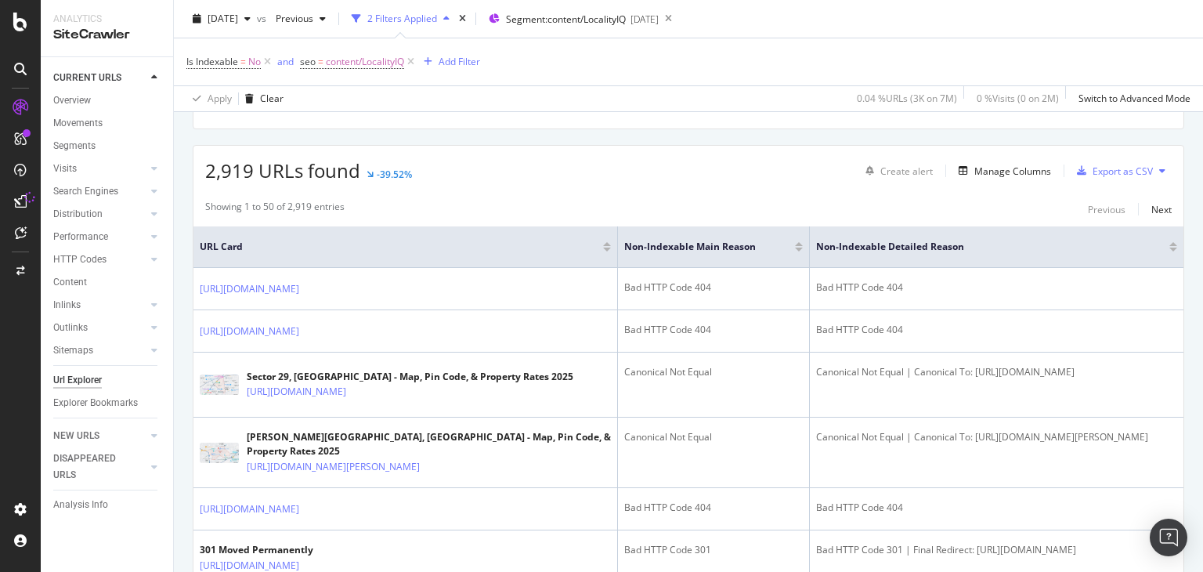
scroll to position [251, 0]
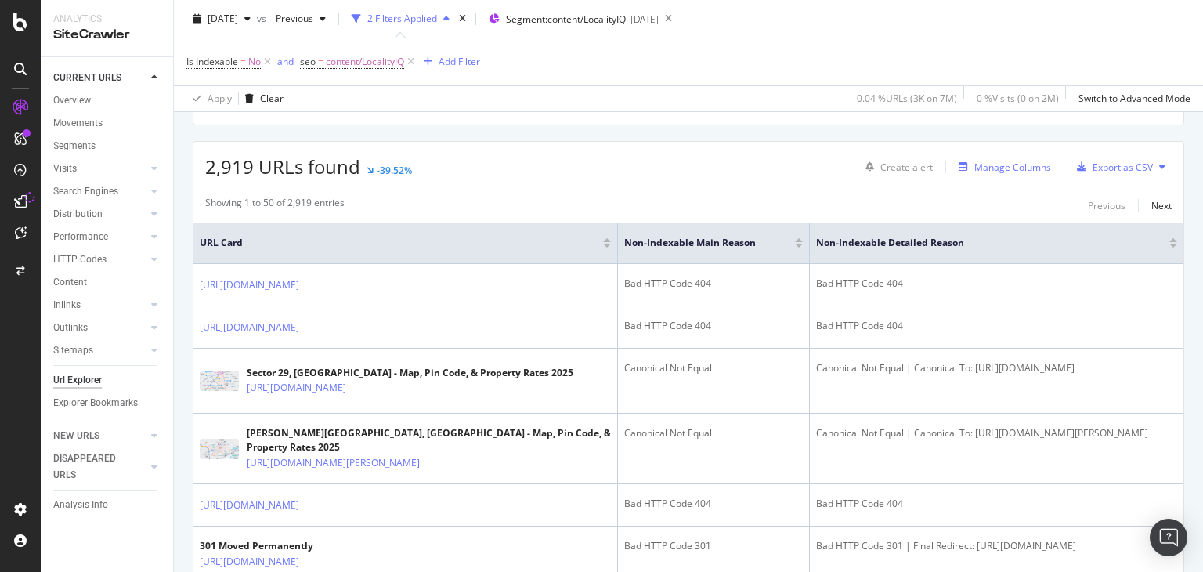
click at [1001, 166] on div "Manage Columns" at bounding box center [1013, 167] width 77 height 13
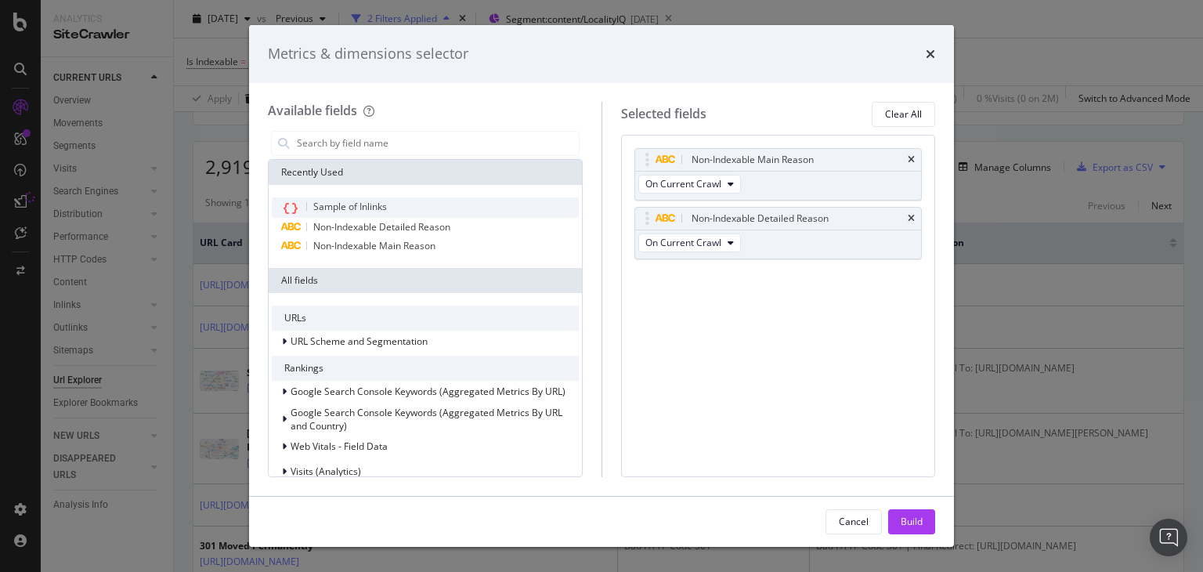
click at [335, 204] on span "Sample of Inlinks" at bounding box center [350, 206] width 74 height 13
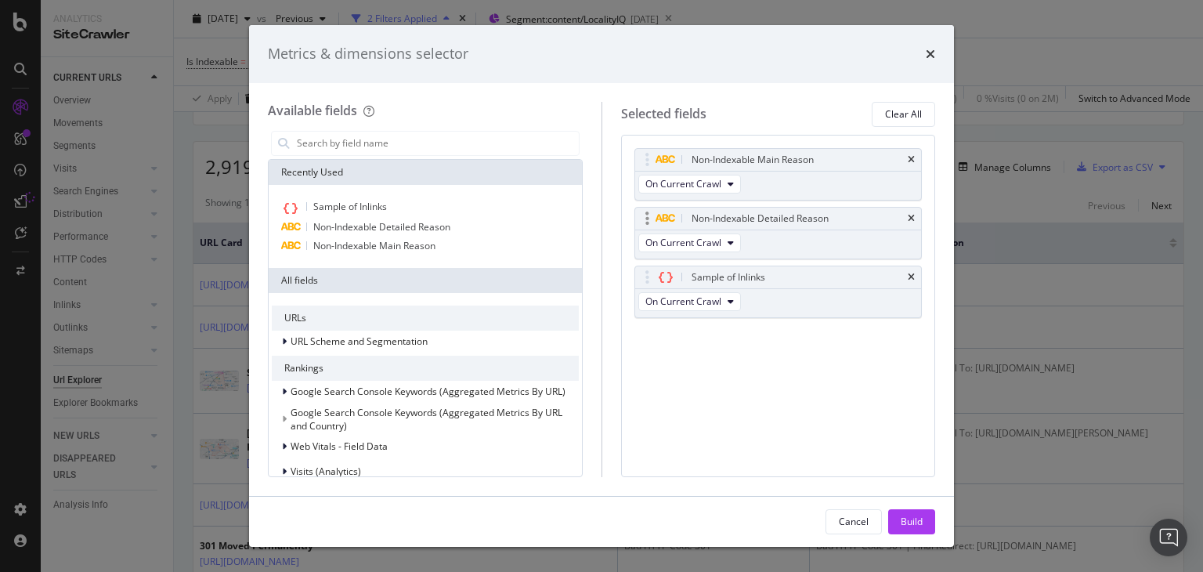
click at [915, 218] on div "Non-Indexable Detailed Reason" at bounding box center [778, 219] width 287 height 22
click at [912, 218] on icon "times" at bounding box center [911, 218] width 7 height 9
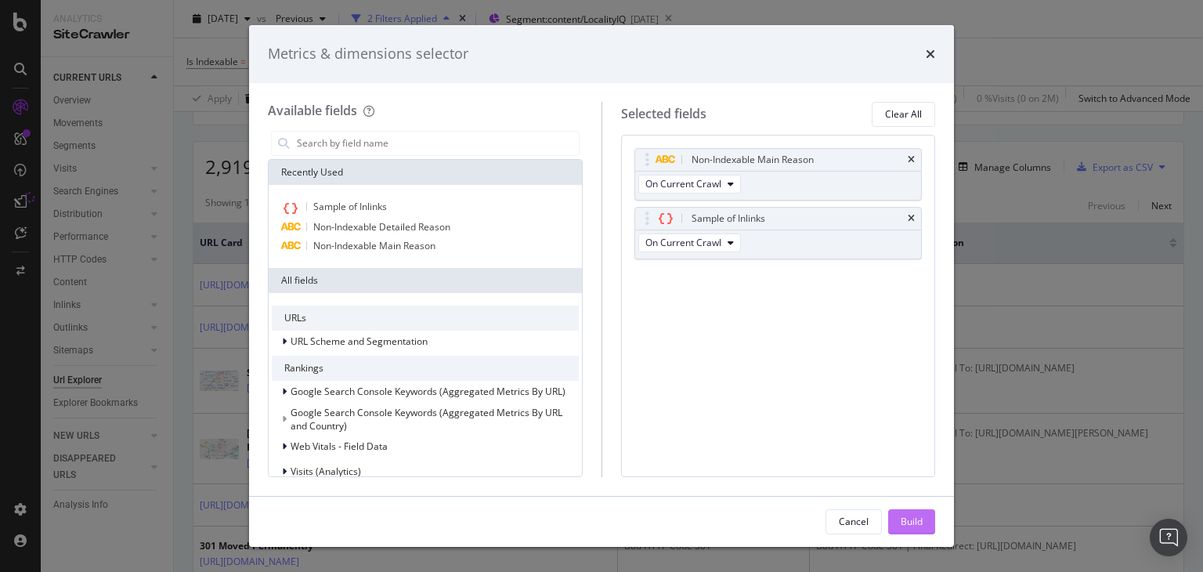
click at [912, 513] on div "Build" at bounding box center [912, 522] width 22 height 24
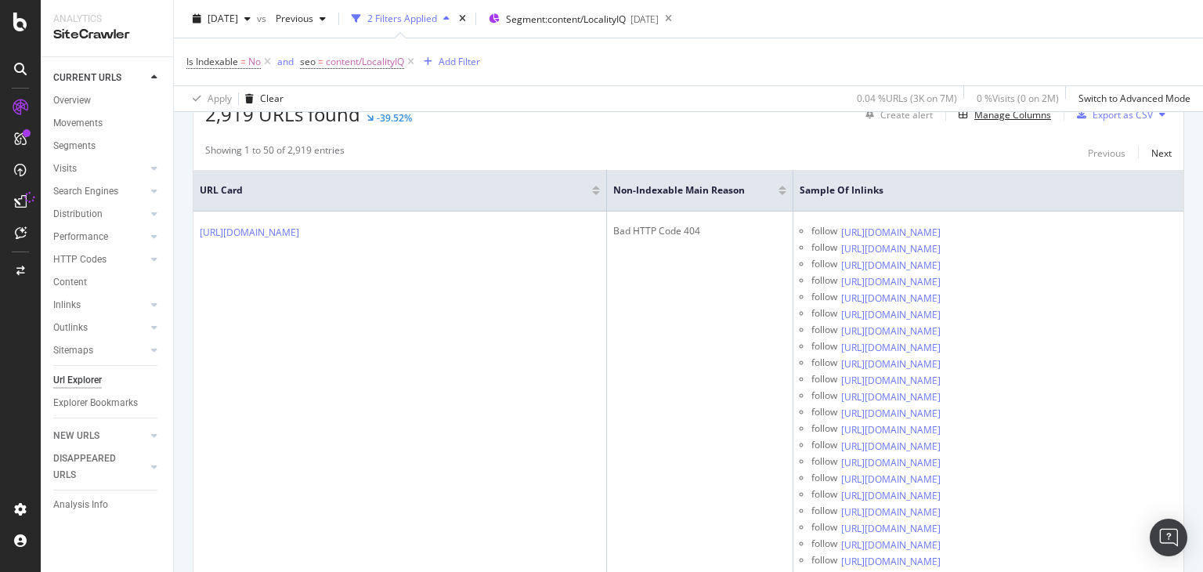
scroll to position [414, 0]
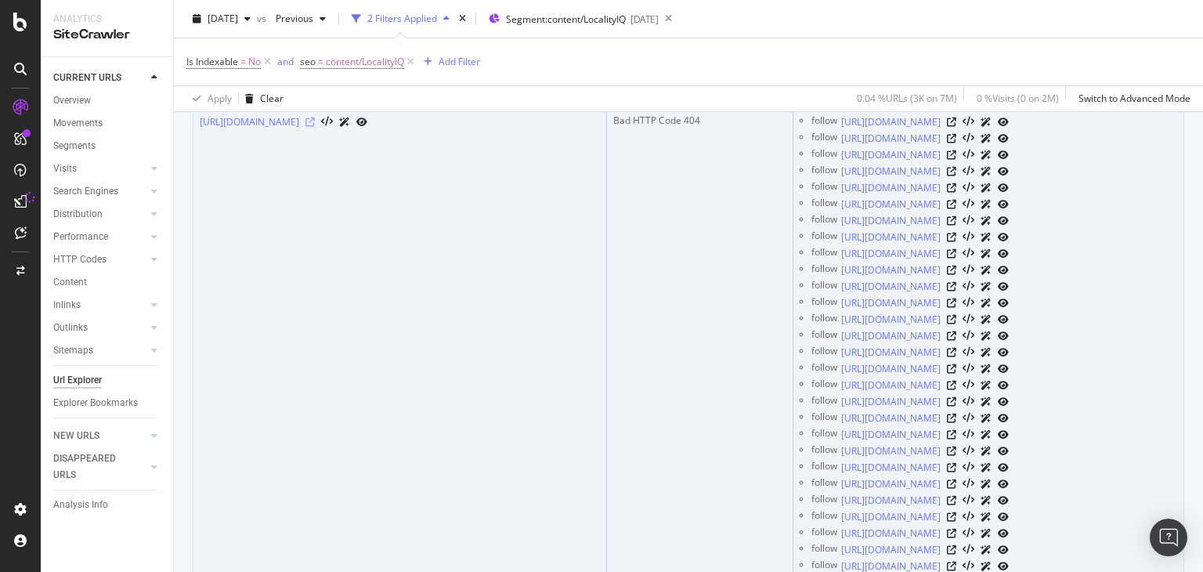
click at [315, 121] on icon at bounding box center [310, 122] width 9 height 9
click at [957, 121] on icon at bounding box center [951, 122] width 9 height 9
drag, startPoint x: 291, startPoint y: 117, endPoint x: 220, endPoint y: 154, distance: 79.9
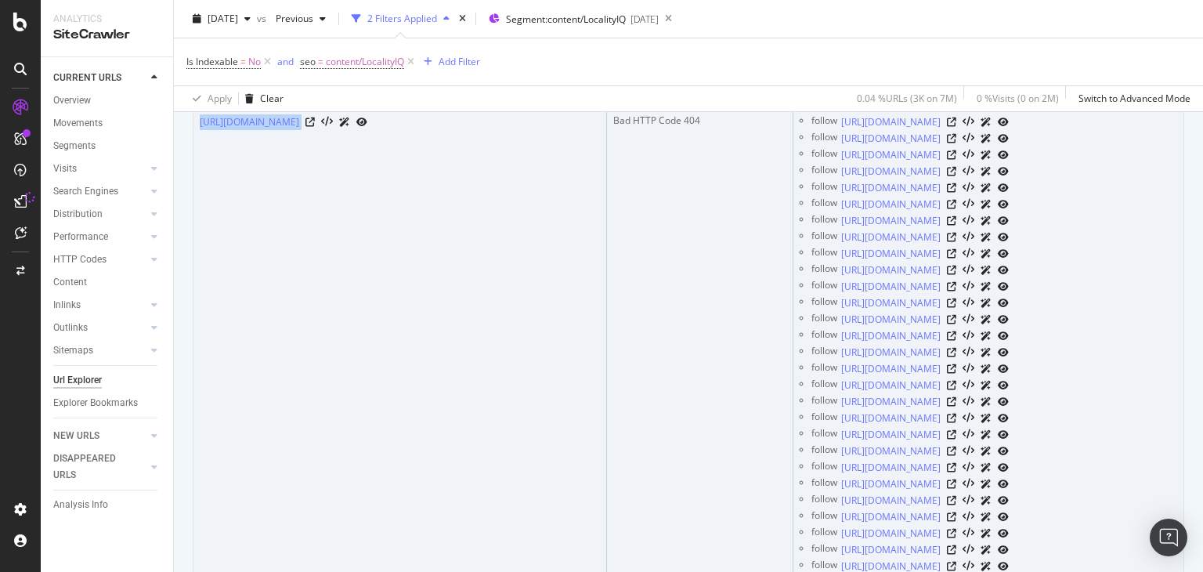
drag, startPoint x: 198, startPoint y: 123, endPoint x: 467, endPoint y: 128, distance: 268.8
copy div "[URL][DOMAIN_NAME]"
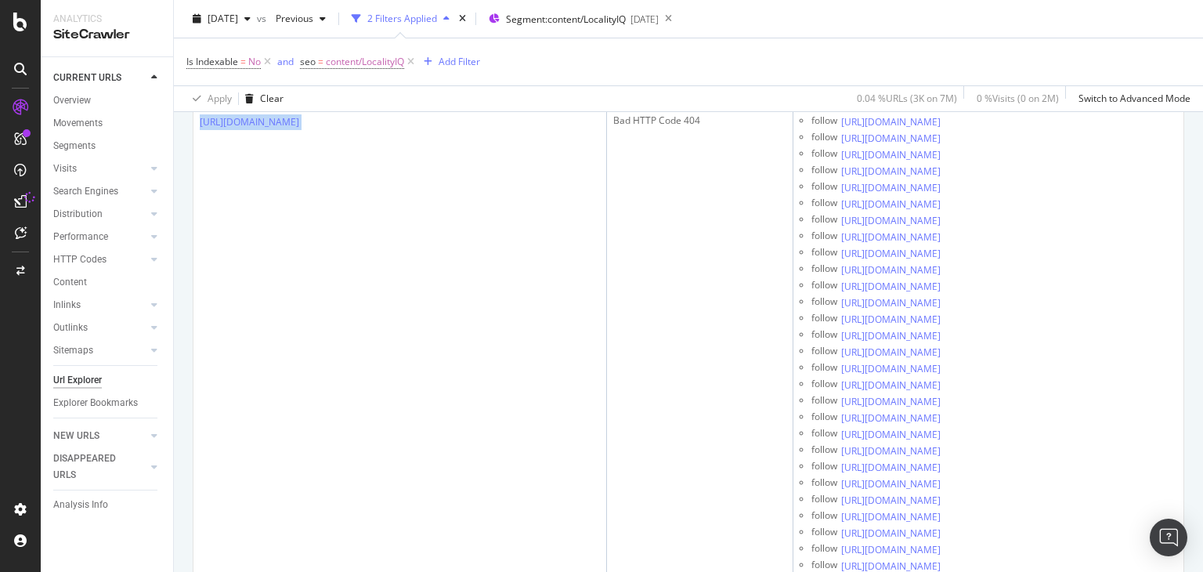
copy div "[URL][DOMAIN_NAME]"
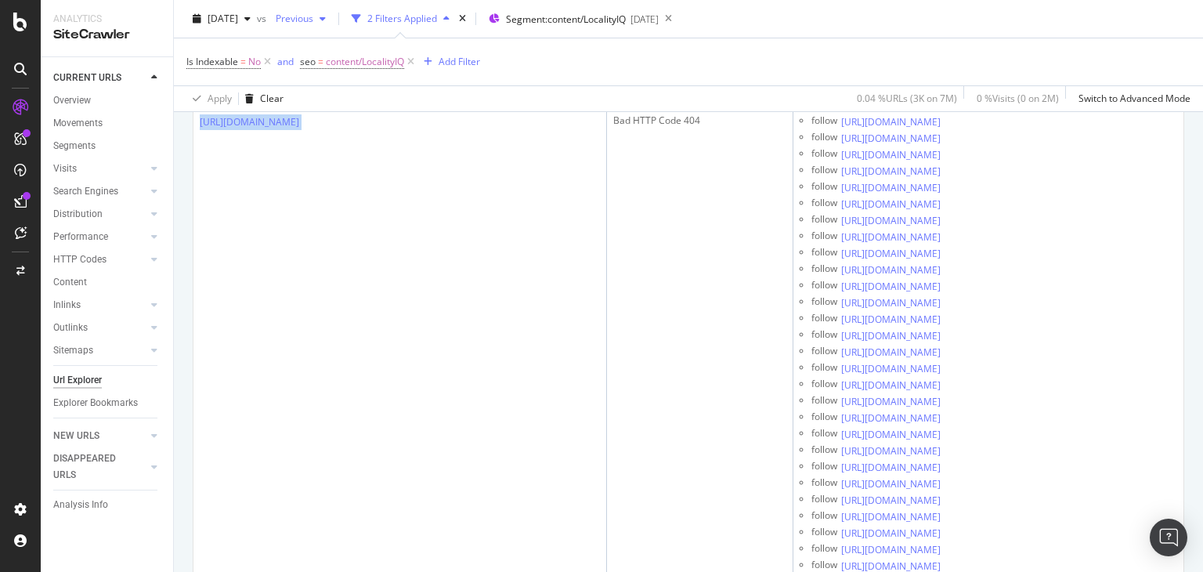
click at [718, 71] on div "Is Indexable = No and seo = content/LocalityIQ Add Filter" at bounding box center [688, 61] width 1004 height 47
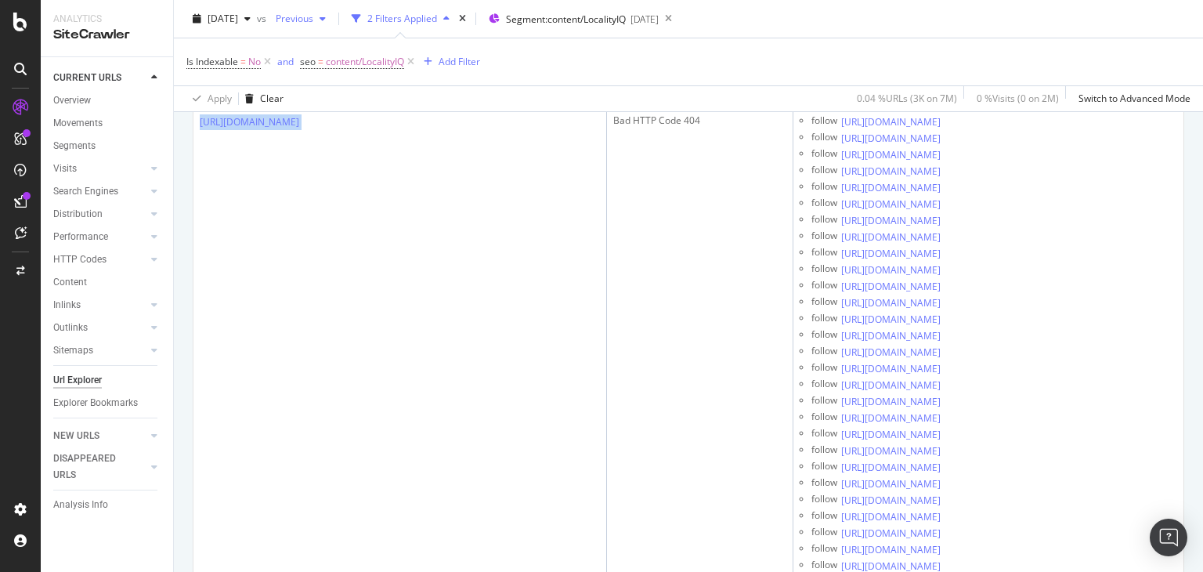
copy div "[URL][DOMAIN_NAME]"
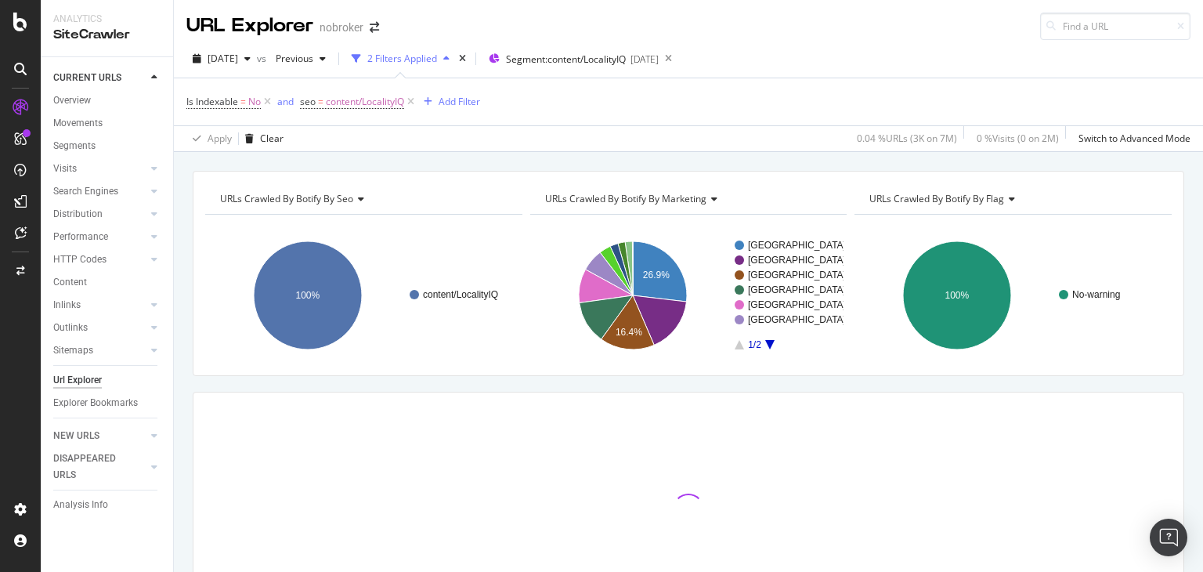
scroll to position [109, 0]
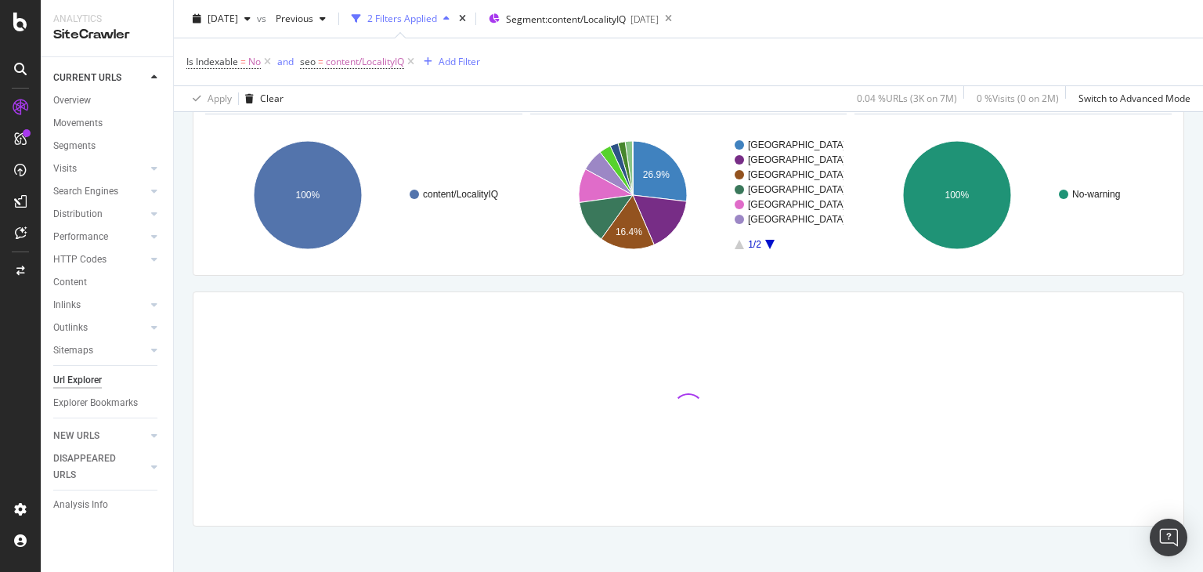
scroll to position [109, 0]
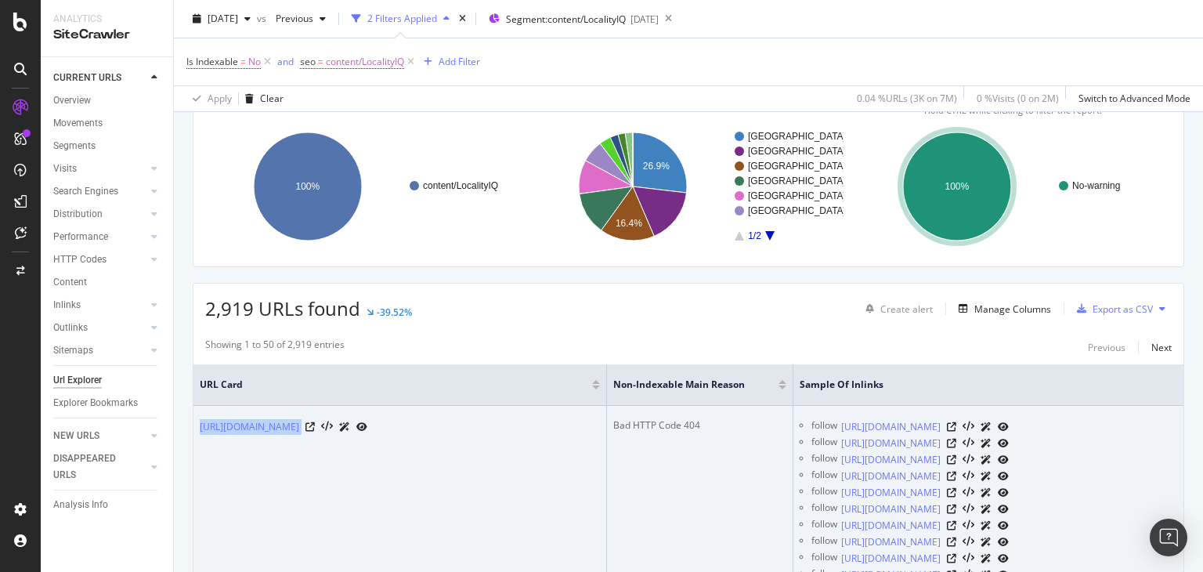
drag, startPoint x: 357, startPoint y: 458, endPoint x: 467, endPoint y: 439, distance: 111.4
copy div "[URL][DOMAIN_NAME]"
